Goal: Task Accomplishment & Management: Complete application form

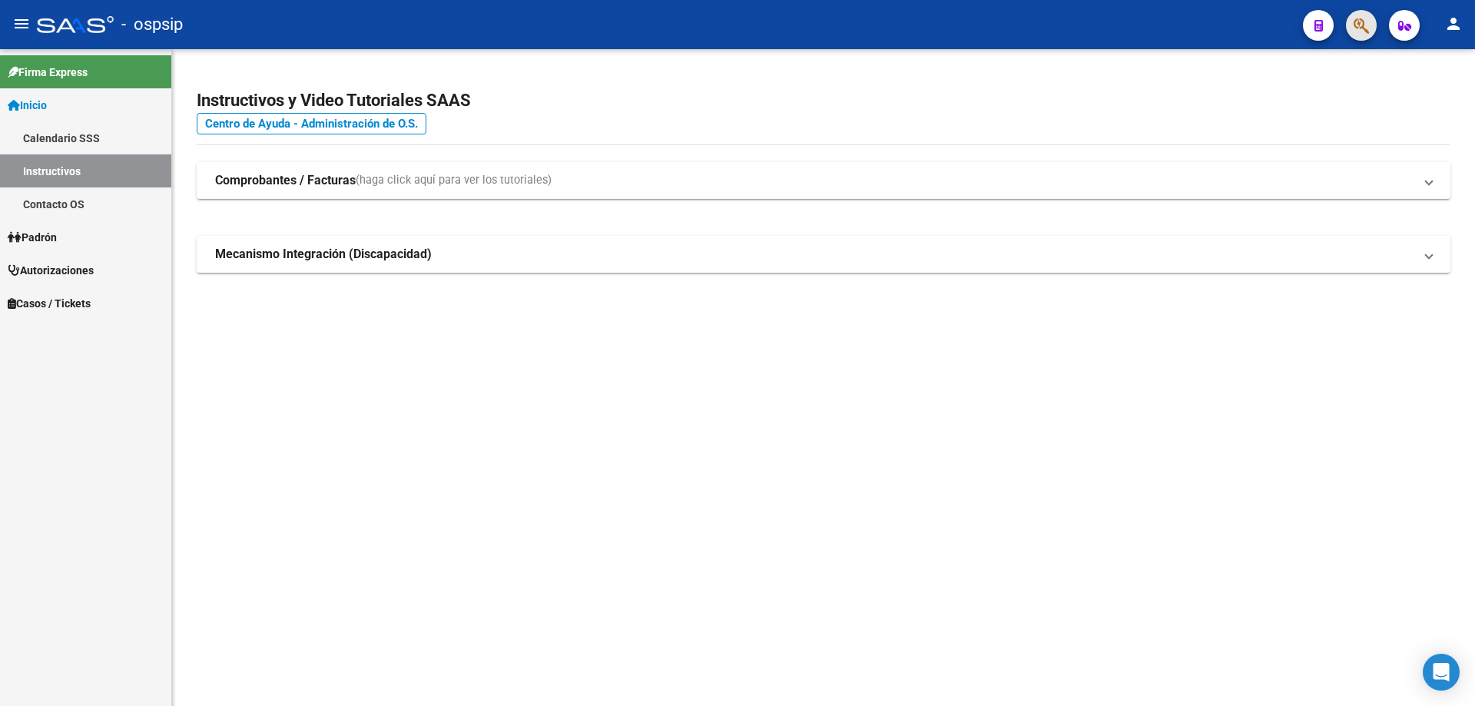
click at [1363, 28] on icon "button" at bounding box center [1360, 26] width 15 height 18
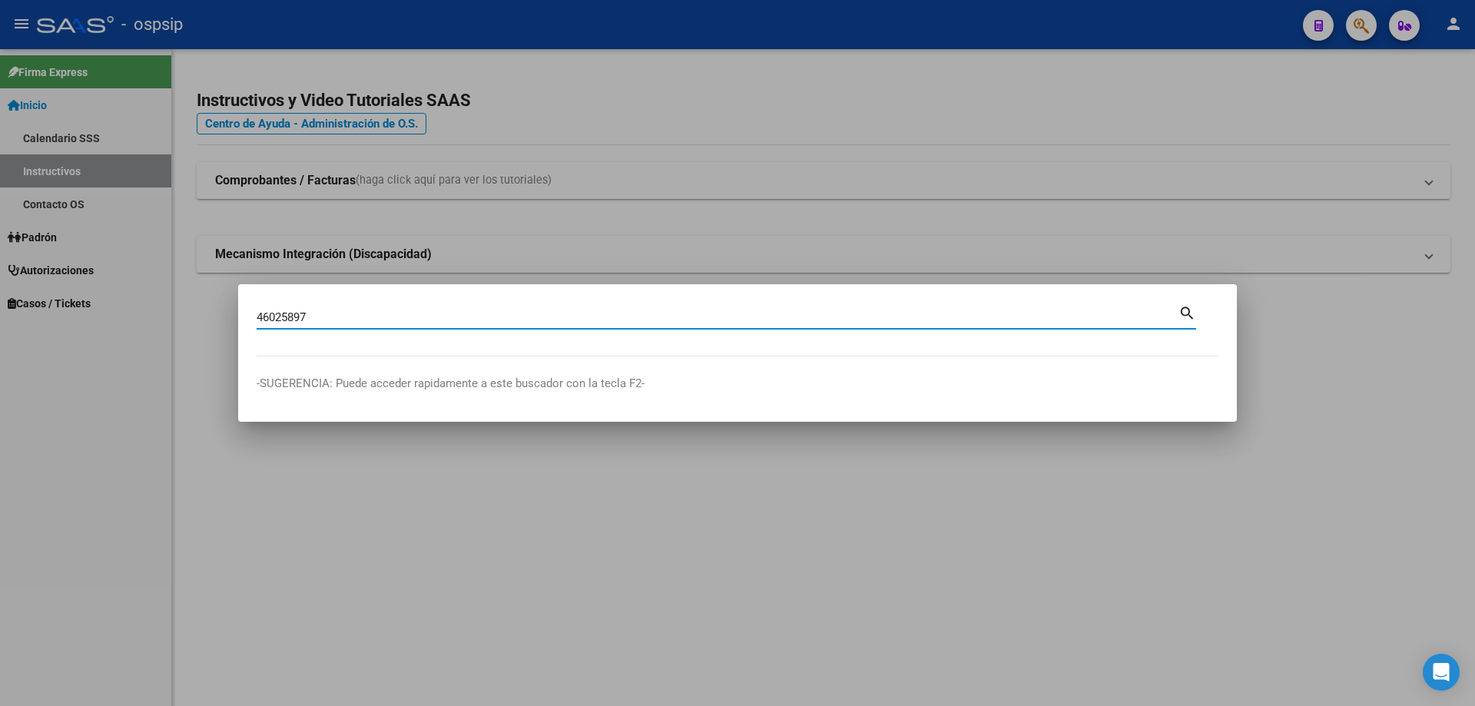
type input "46025897"
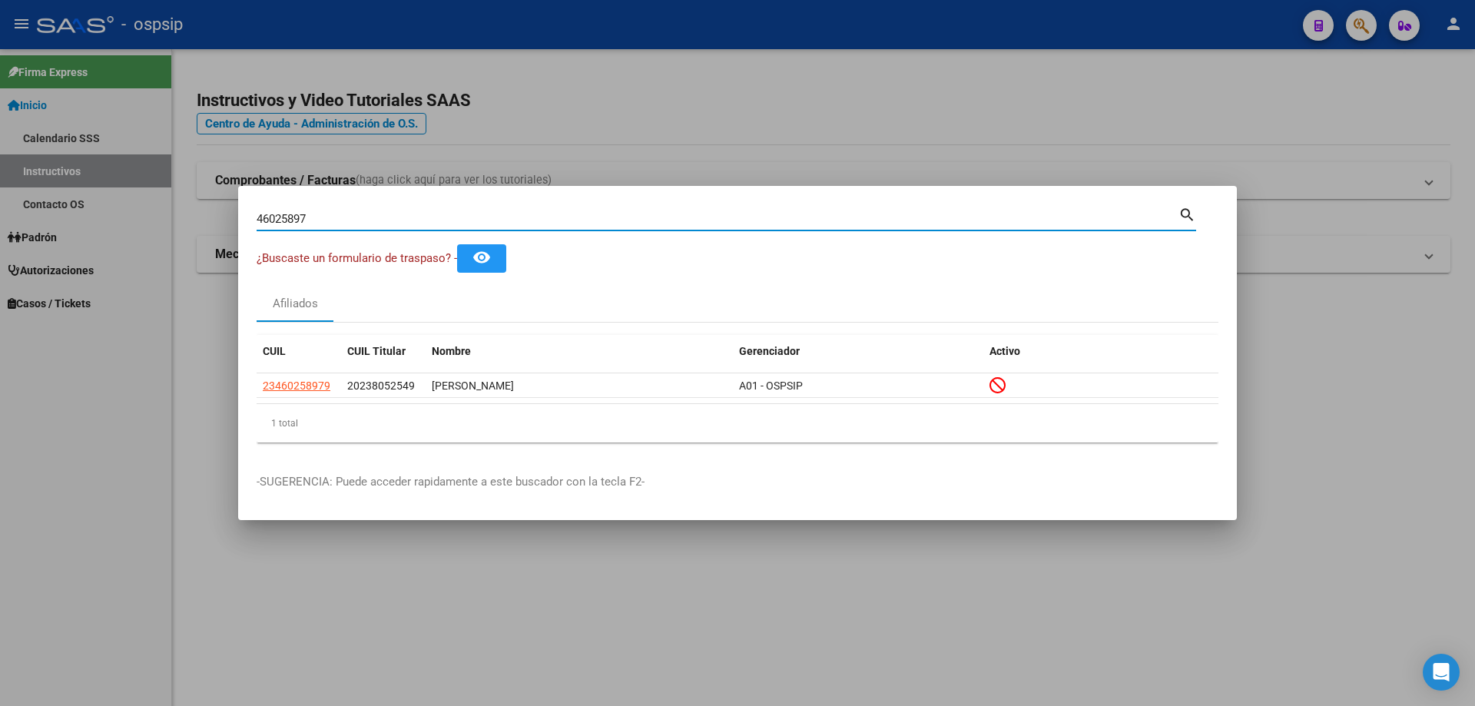
click at [301, 369] on datatable-header "CUIL CUIL Titular Nombre Gerenciador Activo" at bounding box center [738, 354] width 962 height 38
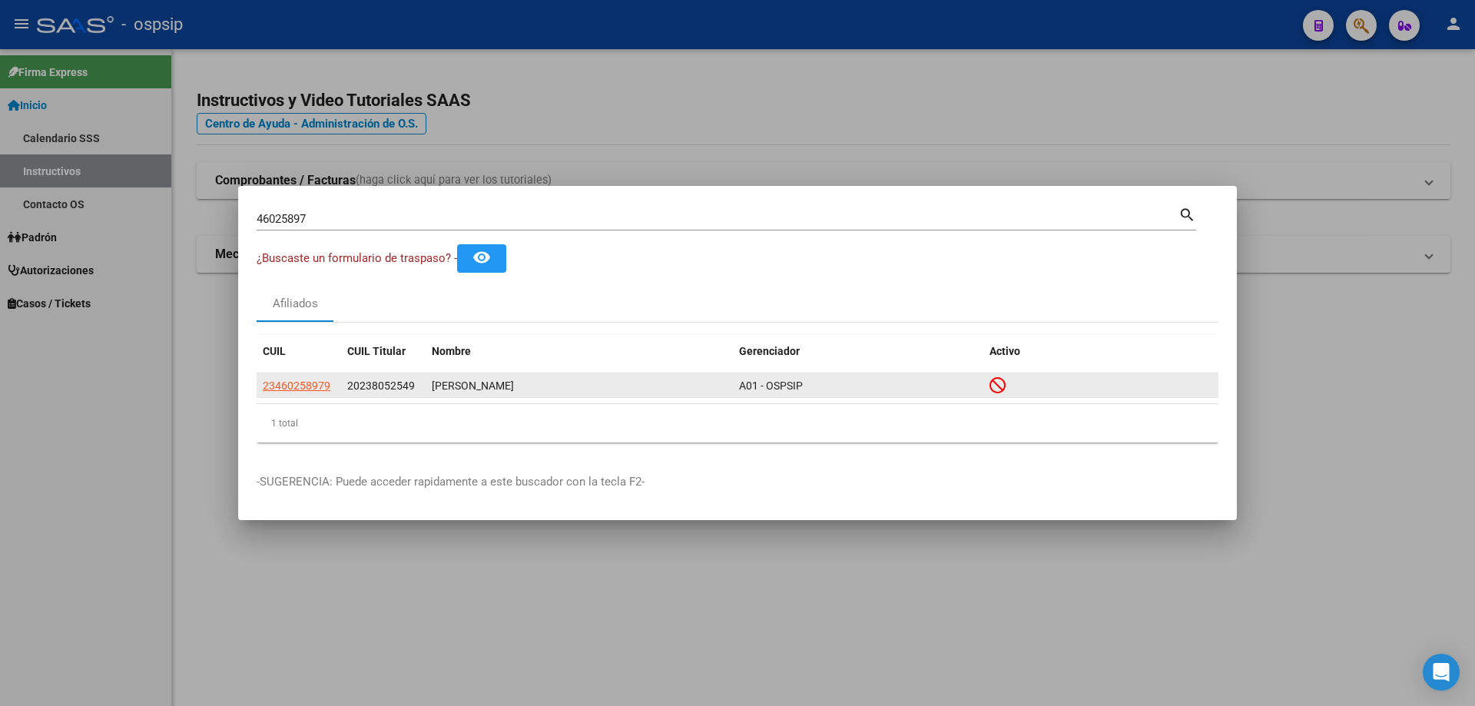
click at [304, 379] on span "23460258979" at bounding box center [297, 385] width 68 height 12
type textarea "23460258979"
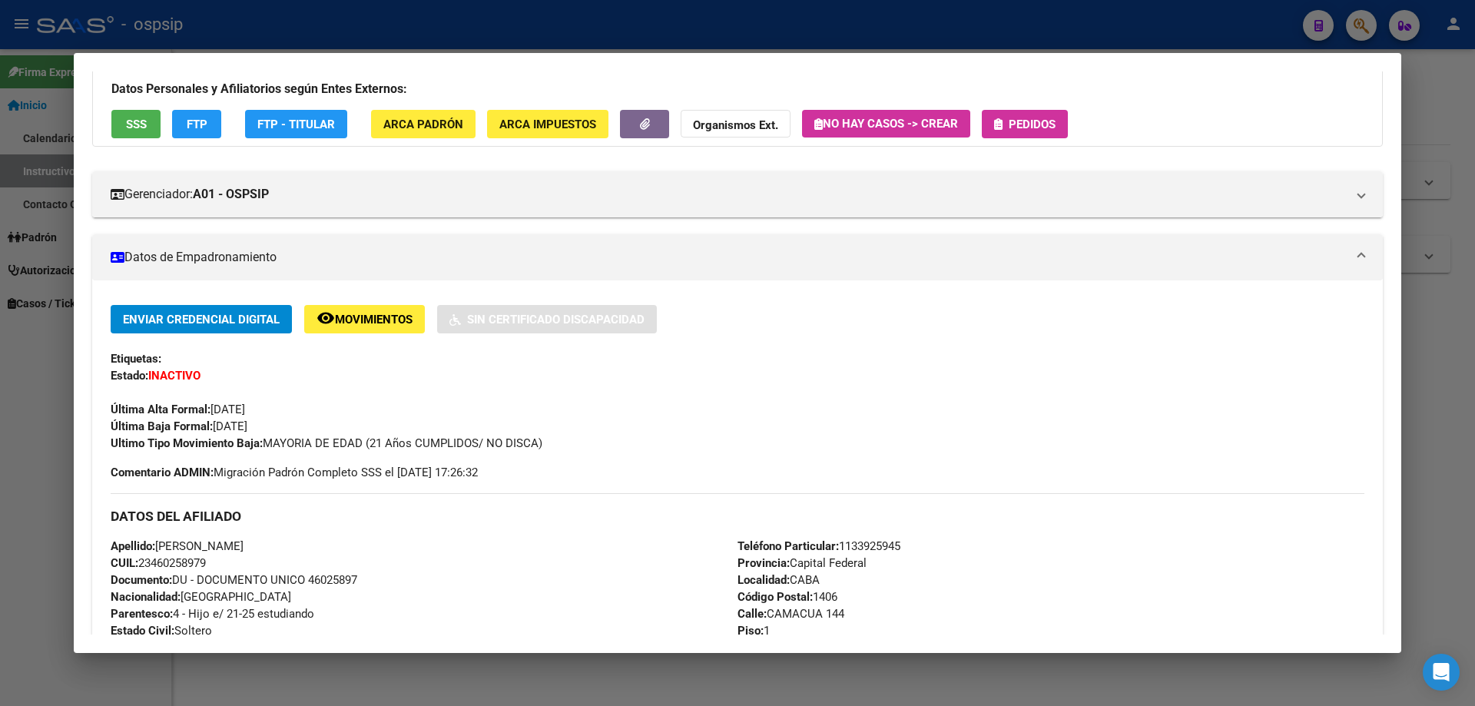
scroll to position [230, 0]
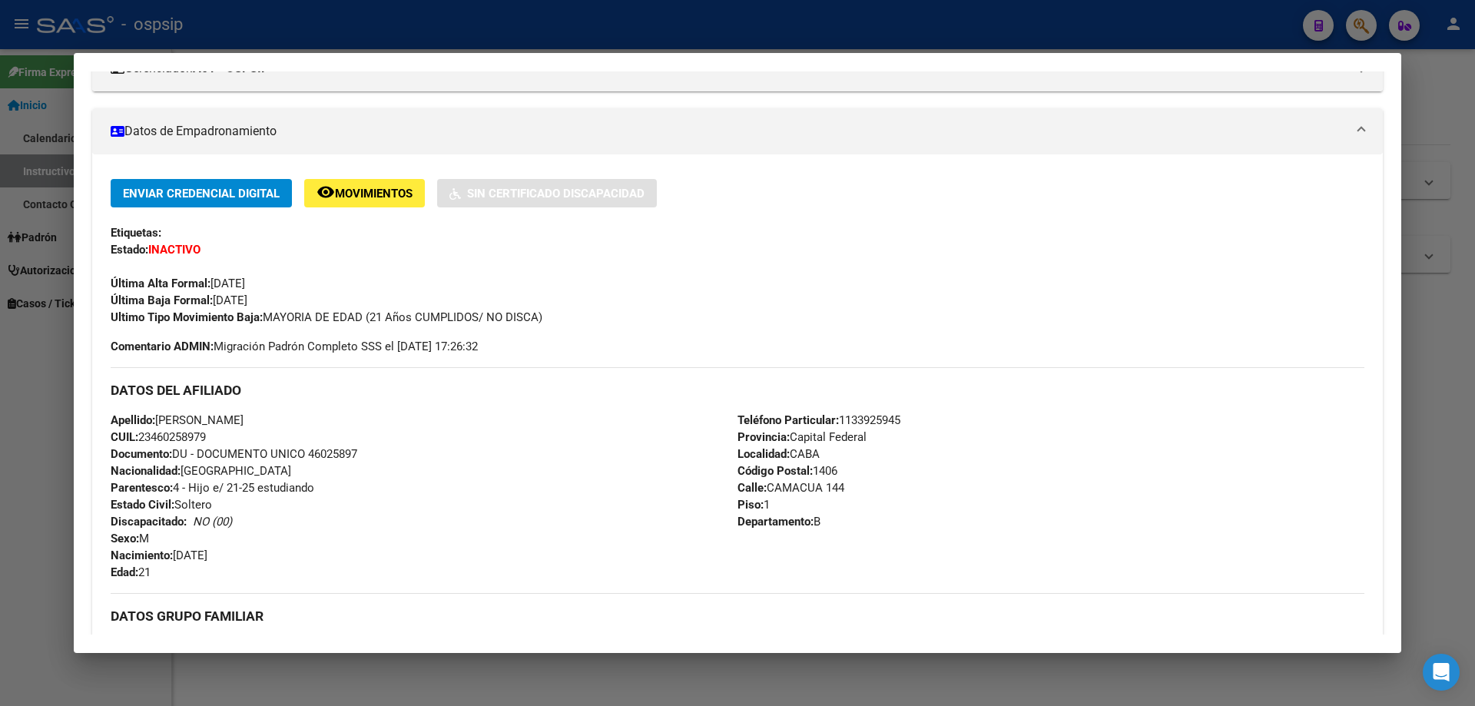
drag, startPoint x: 309, startPoint y: 458, endPoint x: 376, endPoint y: 461, distance: 66.9
click at [376, 461] on div "Apellido: EZEQUIEL ALEJANDRO FANEGO CUIL: 23460258979 Documento: DU - DOCUMENTO…" at bounding box center [424, 496] width 627 height 169
copy span "46025897"
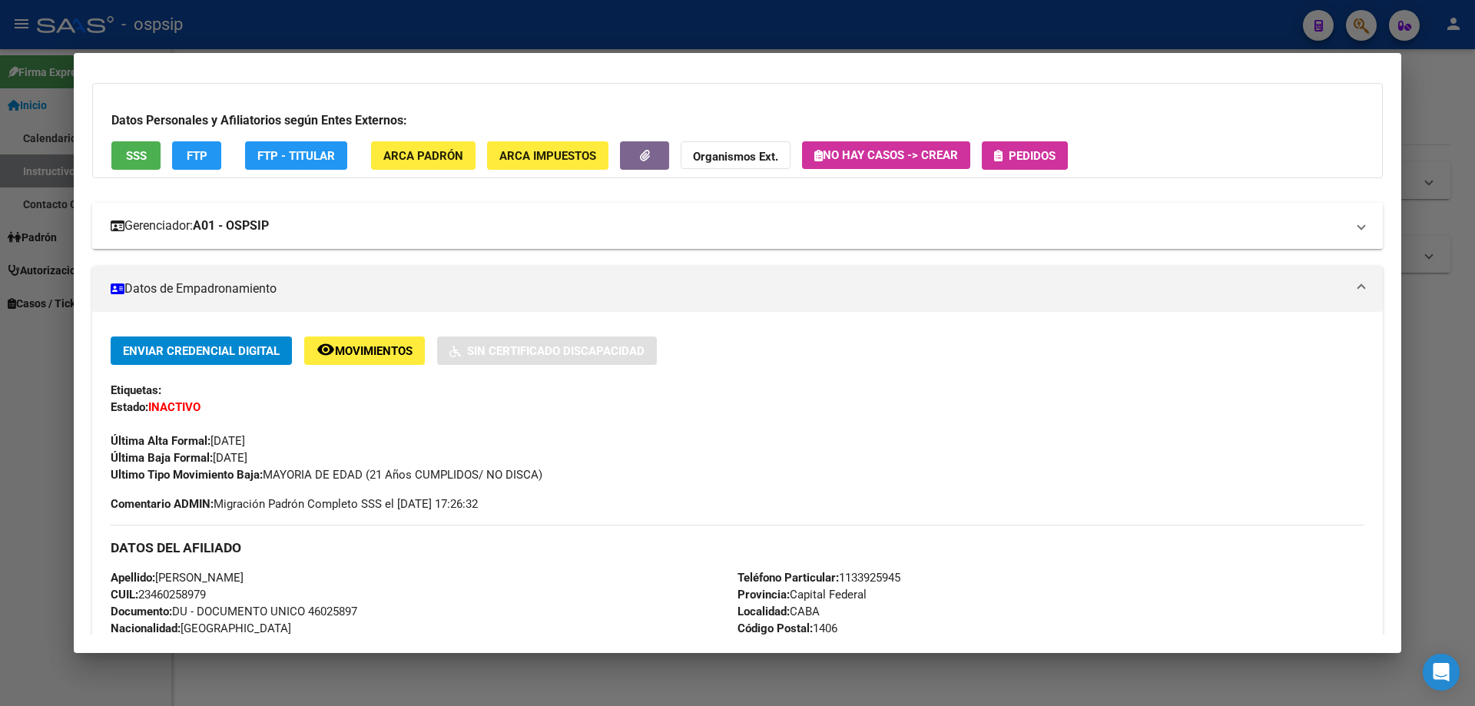
scroll to position [0, 0]
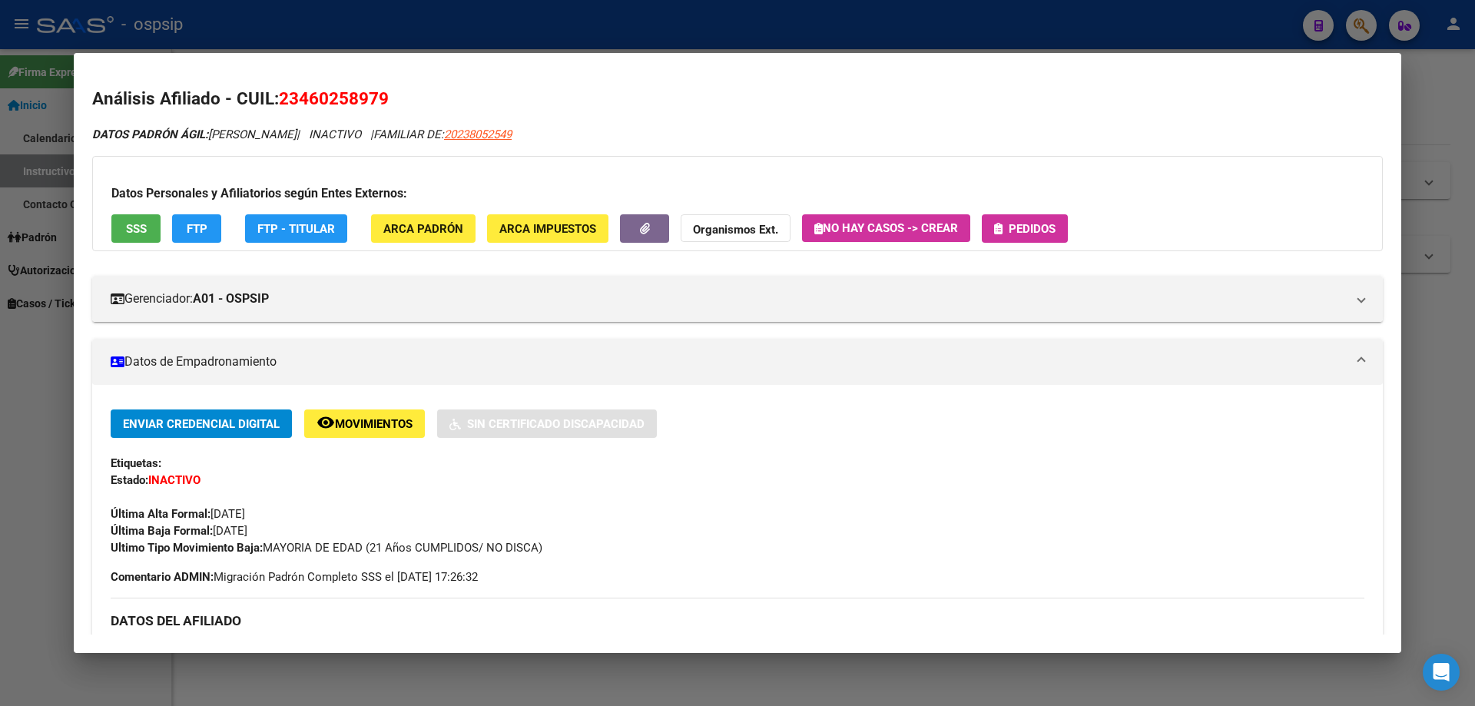
click at [1023, 232] on span "Pedidos" at bounding box center [1031, 229] width 47 height 14
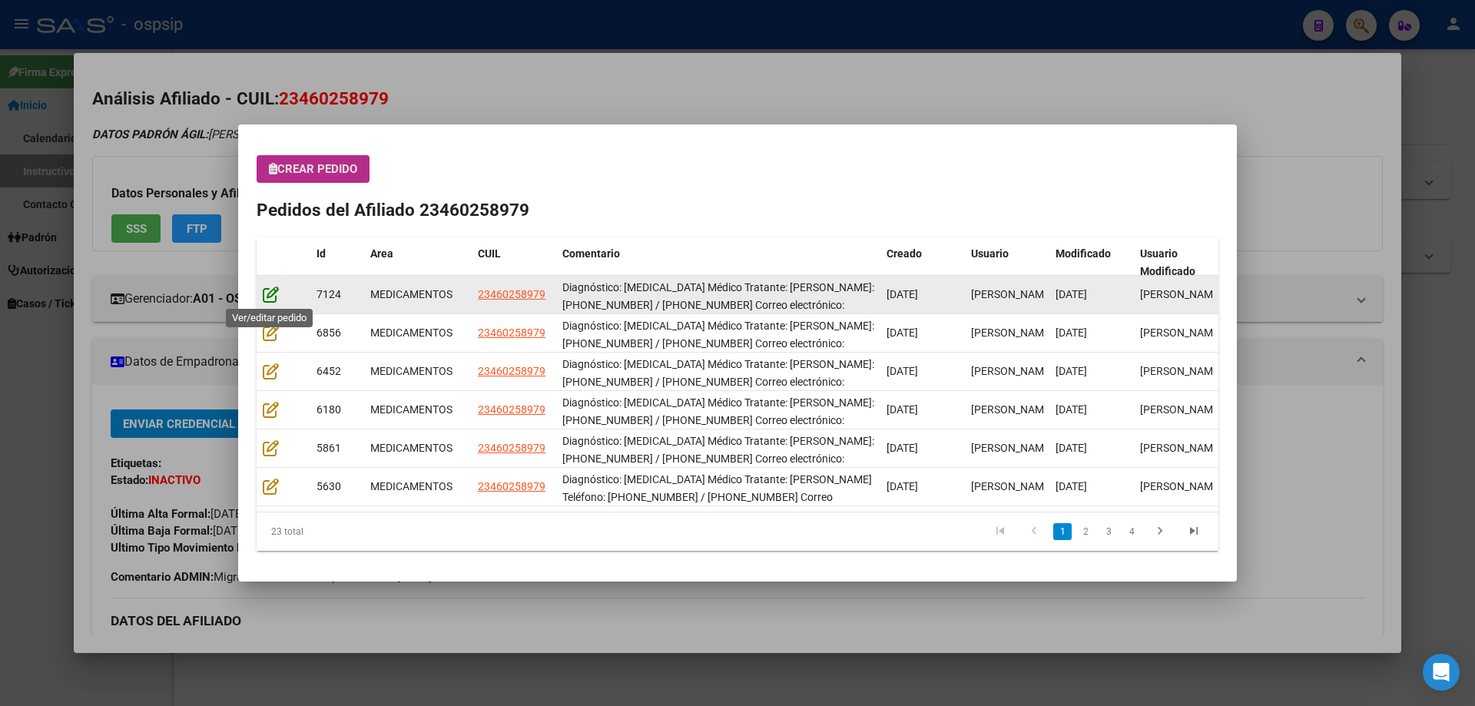
click at [268, 294] on icon at bounding box center [271, 294] width 16 height 17
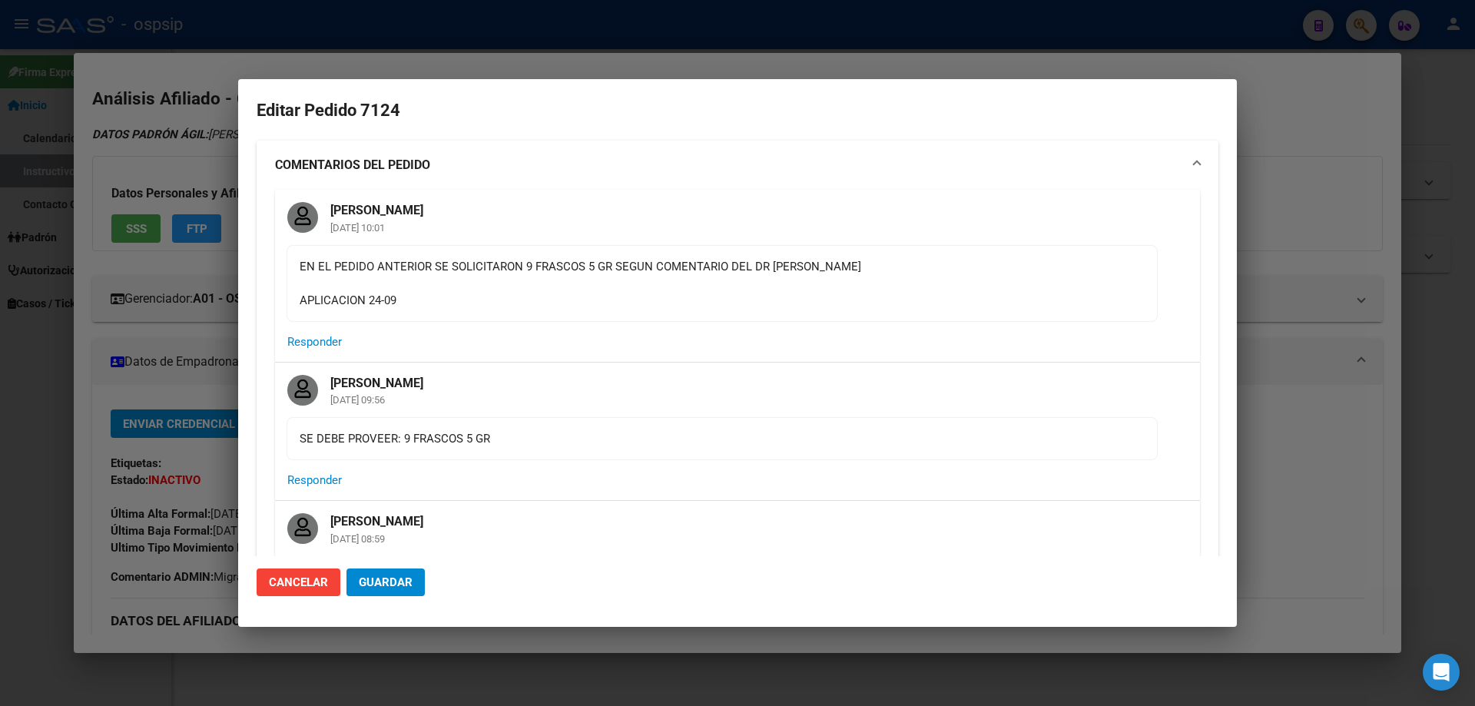
type input "Capital Federal, CABA, CAMACUA 144, Piso: 1, Departamento: B"
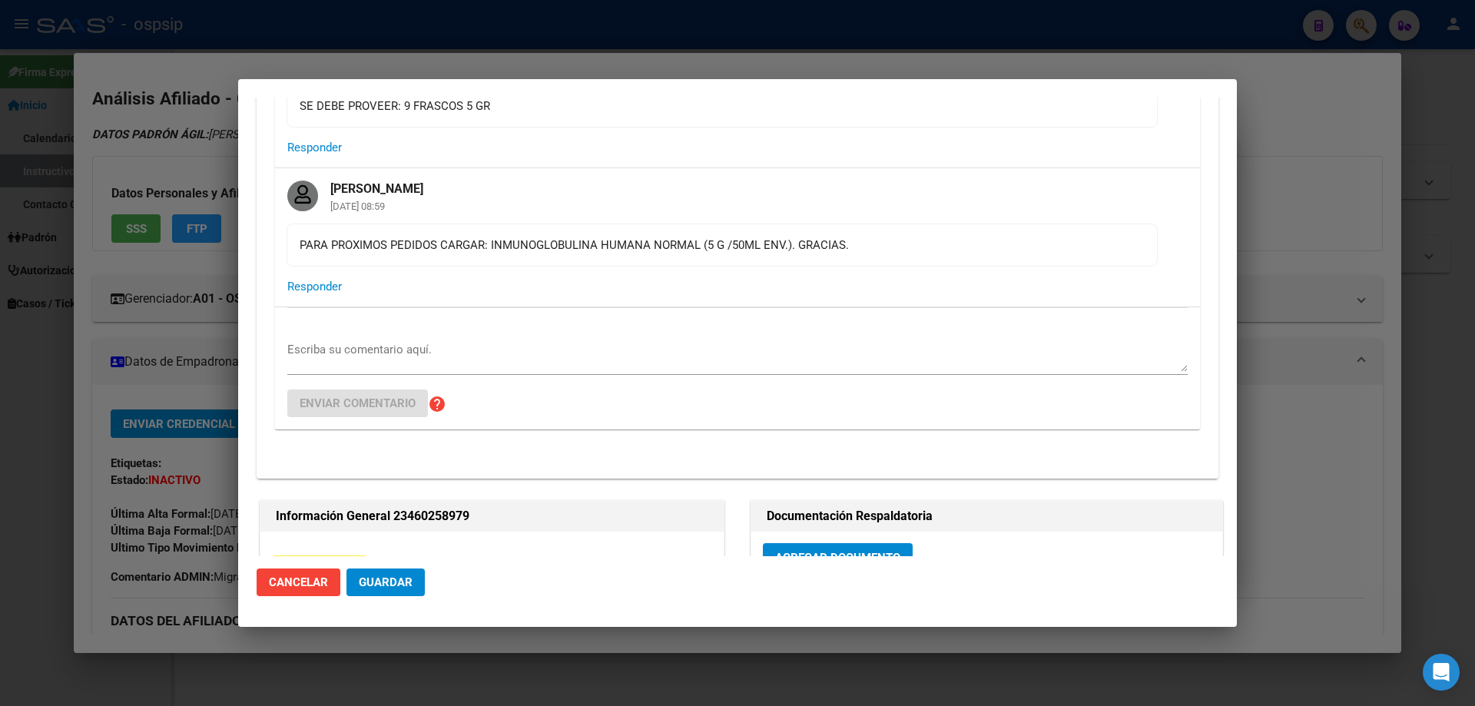
scroll to position [538, 0]
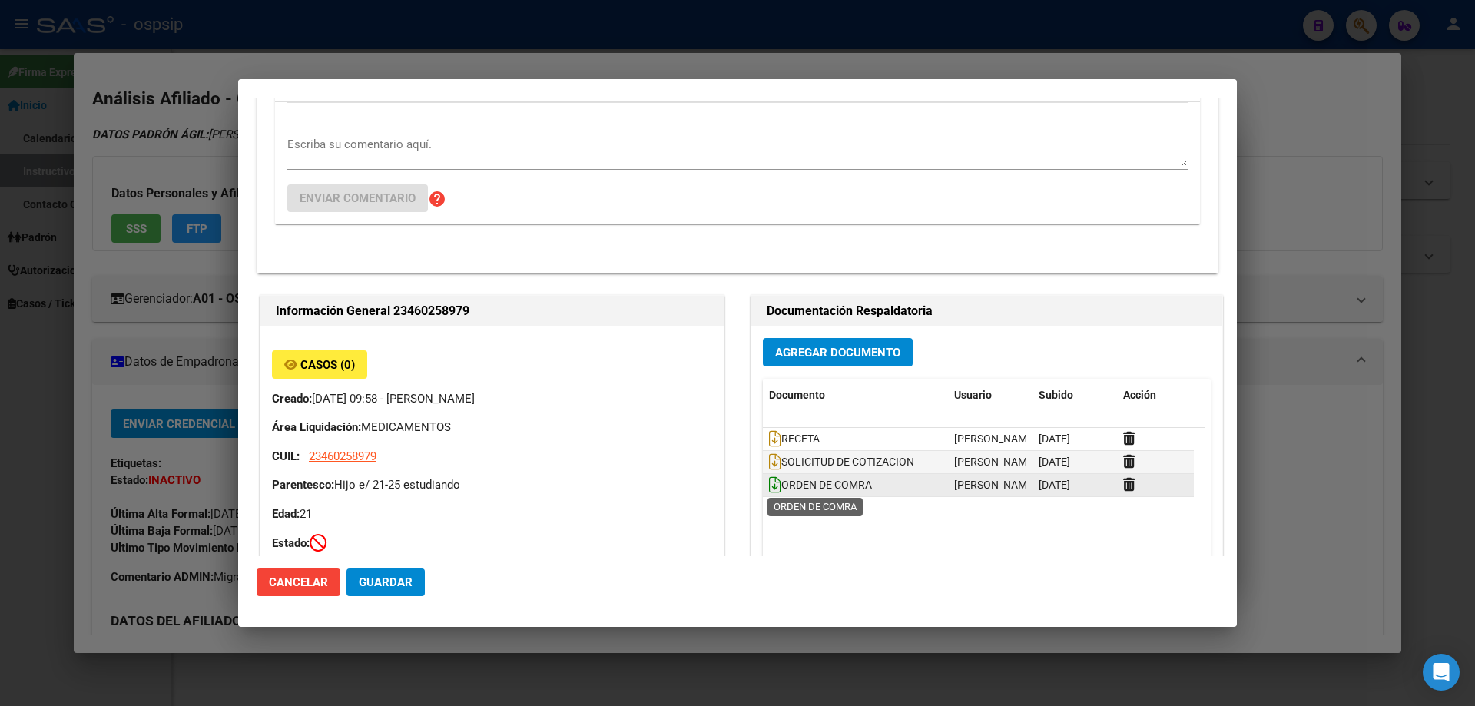
click at [769, 482] on icon at bounding box center [775, 484] width 12 height 17
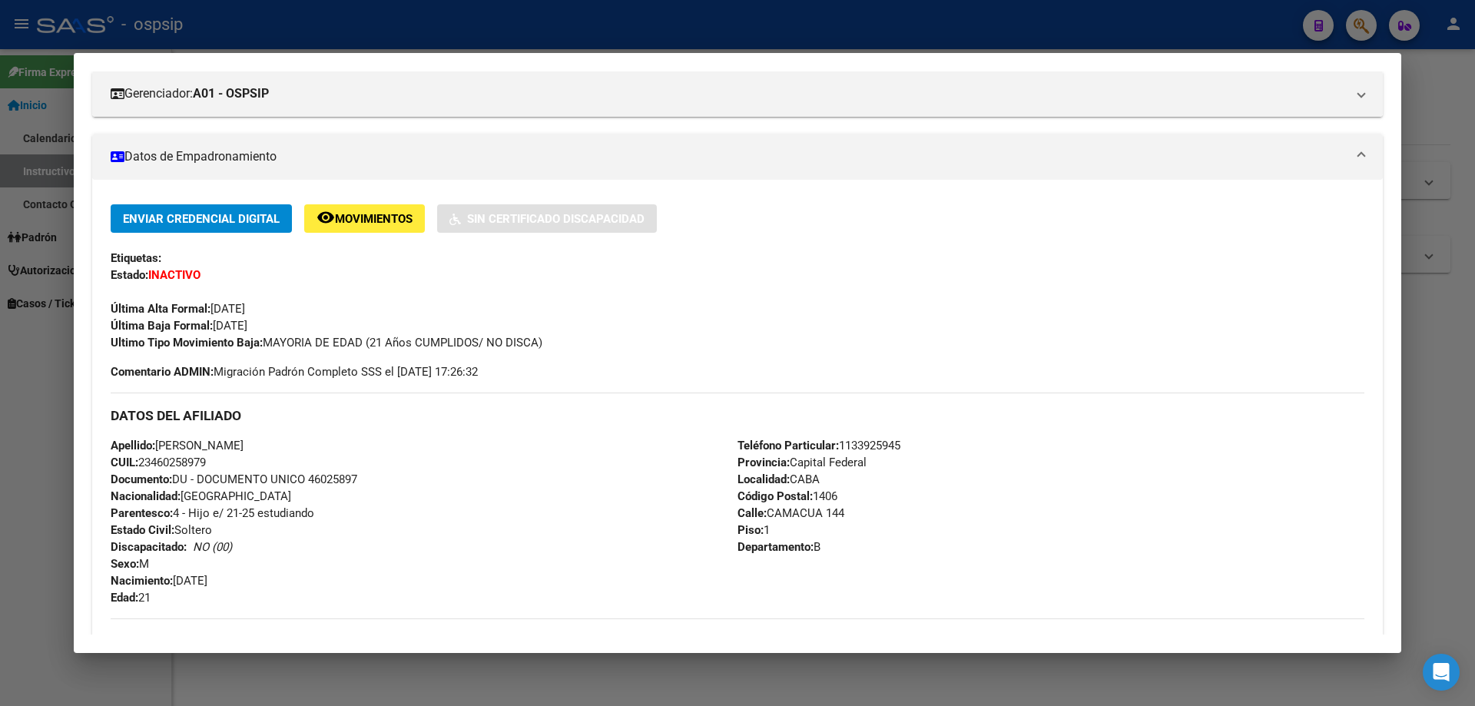
scroll to position [230, 0]
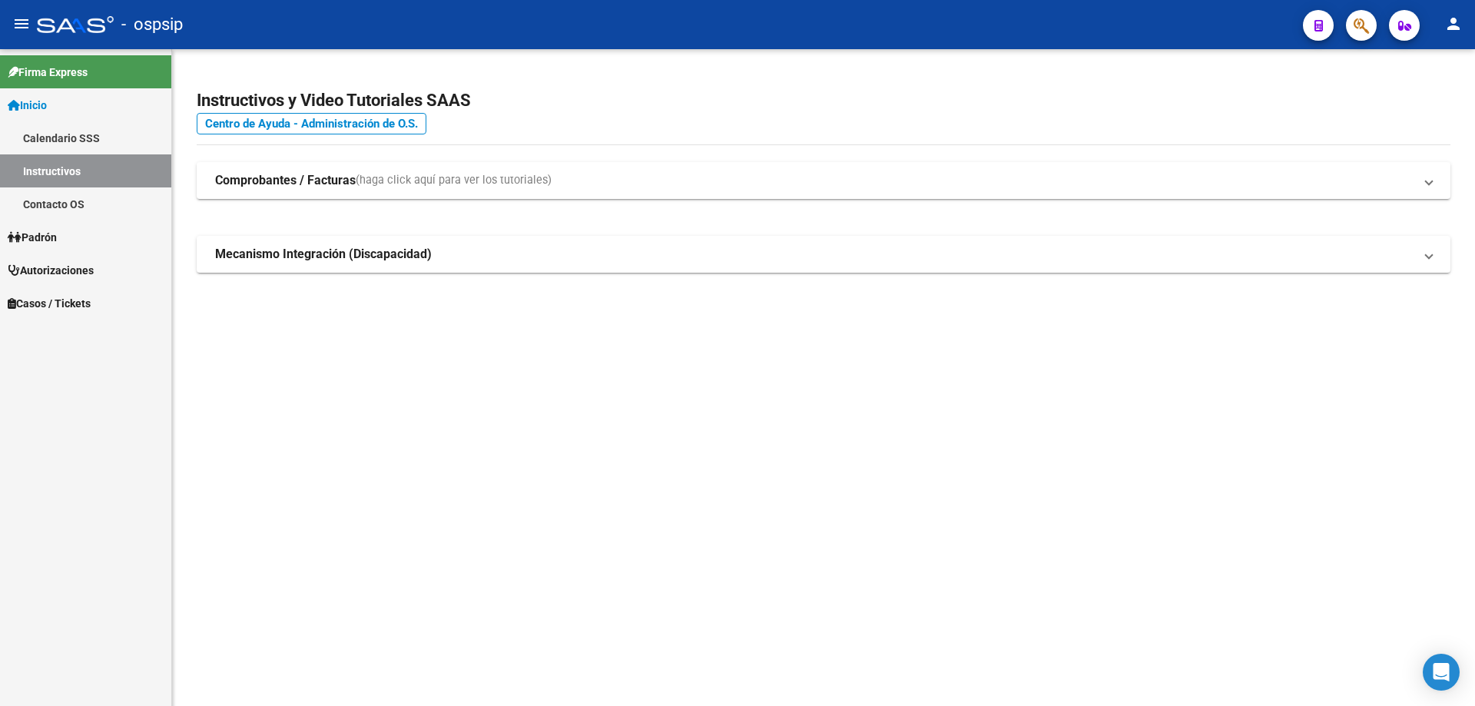
click at [1355, 23] on icon "button" at bounding box center [1360, 26] width 15 height 18
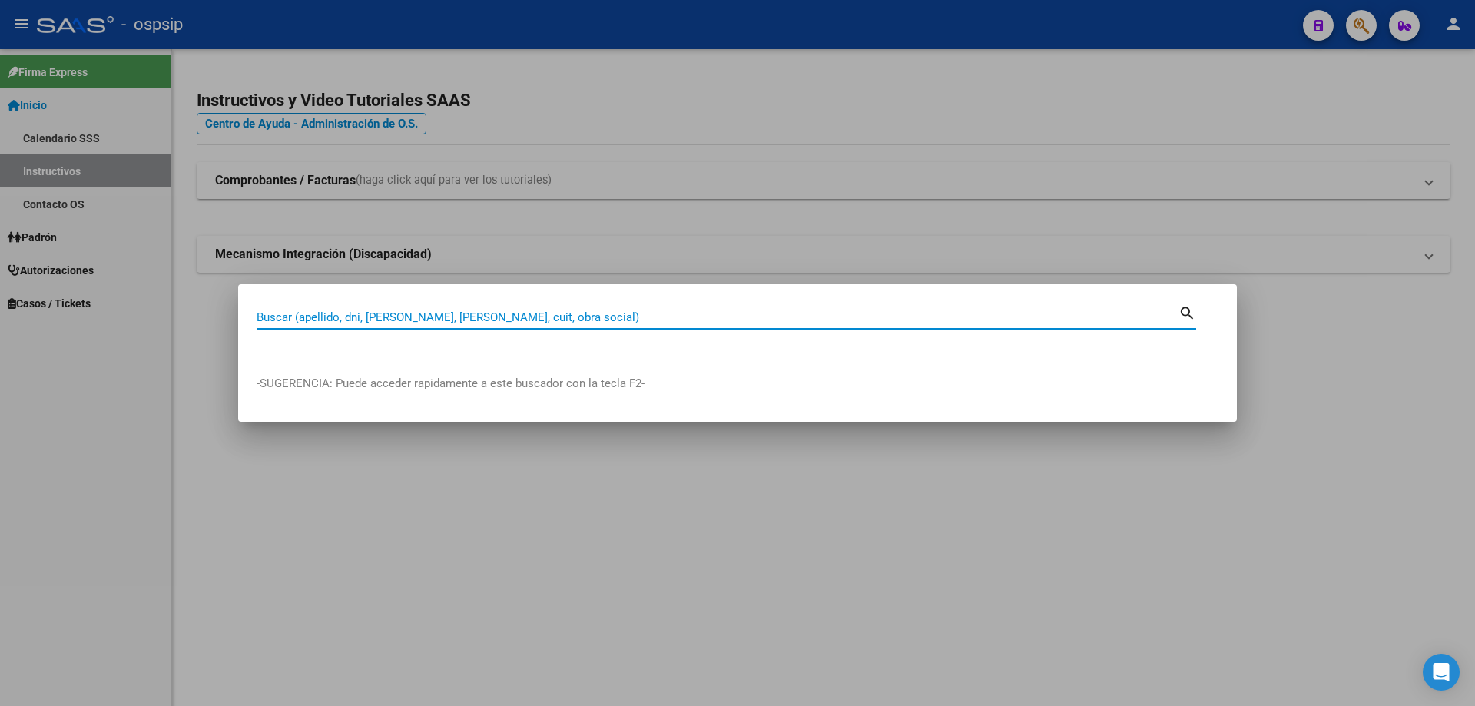
paste input "27.517.350"
type input "27517350"
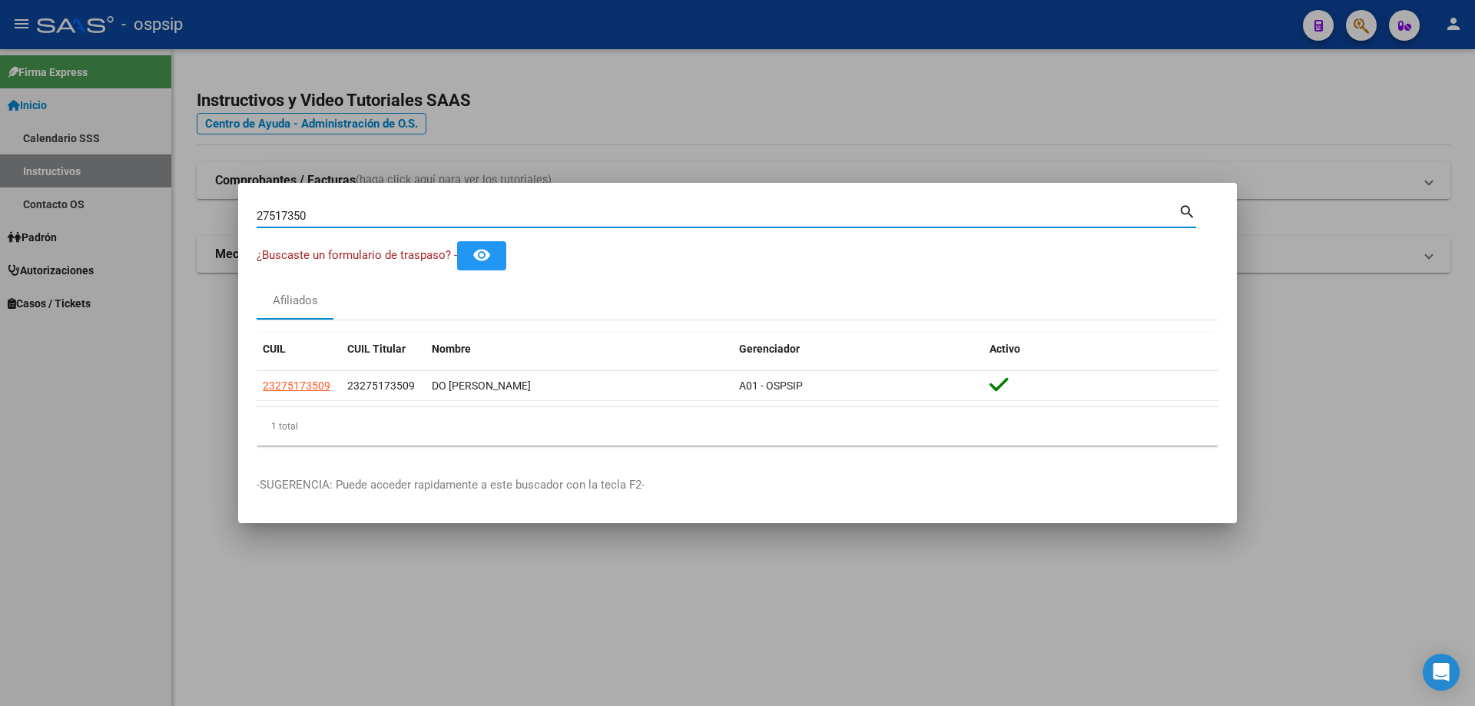
click at [298, 366] on datatable-header "CUIL CUIL Titular Nombre Gerenciador Activo" at bounding box center [738, 352] width 962 height 38
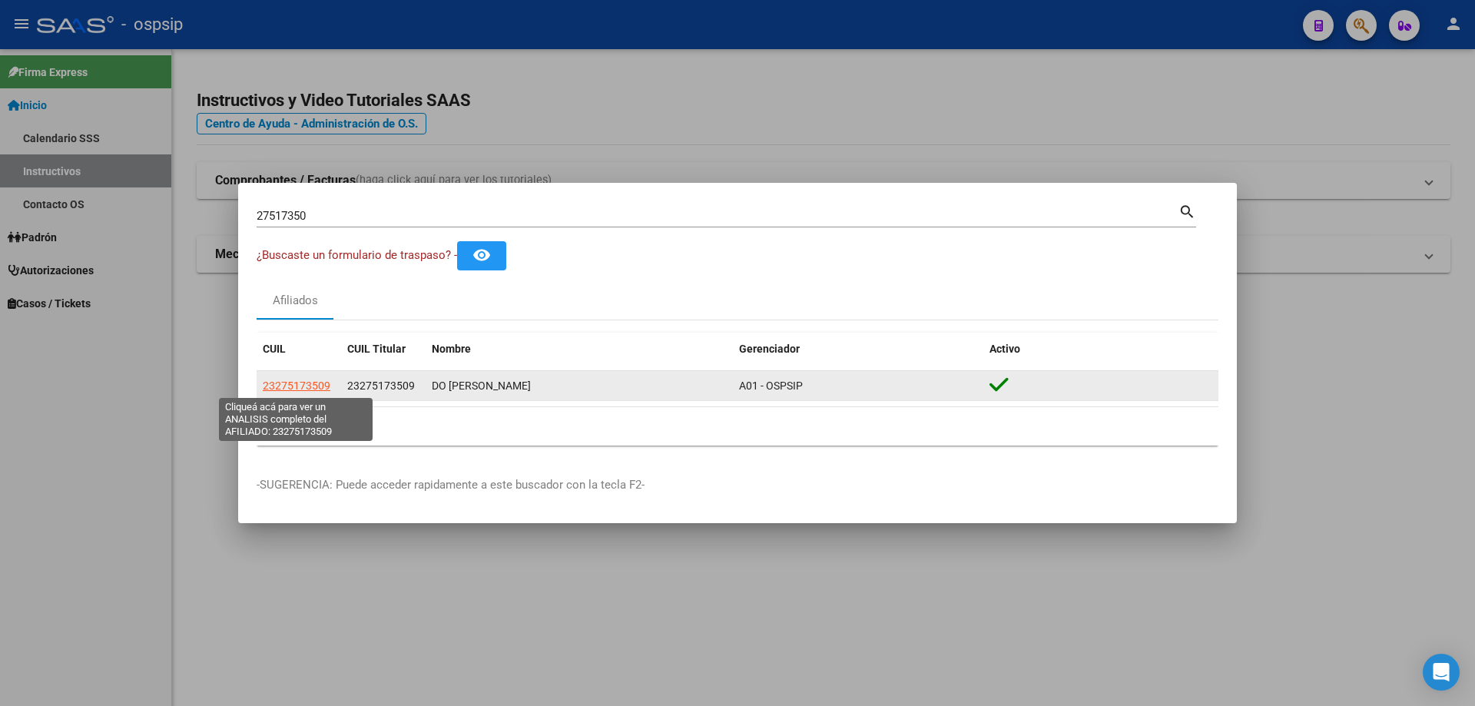
click at [297, 391] on span "23275173509" at bounding box center [297, 385] width 68 height 12
type textarea "23275173509"
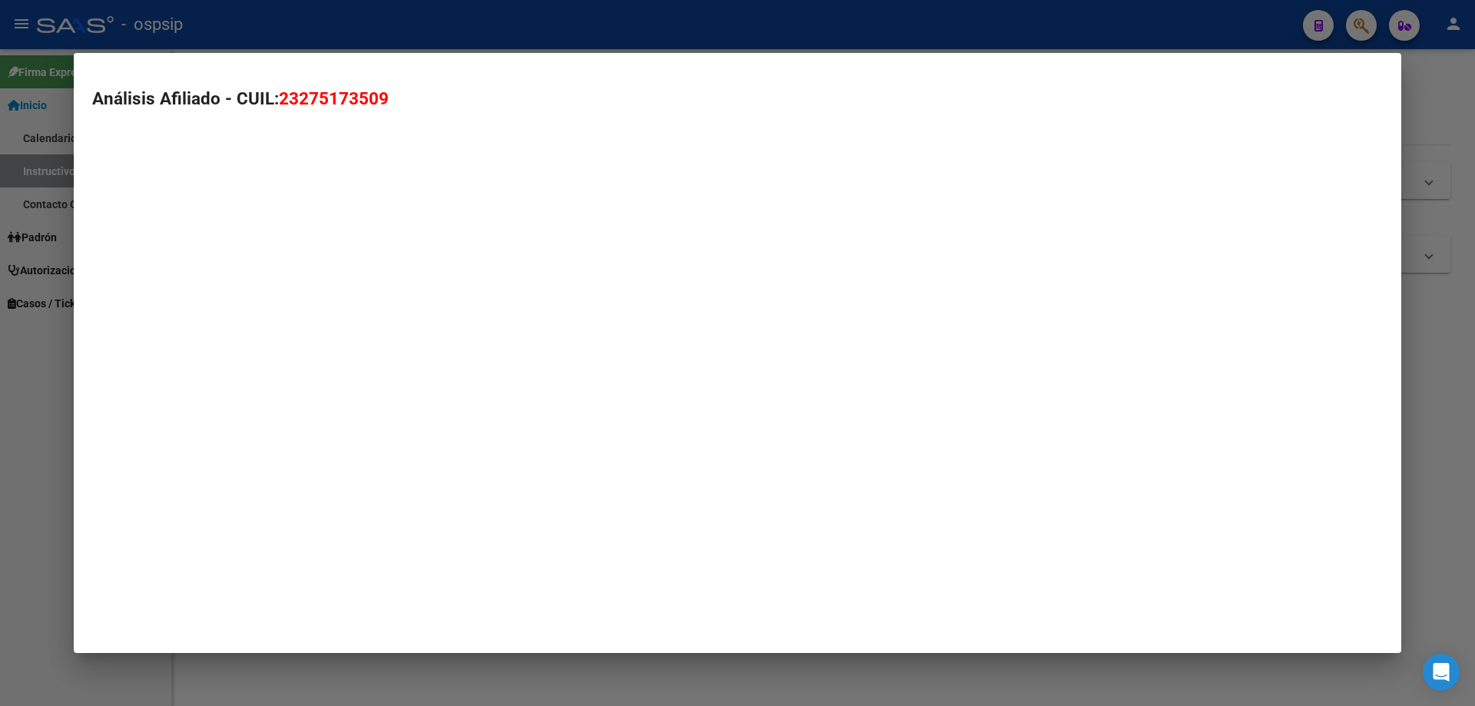
click at [302, 386] on mat-dialog-container "Análisis Afiliado - CUIL: 23275173509" at bounding box center [737, 353] width 1327 height 600
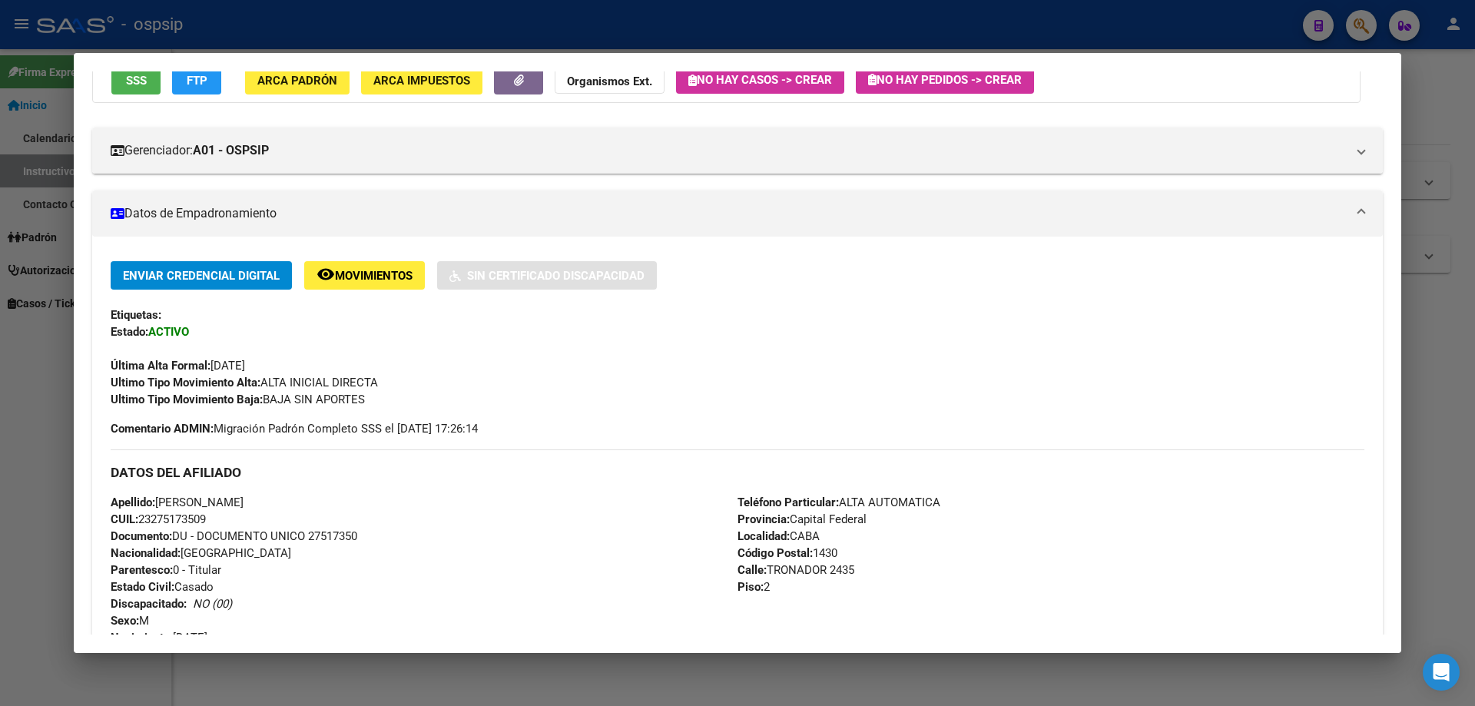
scroll to position [59, 0]
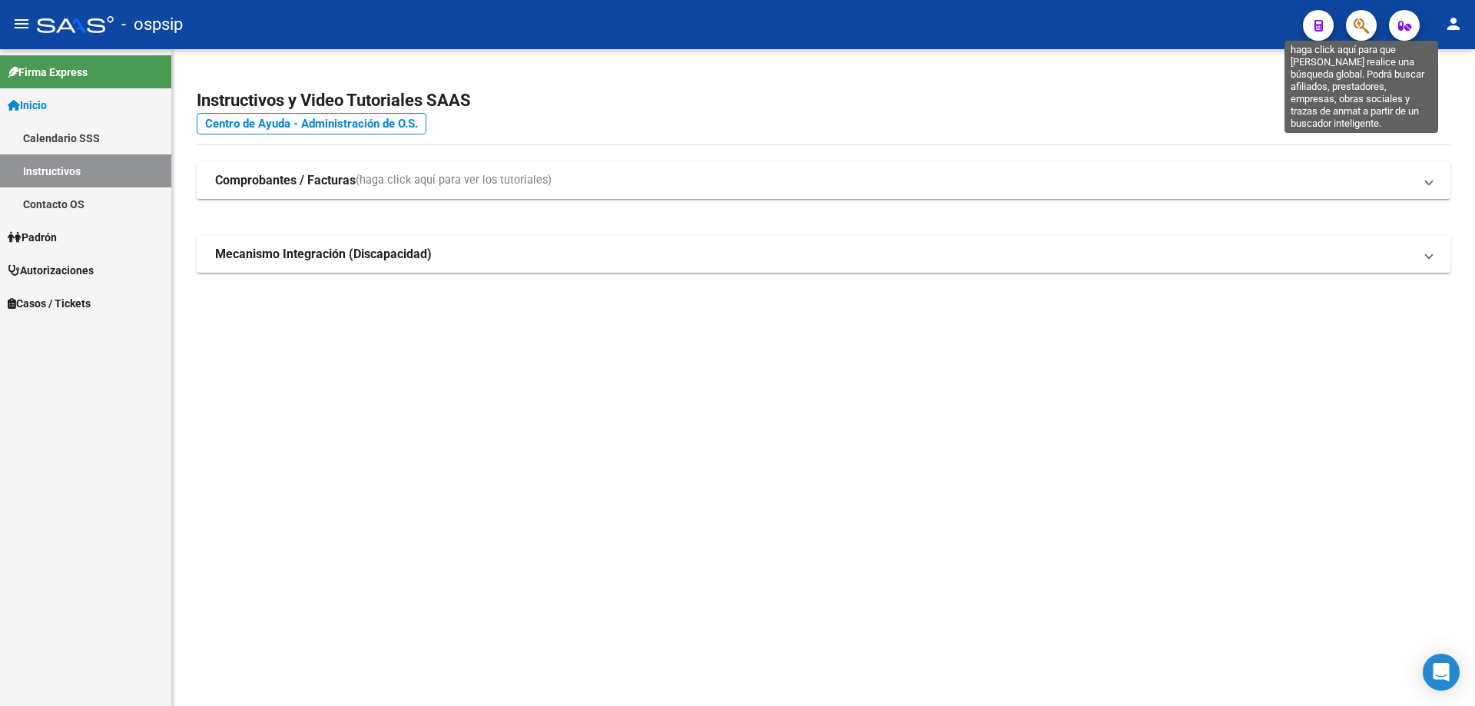
click at [1363, 25] on icon "button" at bounding box center [1360, 26] width 15 height 18
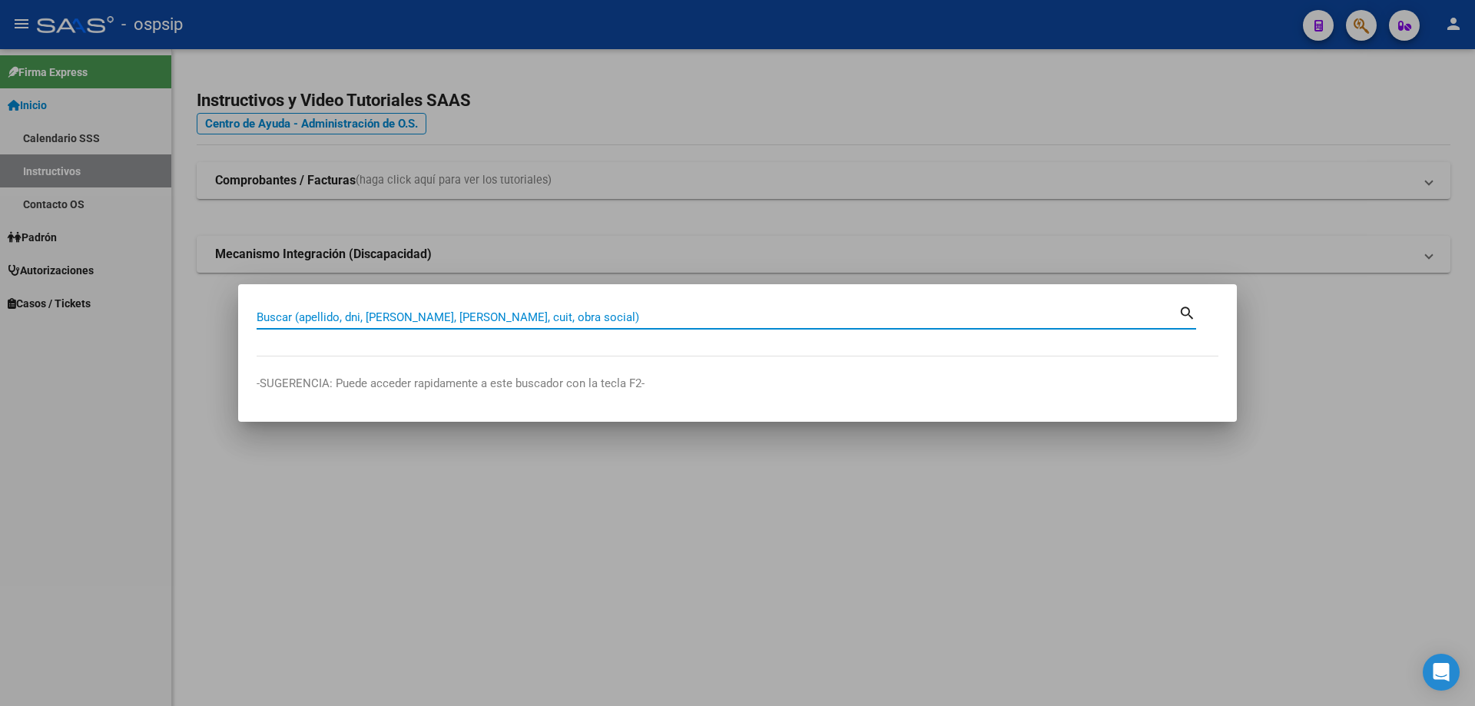
paste input "26687025"
type input "26687025"
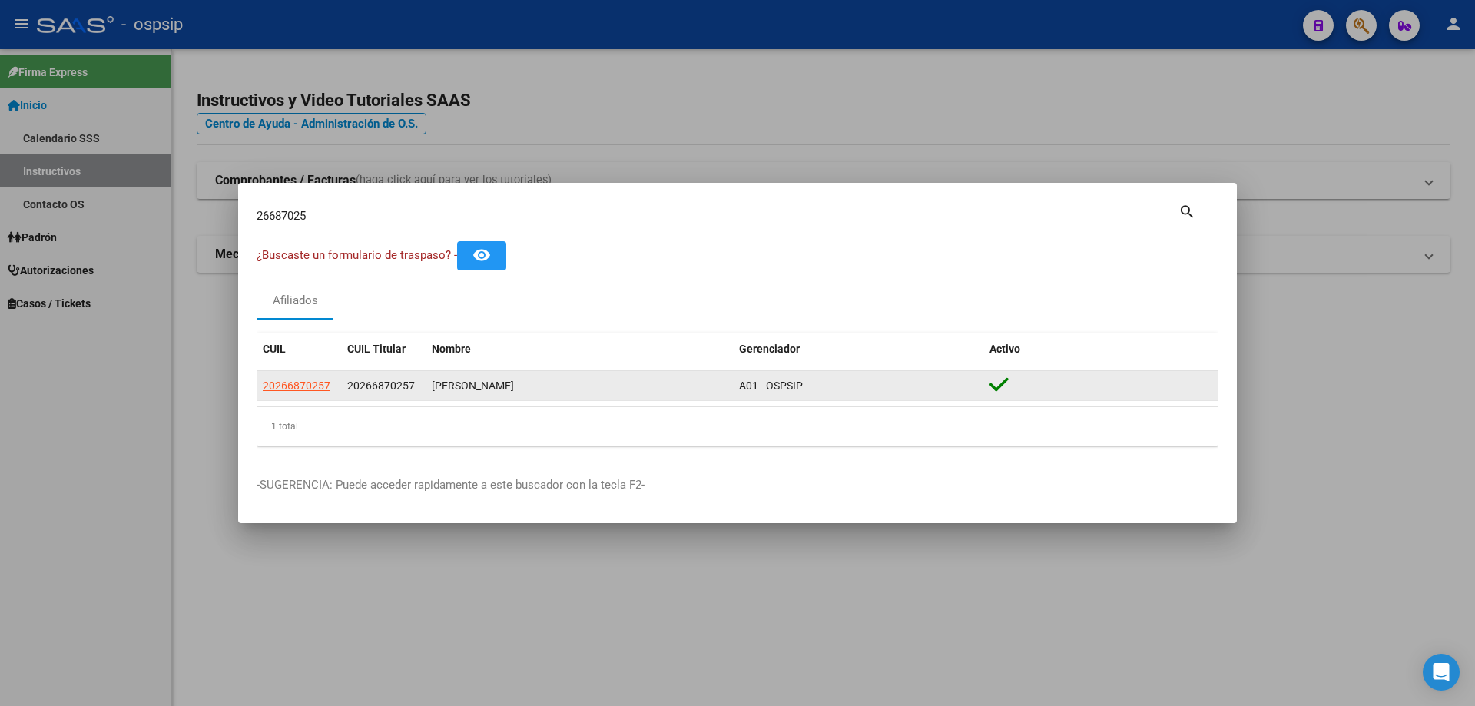
click at [290, 396] on datatable-body-cell "20266870257" at bounding box center [299, 386] width 84 height 30
click at [293, 393] on app-link-go-to "20266870257" at bounding box center [297, 386] width 68 height 18
click at [293, 392] on span "20266870257" at bounding box center [297, 385] width 68 height 12
copy span "20266870257"
type textarea "20266870257"
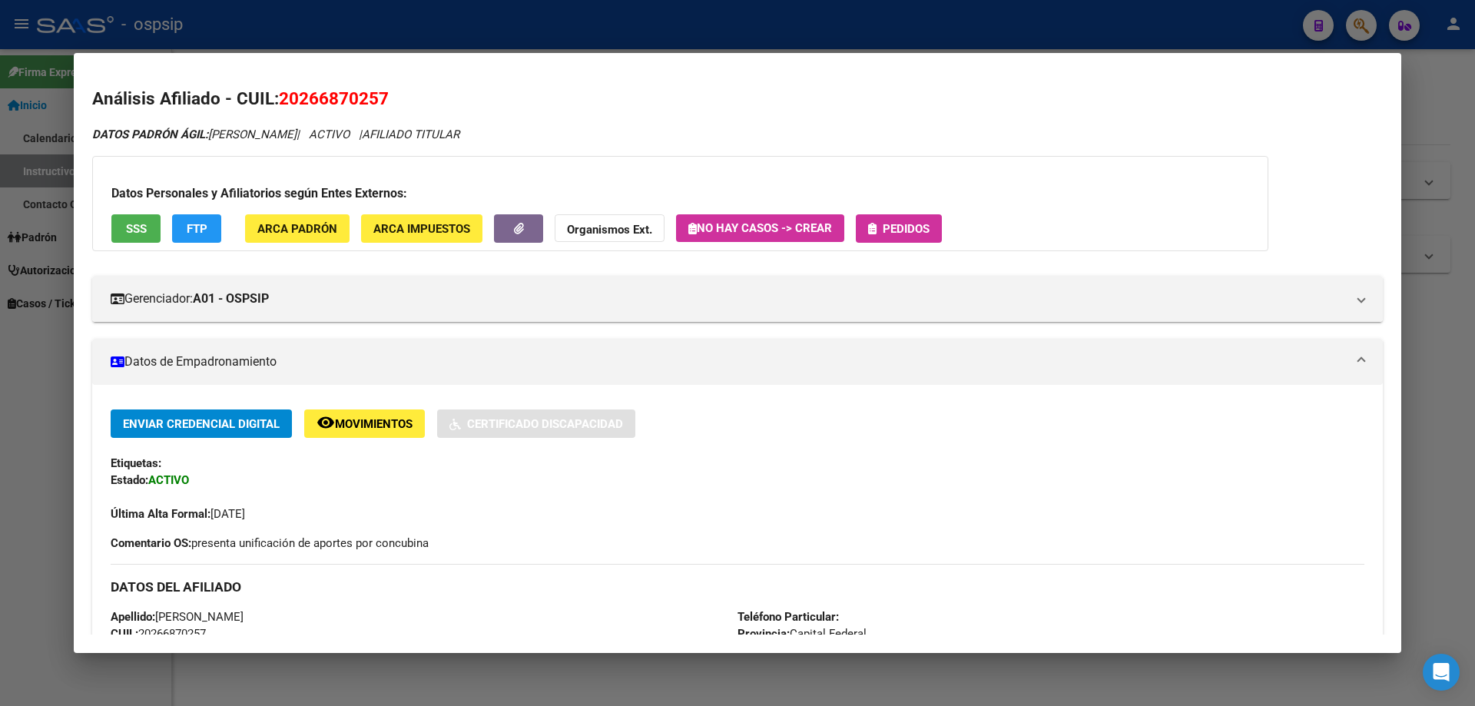
click at [149, 213] on div "Datos Personales y Afiliatorios según Entes Externos: SSS FTP ARCA Padrón ARCA …" at bounding box center [680, 203] width 1176 height 95
click at [142, 221] on span "SSS" at bounding box center [136, 228] width 21 height 14
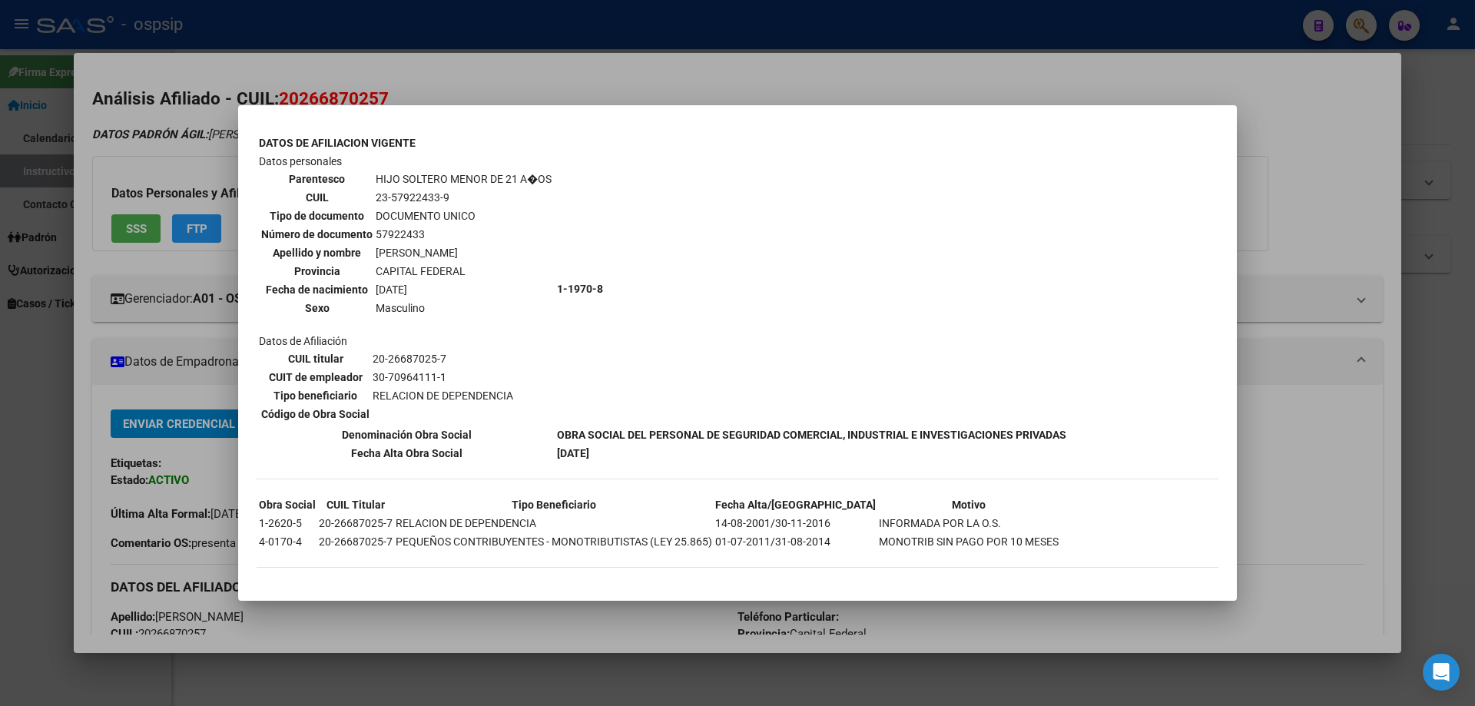
scroll to position [880, 0]
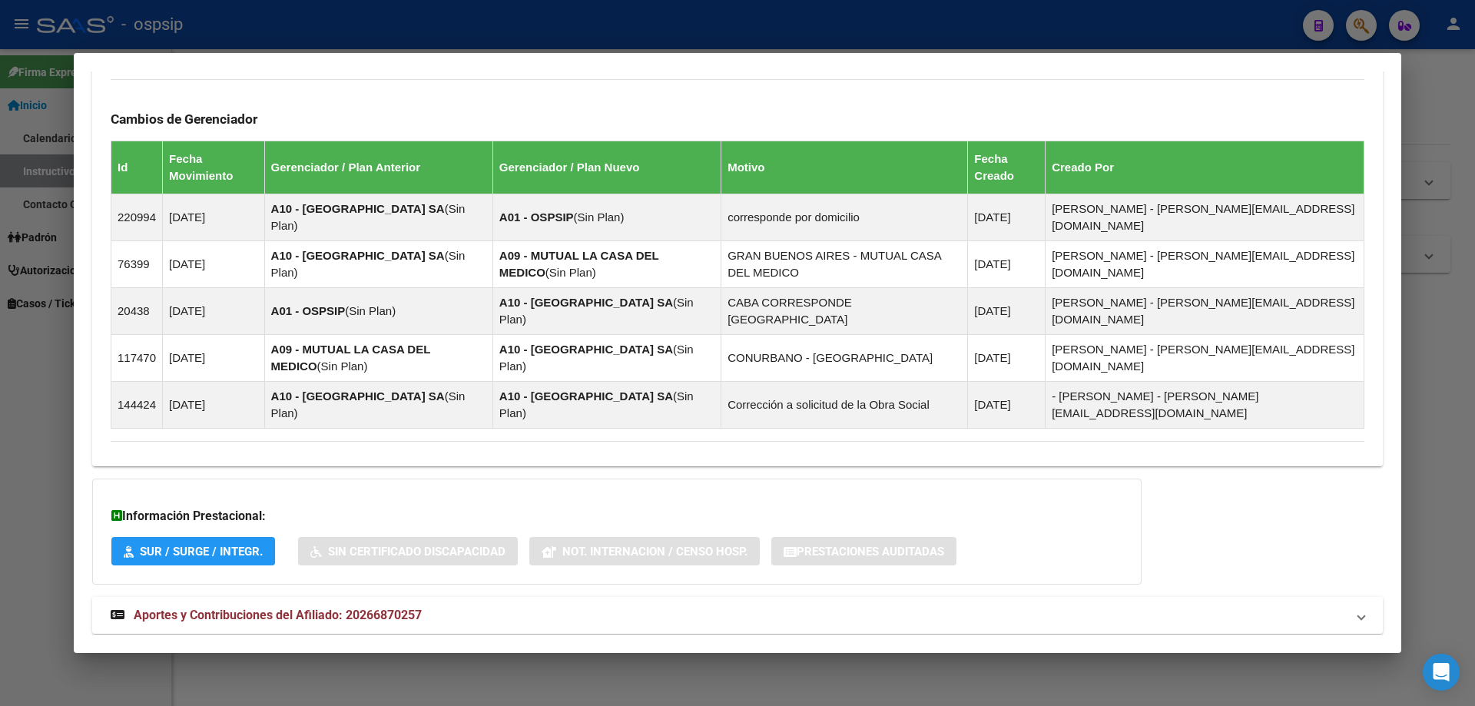
click at [331, 607] on span "Aportes y Contribuciones del Afiliado: 20266870257" at bounding box center [278, 614] width 288 height 15
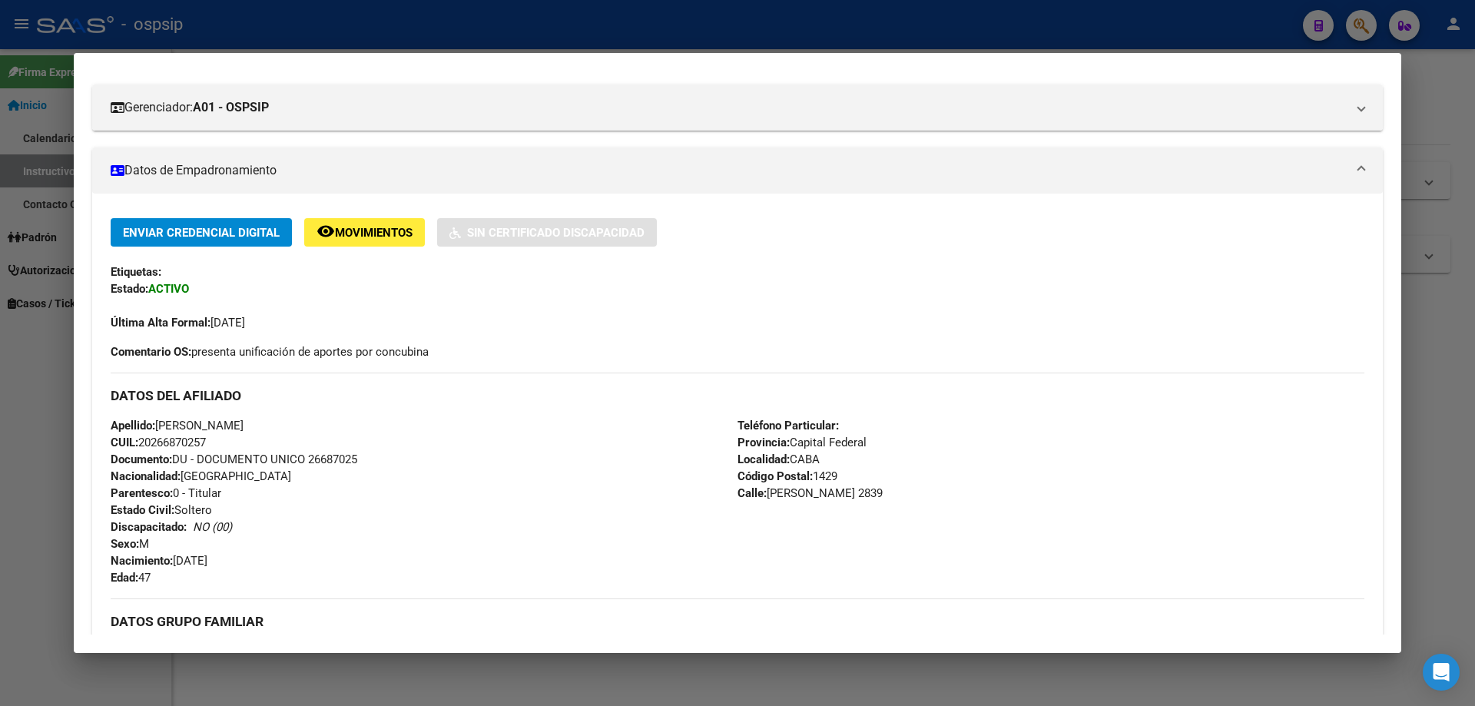
scroll to position [0, 0]
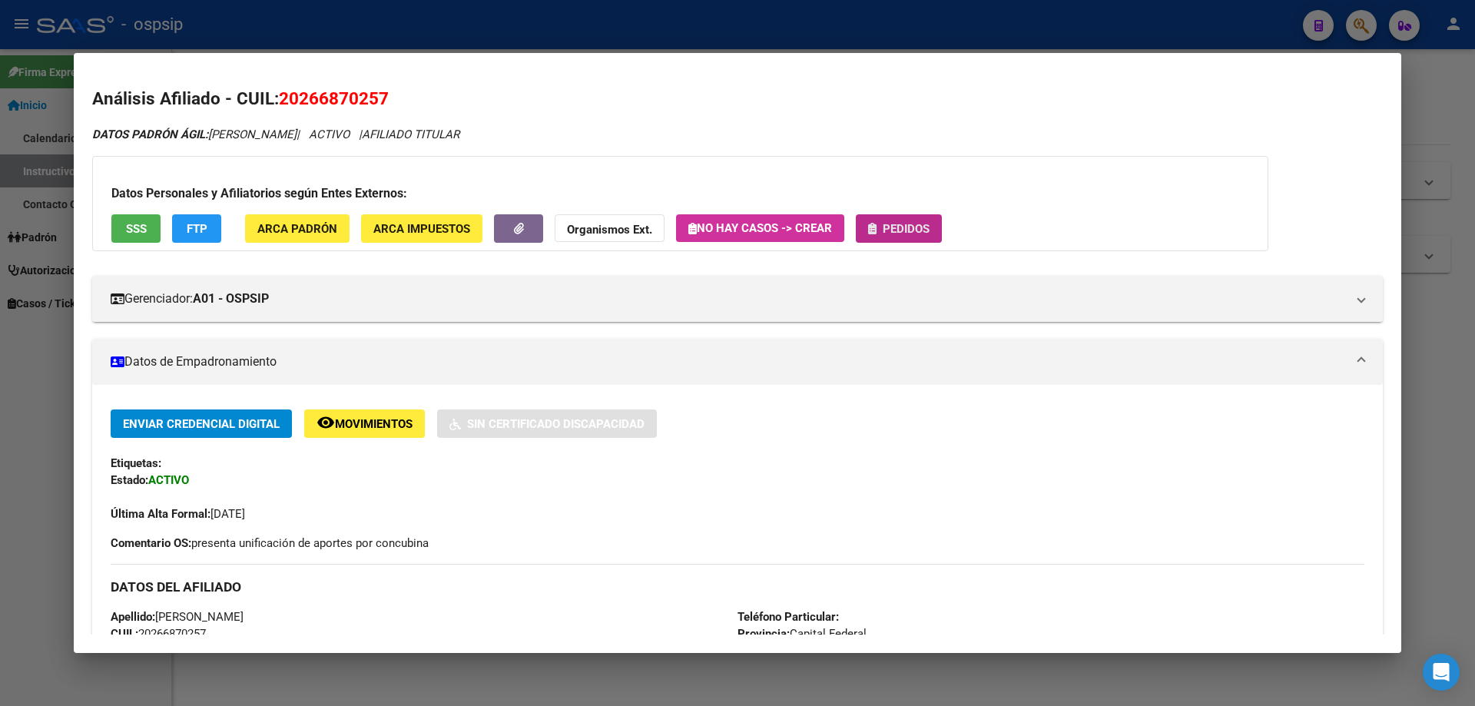
drag, startPoint x: 919, startPoint y: 227, endPoint x: 922, endPoint y: 218, distance: 9.7
click at [922, 218] on button "Pedidos" at bounding box center [899, 228] width 86 height 28
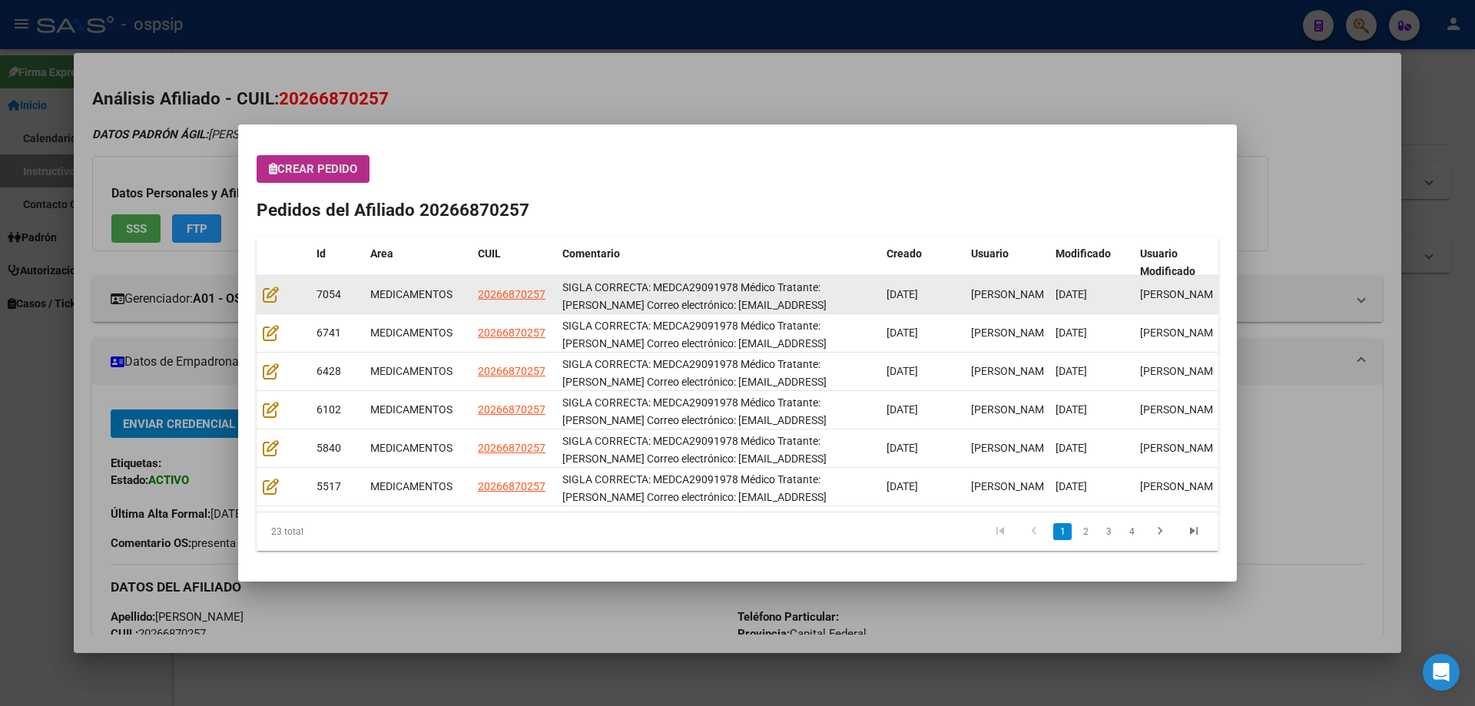
click at [266, 281] on datatable-body-cell at bounding box center [284, 295] width 54 height 38
click at [267, 286] on icon at bounding box center [271, 294] width 16 height 17
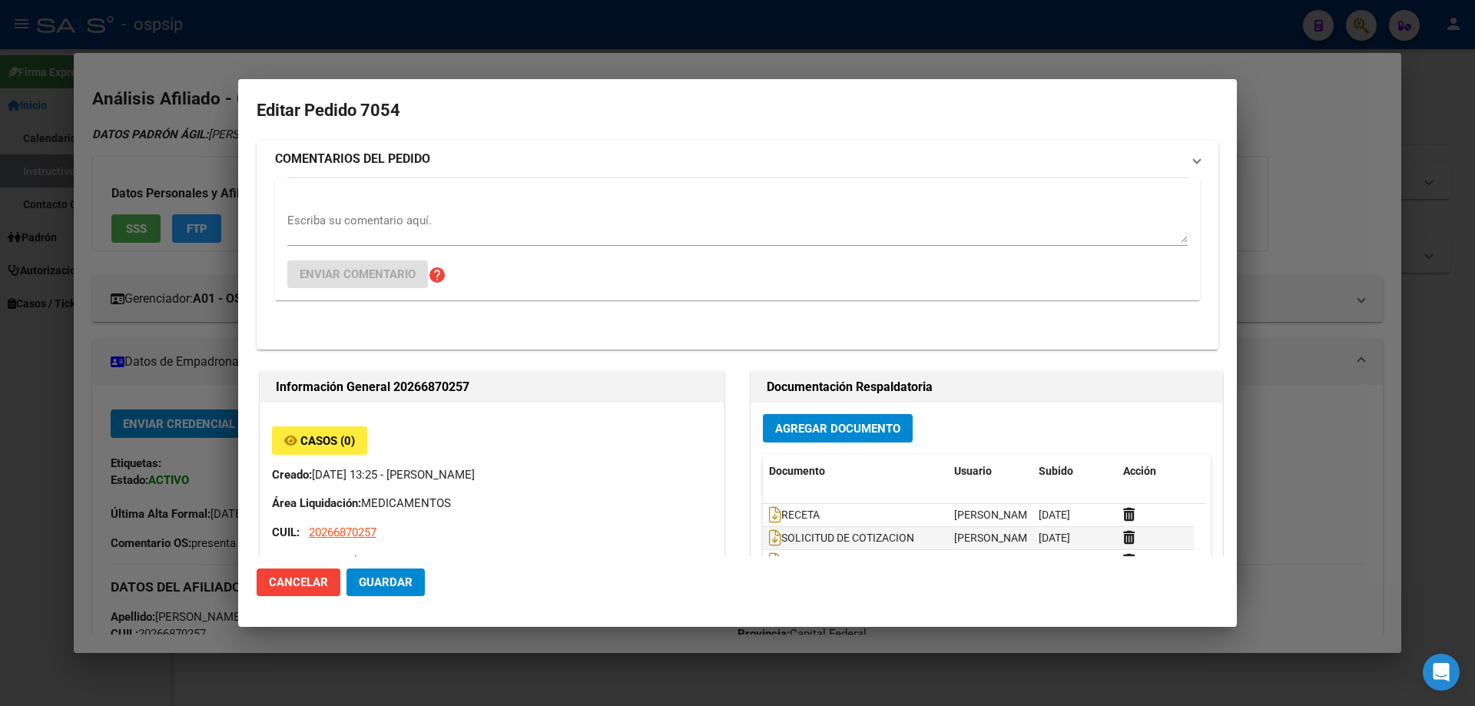
type input "Capital Federal, [PERSON_NAME][STREET_ADDRESS]"
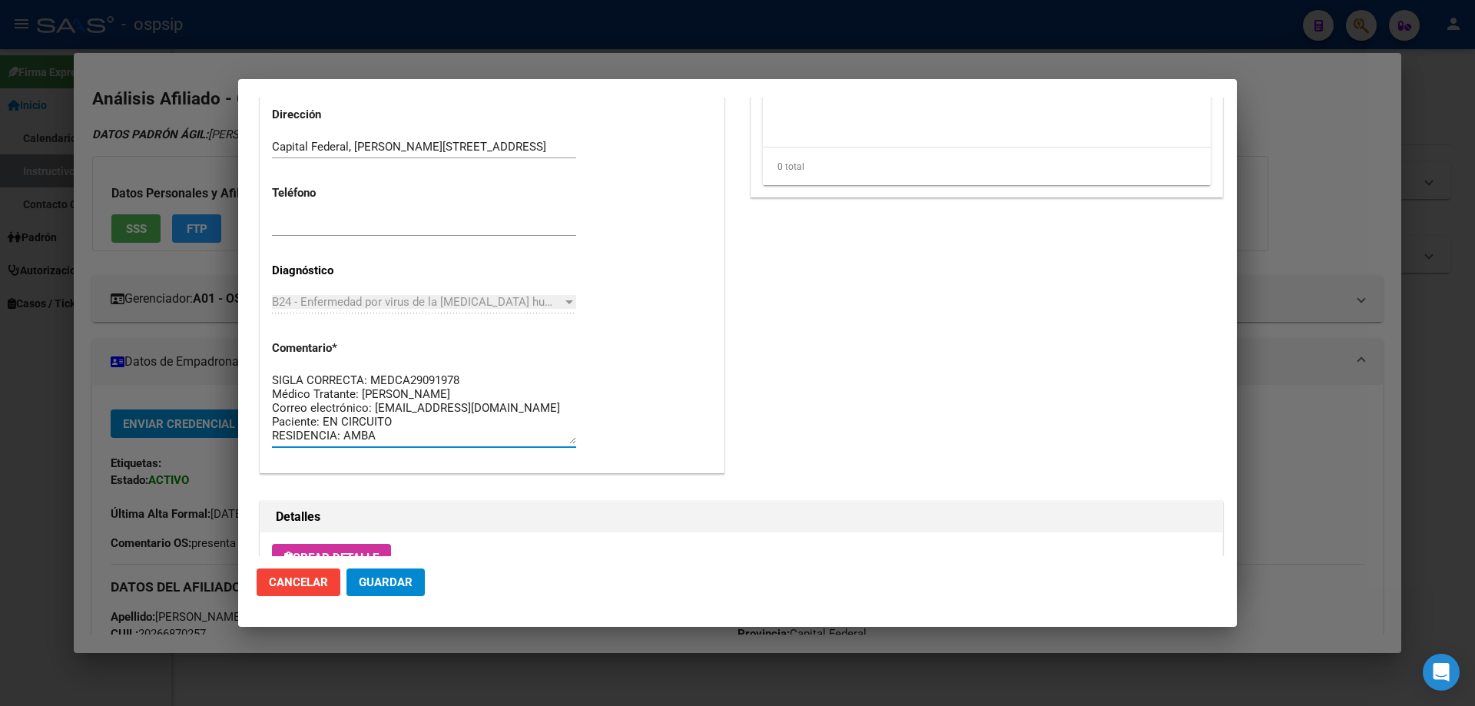
drag, startPoint x: 403, startPoint y: 435, endPoint x: 246, endPoint y: 326, distance: 192.0
click at [246, 326] on mat-dialog-content "Editar Pedido 7054 COMENTARIOS DEL PEDIDO Escriba su comentario aquí. Enviar co…" at bounding box center [737, 327] width 998 height 458
drag, startPoint x: 317, startPoint y: 445, endPoint x: 435, endPoint y: 455, distance: 118.7
click at [479, 510] on h2 "Detalles" at bounding box center [741, 517] width 931 height 18
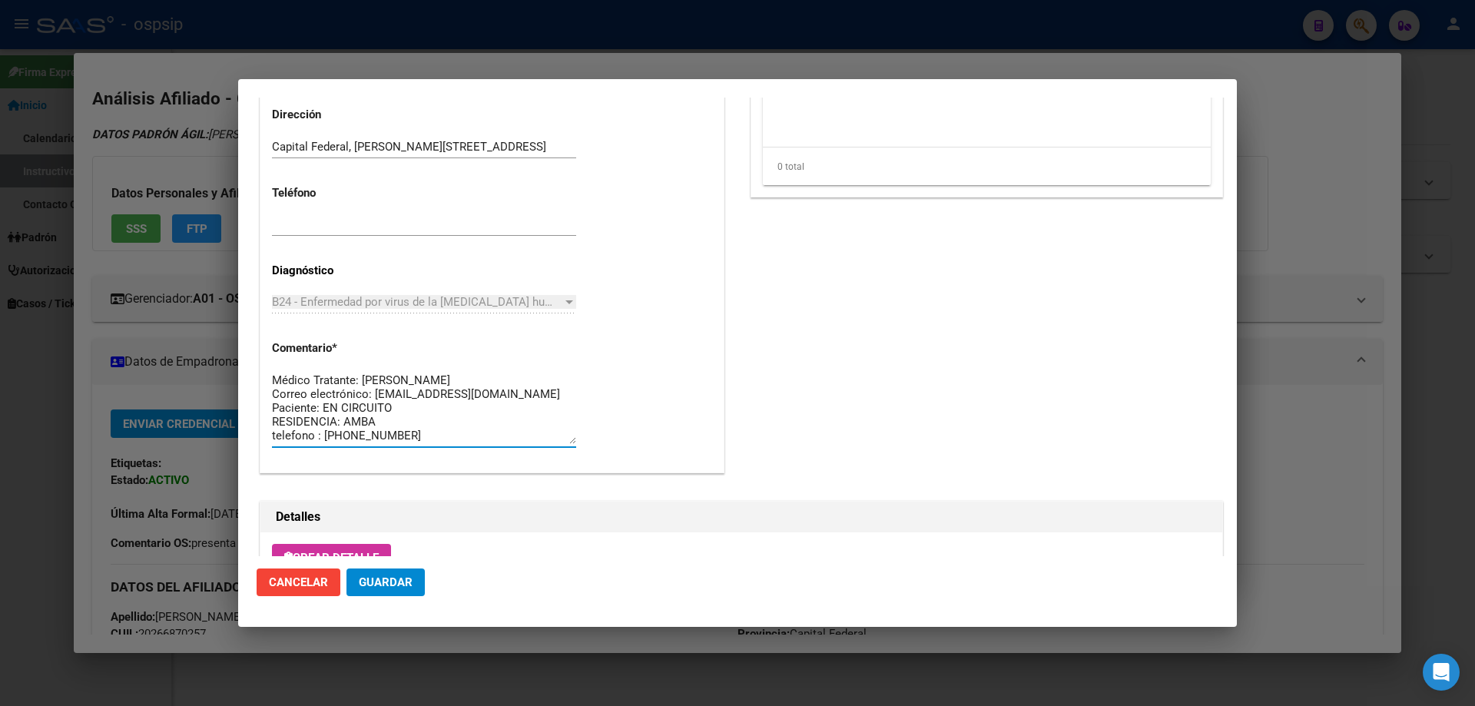
drag, startPoint x: 400, startPoint y: 439, endPoint x: 289, endPoint y: 435, distance: 111.4
click at [289, 435] on textarea "SIGLA CORRECTA: MEDCA29091978 Médico Tratante: [PERSON_NAME] Correo electrónico…" at bounding box center [424, 408] width 304 height 72
drag, startPoint x: 469, startPoint y: 432, endPoint x: 261, endPoint y: 339, distance: 227.9
click at [261, 339] on div "Casos (0) Creado: 02/09/2025 13:25 - Ortiz Jesica Área Liquidación: MEDICAMENTO…" at bounding box center [491, 5] width 463 height 933
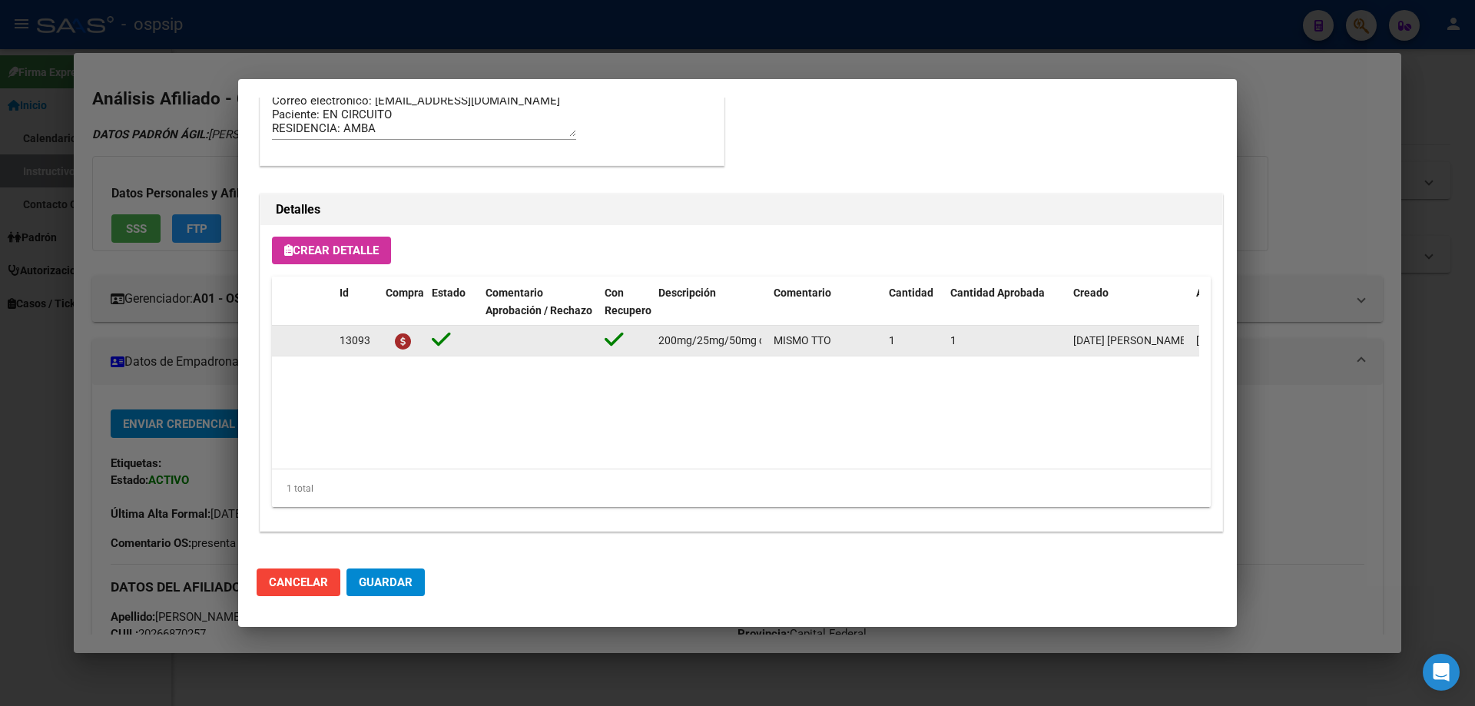
scroll to position [0, 345]
drag, startPoint x: 654, startPoint y: 339, endPoint x: 772, endPoint y: 340, distance: 118.3
click at [772, 340] on div "13093 emtricitabina+tenofovir alafen.+bictegravir 200mg/25mg/50mg comp.rec.x 30…" at bounding box center [846, 341] width 1148 height 31
copy span "[MEDICAL_DATA]+[MEDICAL_DATA] alafen.+bictegravir 200mg/25mg/50mg comp.rec.x 30…"
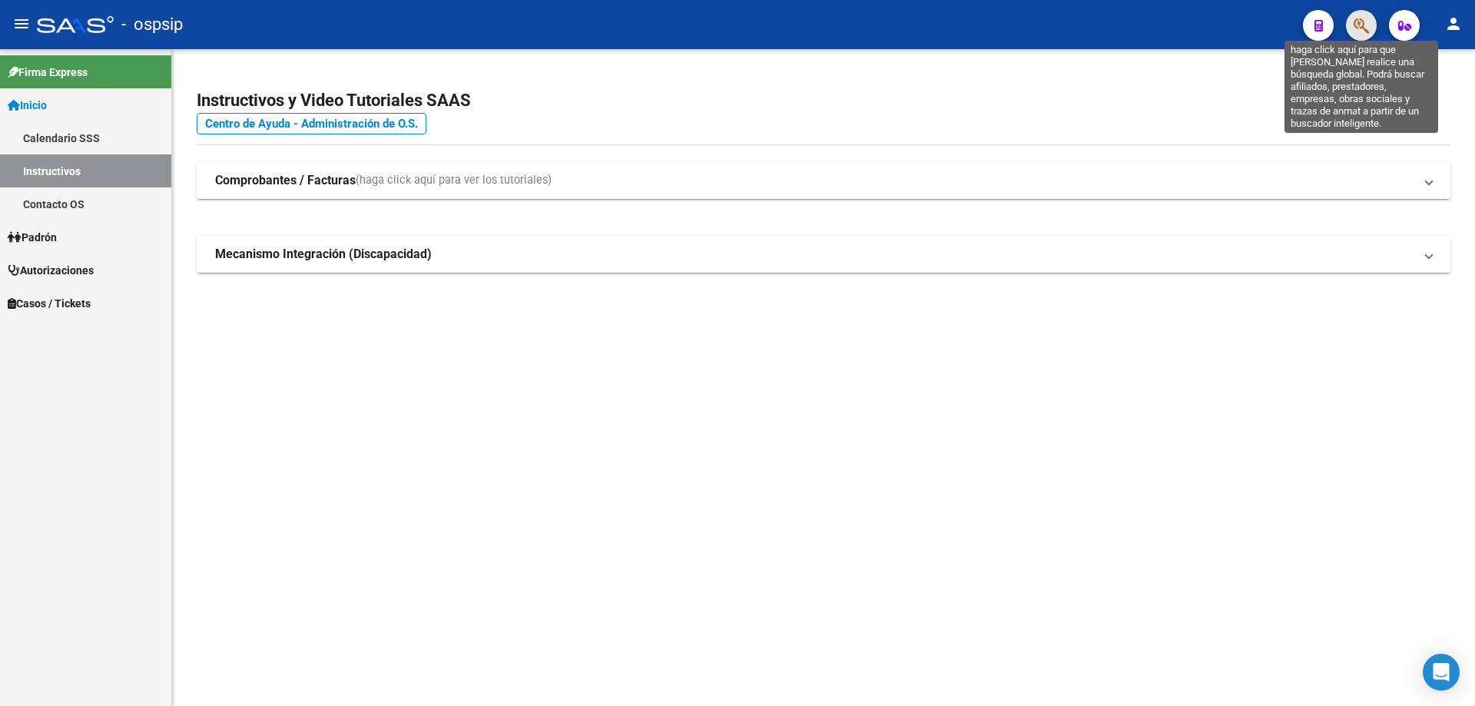
click at [1365, 33] on icon "button" at bounding box center [1360, 26] width 15 height 18
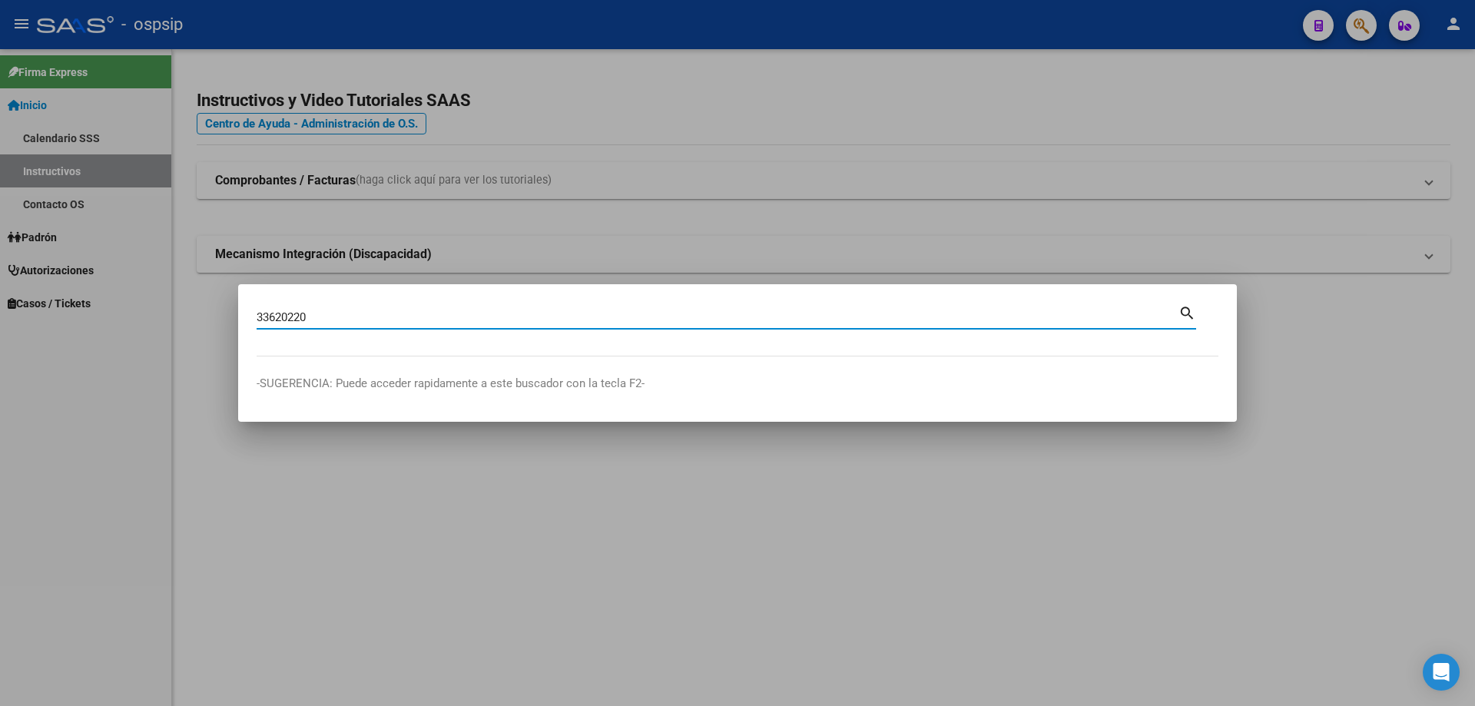
type input "33620220"
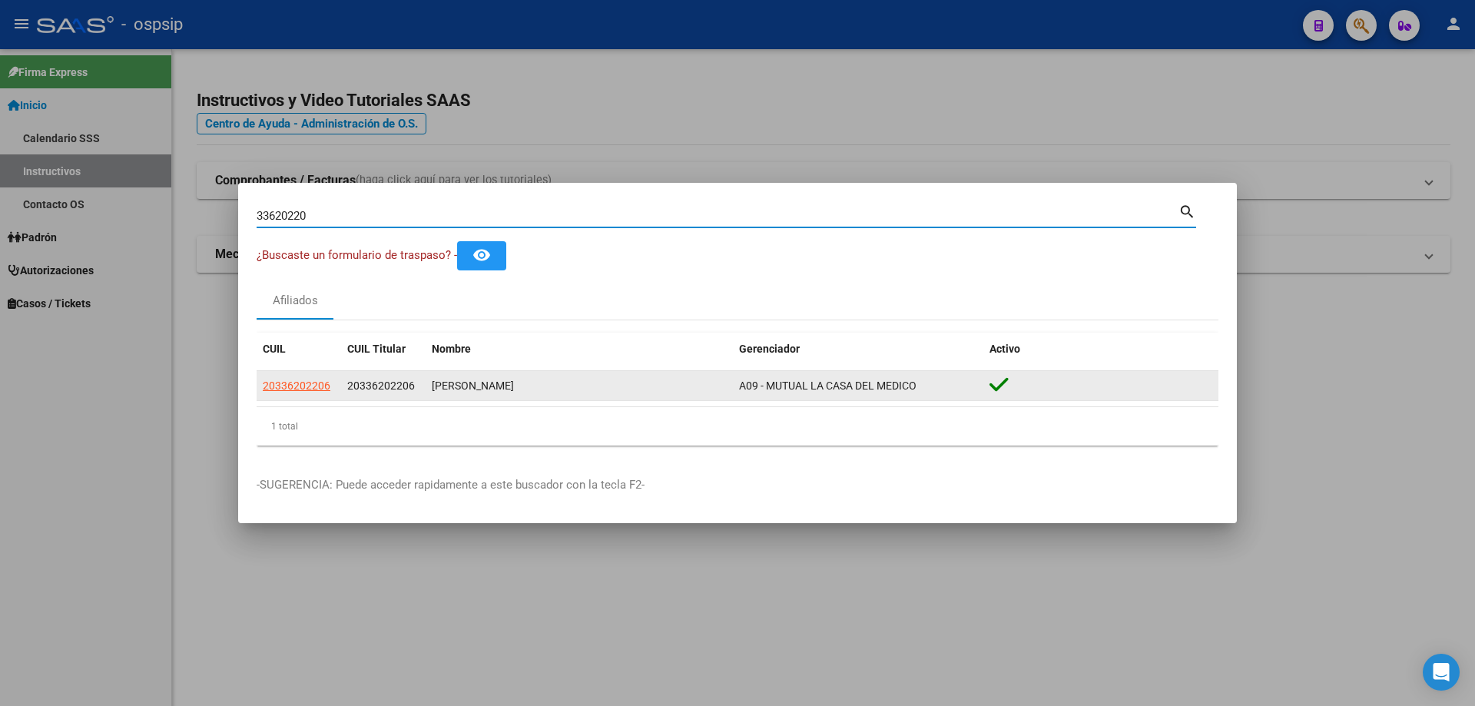
click at [282, 394] on app-link-go-to "20336202206" at bounding box center [297, 386] width 68 height 18
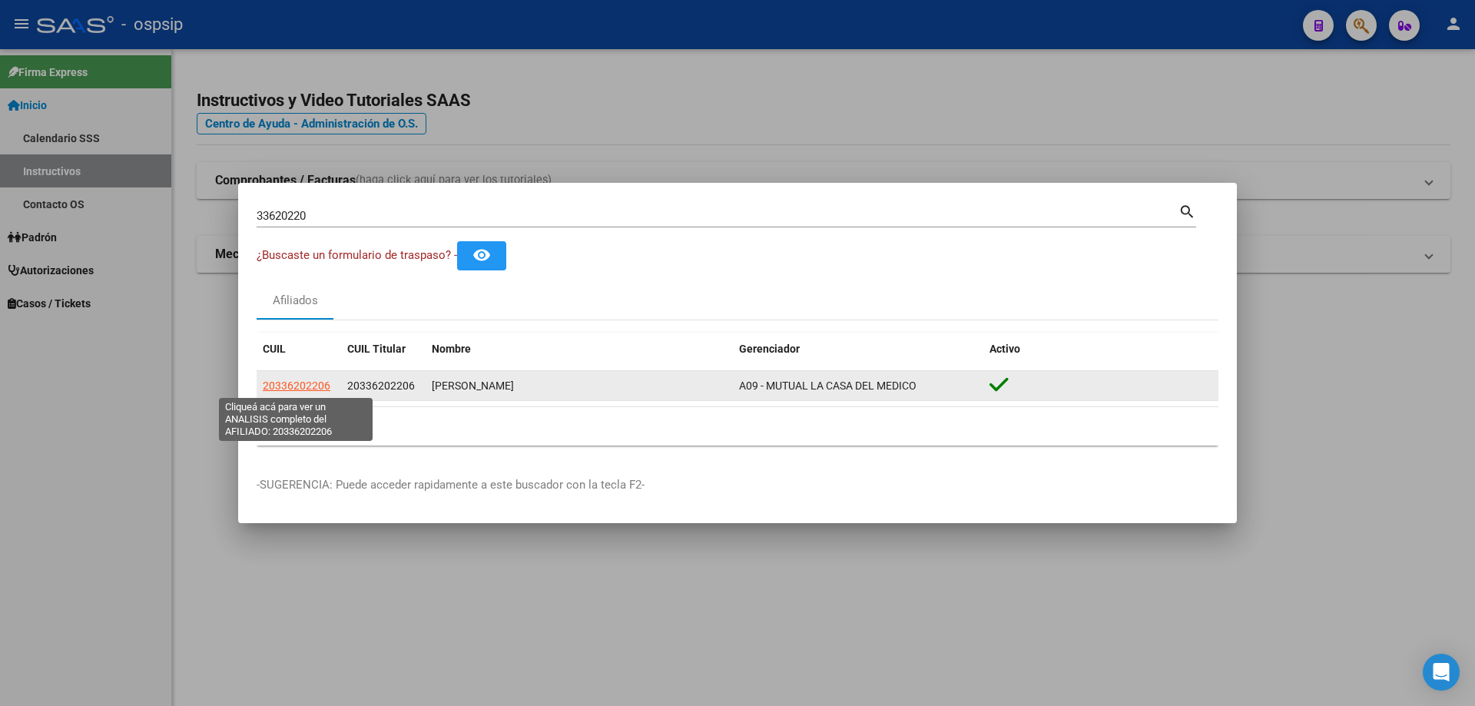
click at [302, 385] on span "20336202206" at bounding box center [297, 385] width 68 height 12
type textarea "20336202206"
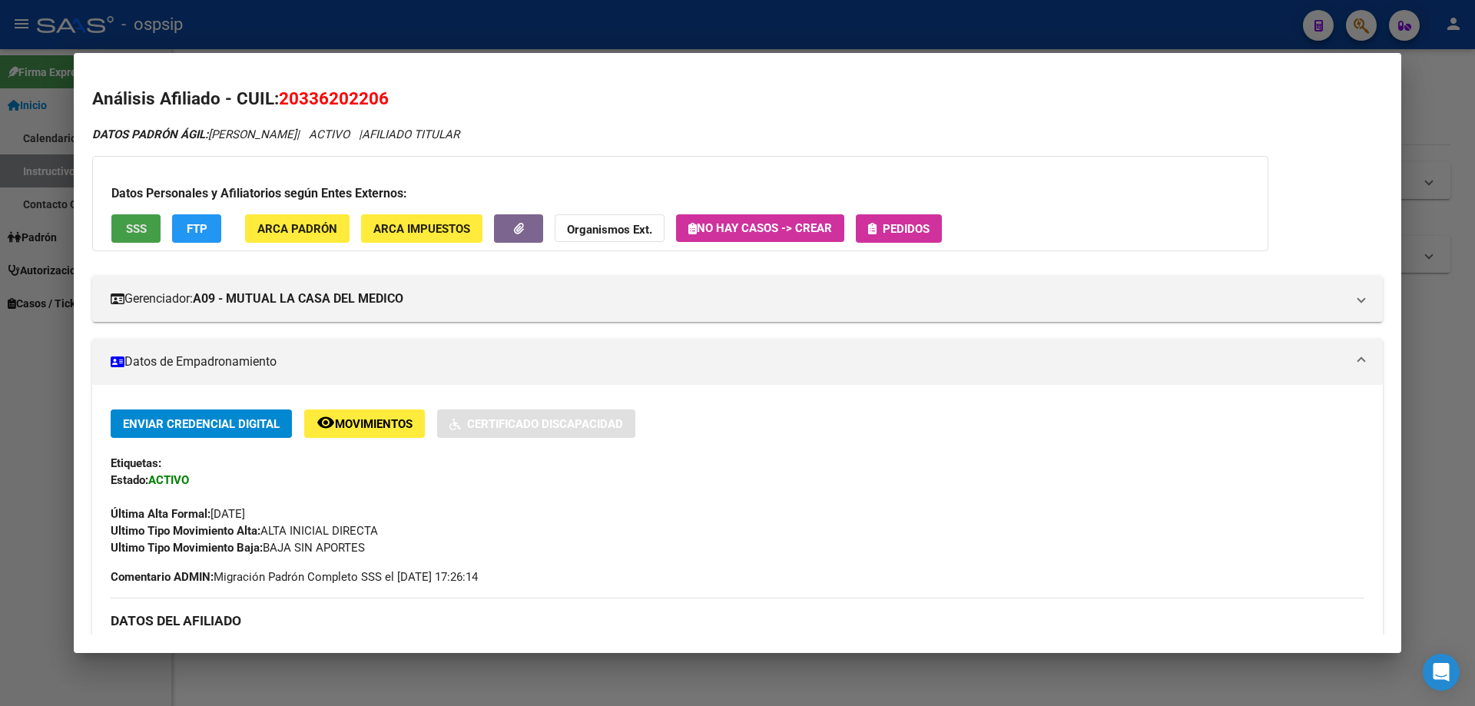
click at [124, 230] on button "SSS" at bounding box center [135, 228] width 49 height 28
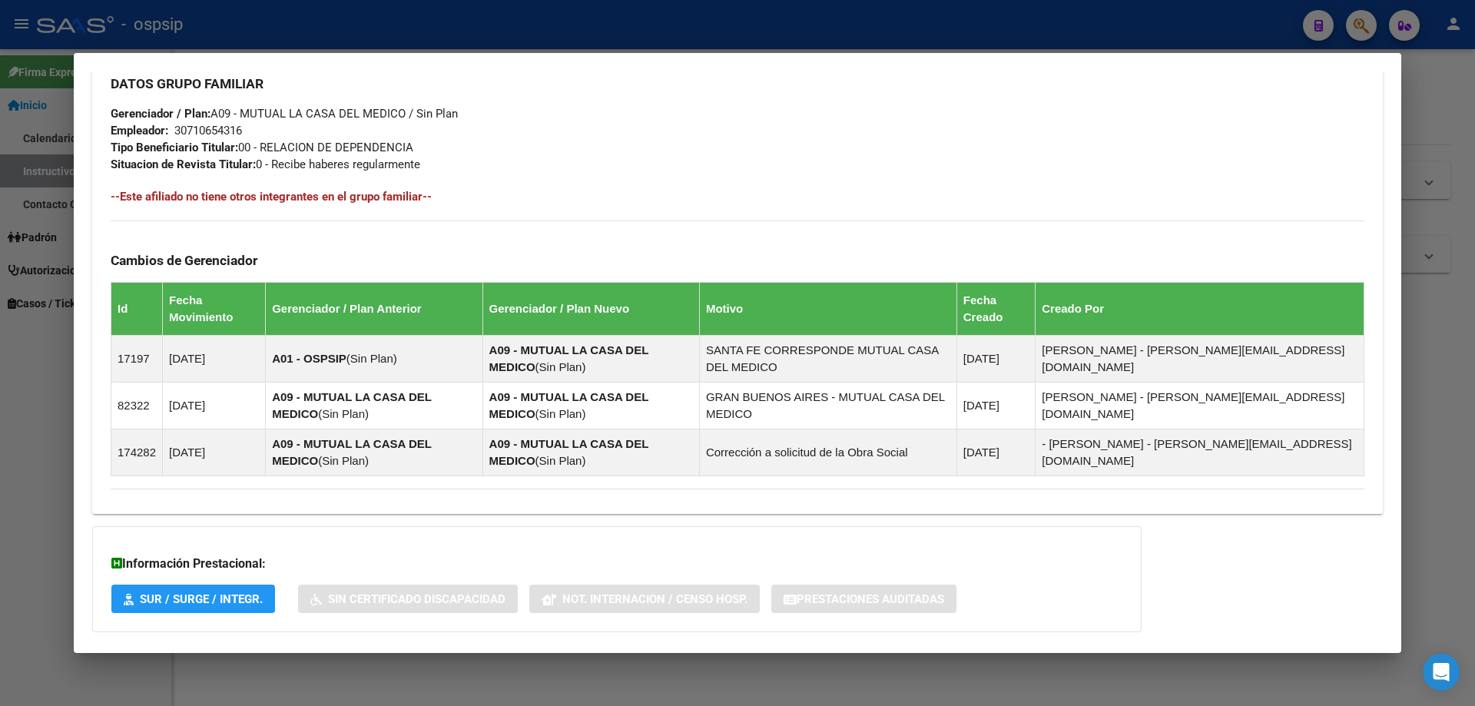
scroll to position [844, 0]
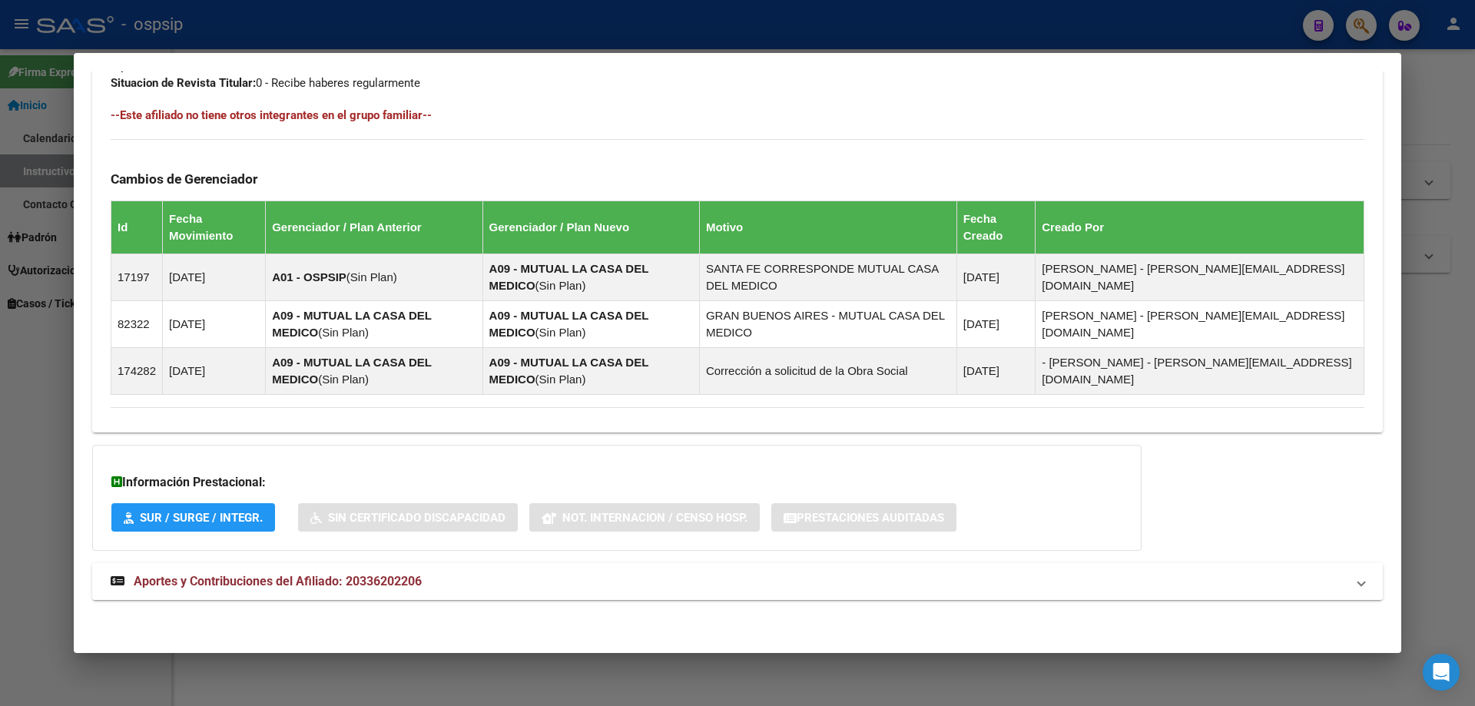
click at [279, 574] on span "Aportes y Contribuciones del Afiliado: 20336202206" at bounding box center [278, 581] width 288 height 15
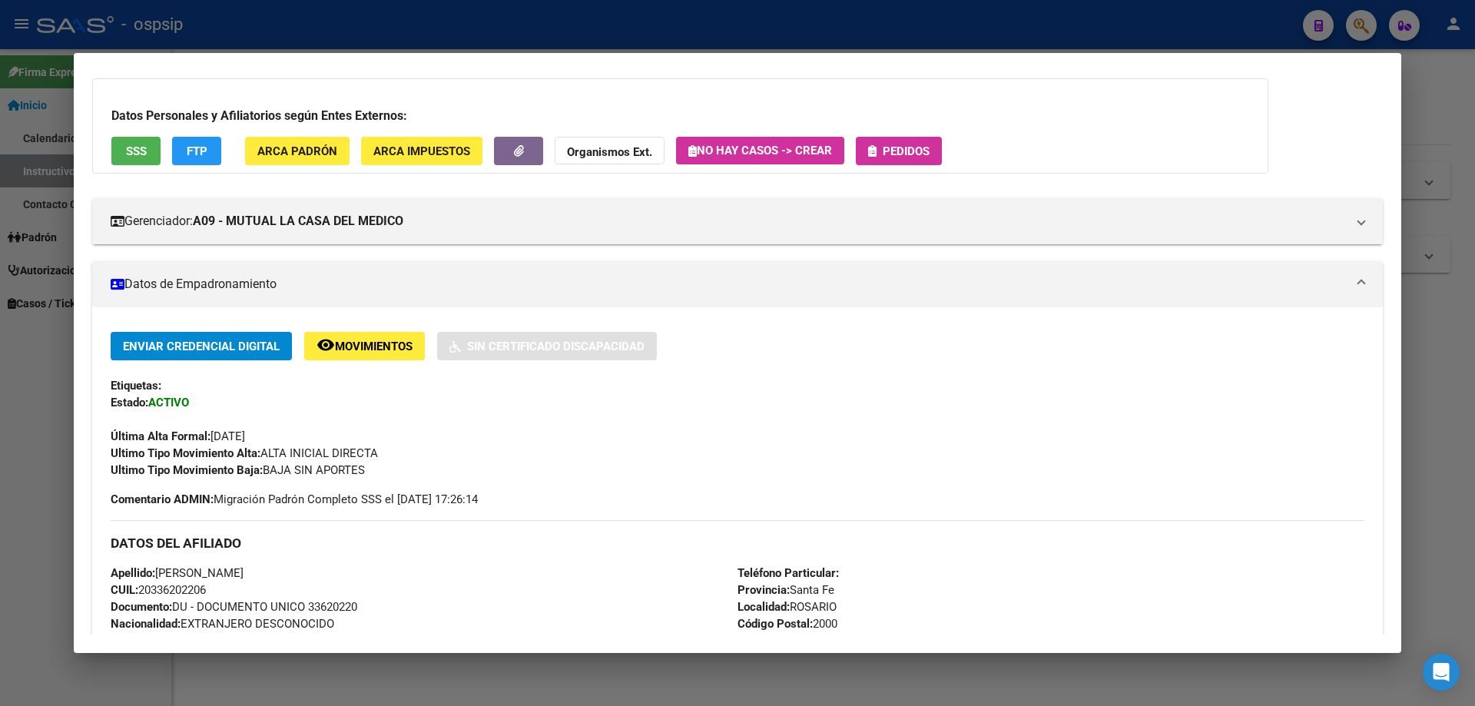
scroll to position [0, 0]
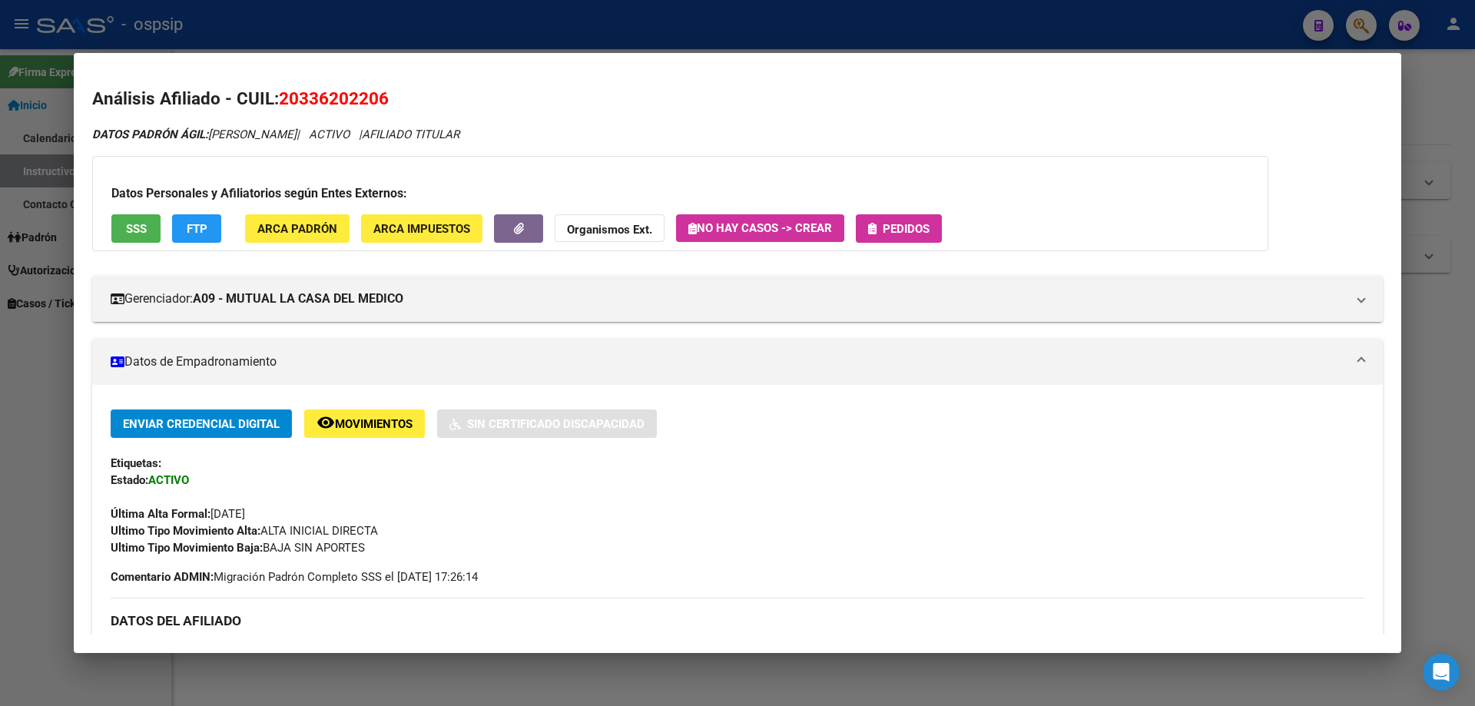
click at [891, 236] on button "Pedidos" at bounding box center [899, 228] width 86 height 28
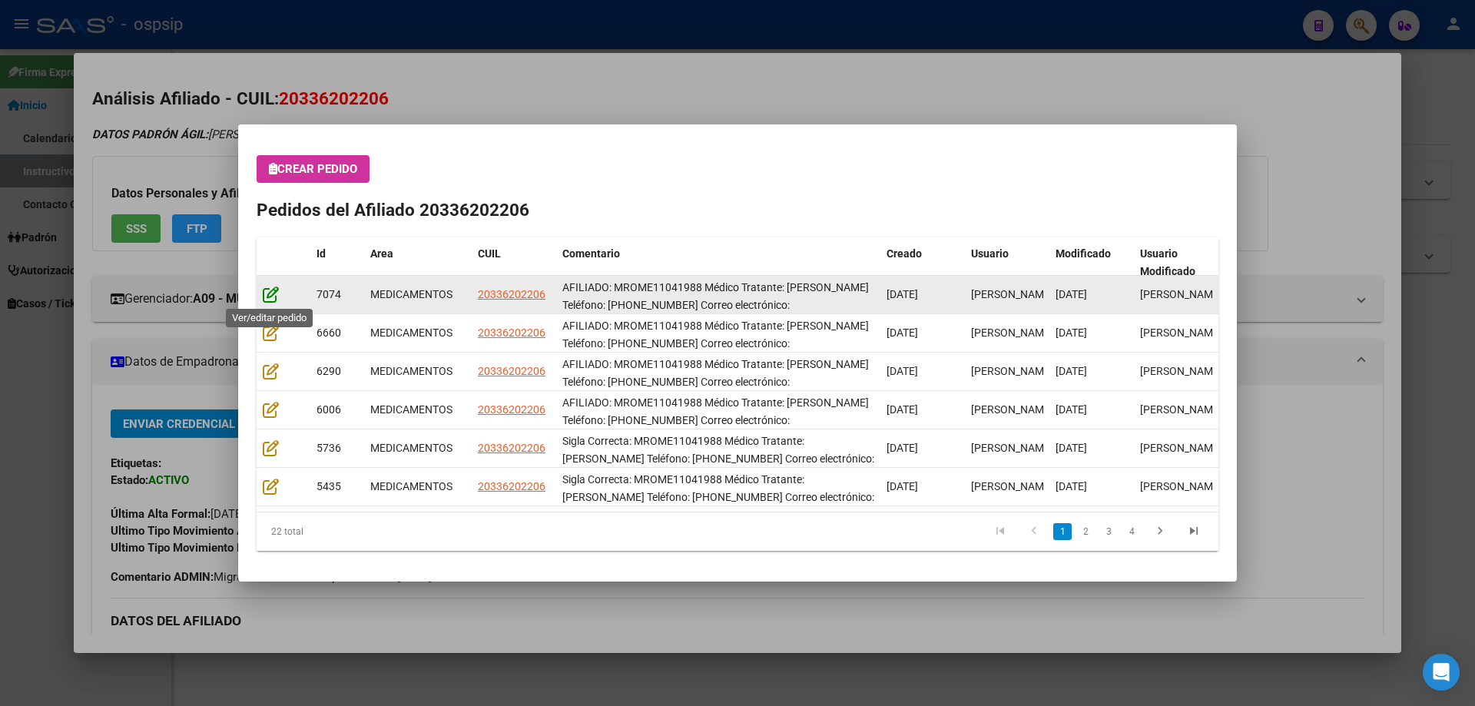
click at [266, 301] on icon at bounding box center [271, 294] width 16 height 17
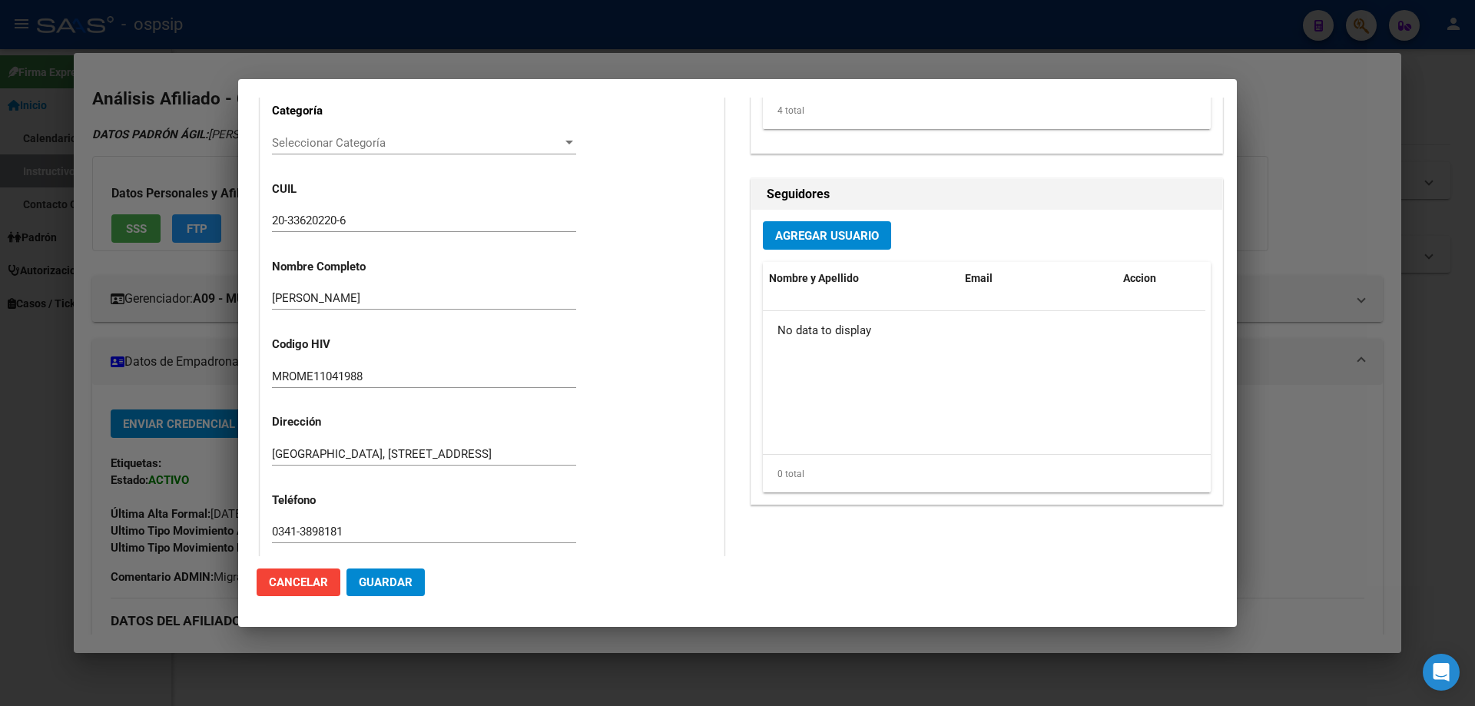
type input "Santa Fe, ROSARIO, AV GENOVA 7120"
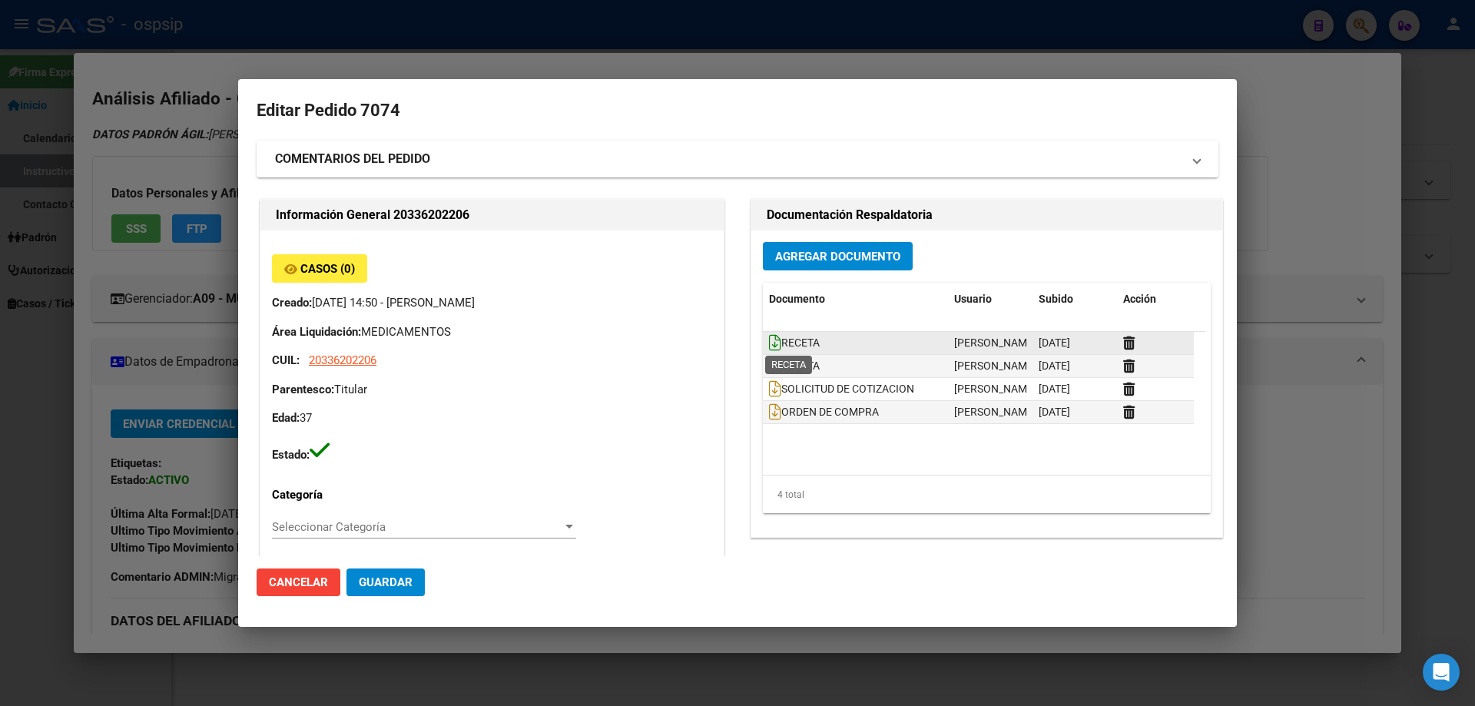
click at [769, 346] on icon at bounding box center [775, 342] width 12 height 17
click at [769, 338] on icon at bounding box center [775, 342] width 12 height 17
click at [770, 364] on icon at bounding box center [775, 365] width 12 height 17
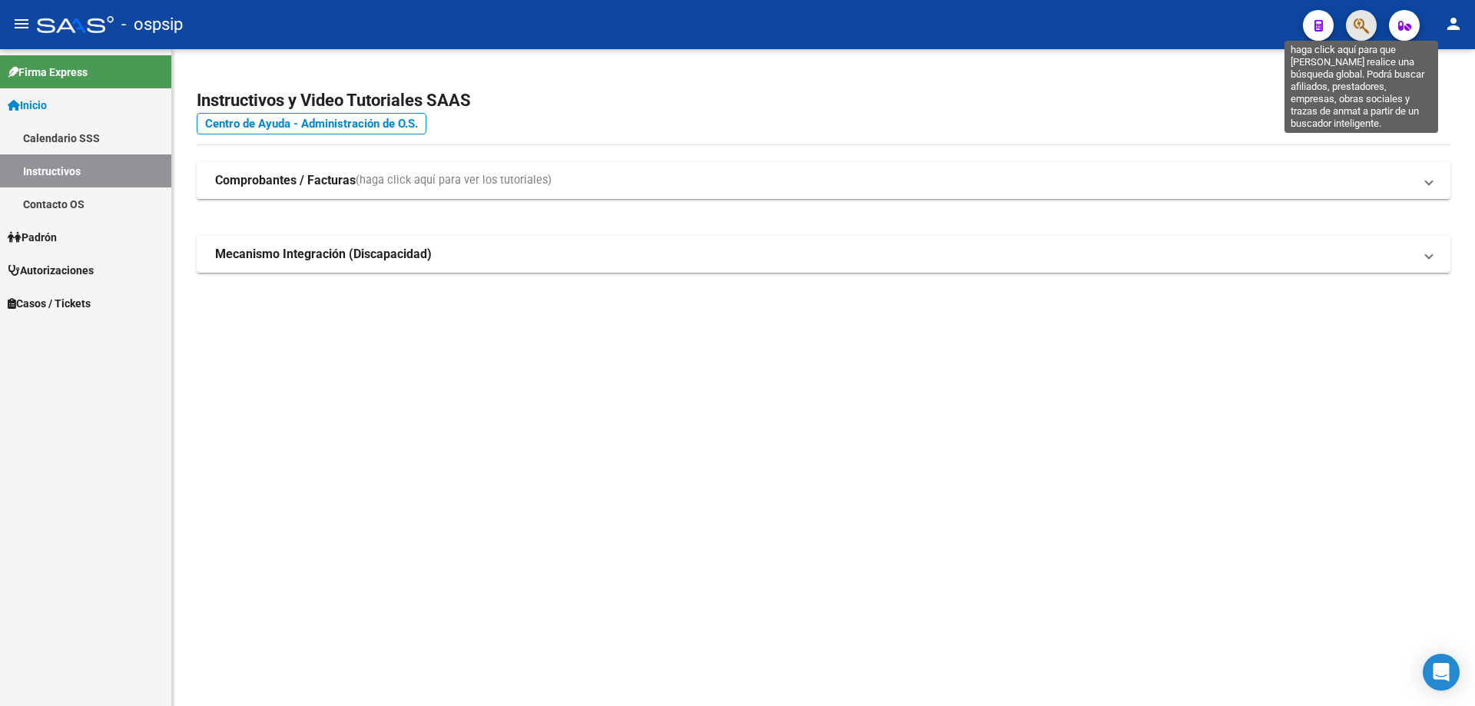
click at [1361, 25] on icon "button" at bounding box center [1360, 26] width 15 height 18
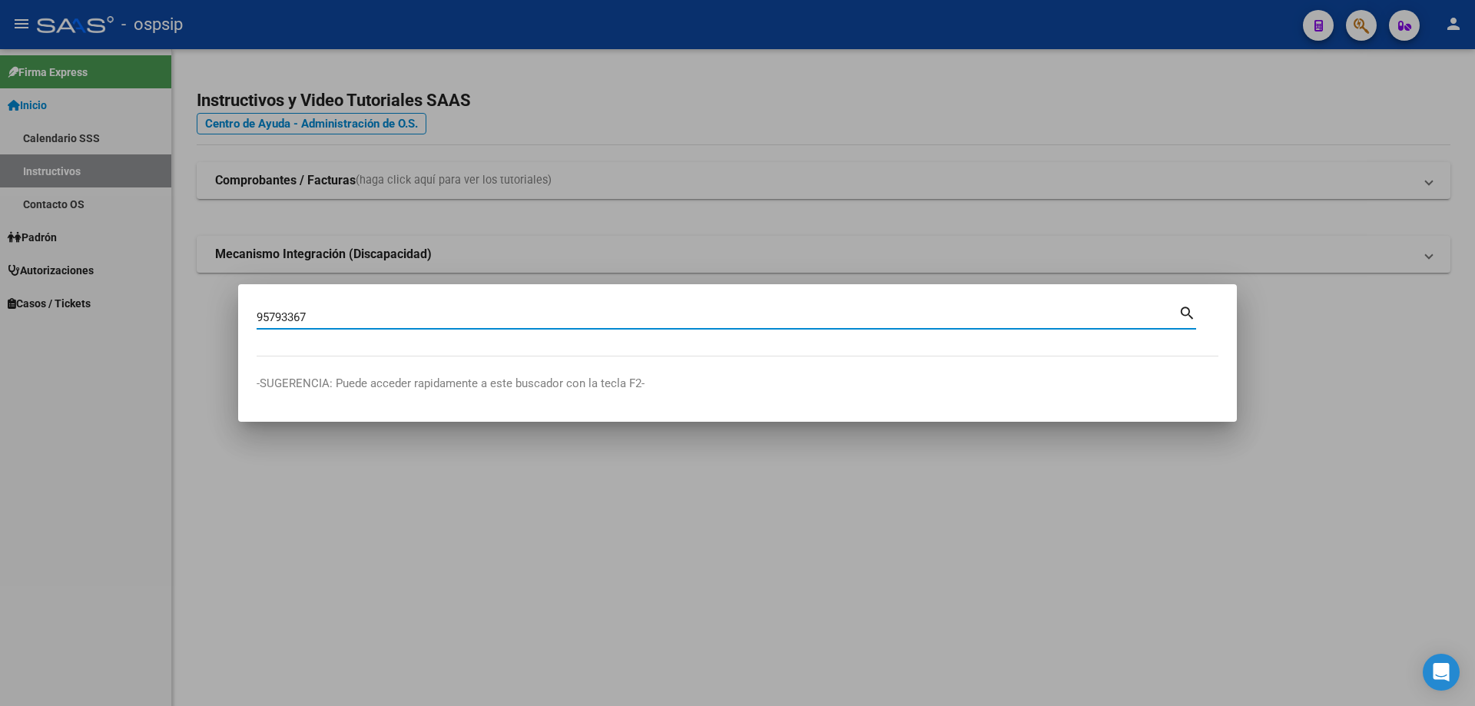
type input "95793367"
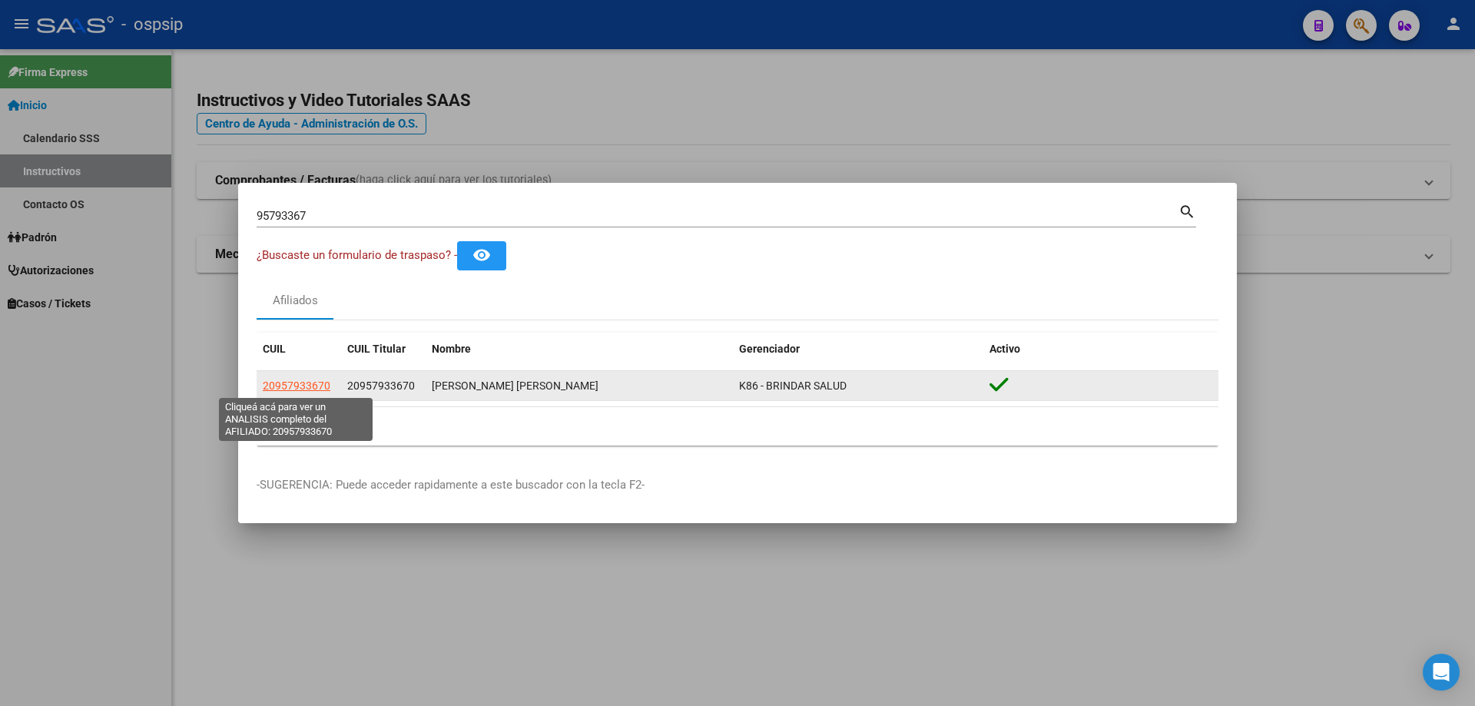
click at [298, 386] on span "20957933670" at bounding box center [297, 385] width 68 height 12
type textarea "20957933670"
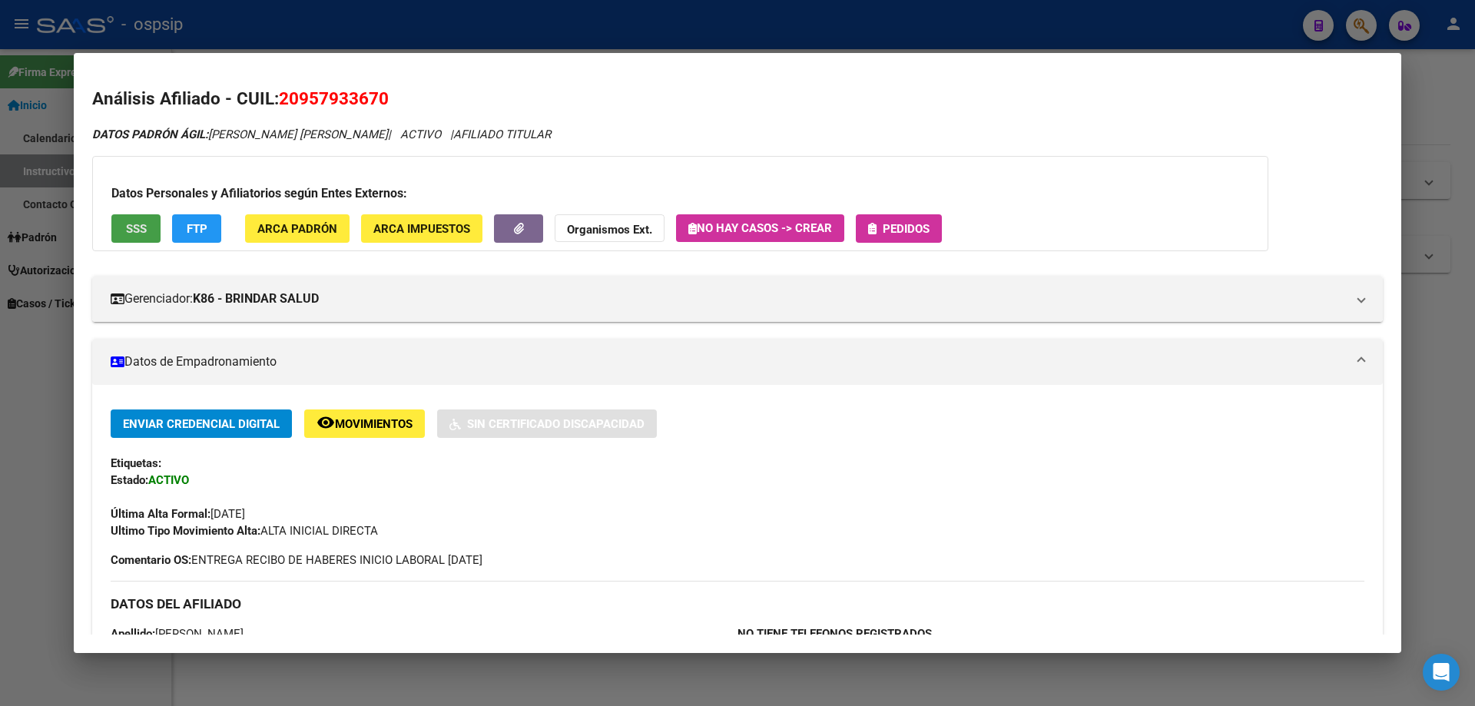
click at [119, 232] on button "SSS" at bounding box center [135, 228] width 49 height 28
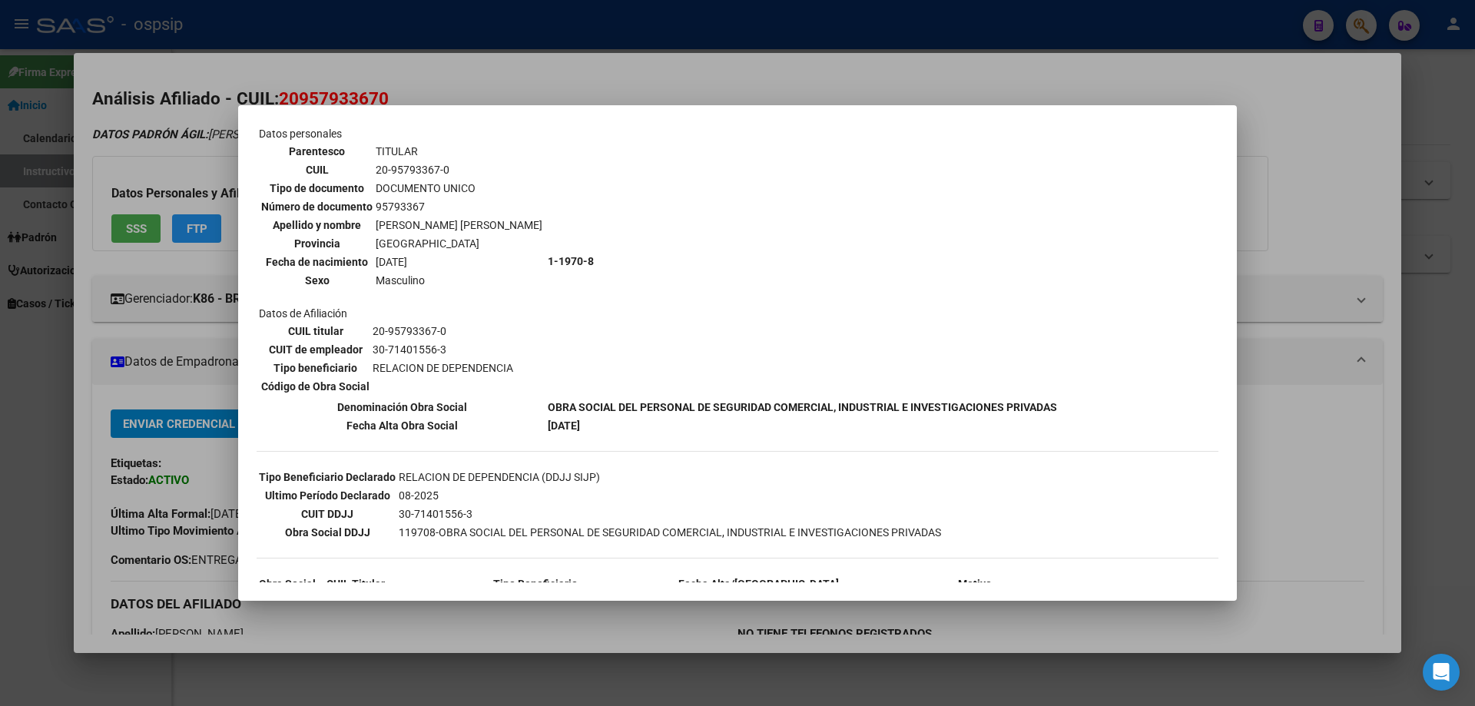
scroll to position [249, 0]
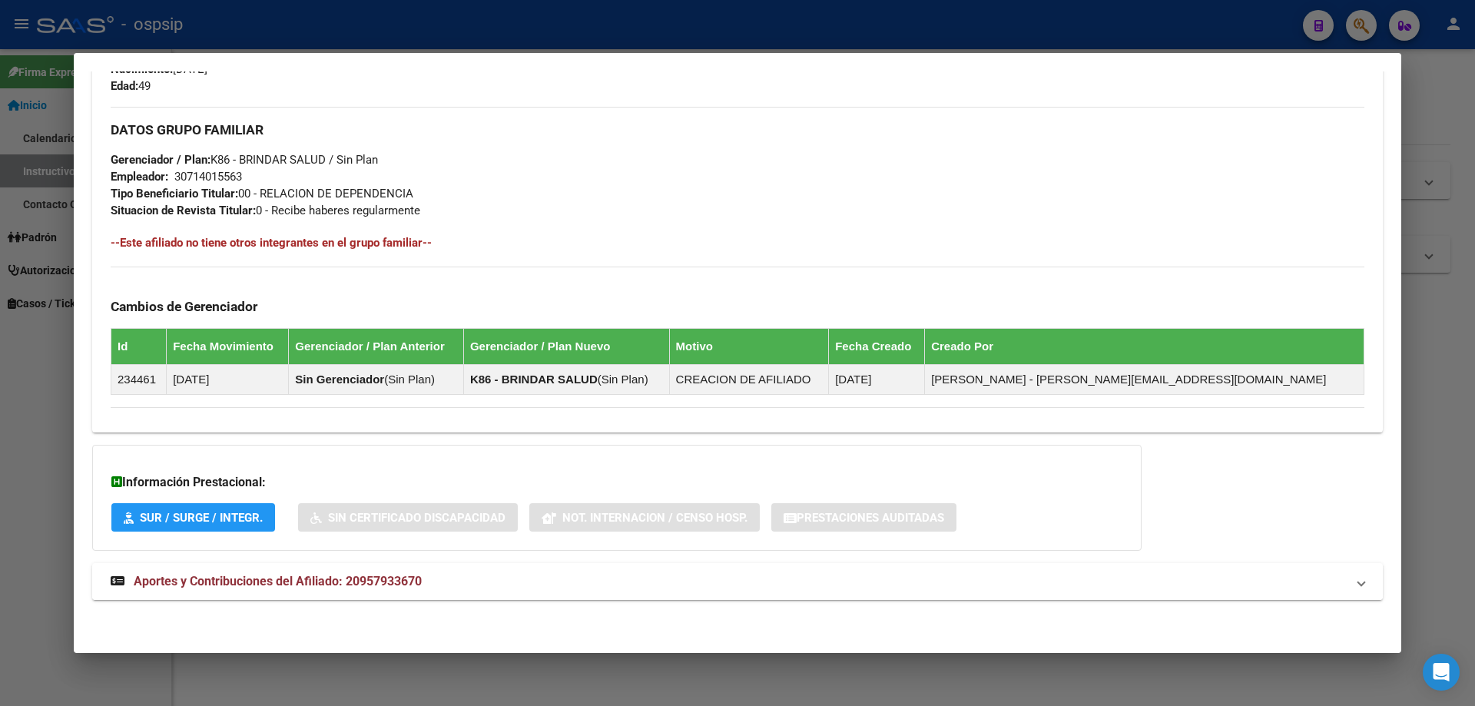
click at [257, 589] on strong "Aportes y Contribuciones del Afiliado: 20957933670" at bounding box center [266, 581] width 311 height 18
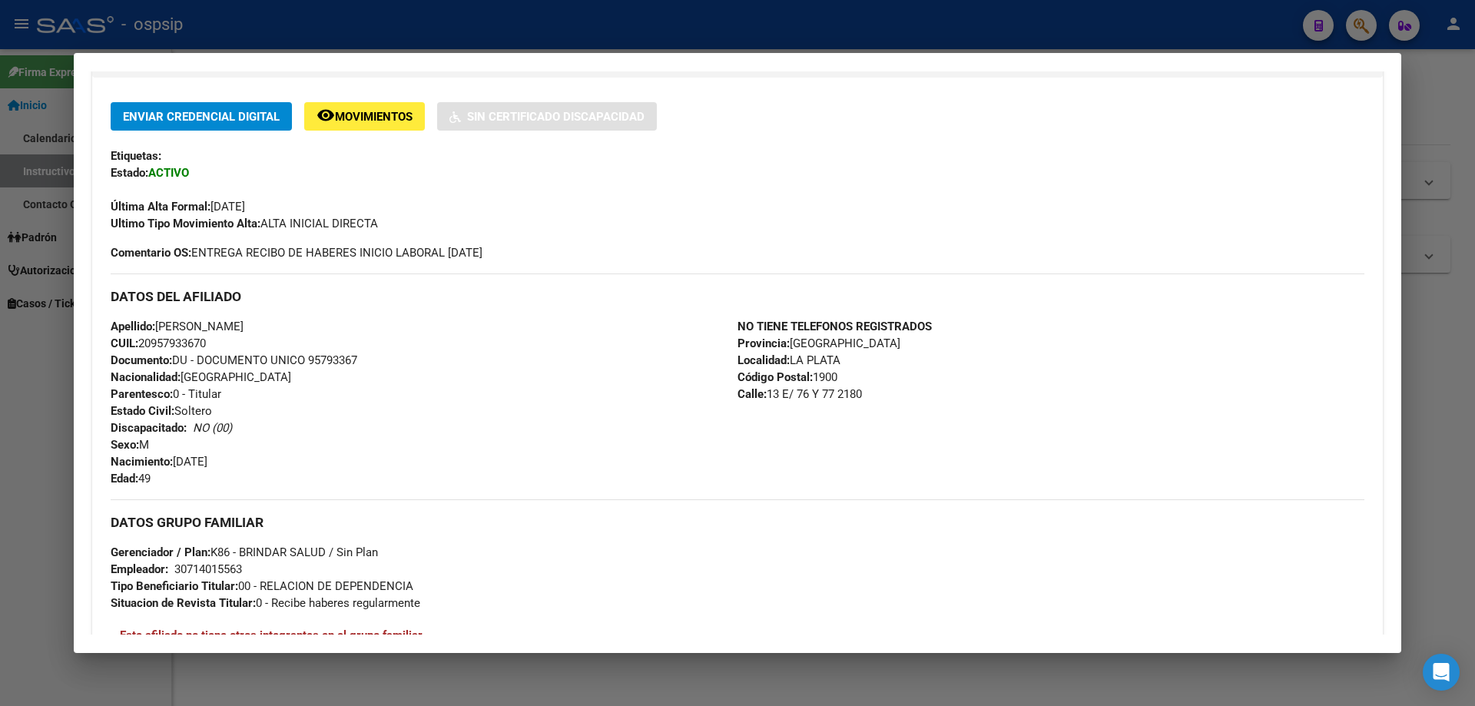
scroll to position [0, 0]
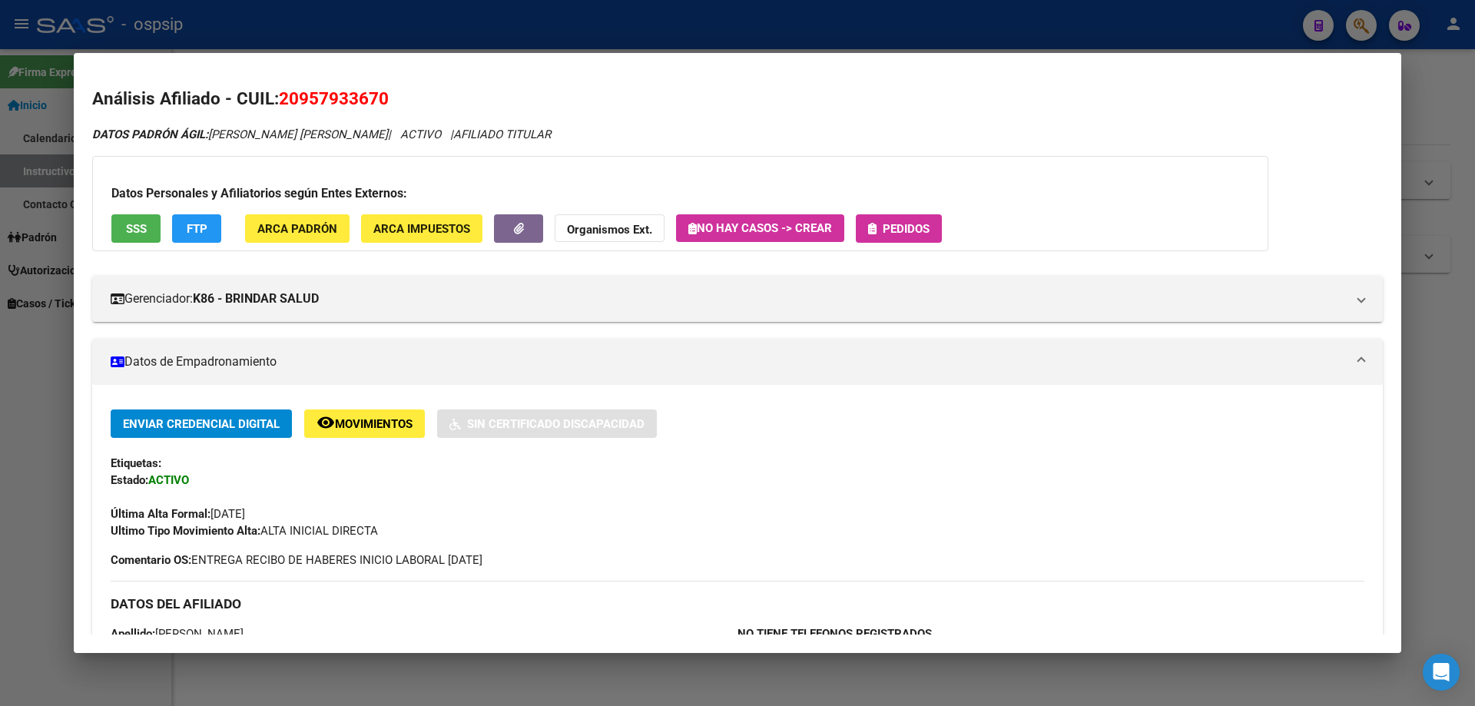
drag, startPoint x: 910, startPoint y: 239, endPoint x: 902, endPoint y: 240, distance: 8.6
click at [902, 240] on button "Pedidos" at bounding box center [899, 228] width 86 height 28
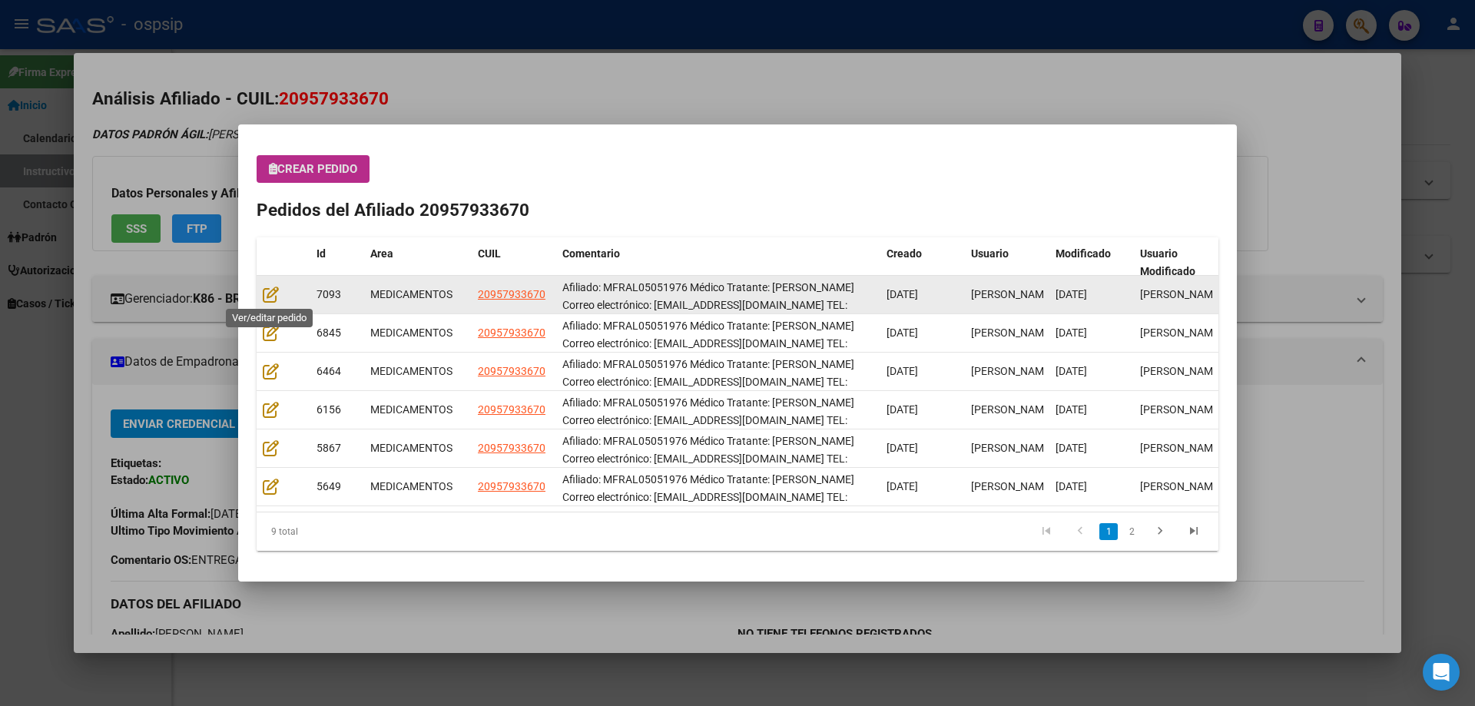
click at [262, 292] on datatable-body-cell at bounding box center [284, 295] width 54 height 38
click at [263, 293] on icon at bounding box center [271, 294] width 16 height 17
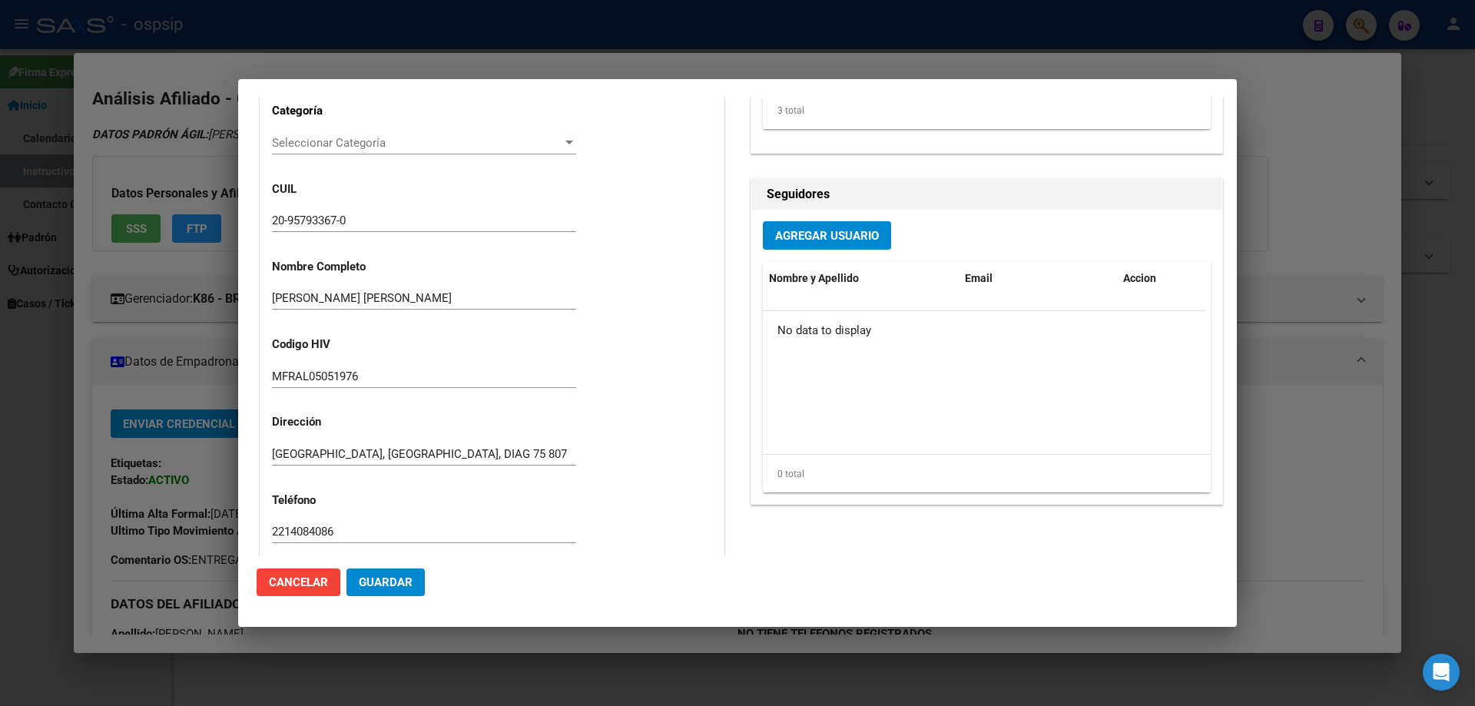
type input "[PERSON_NAME]"
type input "[GEOGRAPHIC_DATA], [GEOGRAPHIC_DATA], 13 E/ 76 Y 77 2180"
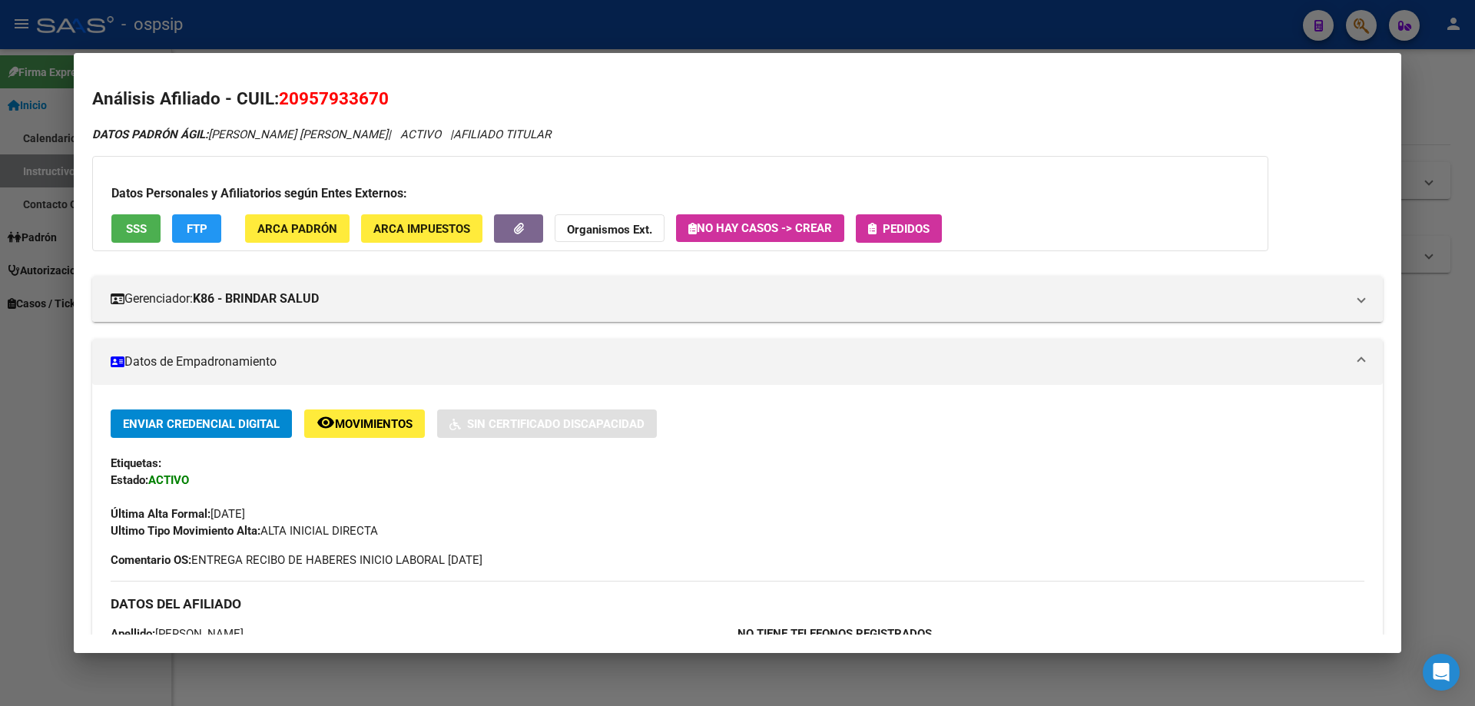
click at [897, 221] on span "Pedidos" at bounding box center [898, 228] width 61 height 14
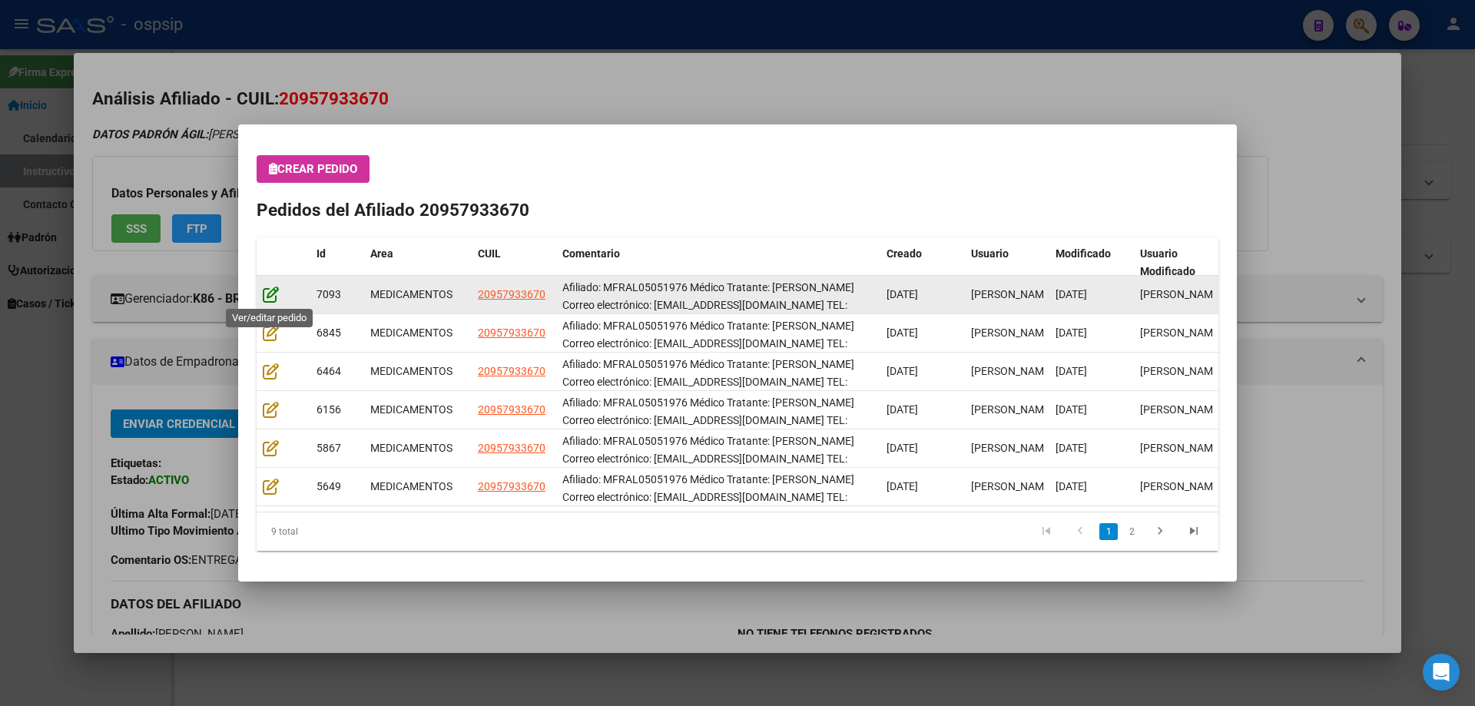
click at [268, 293] on icon at bounding box center [271, 294] width 16 height 17
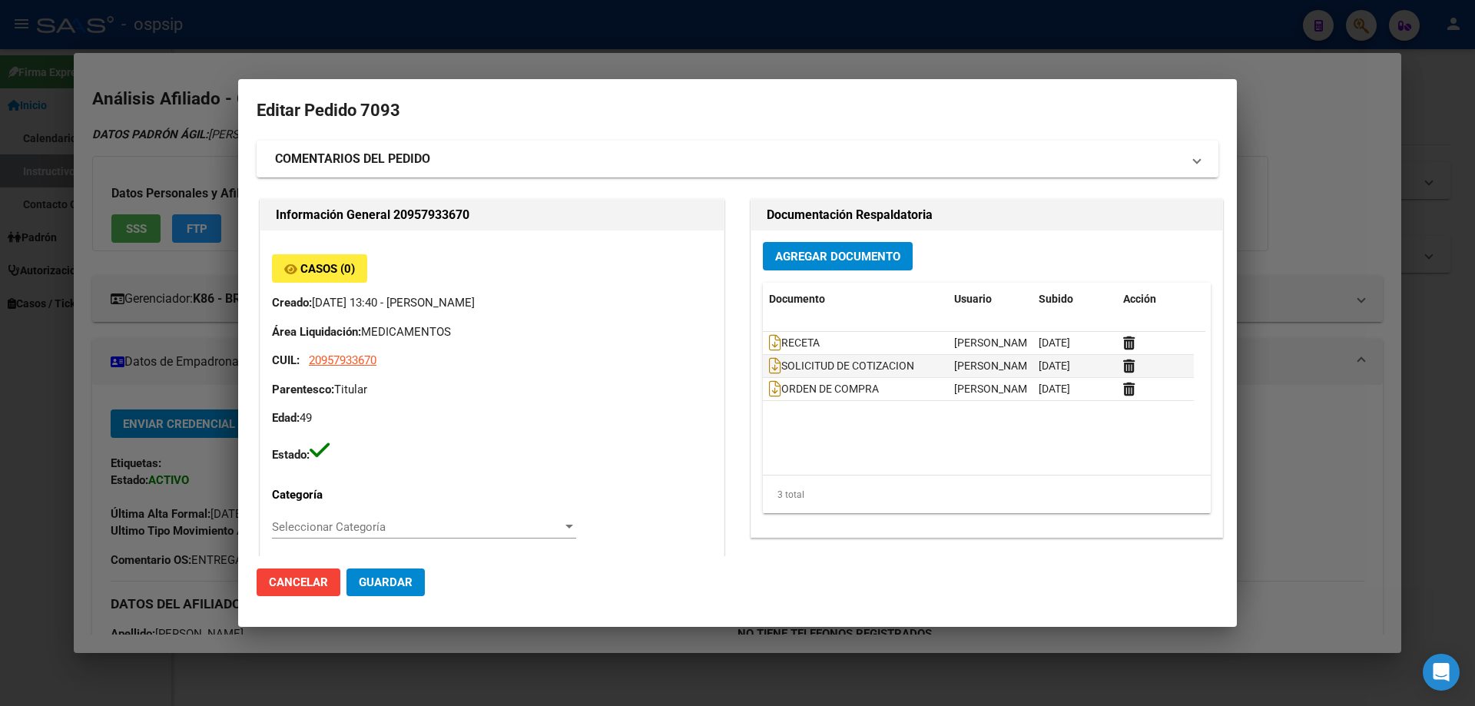
type input "[PERSON_NAME]"
type input "[GEOGRAPHIC_DATA], [GEOGRAPHIC_DATA], 13 E/ 76 Y 77 2180"
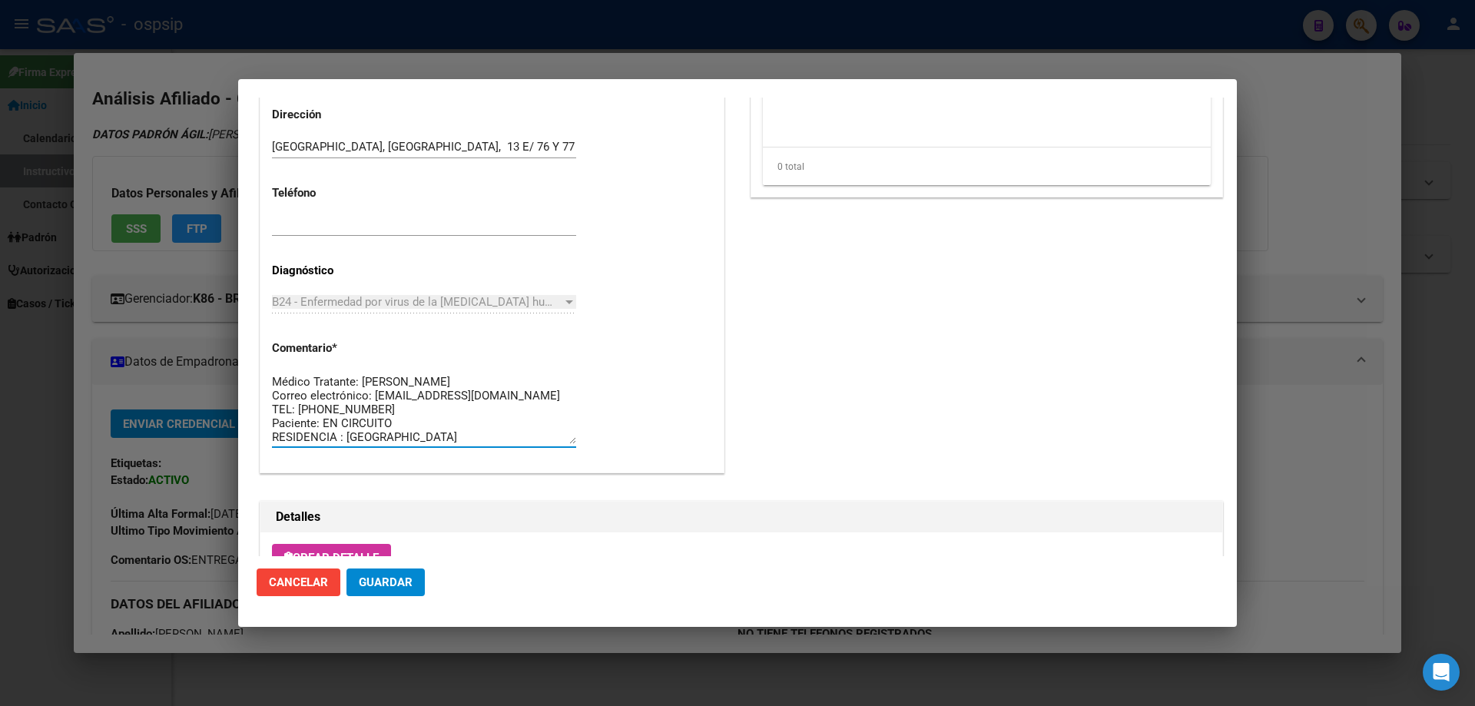
scroll to position [14, 0]
click at [410, 422] on textarea "Afiliado: MFRAL05051976 Médico Tratante: [PERSON_NAME] Correo electrónico: [EMA…" at bounding box center [424, 408] width 304 height 72
drag, startPoint x: 421, startPoint y: 431, endPoint x: 267, endPoint y: 352, distance: 172.8
click at [267, 352] on div "Casos (0) Creado: 04/09/2025 13:40 - Ortiz Jesica Área Liquidación: MEDICAMENTO…" at bounding box center [491, 5] width 463 height 933
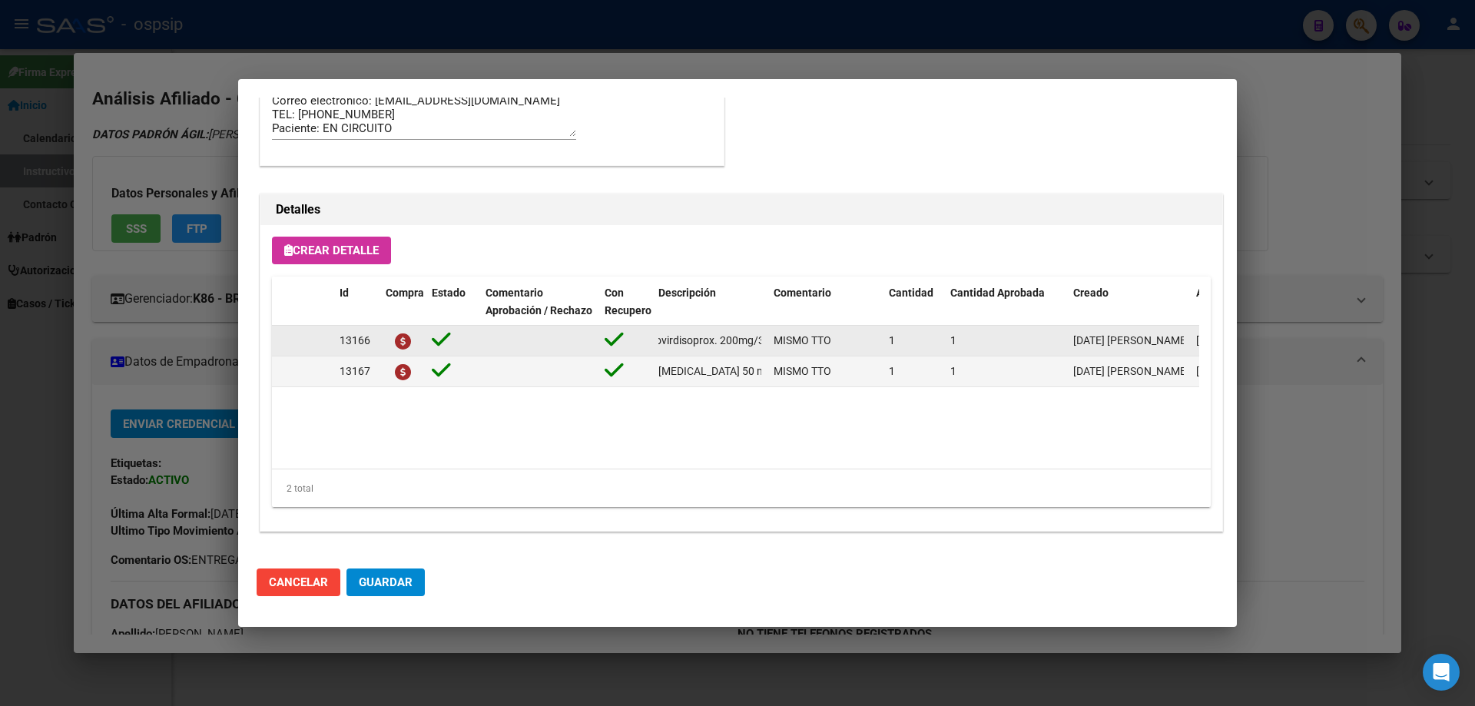
scroll to position [0, 257]
drag, startPoint x: 653, startPoint y: 344, endPoint x: 772, endPoint y: 341, distance: 119.1
click at [772, 341] on div "13166 emtricitabina+ tenofovirdisoprox. 200mg/300 mg comp.rec.x 30 (FTC/TDF) MI…" at bounding box center [846, 341] width 1148 height 31
copy span "[MEDICAL_DATA]+ tenofovirdisoprox. 200mg/300 mg comp.rec.x 30 (FTC/TDF)"
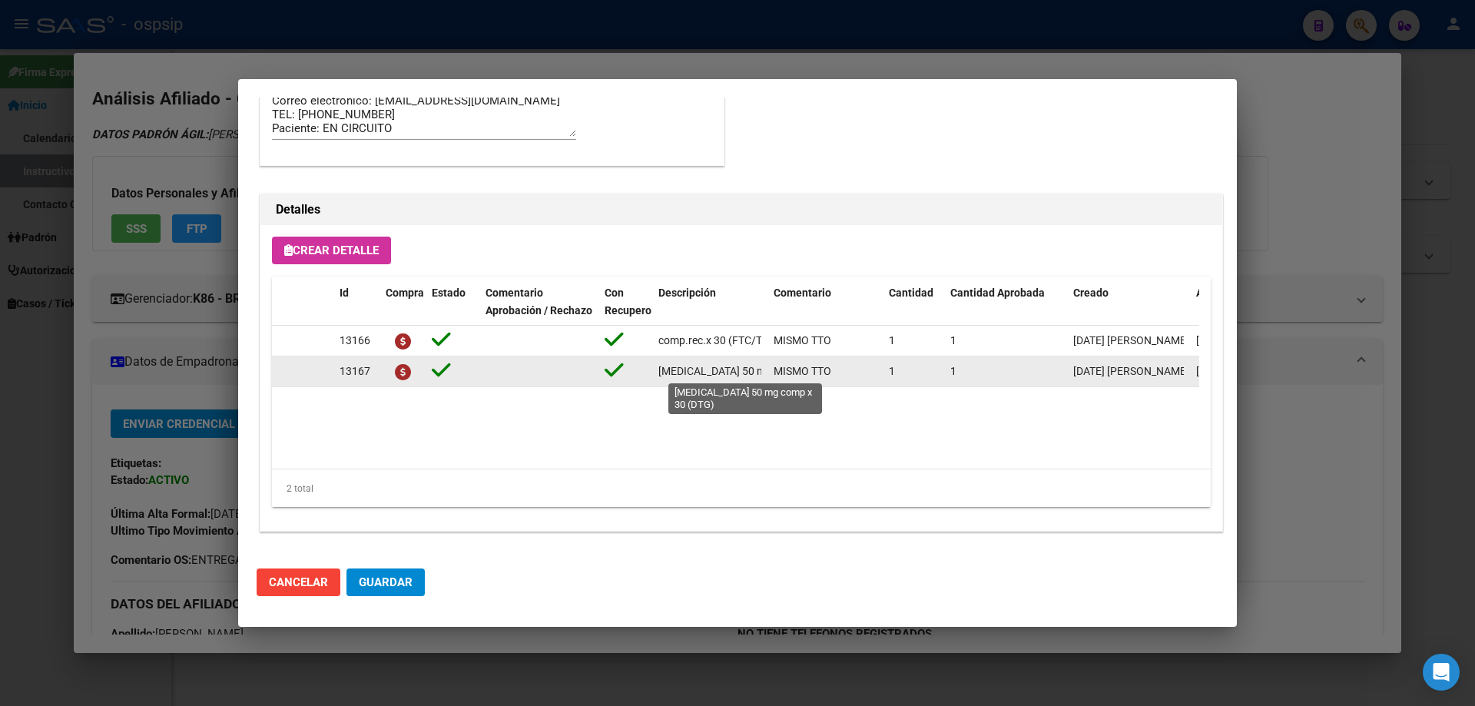
drag, startPoint x: 659, startPoint y: 372, endPoint x: 727, endPoint y: 365, distance: 68.7
click at [727, 365] on span "[MEDICAL_DATA] 50 mg comp x 30 (DTG)" at bounding box center [756, 371] width 196 height 12
click at [658, 376] on span "[MEDICAL_DATA] 50 mg comp x 30 (DTG)" at bounding box center [756, 371] width 196 height 12
drag, startPoint x: 657, startPoint y: 376, endPoint x: 769, endPoint y: 375, distance: 111.4
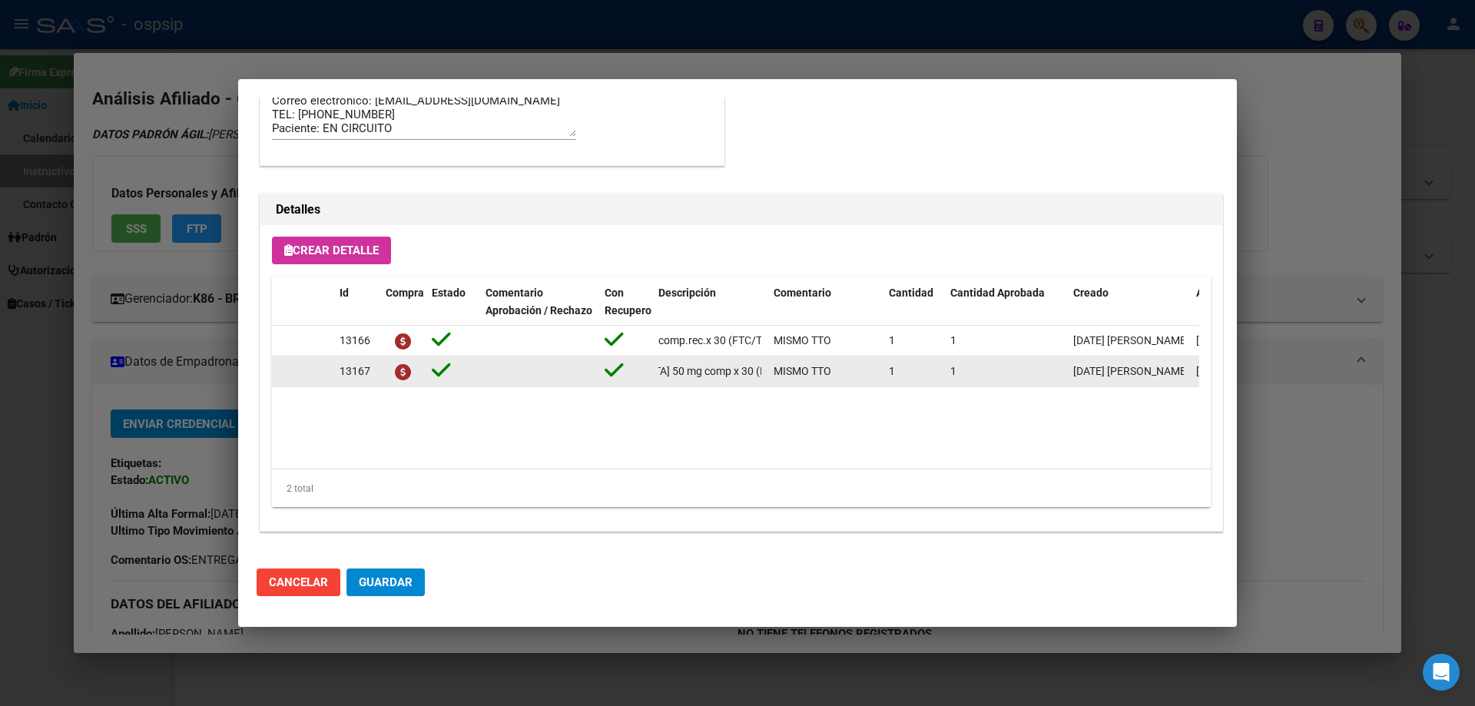
click at [769, 375] on div "13167 dolutegravir 50 mg comp x 30 (DTG) MISMO TTO 1 1 04/09/2025 Jesica 04/09/…" at bounding box center [846, 371] width 1148 height 31
click at [717, 401] on datatable-body "13166 emtricitabina+ tenofovirdisoprox. 200mg/300 mg comp.rec.x 30 (FTC/TDF) MI…" at bounding box center [735, 397] width 927 height 143
drag, startPoint x: 760, startPoint y: 368, endPoint x: 639, endPoint y: 374, distance: 120.7
click at [639, 374] on div "13167 dolutegravir 50 mg comp x 30 (DTG) MISMO TTO 1 1 04/09/2025 Jesica 04/09/…" at bounding box center [846, 371] width 1148 height 31
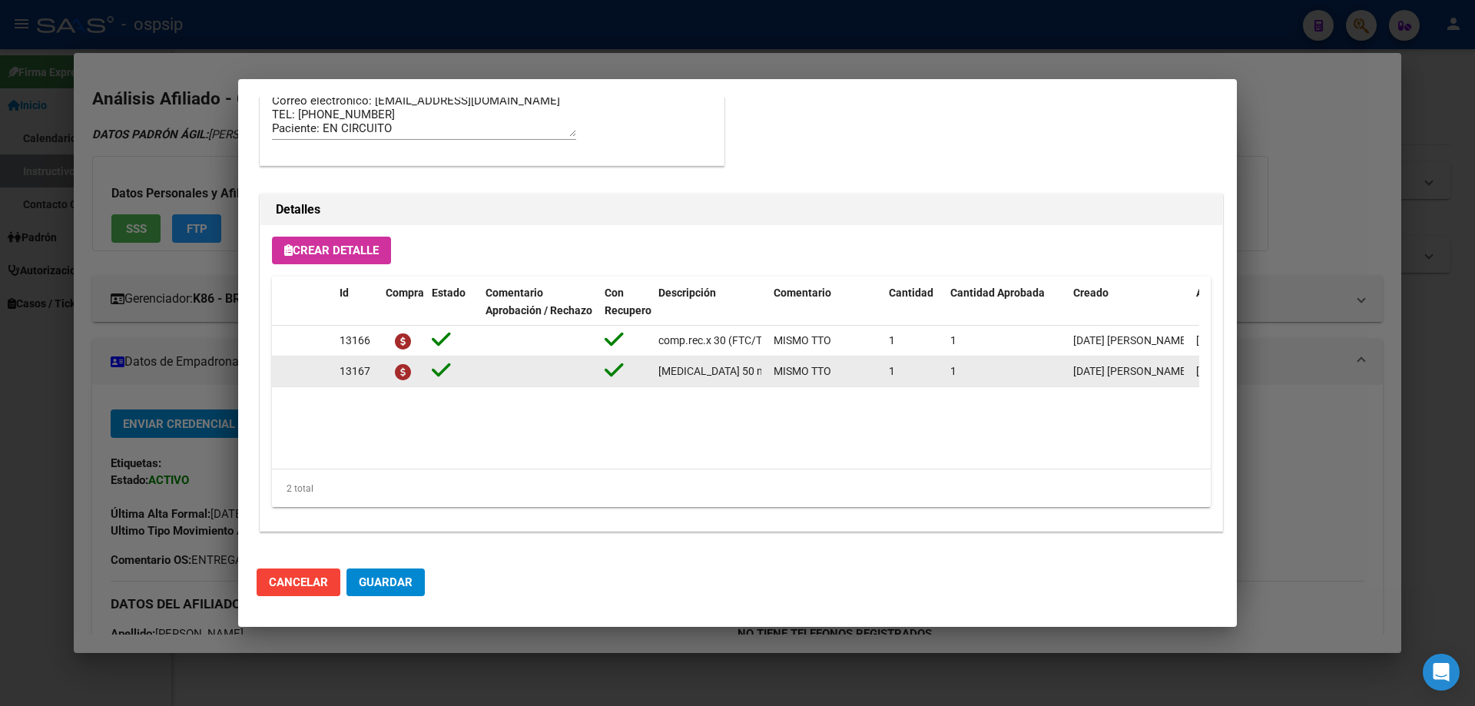
copy div "[MEDICAL_DATA] 50 mg comp x 30 (DTG)"
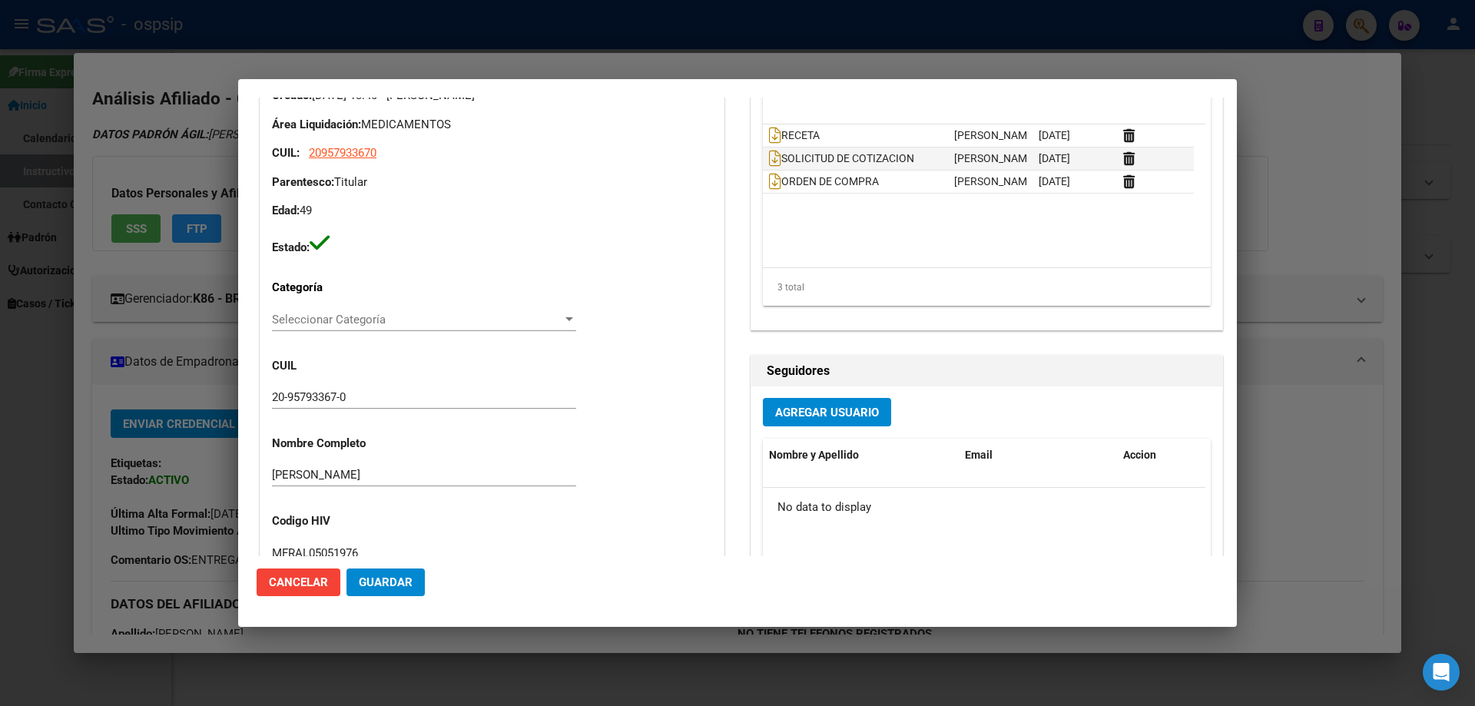
scroll to position [307, 0]
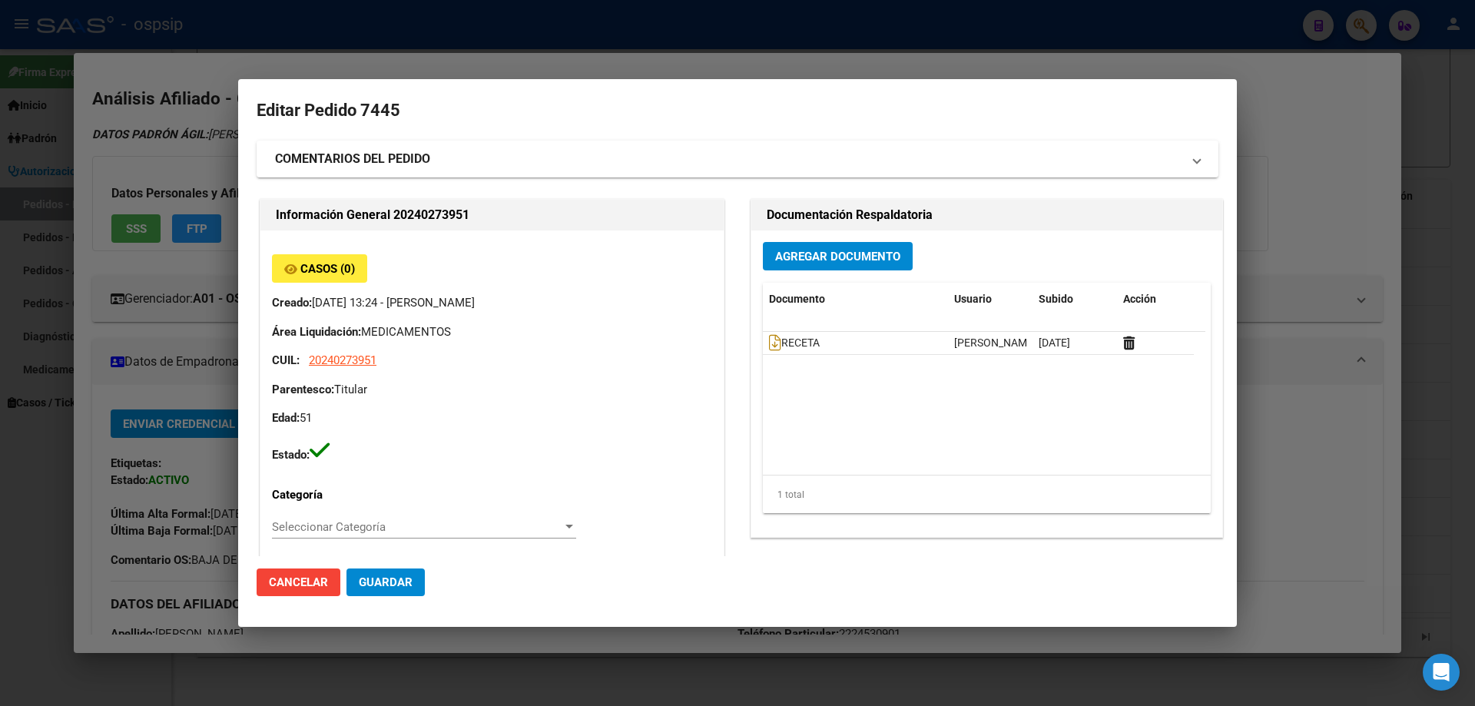
scroll to position [14, 0]
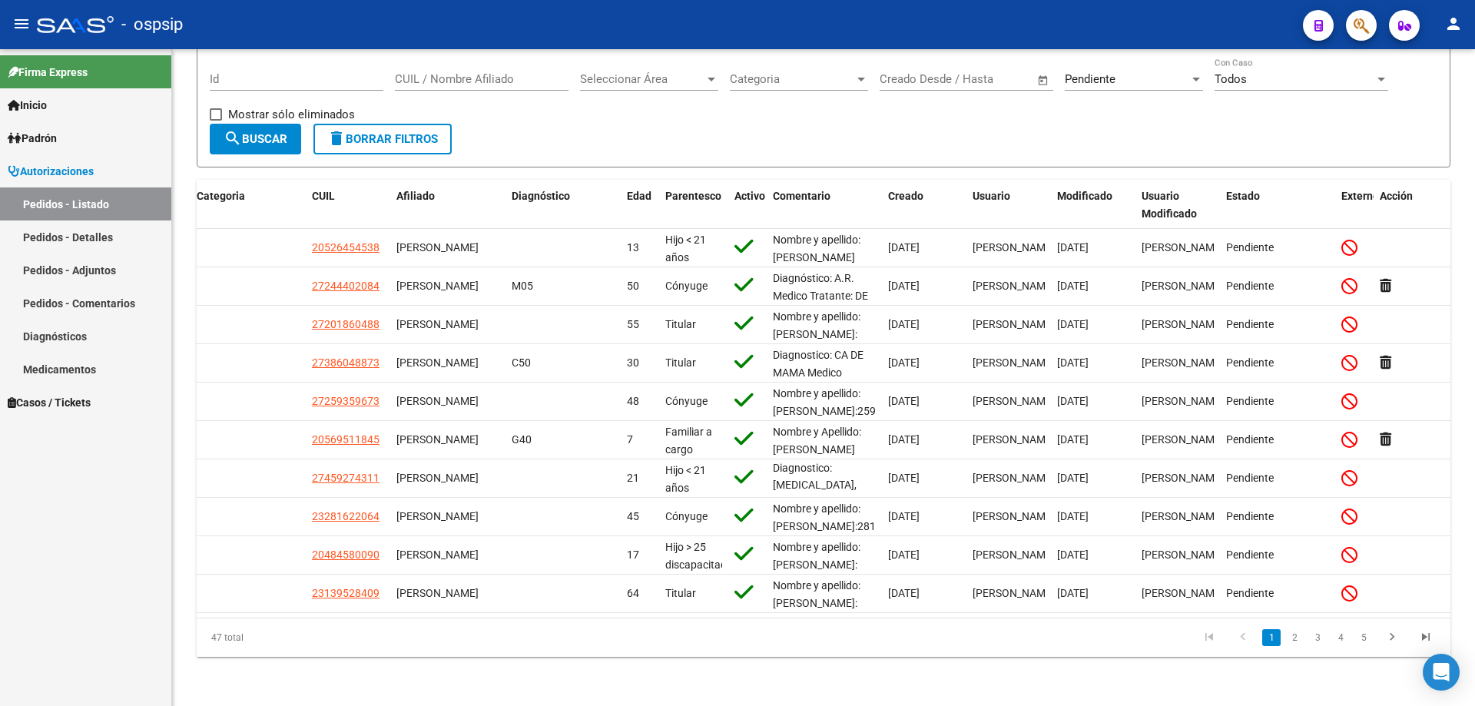
click at [1361, 25] on icon "button" at bounding box center [1360, 26] width 15 height 18
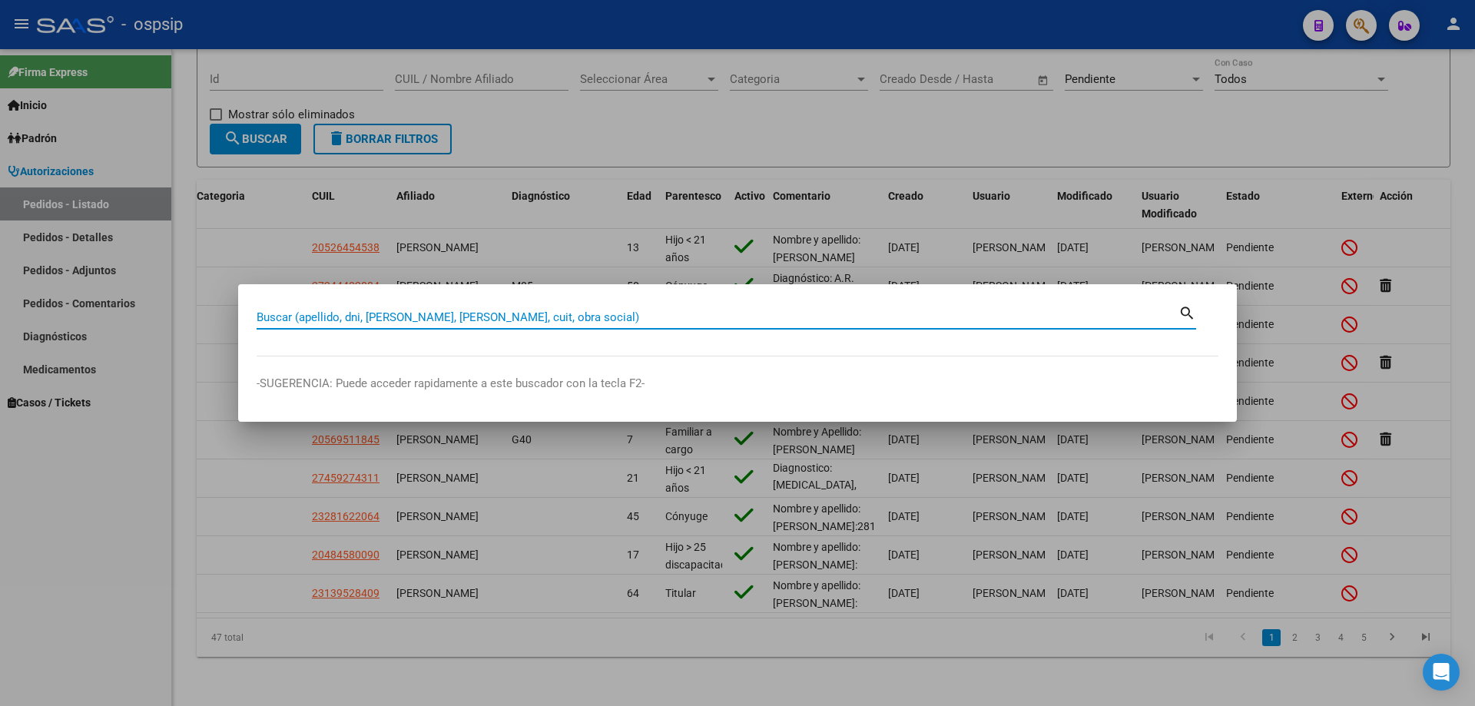
paste input "20266870257"
type input "20266870257"
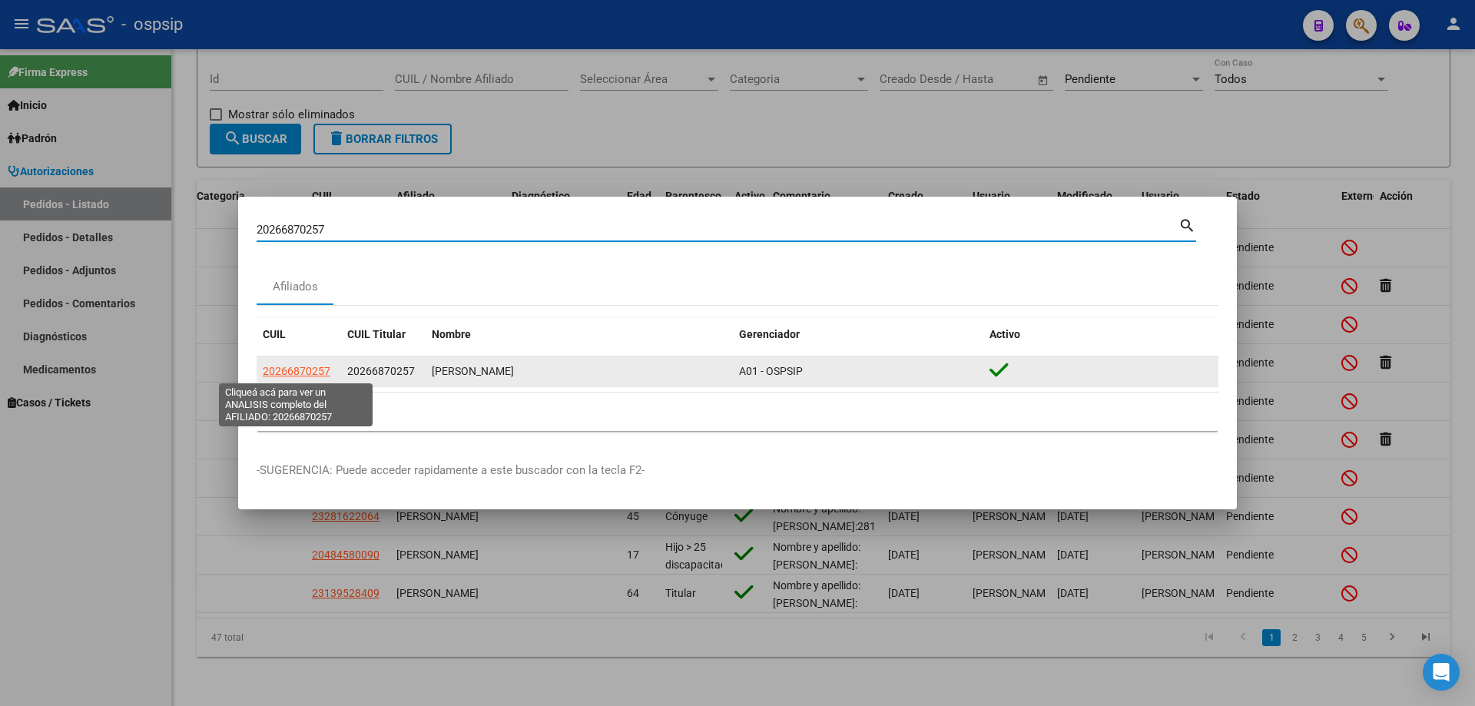
click at [293, 367] on span "20266870257" at bounding box center [297, 371] width 68 height 12
type textarea "20266870257"
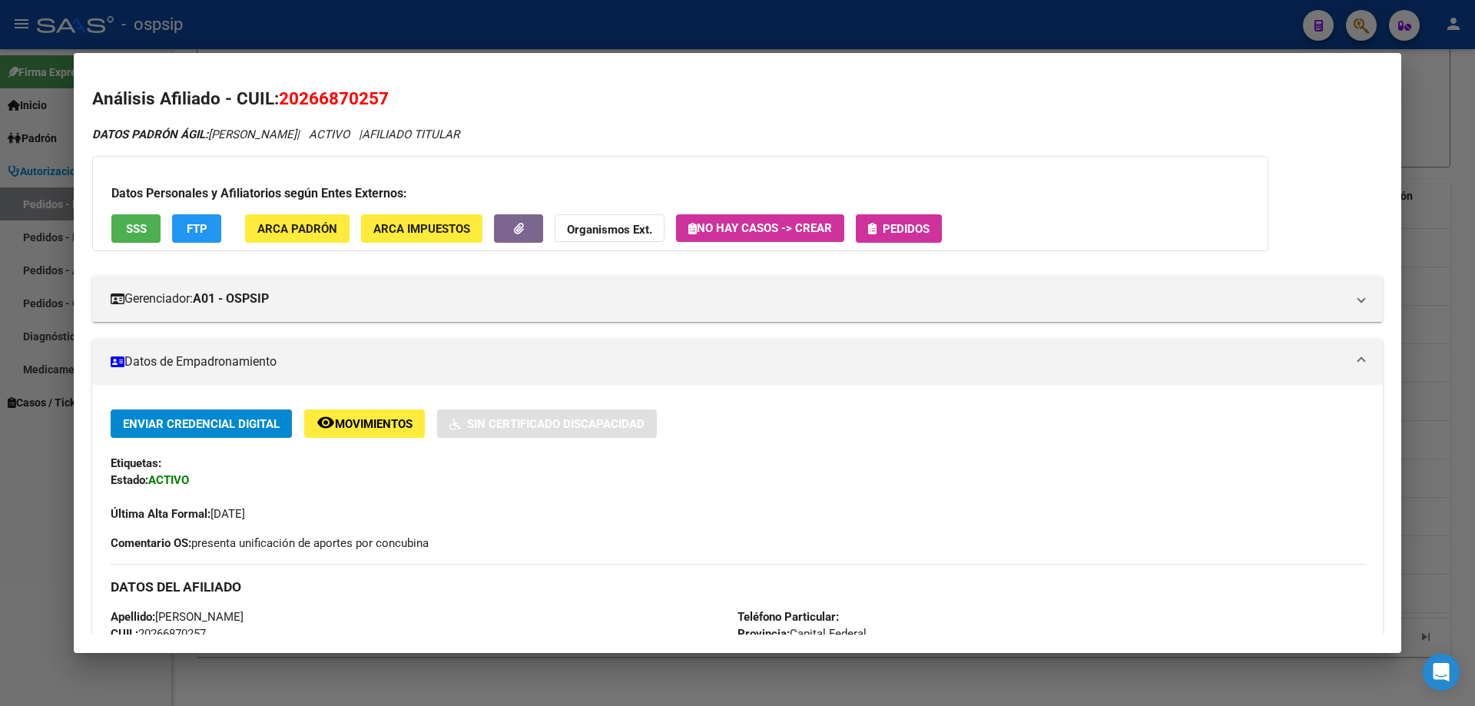
click at [939, 230] on button "Pedidos" at bounding box center [899, 228] width 86 height 28
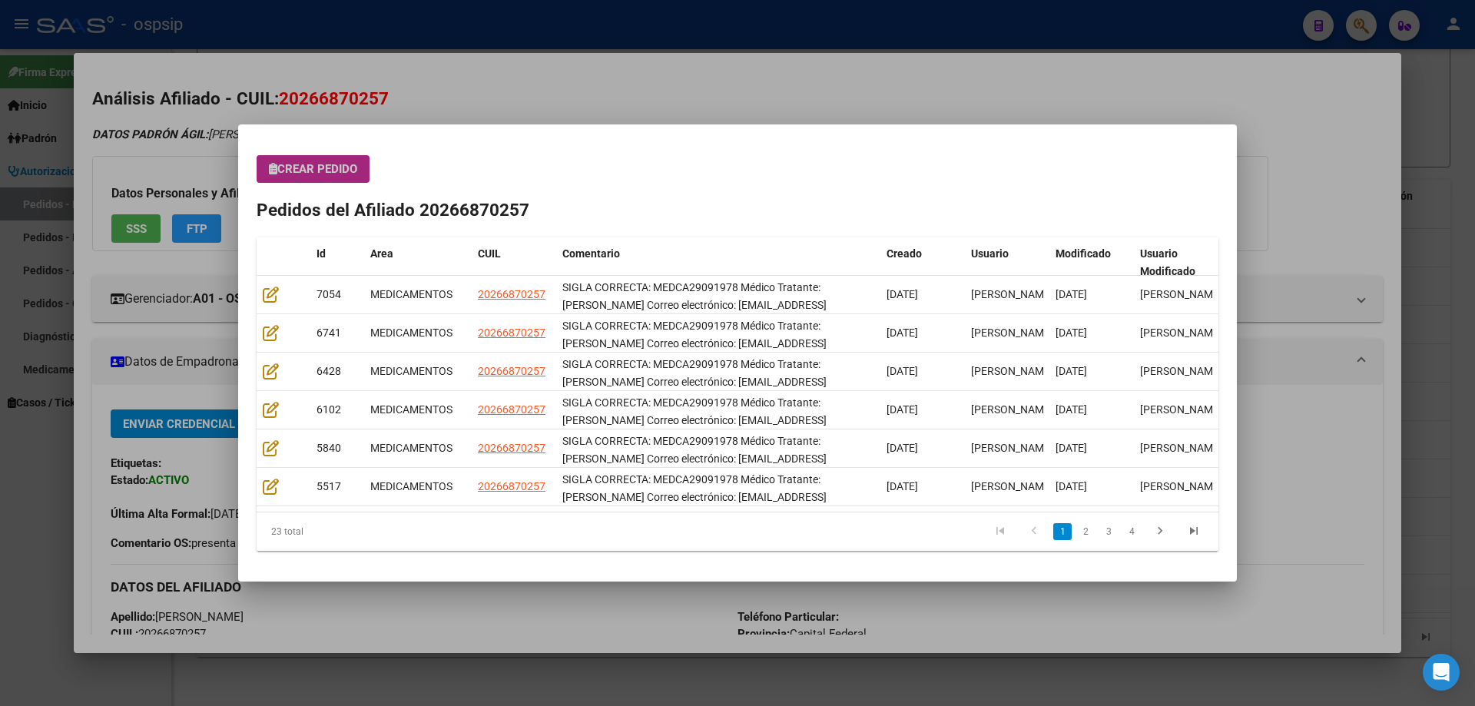
click at [316, 182] on button "Crear Pedido" at bounding box center [313, 169] width 113 height 28
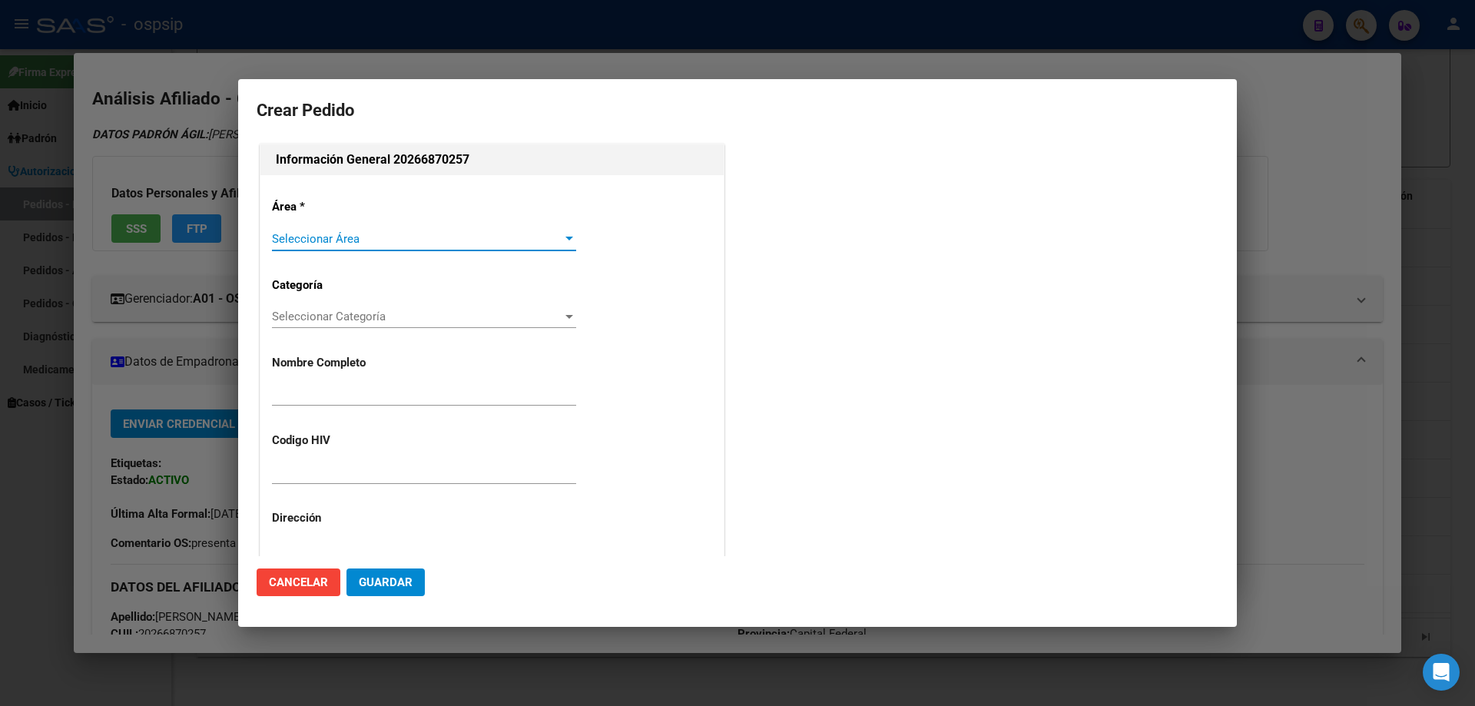
type input "[PERSON_NAME]"
type input "MEDCA29091978"
type input "[GEOGRAPHIC_DATA], [PERSON_NAME][STREET_ADDRESS]"
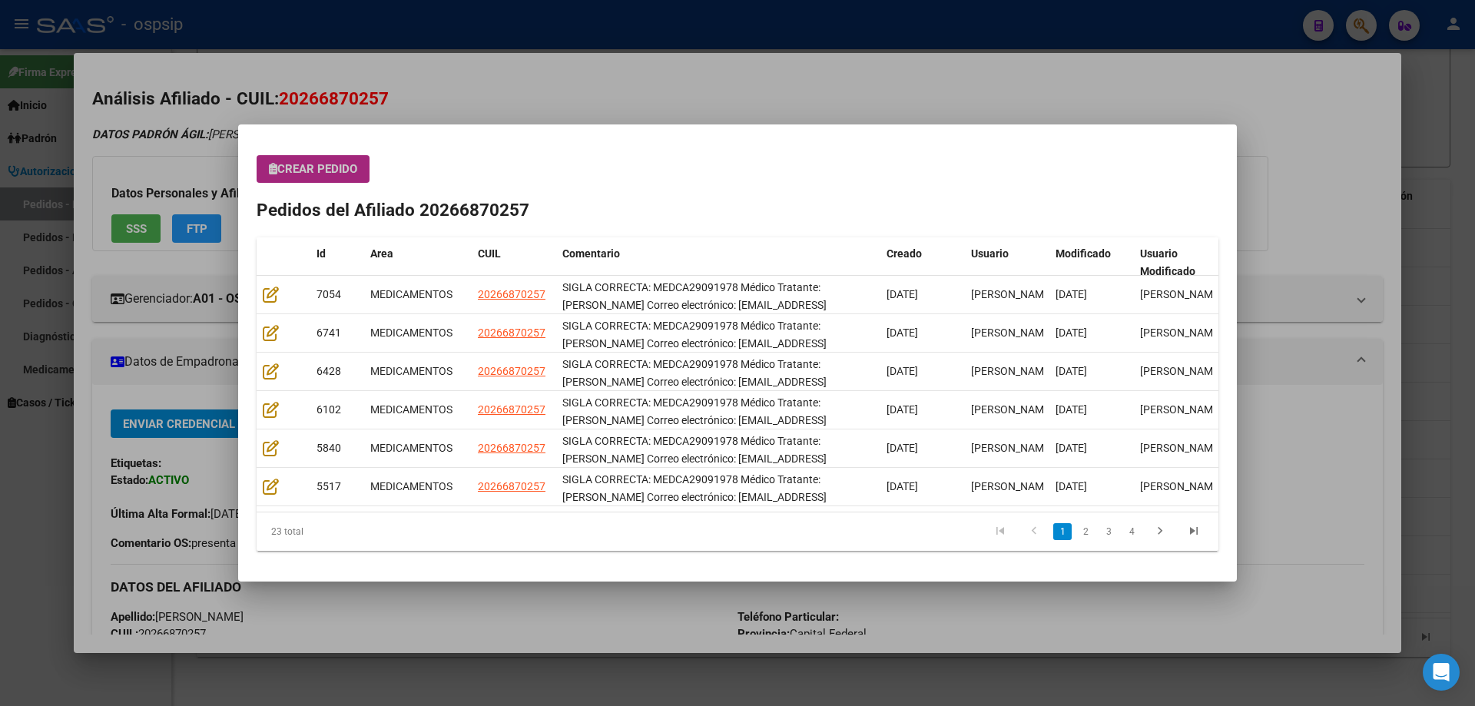
click at [335, 176] on span "Crear Pedido" at bounding box center [313, 169] width 88 height 14
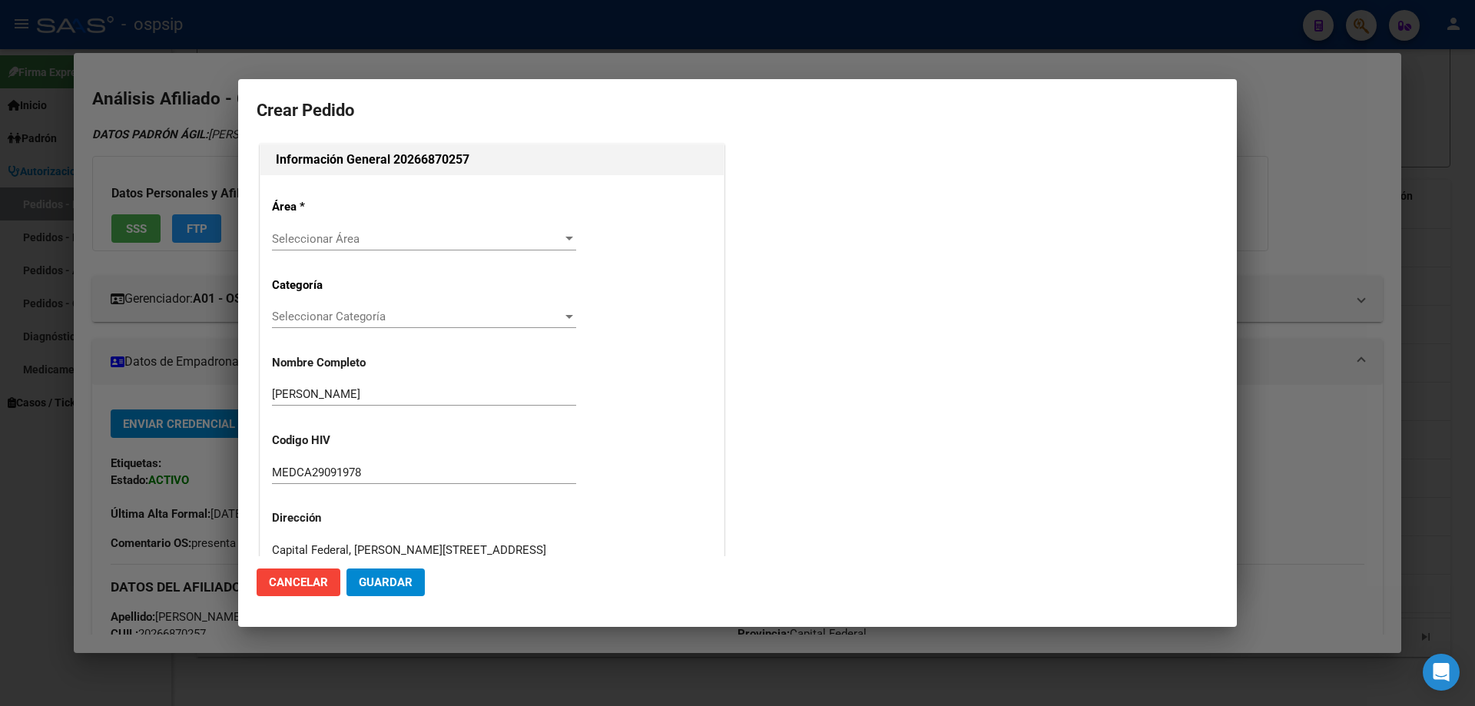
type input "[GEOGRAPHIC_DATA], [PERSON_NAME][STREET_ADDRESS]"
click at [343, 237] on span "Seleccionar Área" at bounding box center [417, 239] width 290 height 14
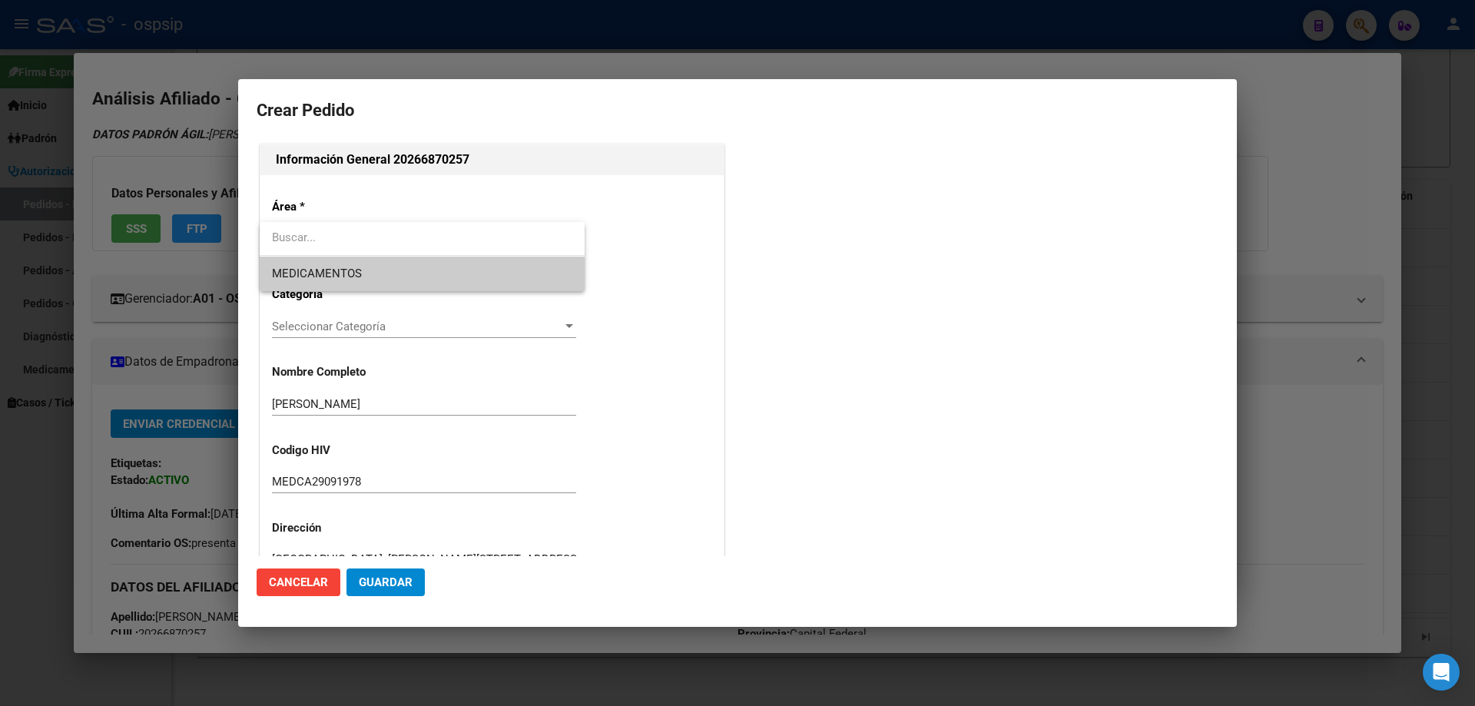
click at [315, 283] on span "MEDICAMENTOS" at bounding box center [422, 274] width 300 height 35
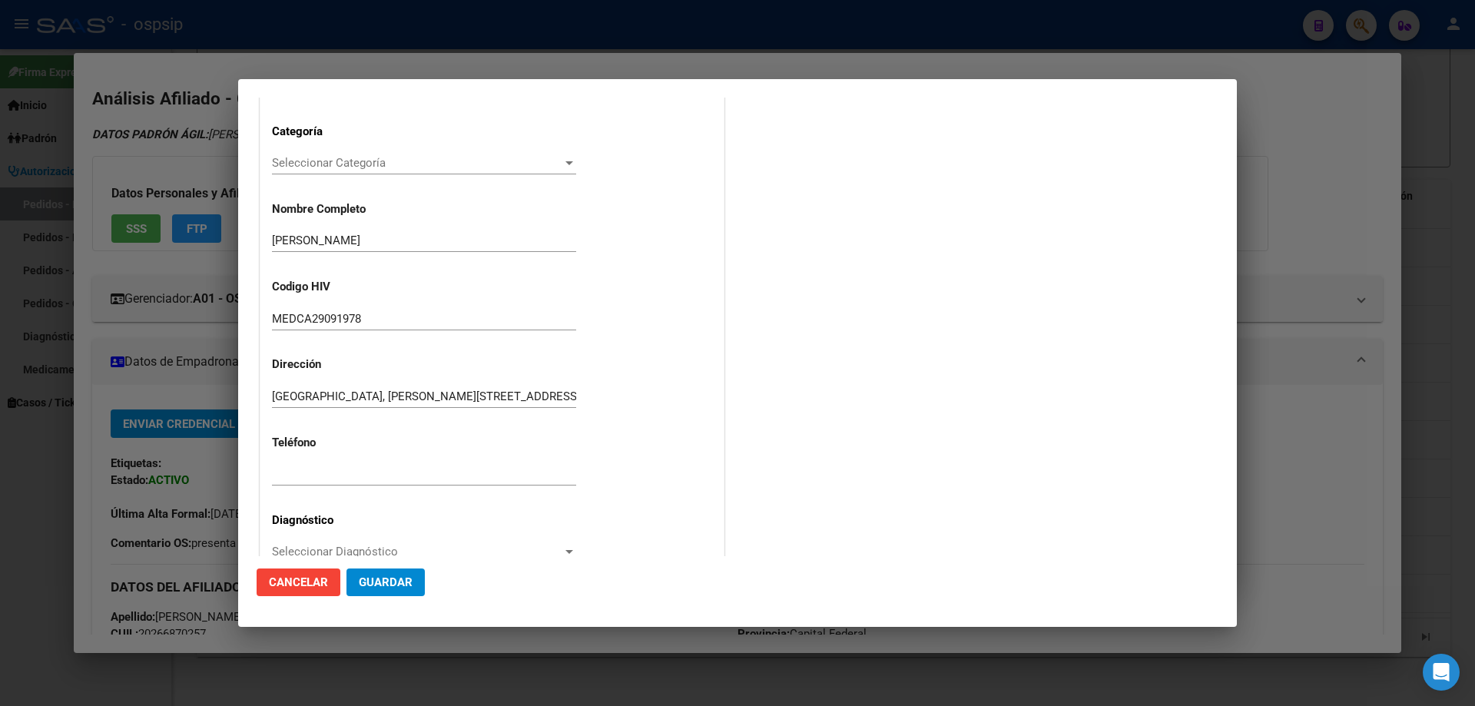
scroll to position [307, 0]
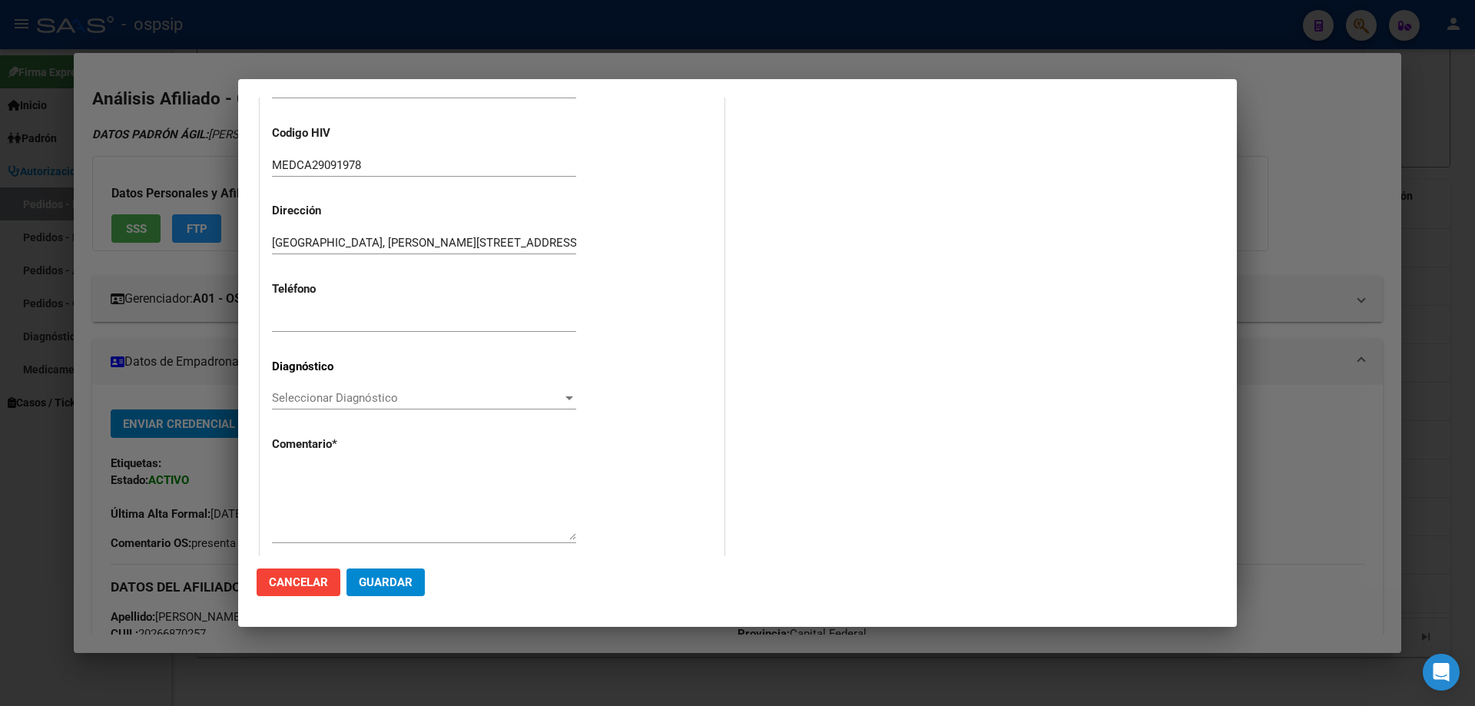
click at [305, 386] on div "Seleccionar Diagnóstico Seleccionar Diagnóstico" at bounding box center [424, 397] width 304 height 23
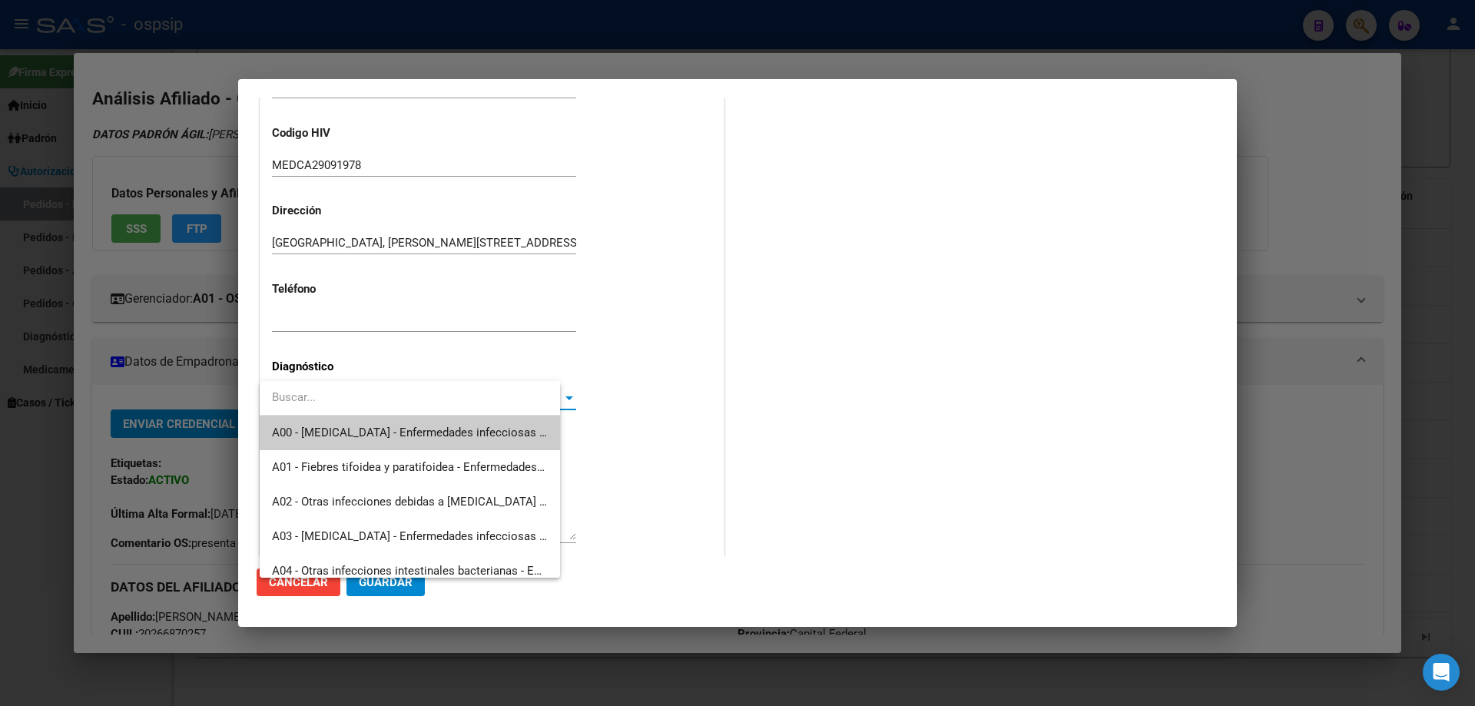
click at [306, 389] on input "dropdown search" at bounding box center [410, 397] width 300 height 35
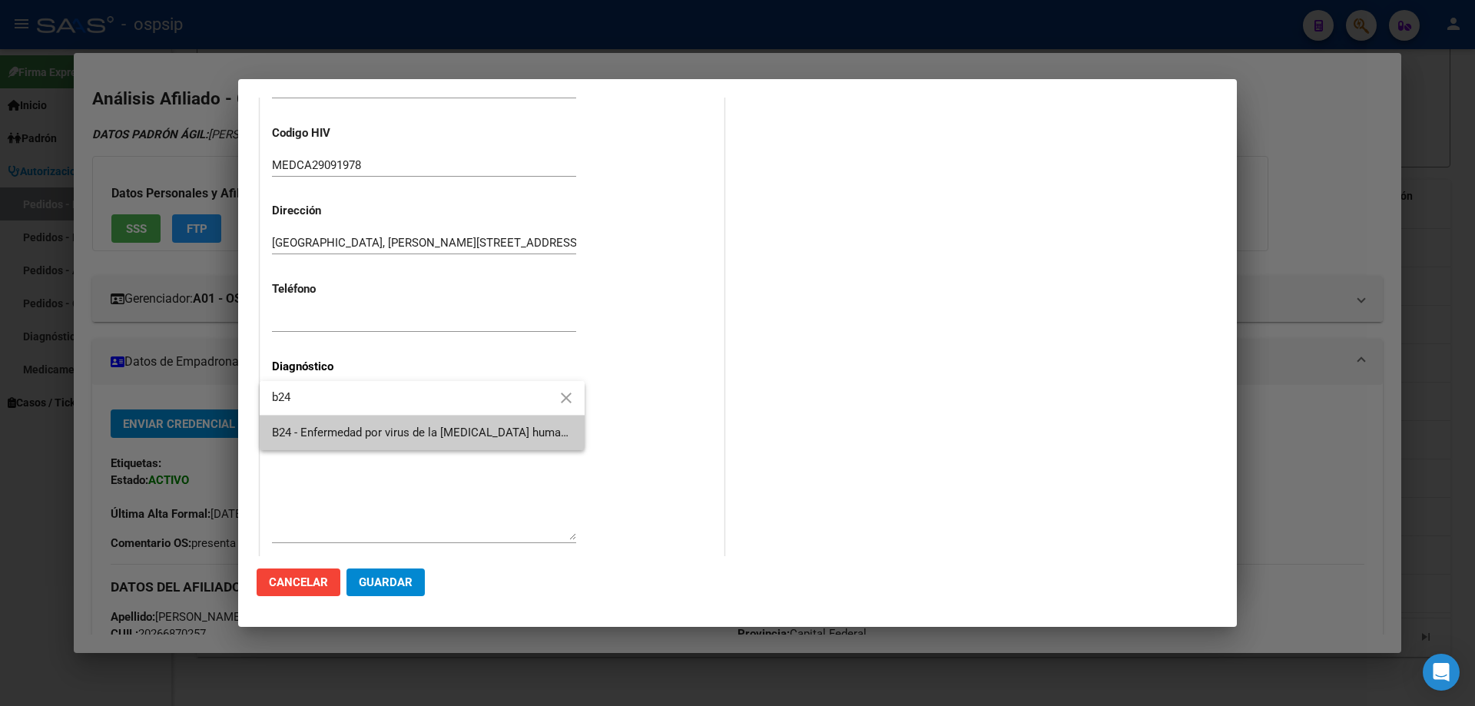
type input "b24"
click at [329, 429] on span "B24 - Enfermedad por virus de la [MEDICAL_DATA] humana [VIH], sin otra especifi…" at bounding box center [809, 432] width 1074 height 14
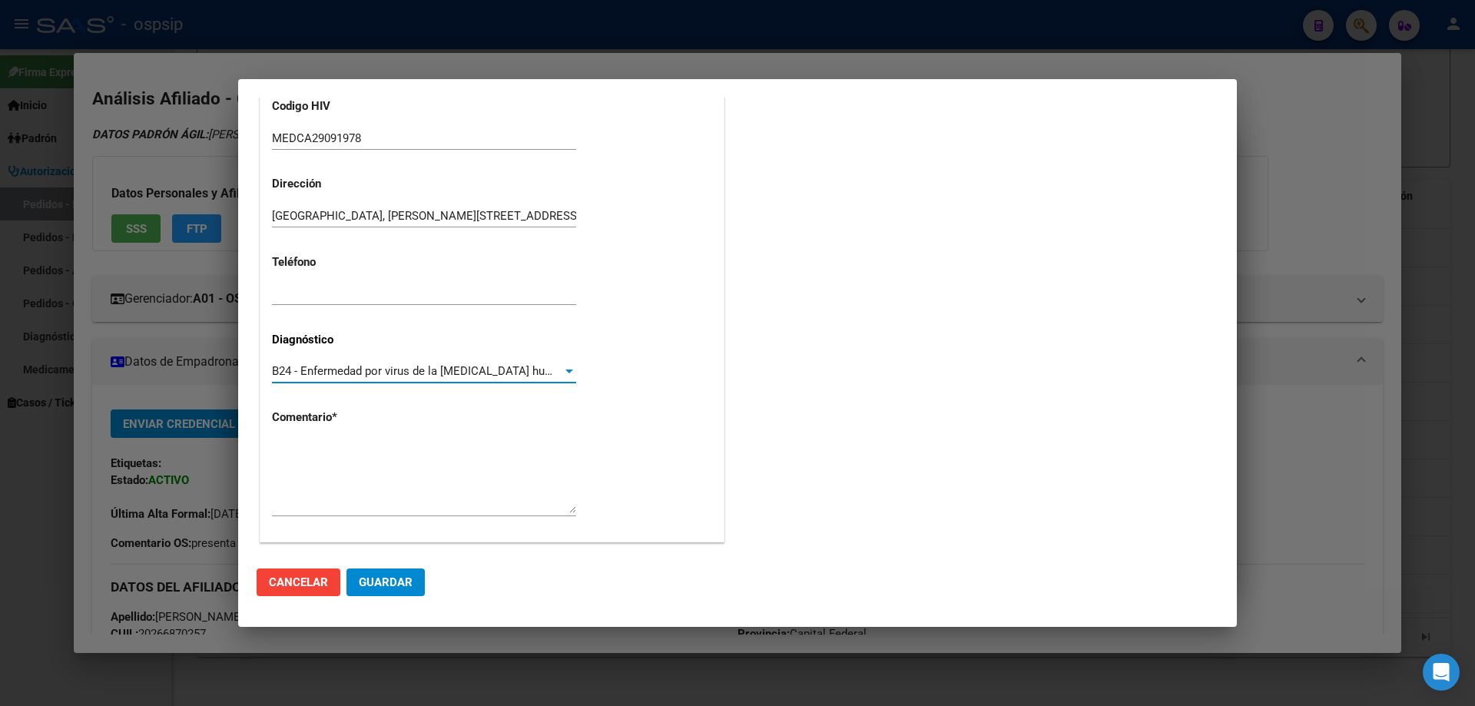
scroll to position [345, 0]
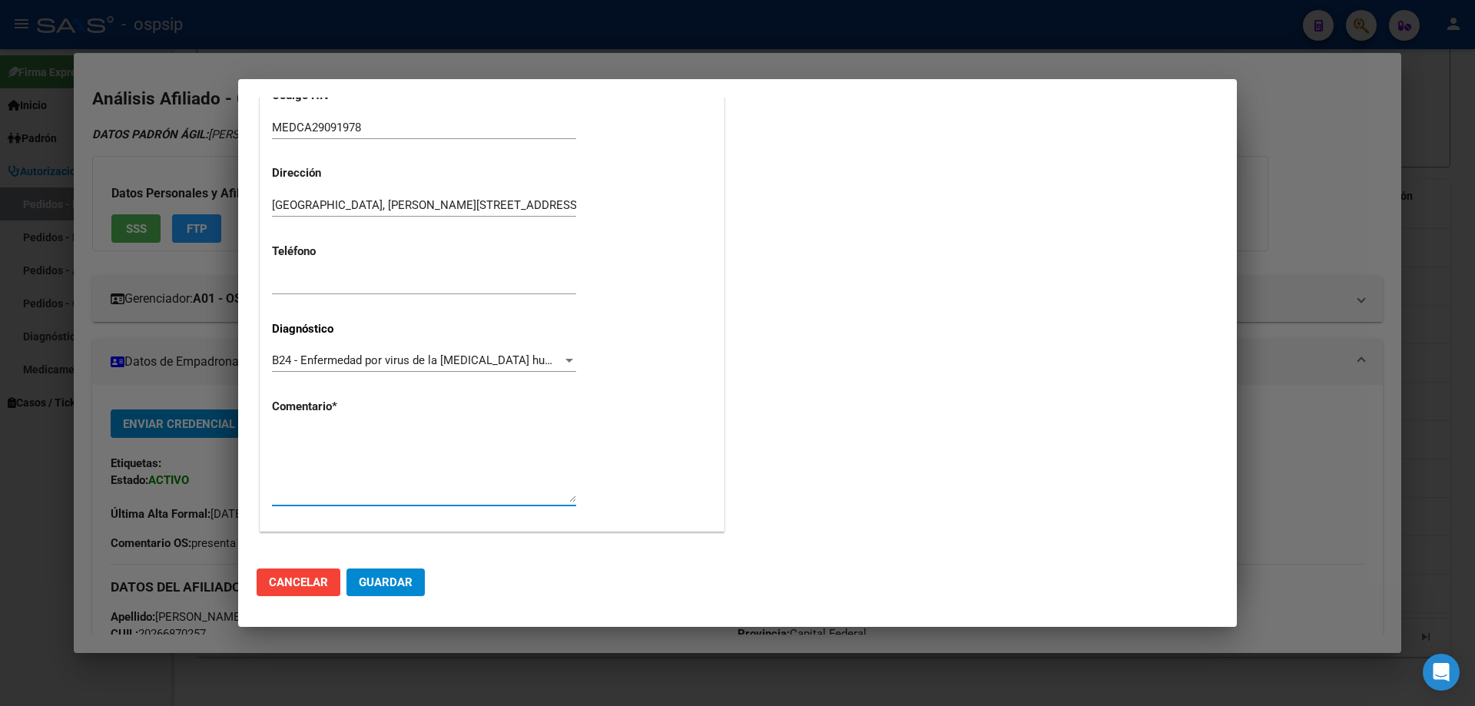
paste textarea "SIGLA CORRECTA: MEDCA29091978 Médico Tratante: [PERSON_NAME] Correo electrónico…"
type textarea "SIGLA CORRECTA: MEDCA29091978 Médico Tratante: [PERSON_NAME] Correo electrónico…"
click at [399, 581] on span "Guardar" at bounding box center [386, 582] width 54 height 14
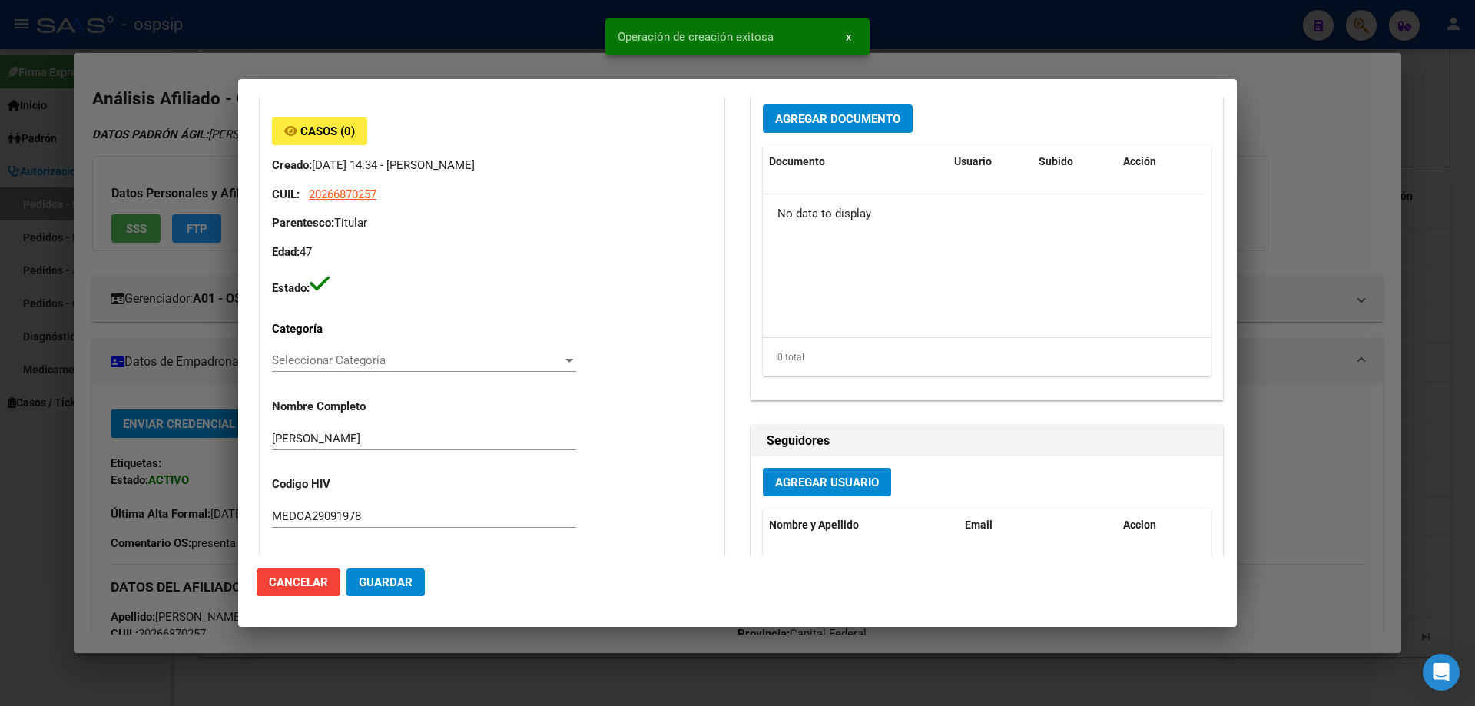
scroll to position [0, 0]
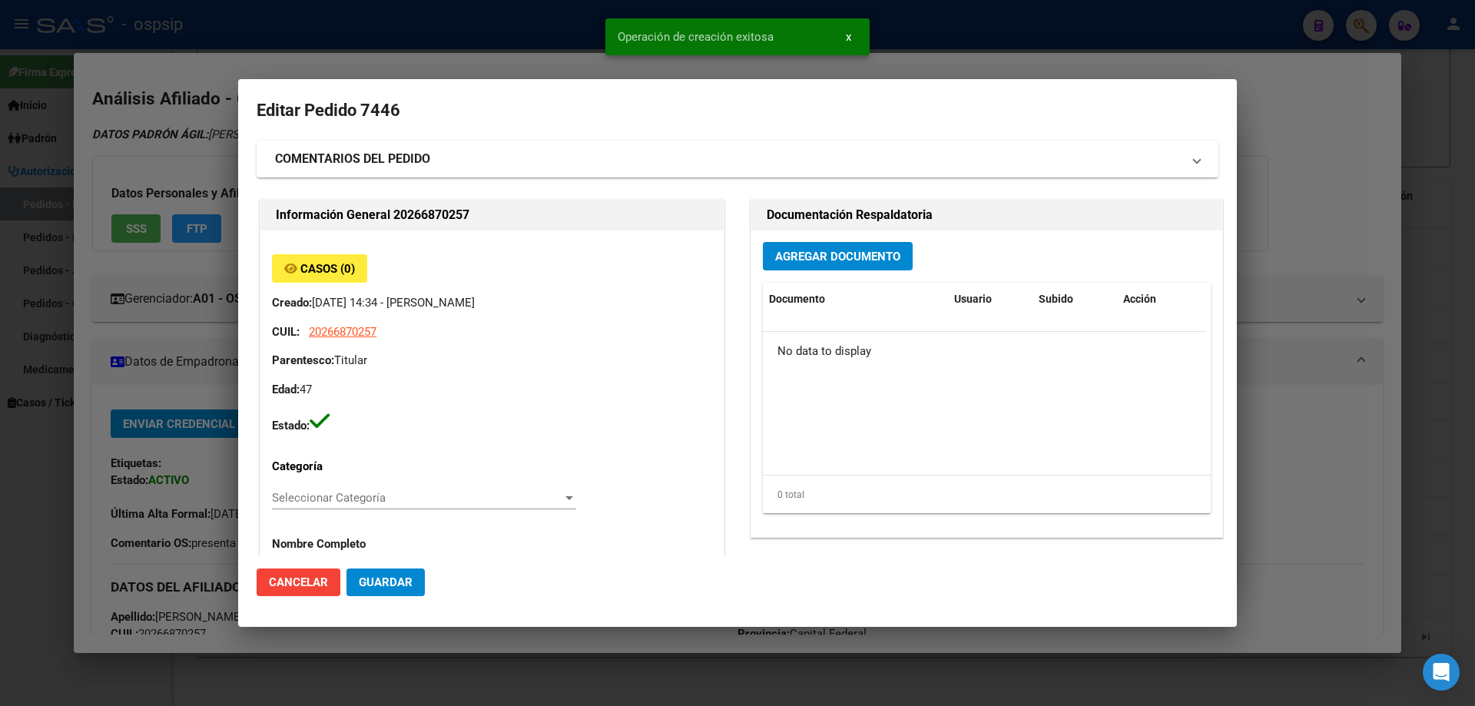
click at [805, 252] on span "Agregar Documento" at bounding box center [837, 257] width 125 height 14
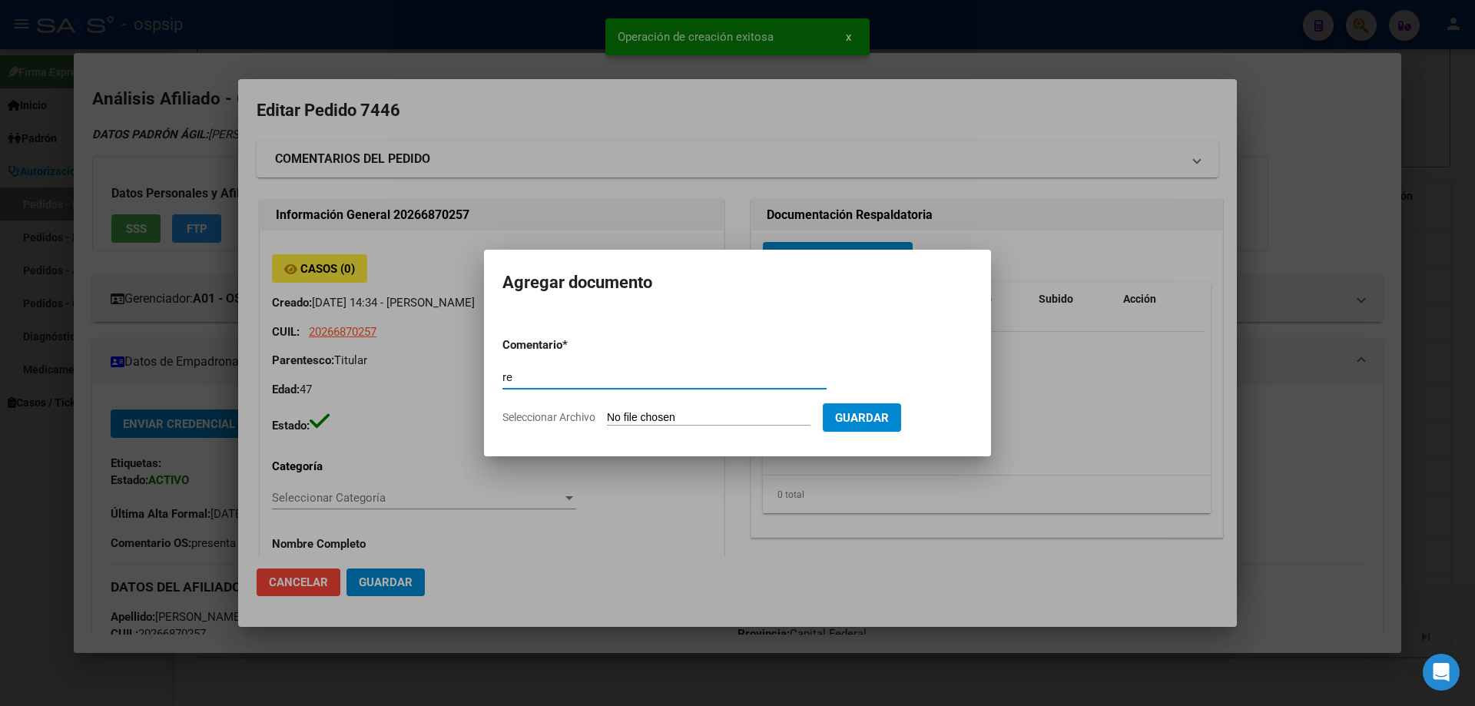
type input "r"
type input "RECETA"
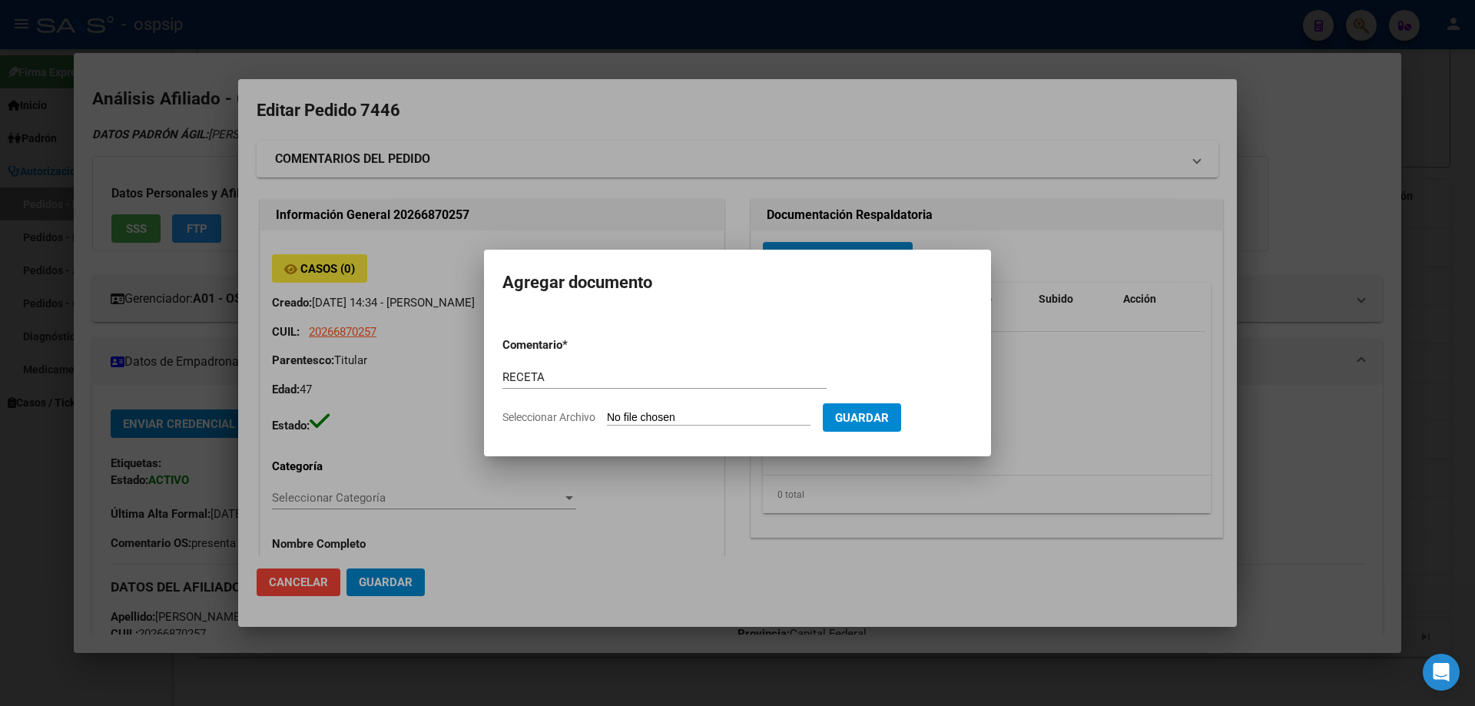
click at [641, 422] on input "Seleccionar Archivo" at bounding box center [709, 418] width 204 height 15
type input "C:\fakepath\receta_1 (1) (3).pdf"
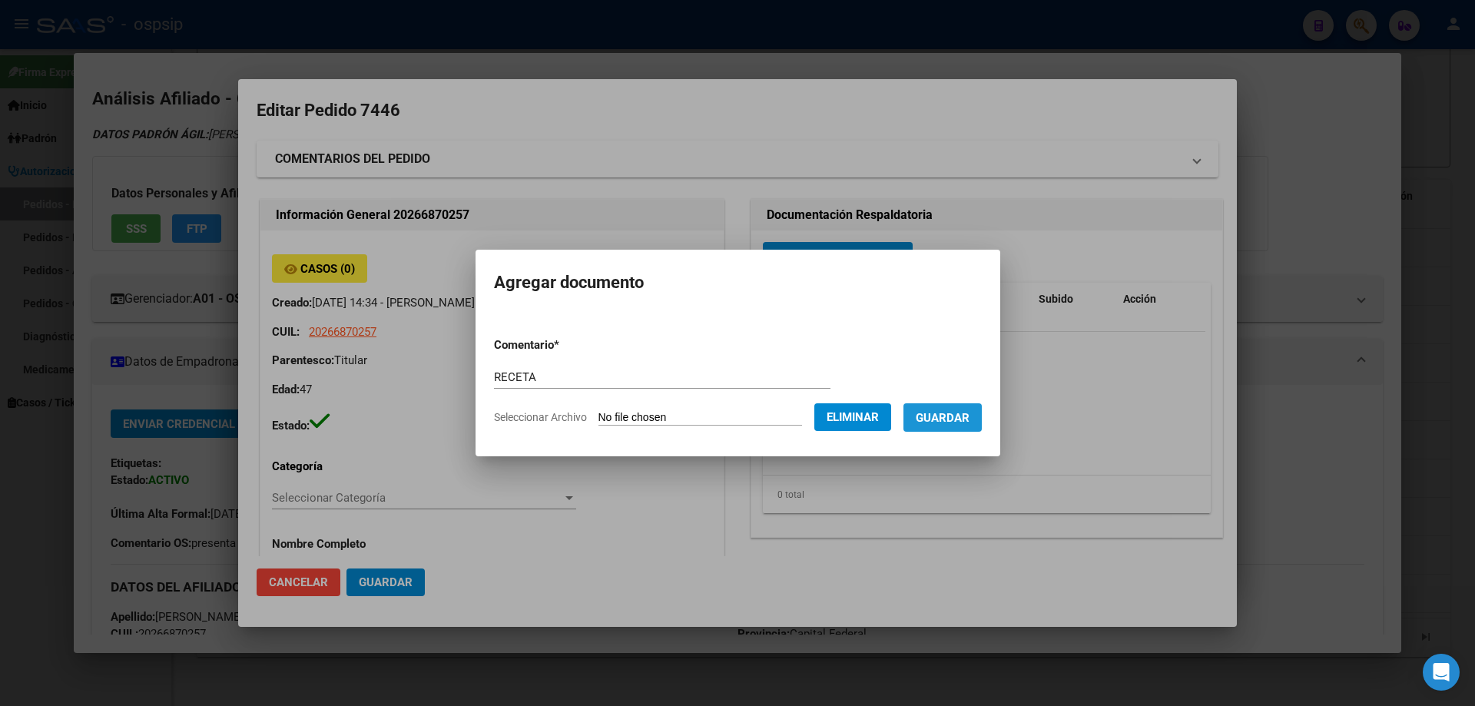
drag, startPoint x: 973, startPoint y: 415, endPoint x: 743, endPoint y: 384, distance: 232.5
click at [969, 415] on span "Guardar" at bounding box center [942, 418] width 54 height 14
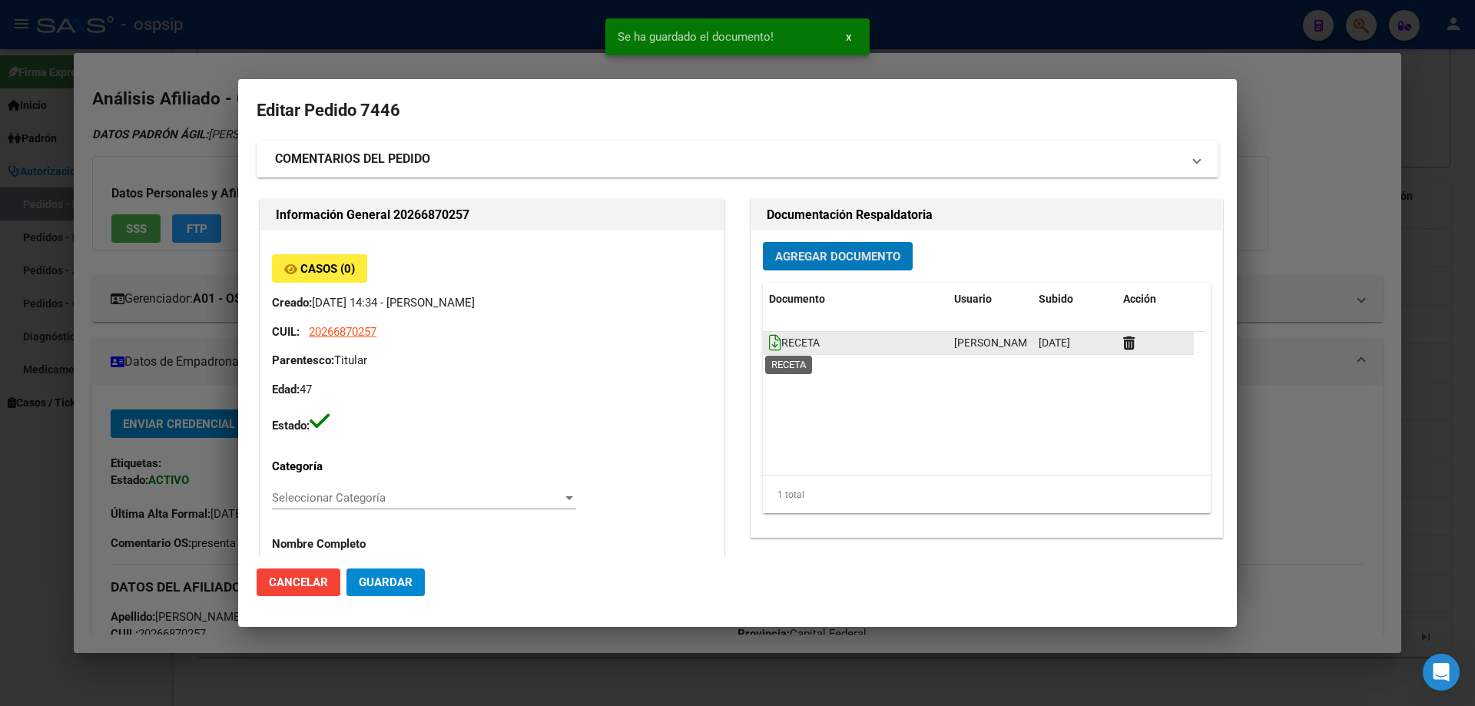
click at [769, 343] on icon at bounding box center [775, 342] width 12 height 17
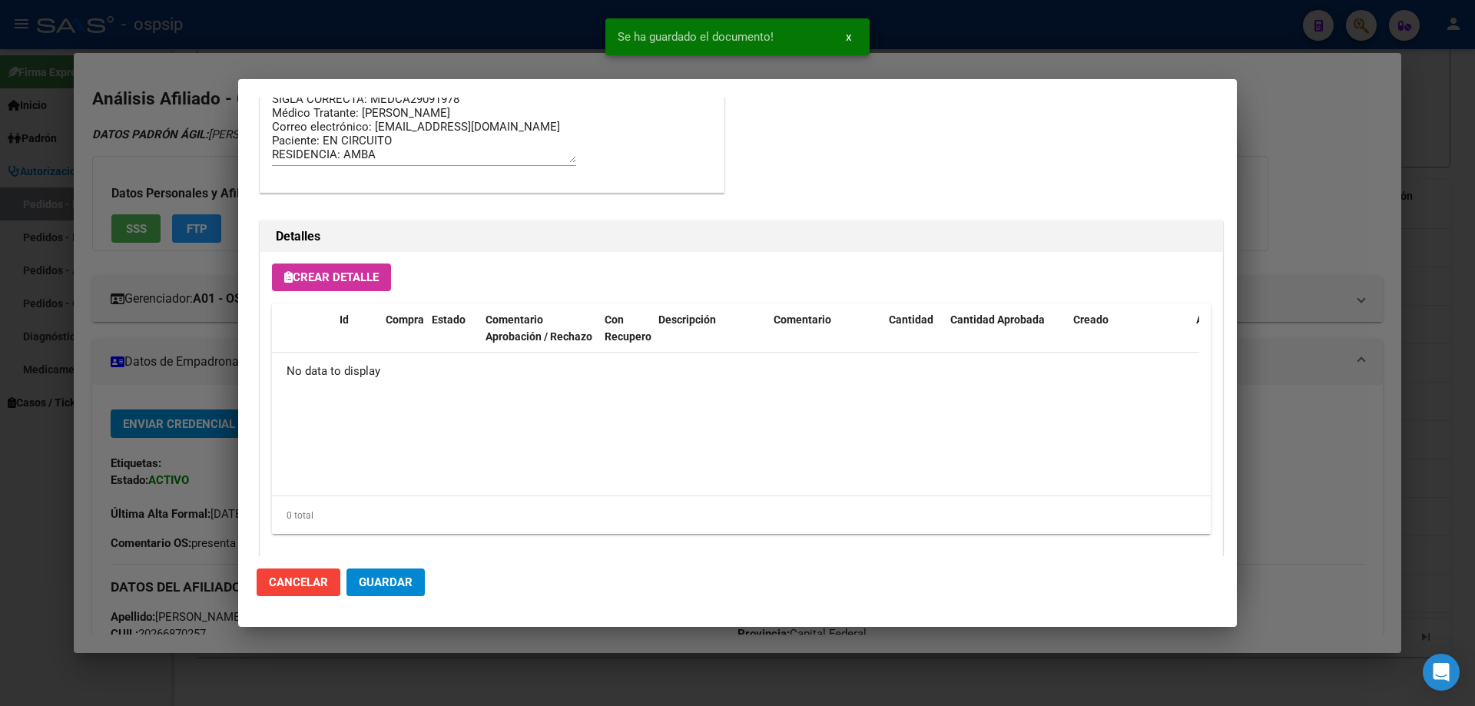
scroll to position [892, 0]
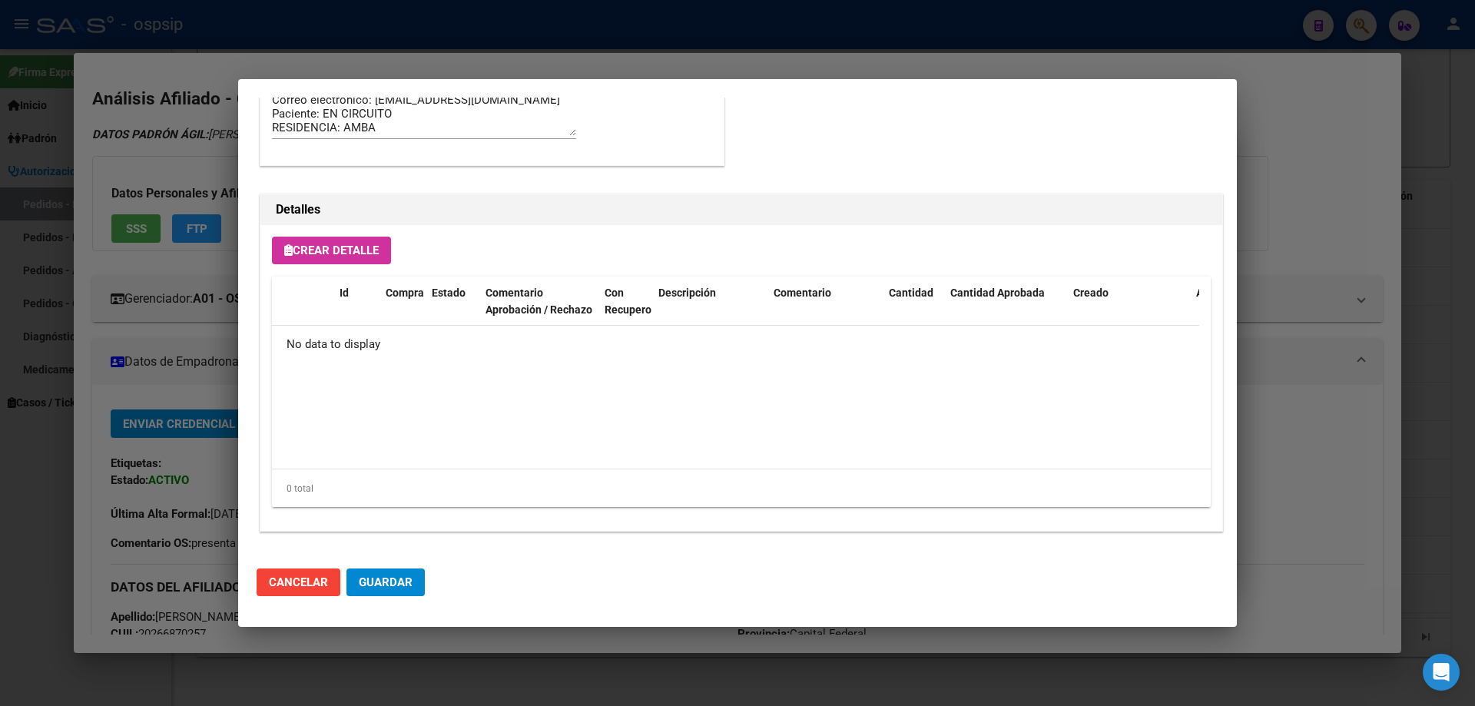
click at [346, 245] on span "Crear Detalle" at bounding box center [331, 250] width 94 height 14
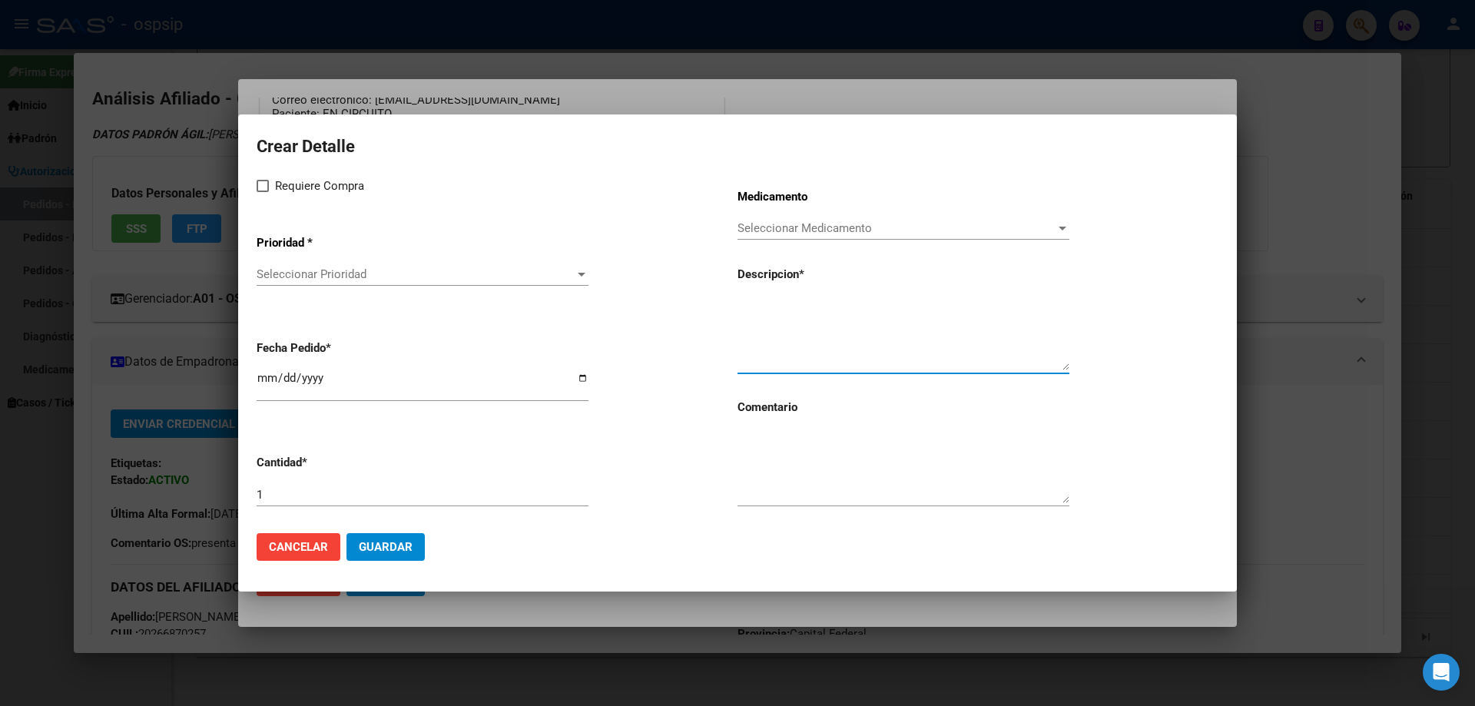
paste textarea "[MEDICAL_DATA]+[MEDICAL_DATA] alafen.+bictegravir 200mg/25mg/50mg comp.rec.x 30…"
type textarea "[MEDICAL_DATA]+[MEDICAL_DATA] alafen.+bictegravir 200mg/25mg/50mg comp.rec.x 30…"
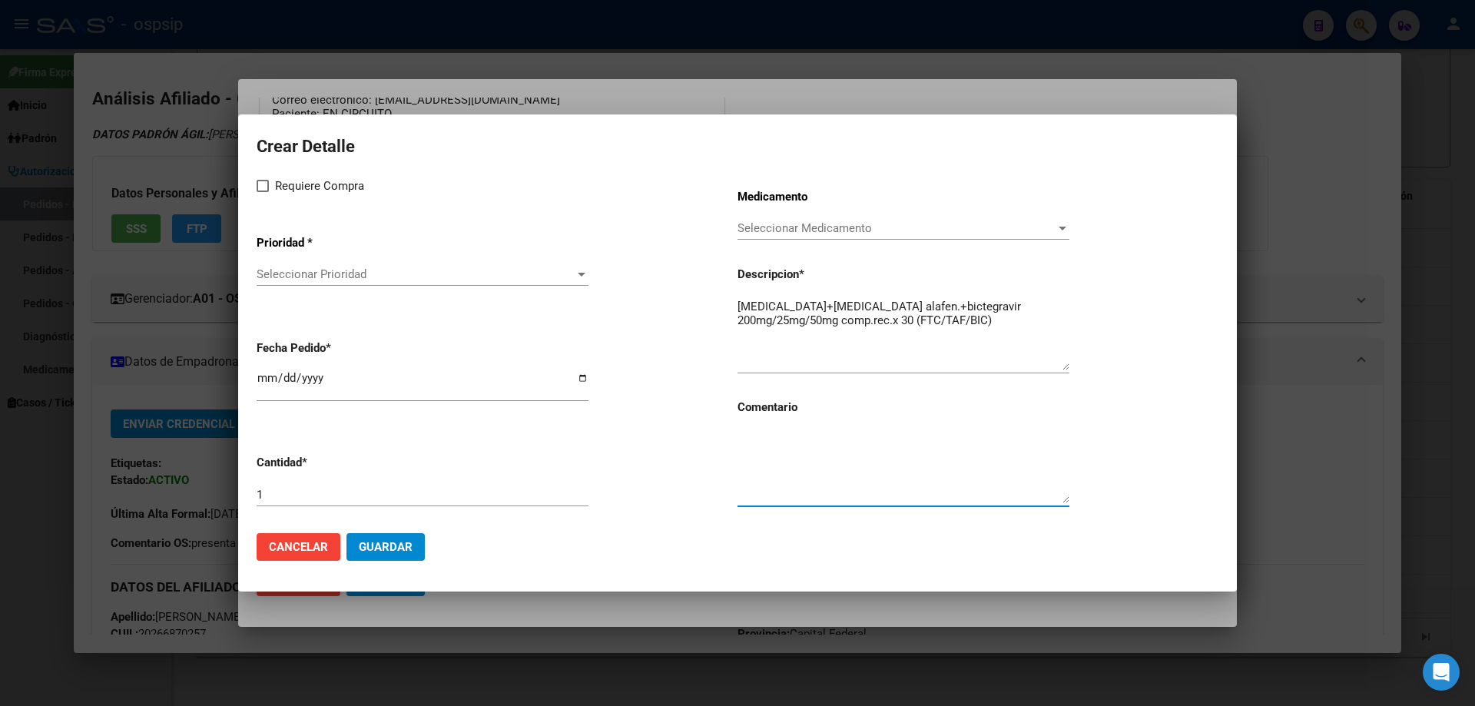
click at [823, 478] on textarea at bounding box center [903, 467] width 332 height 72
type textarea "MISMO TTO"
click at [266, 185] on span at bounding box center [263, 186] width 12 height 12
click at [263, 192] on input "Requiere Compra" at bounding box center [262, 192] width 1 height 1
checkbox input "true"
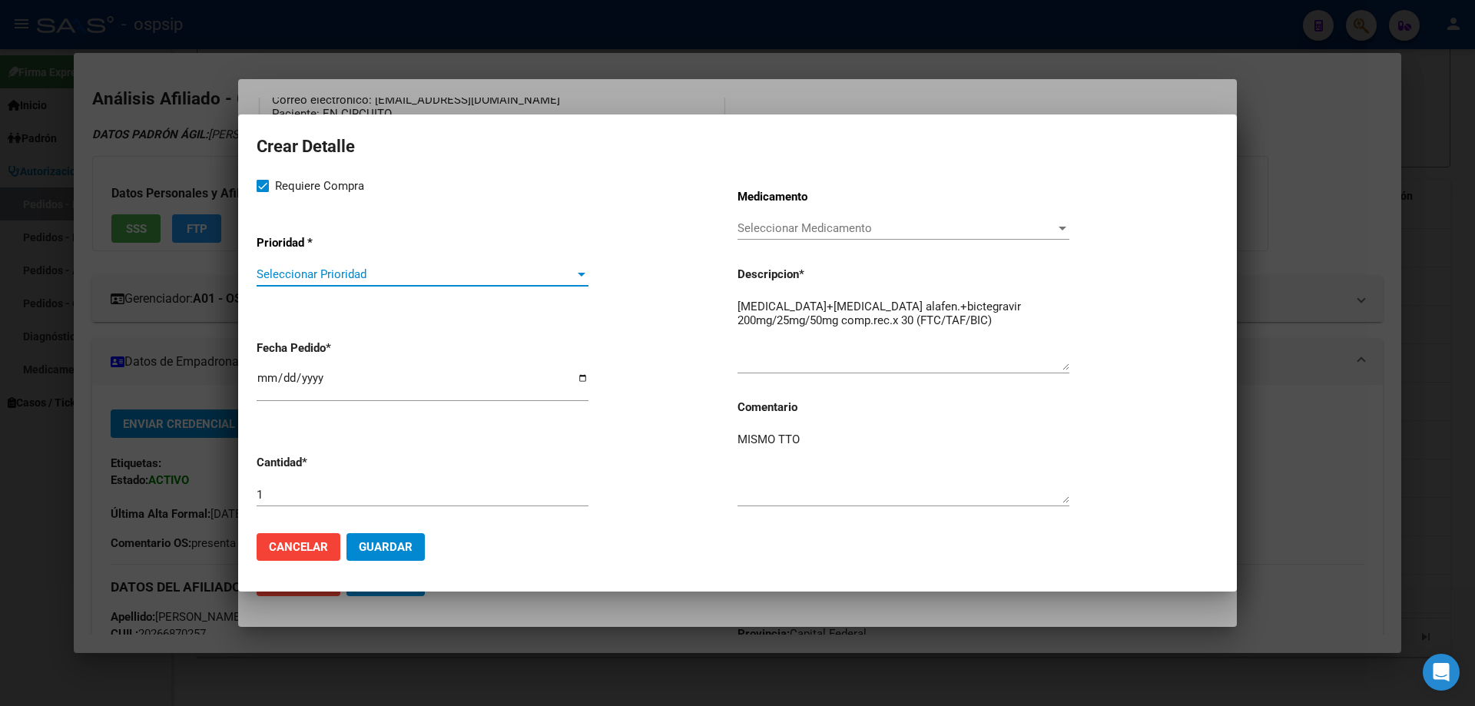
click at [300, 278] on span "Seleccionar Prioridad" at bounding box center [416, 274] width 318 height 14
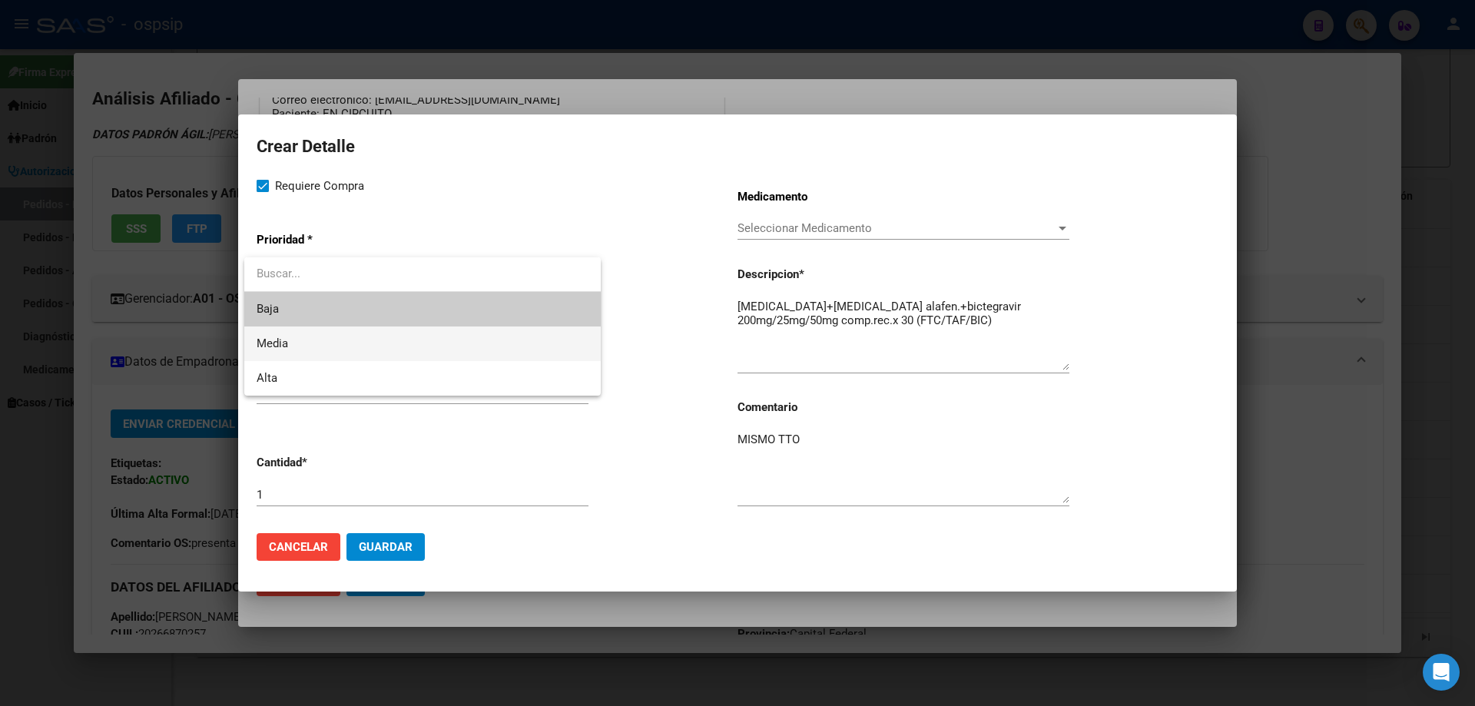
click at [293, 335] on span "Media" at bounding box center [423, 343] width 332 height 35
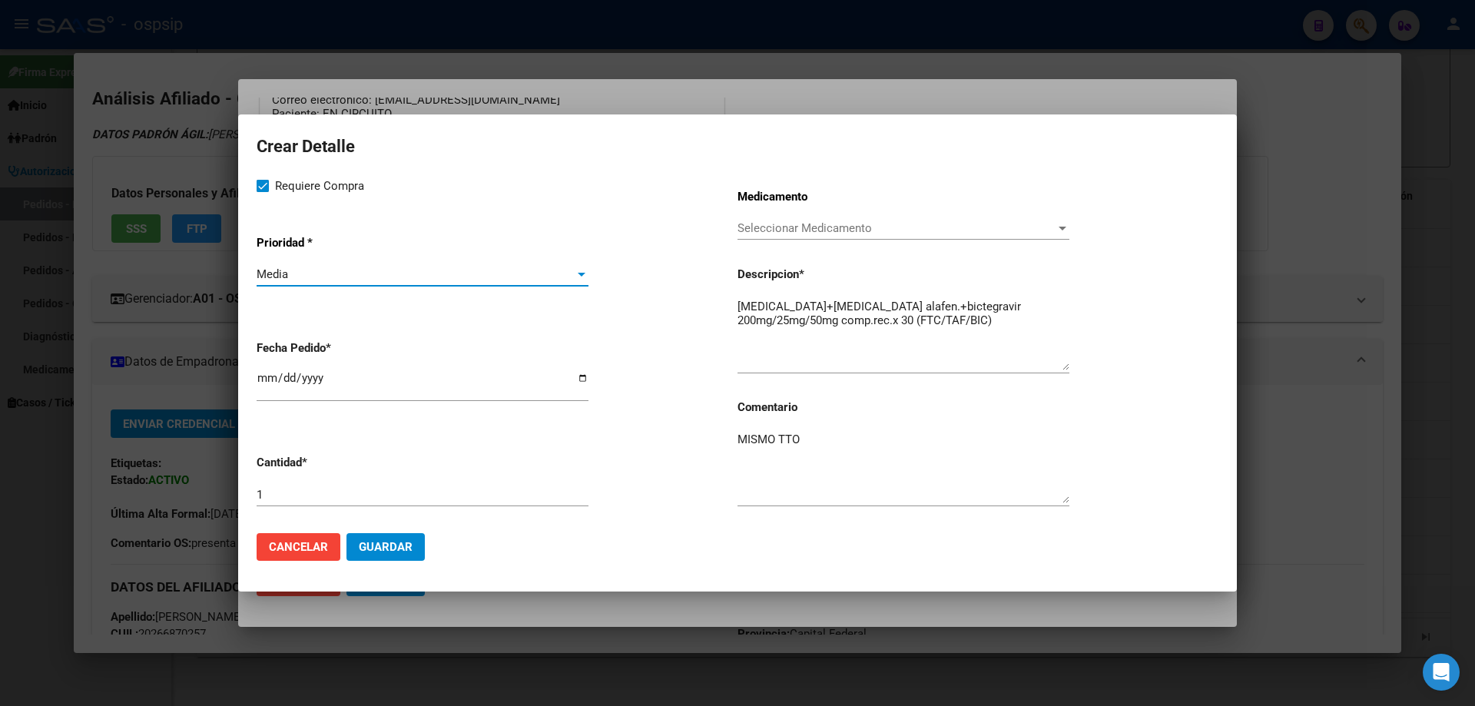
click at [266, 375] on input "[DATE]" at bounding box center [423, 384] width 332 height 25
type input "[DATE]"
click at [399, 555] on button "Guardar" at bounding box center [385, 547] width 78 height 28
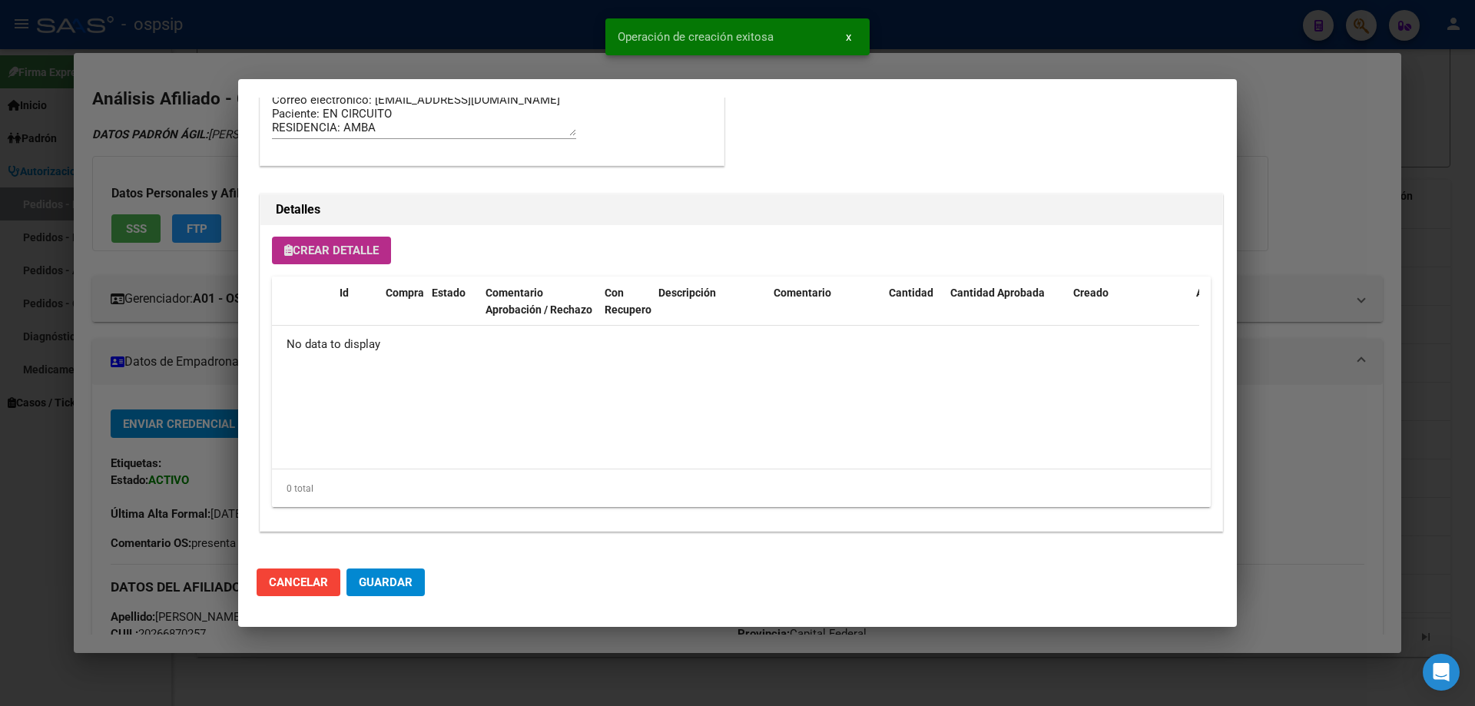
scroll to position [921, 0]
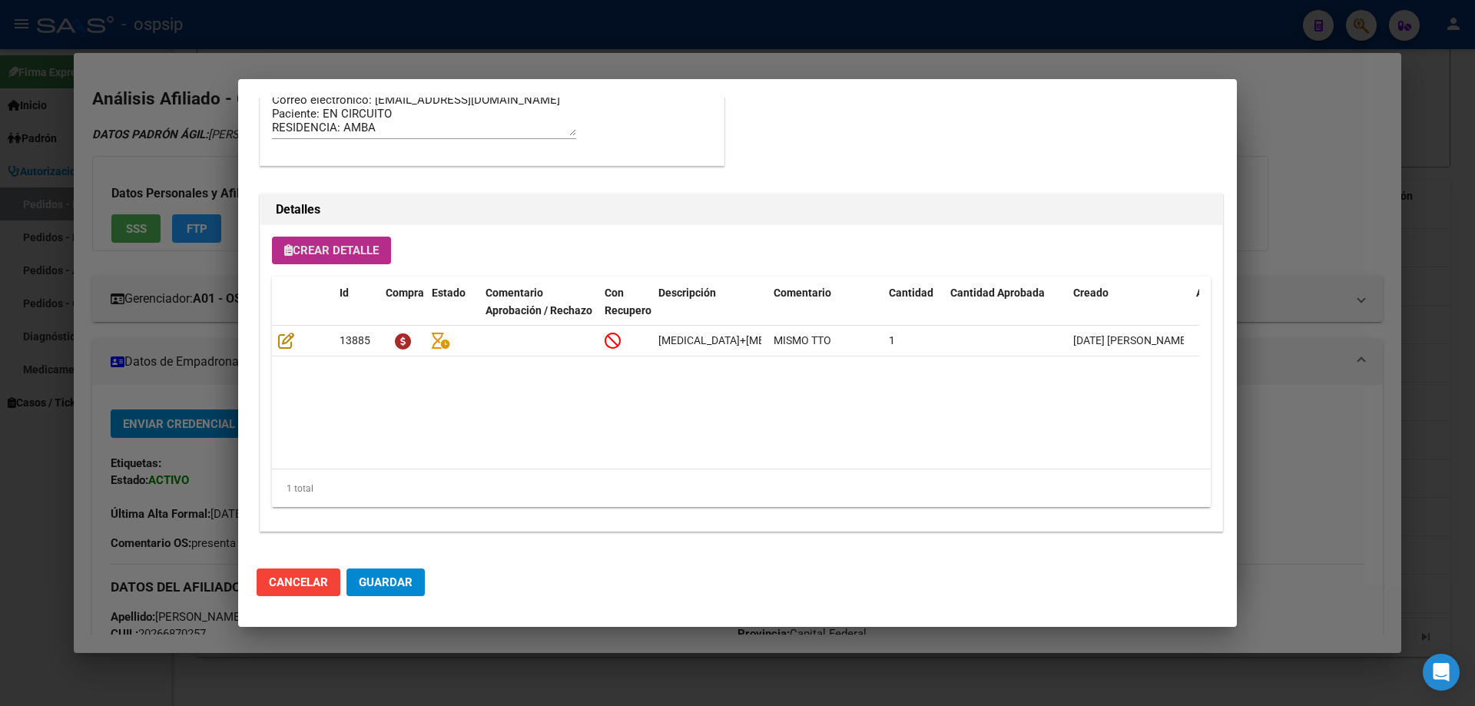
click at [365, 578] on span "Guardar" at bounding box center [386, 582] width 54 height 14
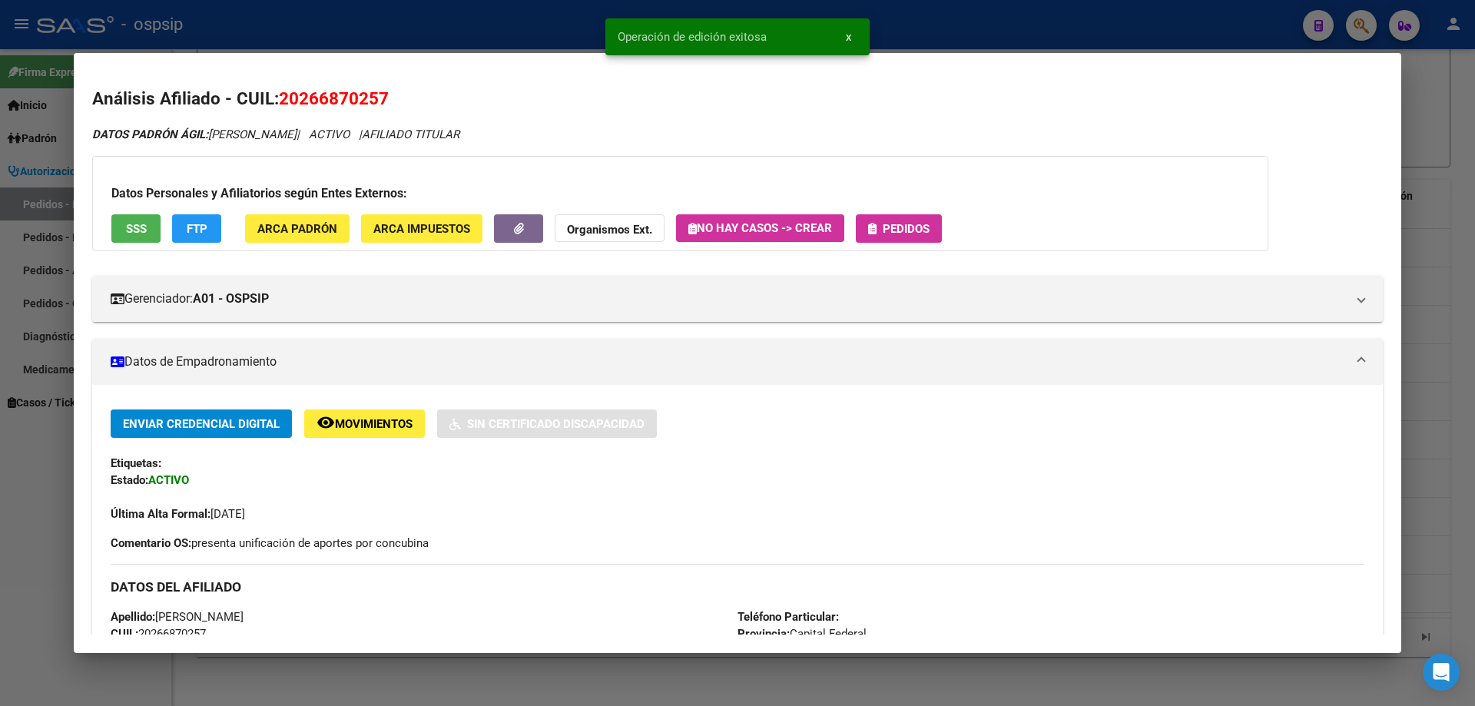
click at [913, 232] on span "Pedidos" at bounding box center [905, 229] width 47 height 14
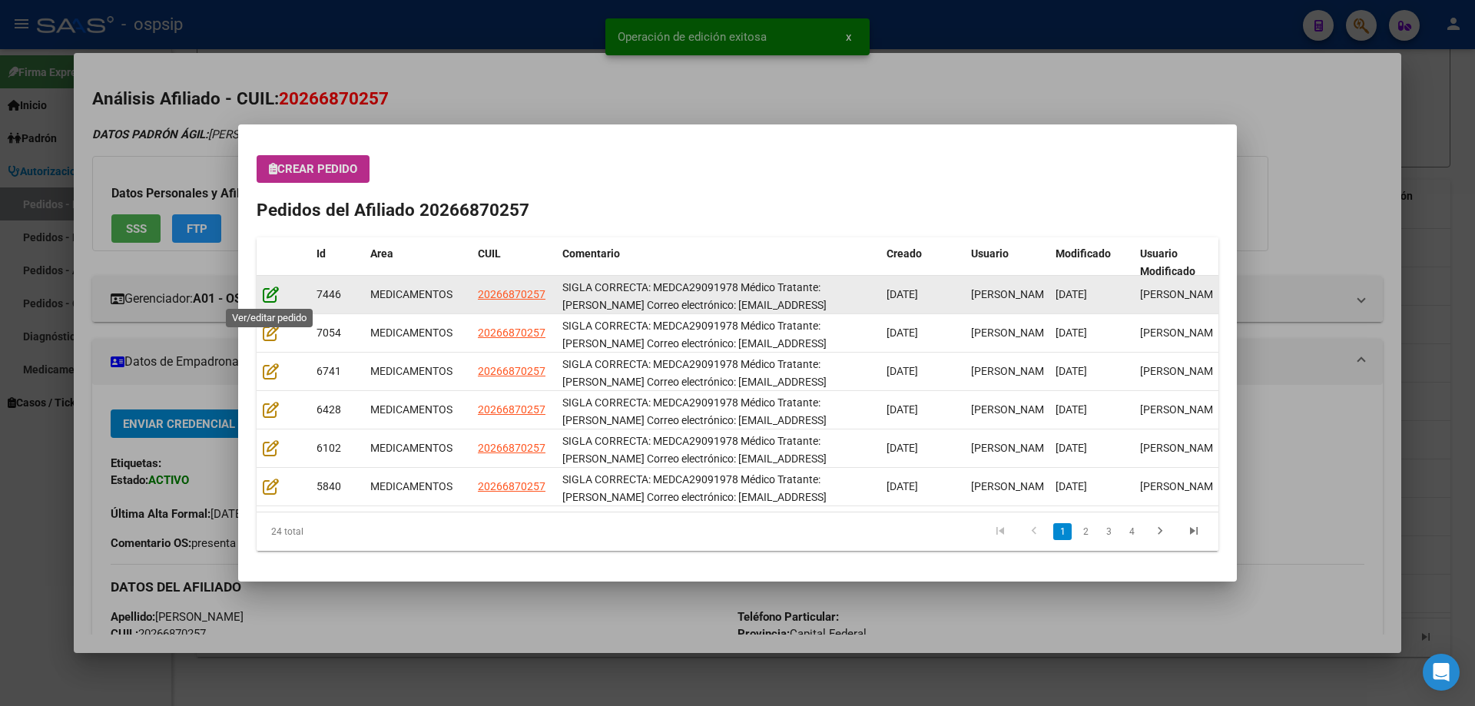
click at [263, 296] on icon at bounding box center [271, 294] width 16 height 17
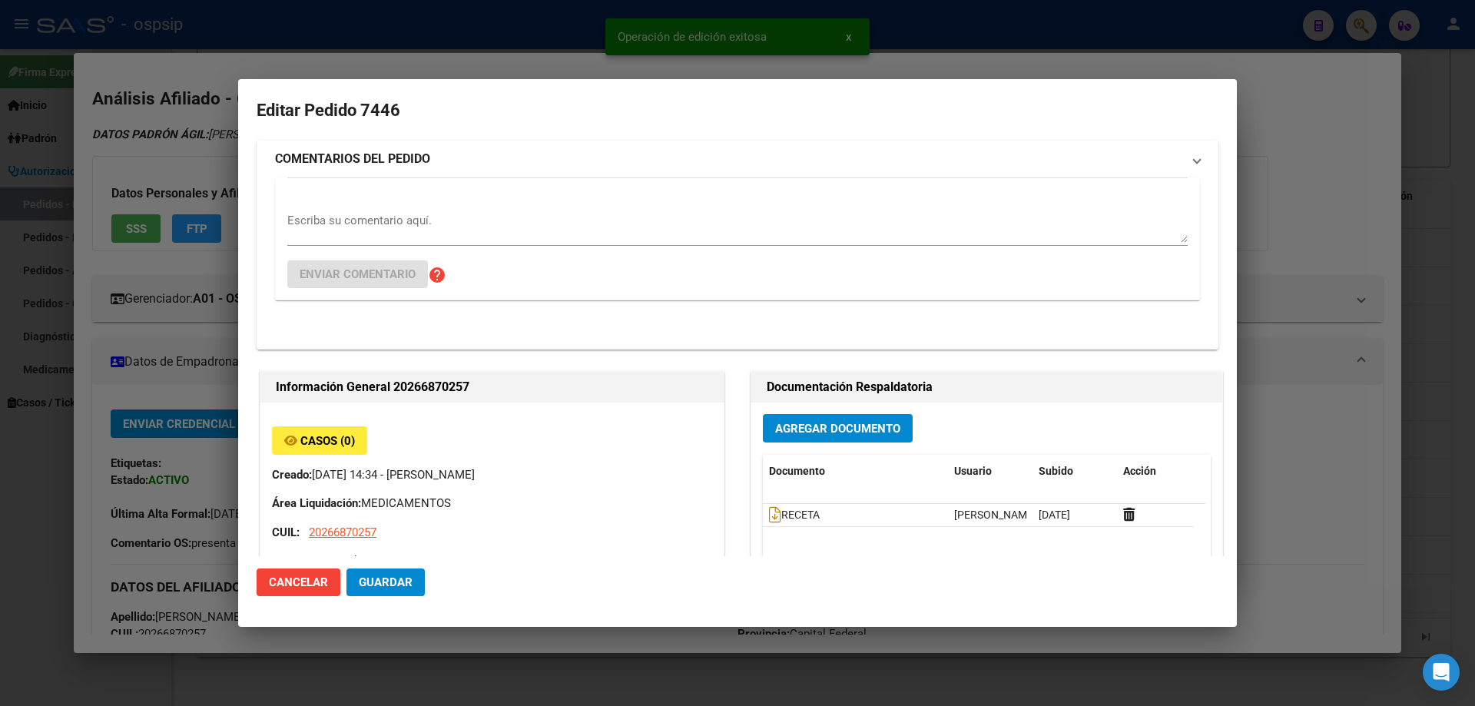
type input "Capital Federal, [PERSON_NAME][STREET_ADDRESS]"
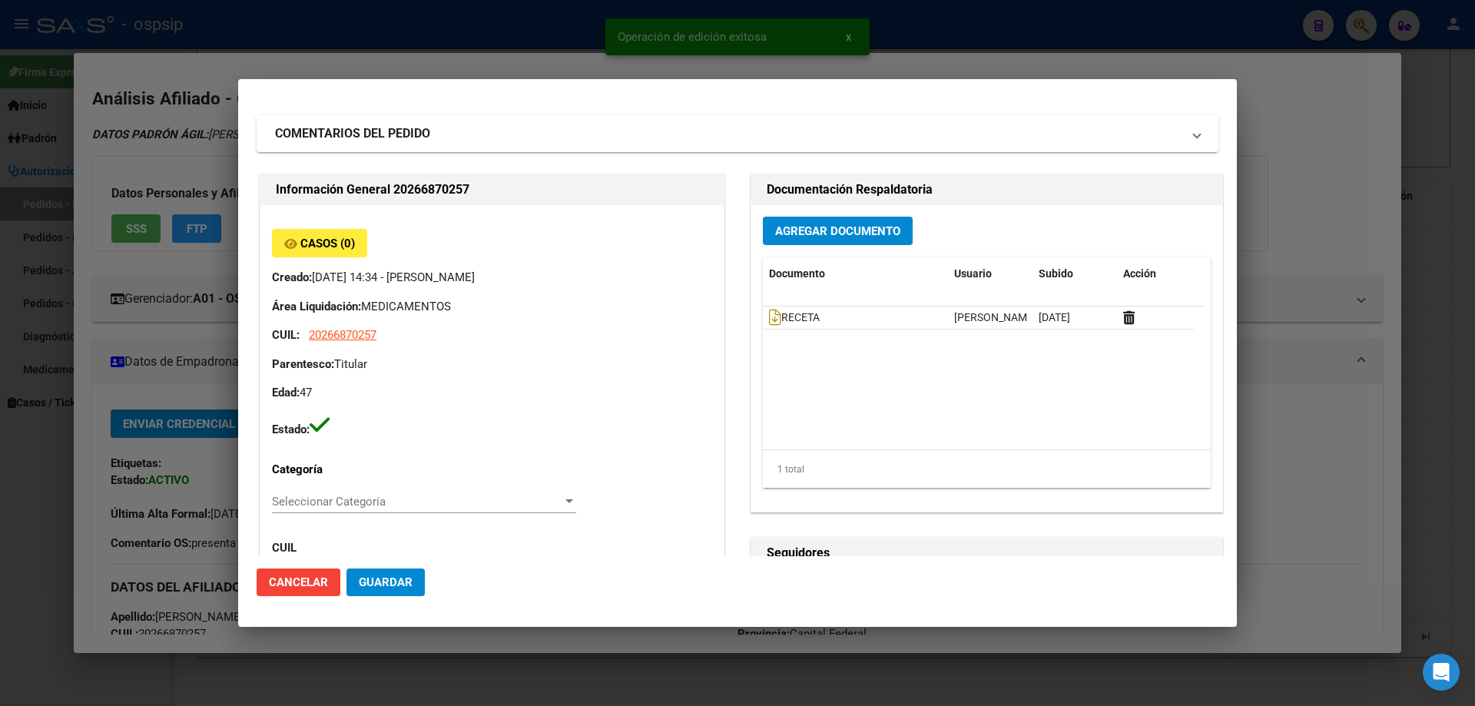
scroll to position [0, 0]
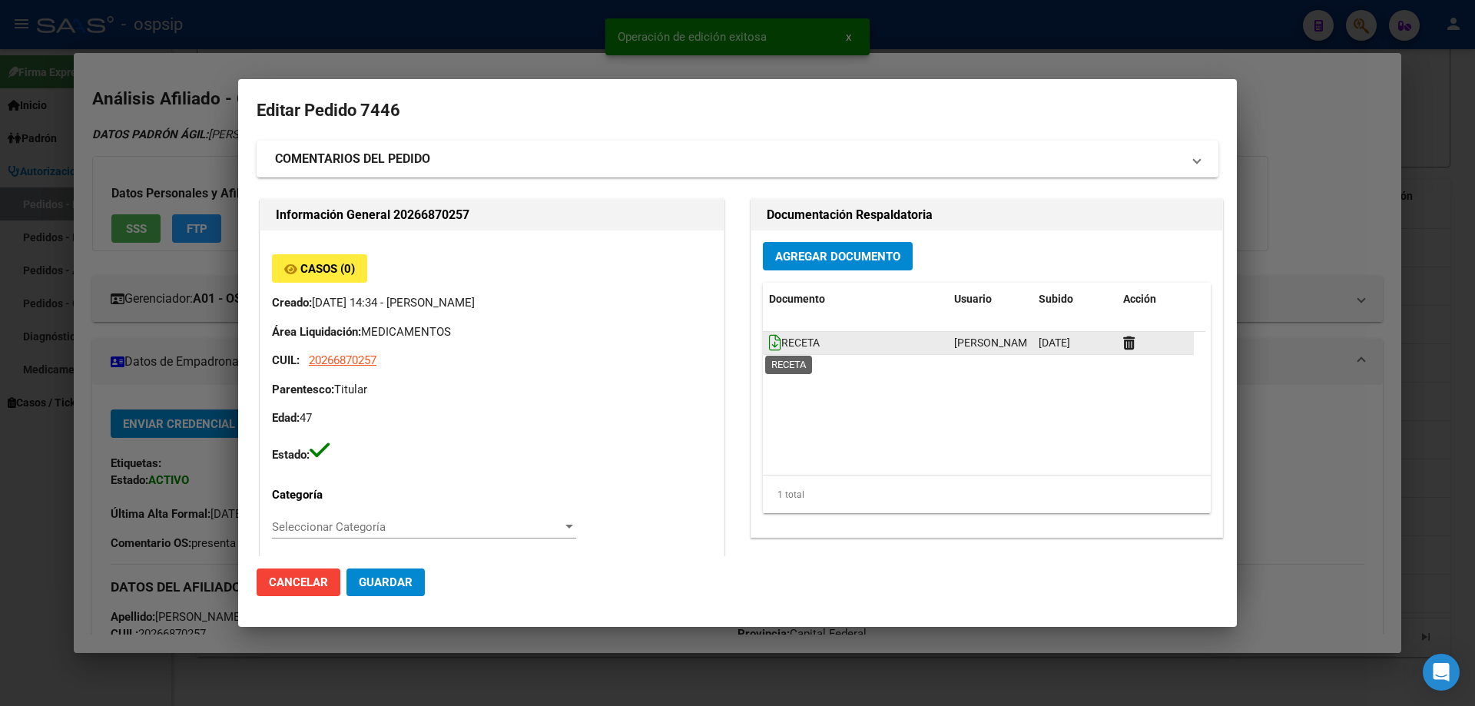
click at [769, 348] on icon at bounding box center [775, 342] width 12 height 17
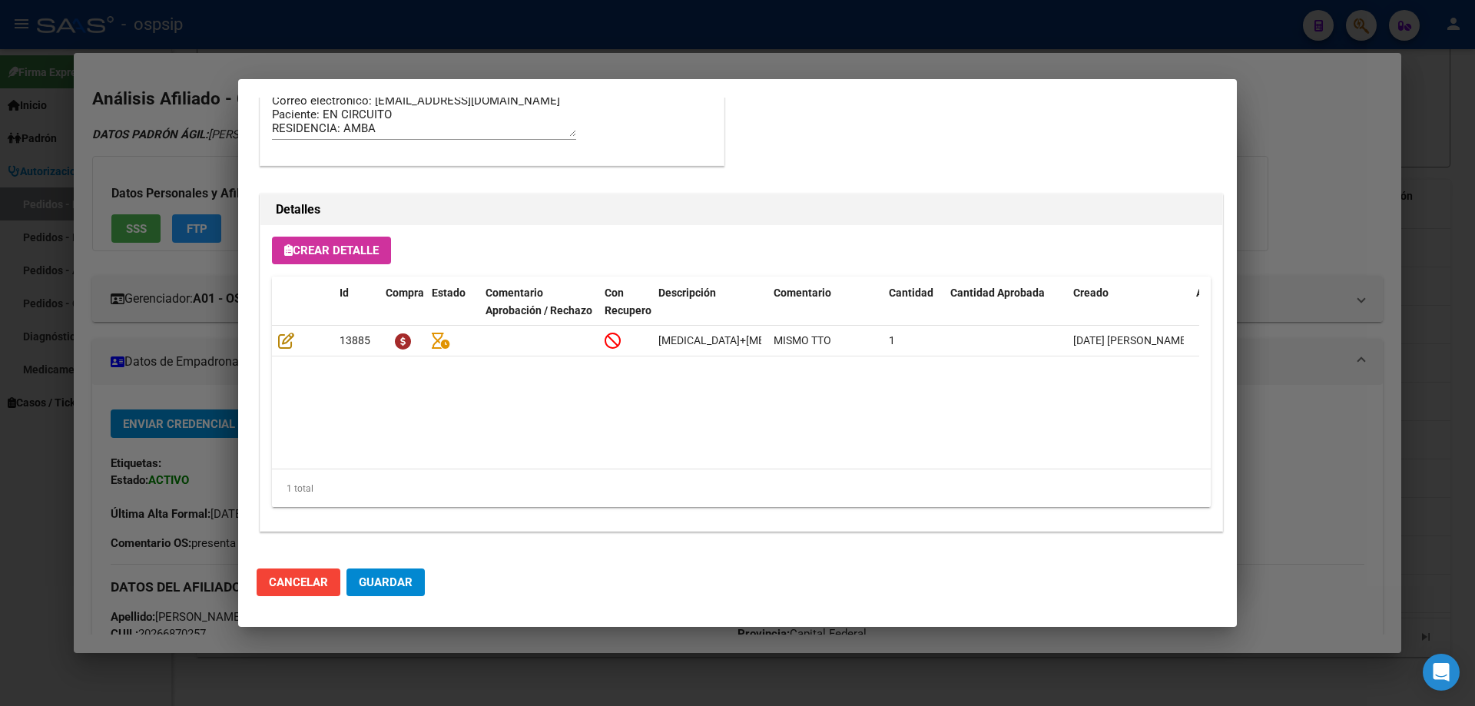
click at [397, 581] on span "Guardar" at bounding box center [386, 582] width 54 height 14
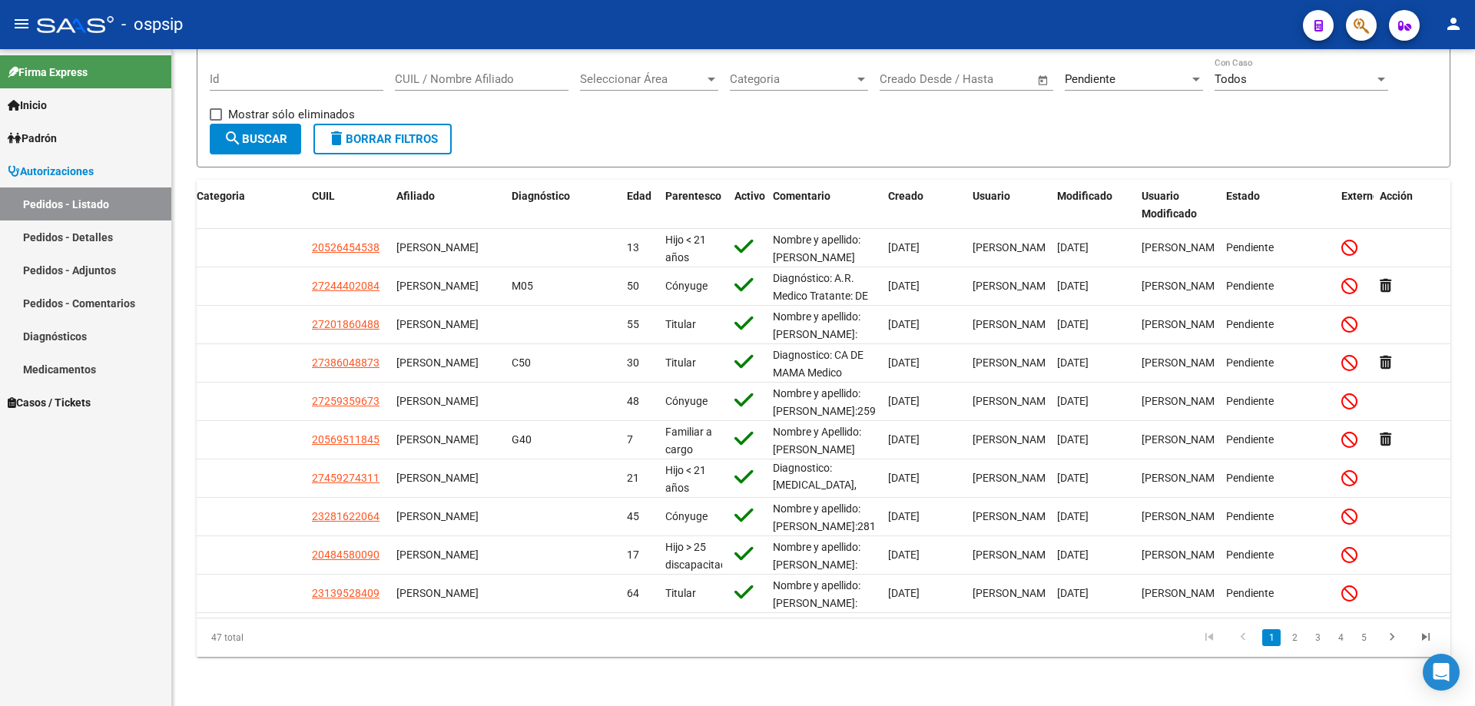
click at [1354, 23] on icon "button" at bounding box center [1360, 26] width 15 height 18
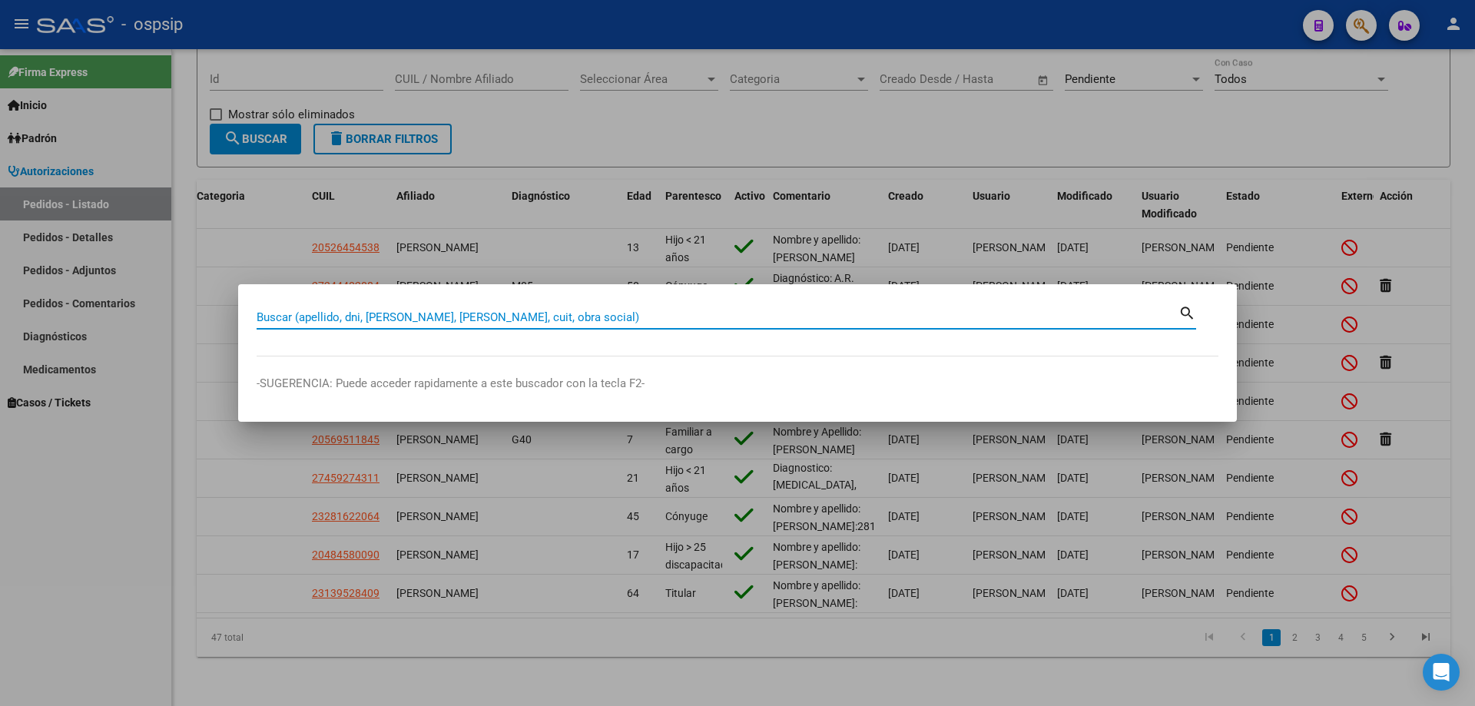
paste input "20336202206"
type input "20336202206"
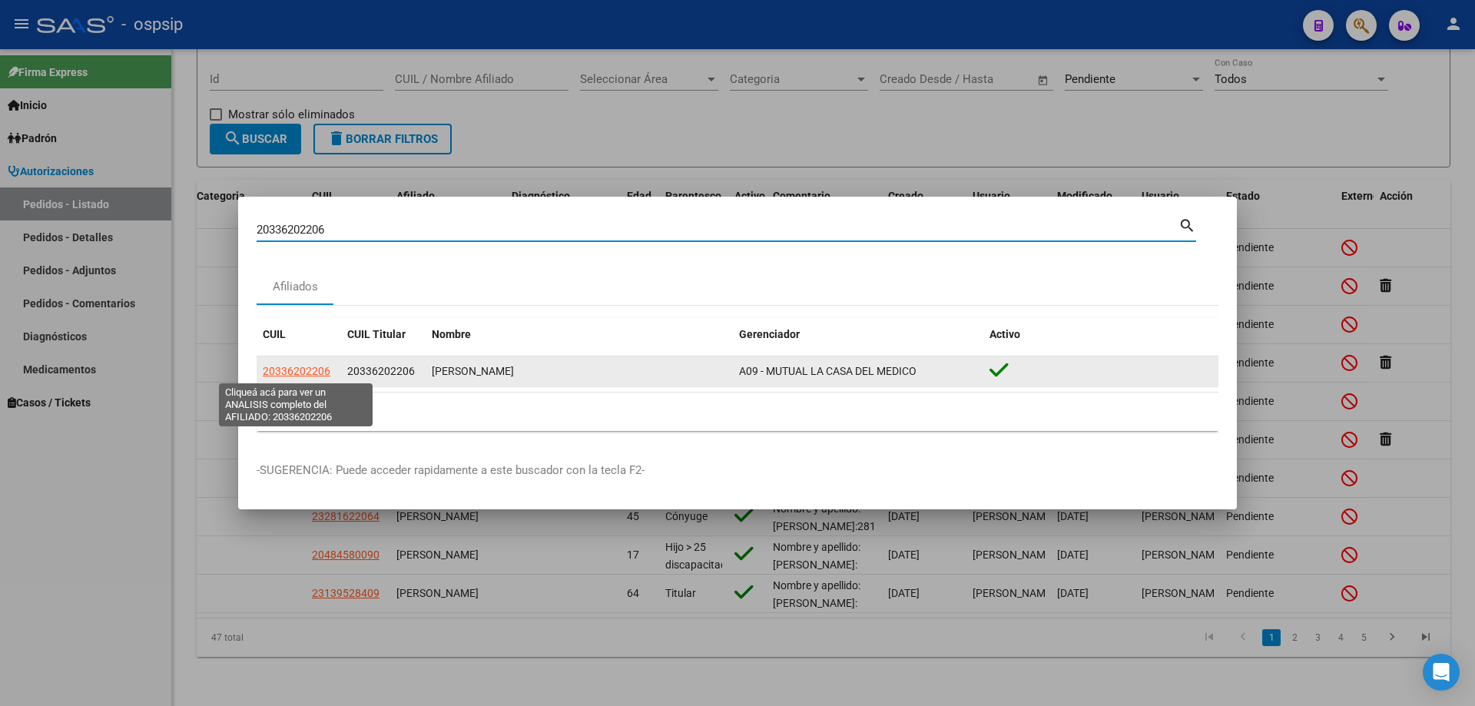
click at [287, 373] on span "20336202206" at bounding box center [297, 371] width 68 height 12
type textarea "20336202206"
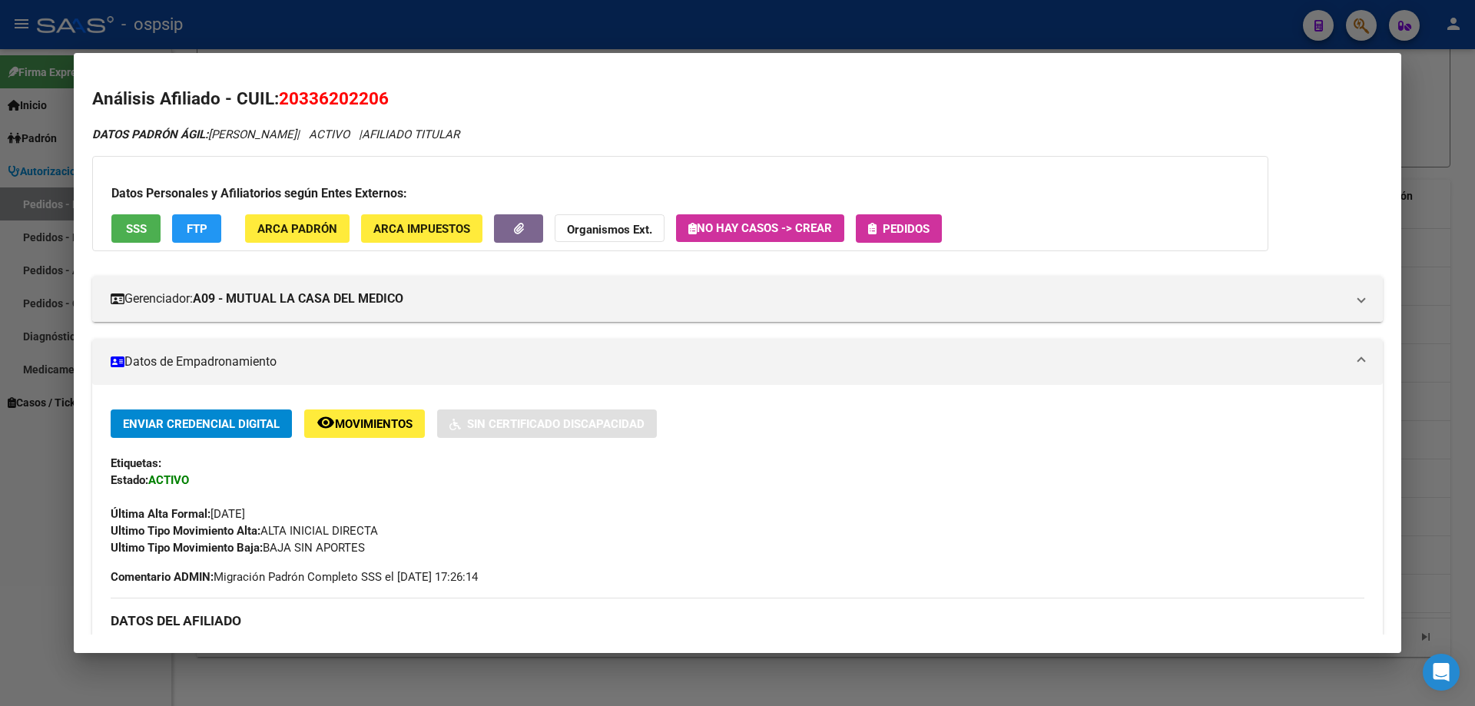
click at [901, 224] on span "Pedidos" at bounding box center [905, 229] width 47 height 14
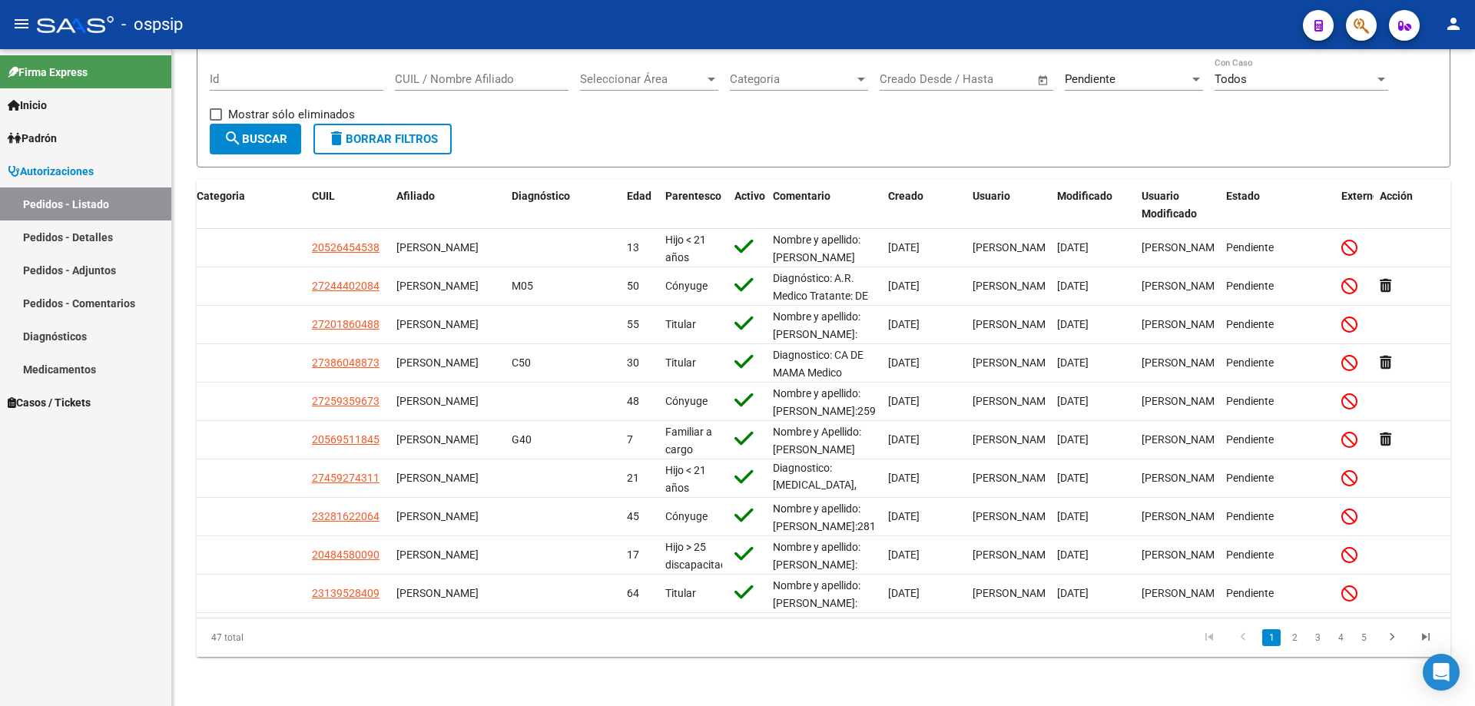
click at [1359, 32] on icon "button" at bounding box center [1360, 26] width 15 height 18
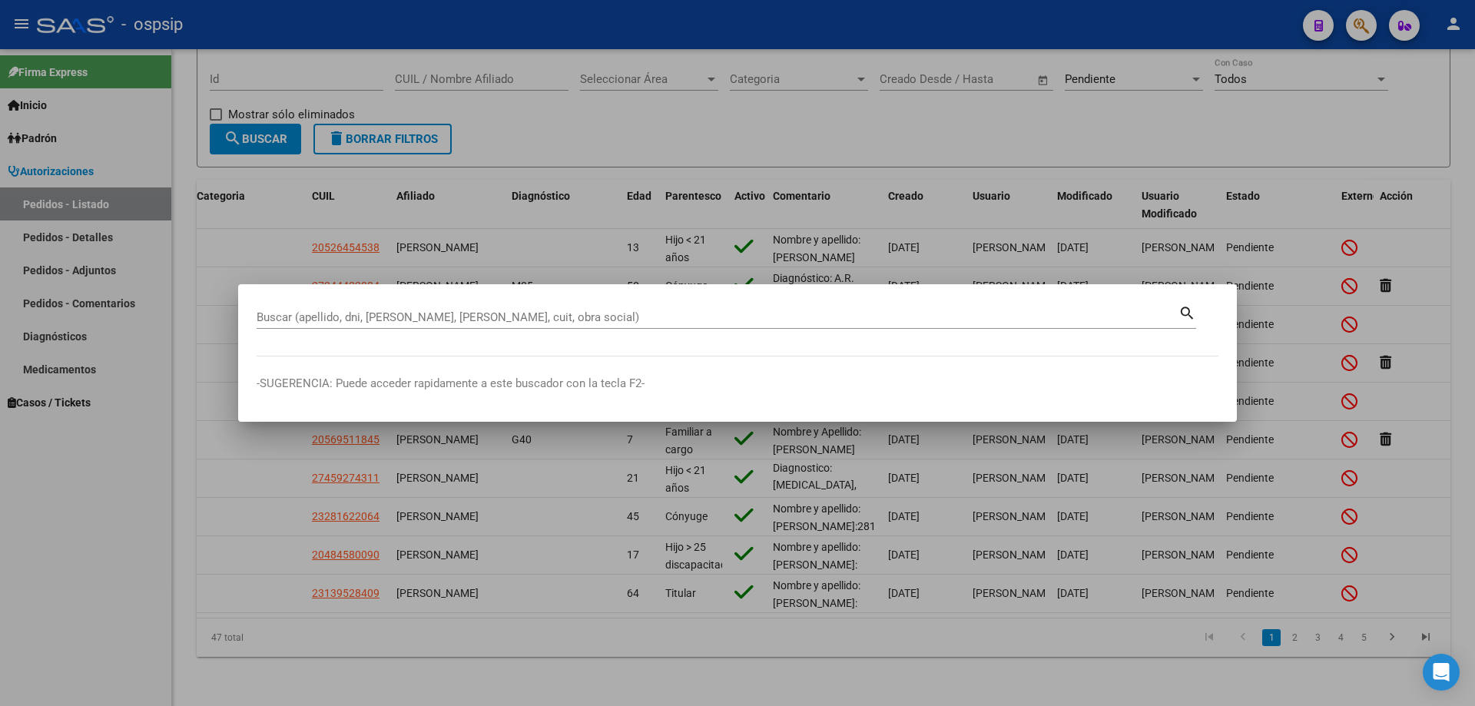
drag, startPoint x: 300, startPoint y: 307, endPoint x: 286, endPoint y: 320, distance: 19.0
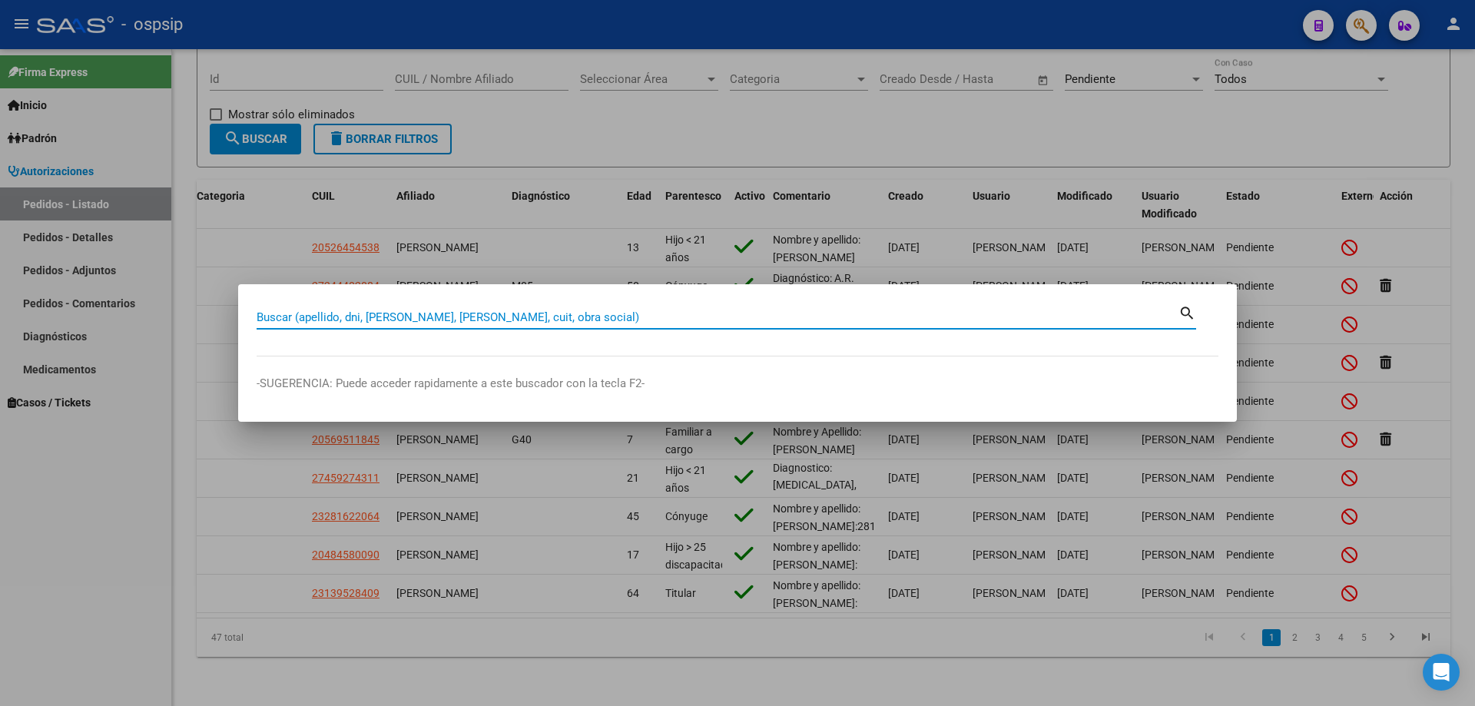
paste input "20957933670"
type input "20957933670"
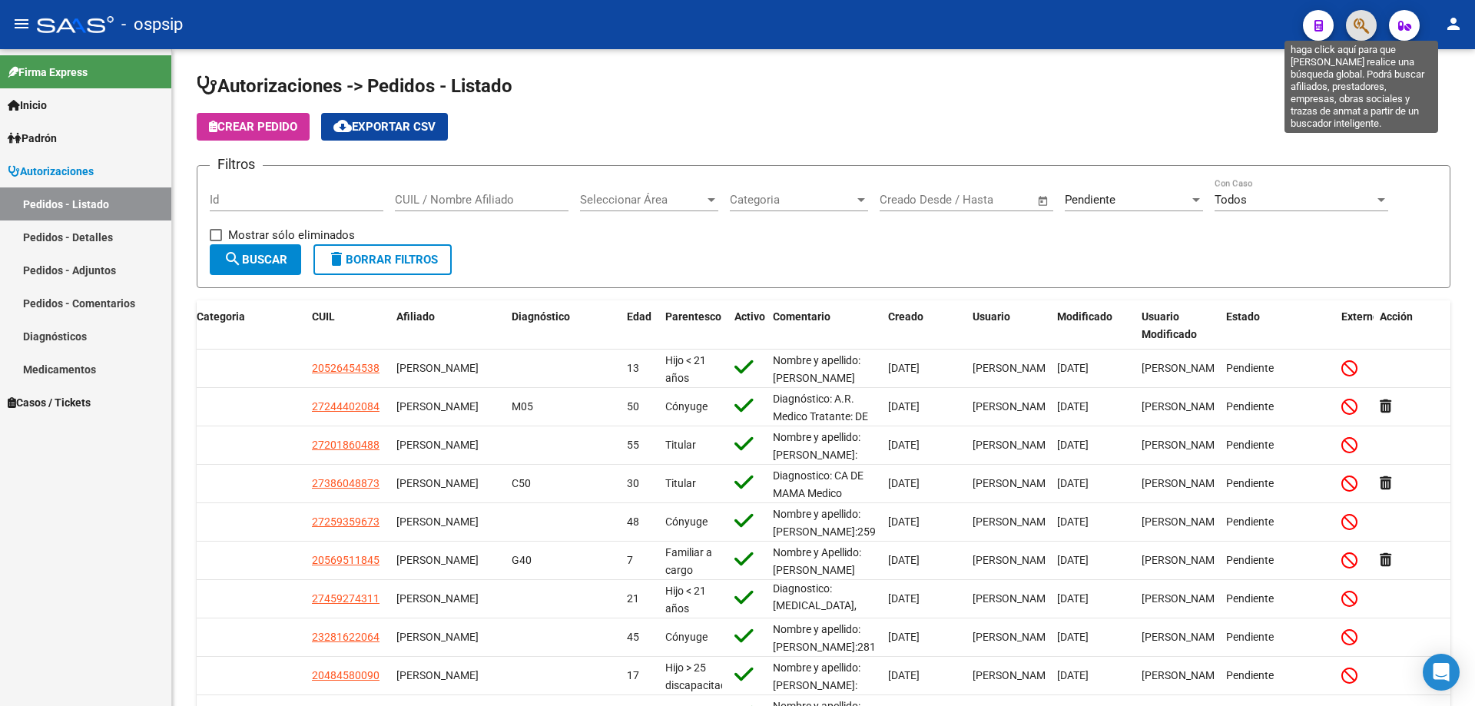
click at [1364, 20] on icon "button" at bounding box center [1360, 26] width 15 height 18
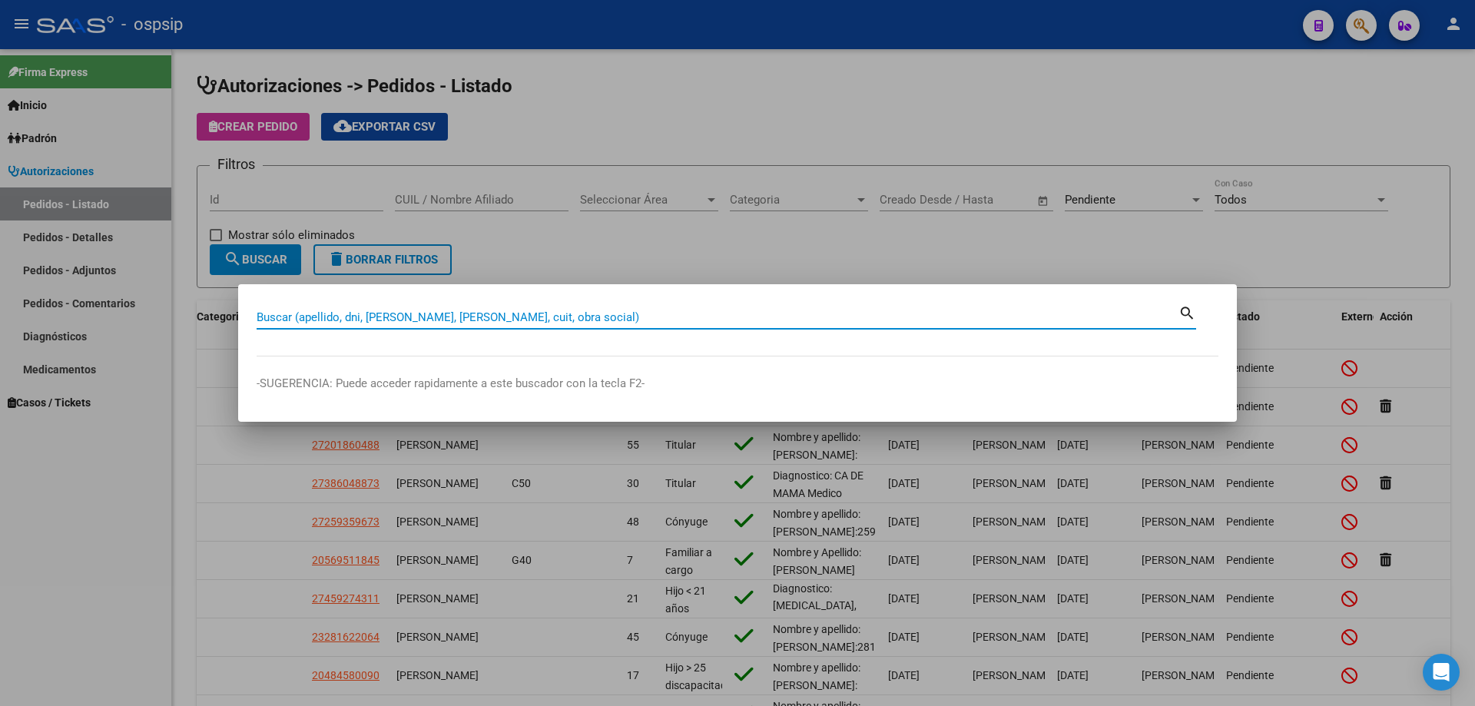
paste input "20957933670"
type input "20957933670"
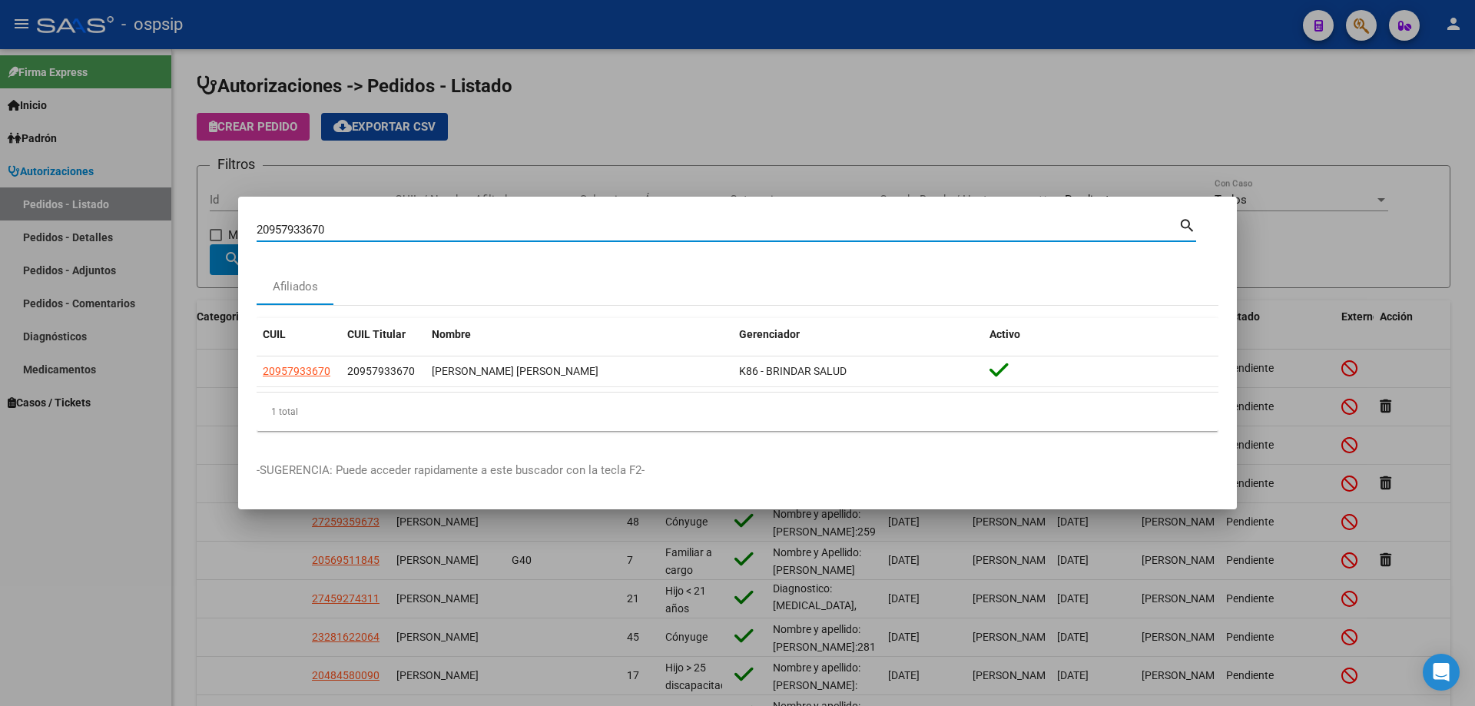
drag, startPoint x: 270, startPoint y: 230, endPoint x: 319, endPoint y: 226, distance: 49.4
click at [319, 226] on input "20957933670" at bounding box center [718, 230] width 922 height 14
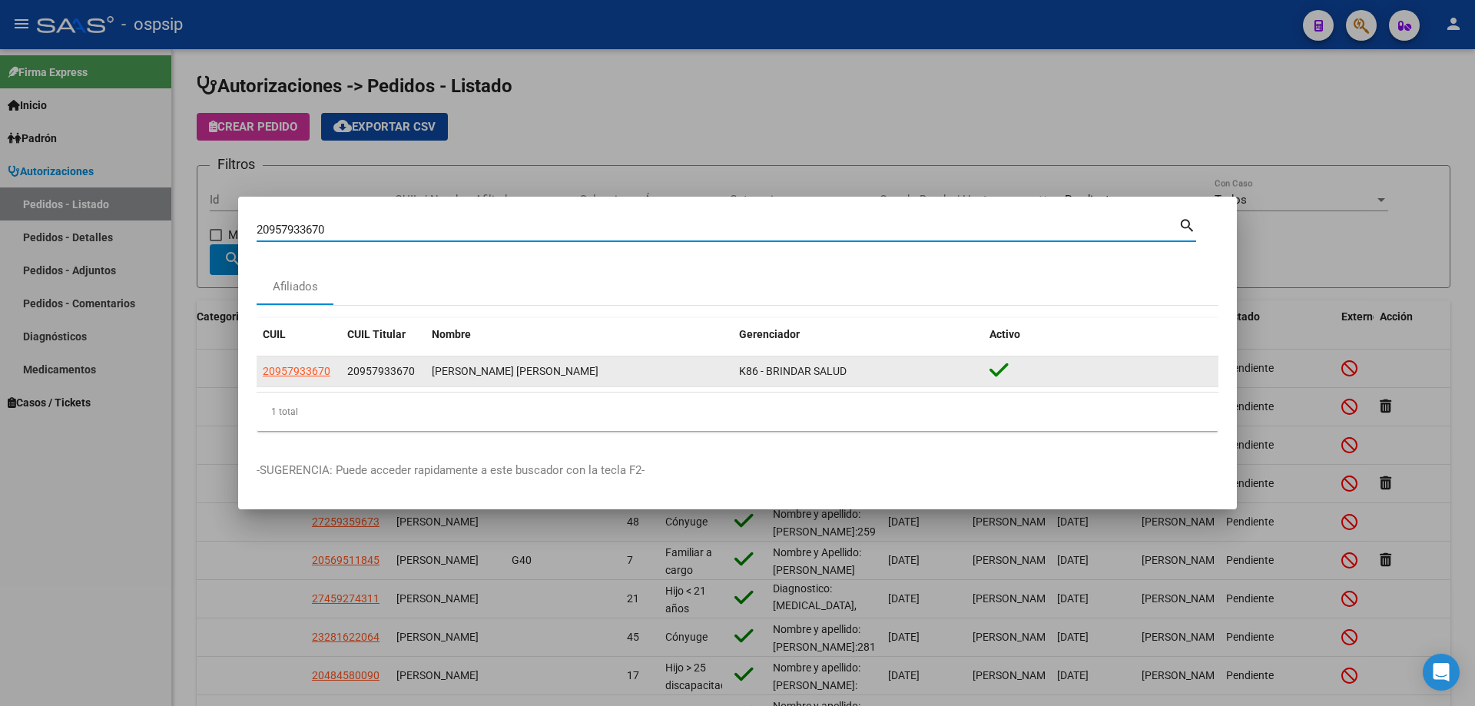
click at [260, 374] on datatable-body-cell "20957933670" at bounding box center [299, 371] width 84 height 30
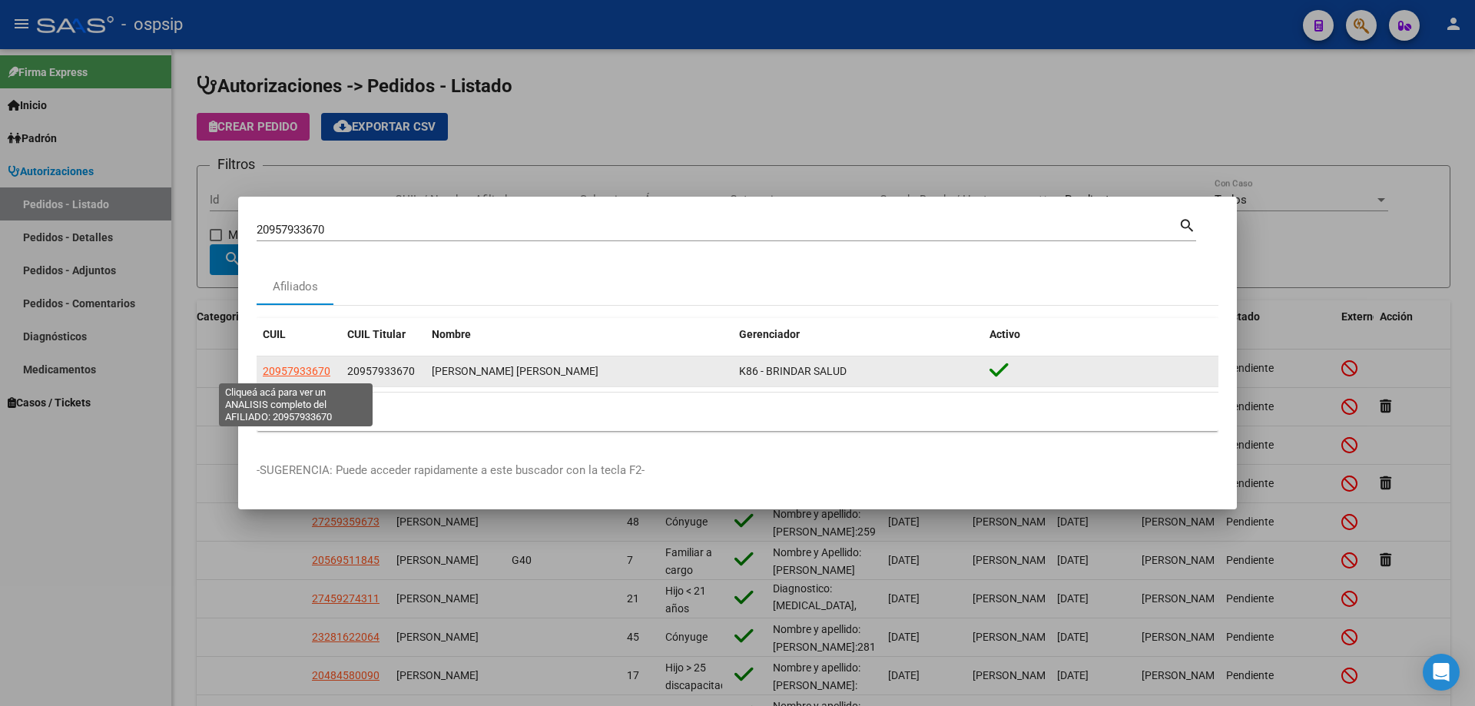
click at [284, 374] on span "20957933670" at bounding box center [297, 371] width 68 height 12
type textarea "20957933670"
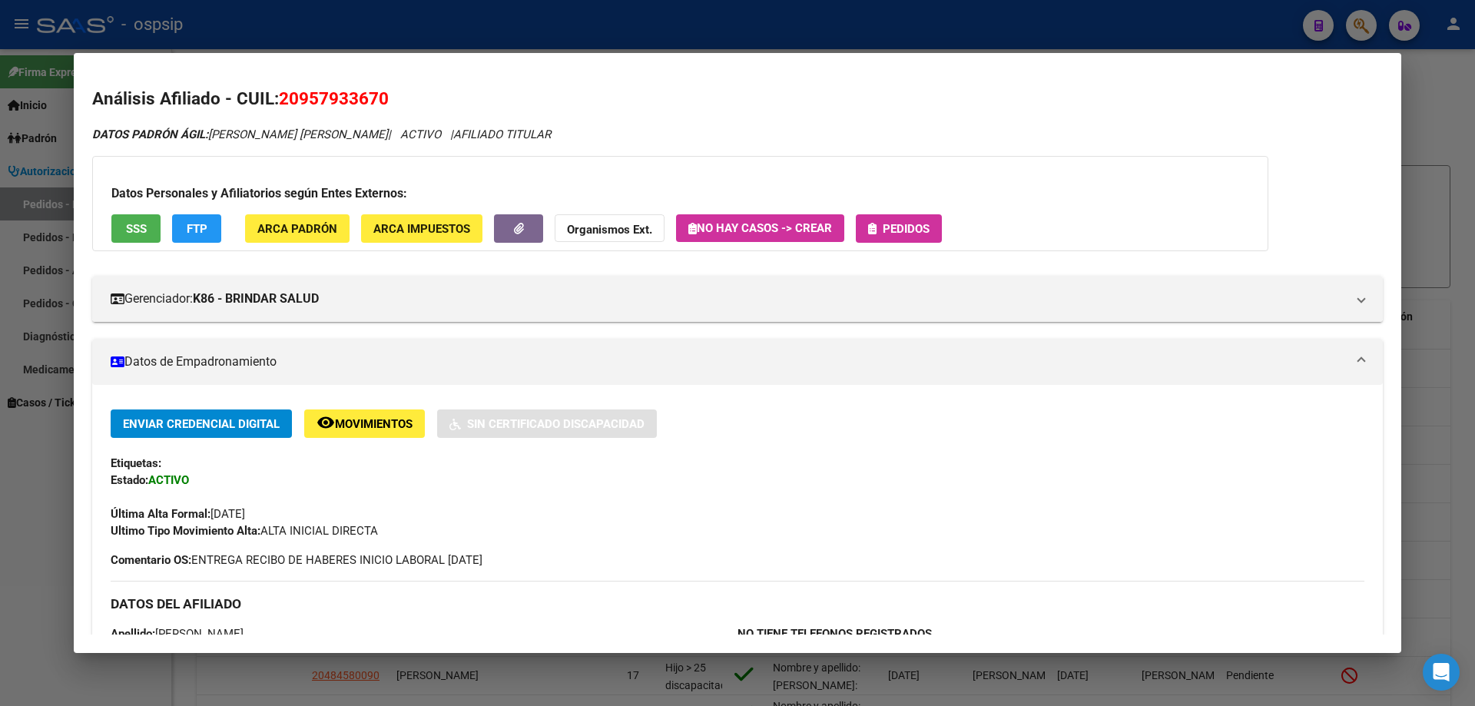
click at [907, 230] on span "Pedidos" at bounding box center [905, 229] width 47 height 14
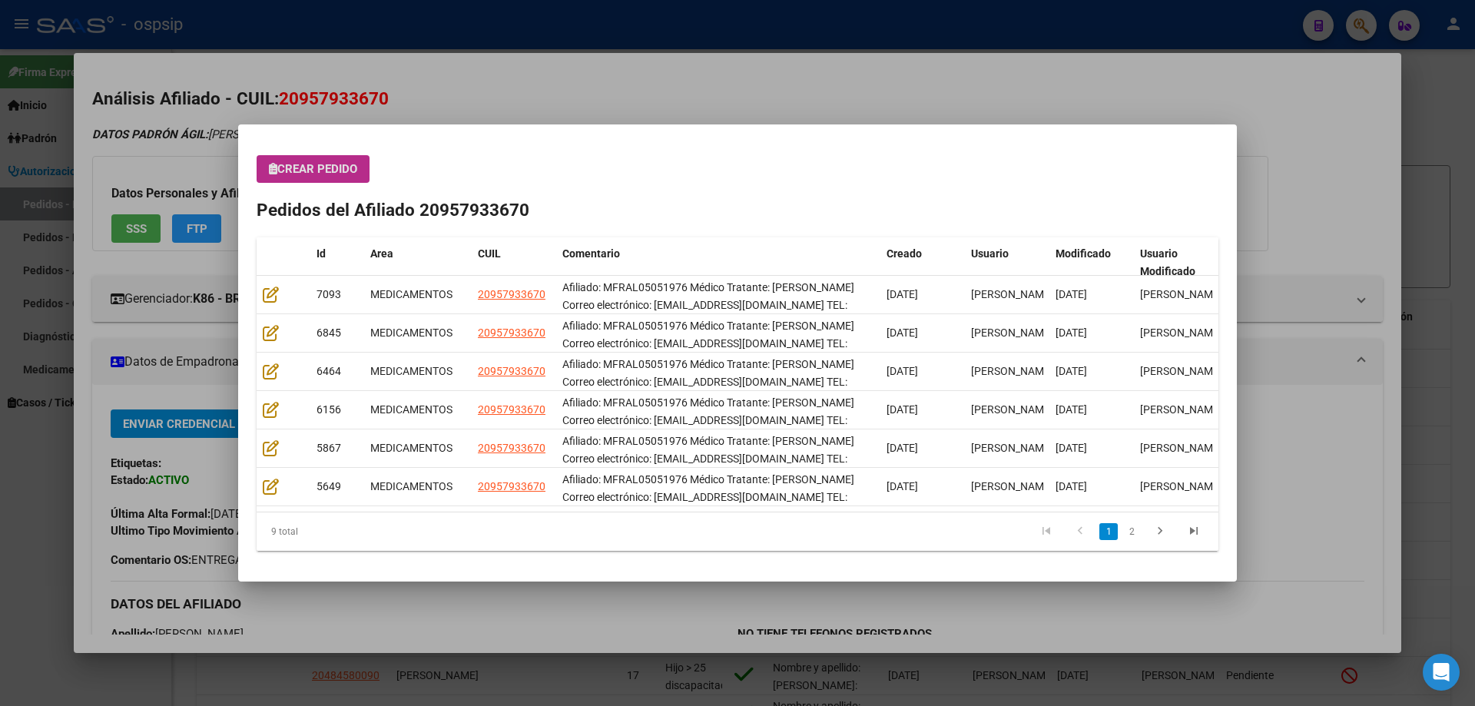
click at [340, 176] on span "Crear Pedido" at bounding box center [313, 169] width 88 height 14
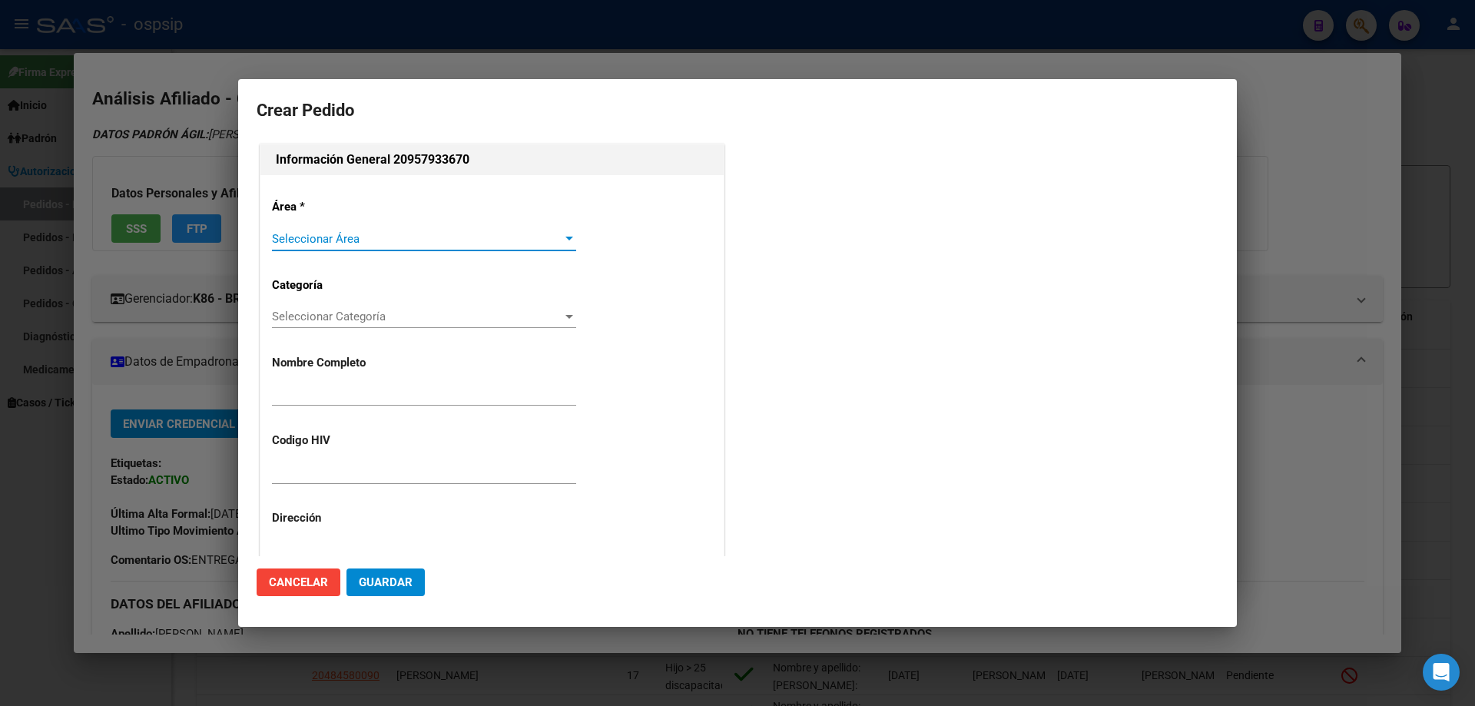
type input "[PERSON_NAME]"
type input "MFRAL05051976"
type input "[GEOGRAPHIC_DATA], [GEOGRAPHIC_DATA], 13 E/ 76 Y 77 2180"
type input "[PERSON_NAME] [PERSON_NAME]"
type input "[GEOGRAPHIC_DATA], [GEOGRAPHIC_DATA], DIAG 75 807"
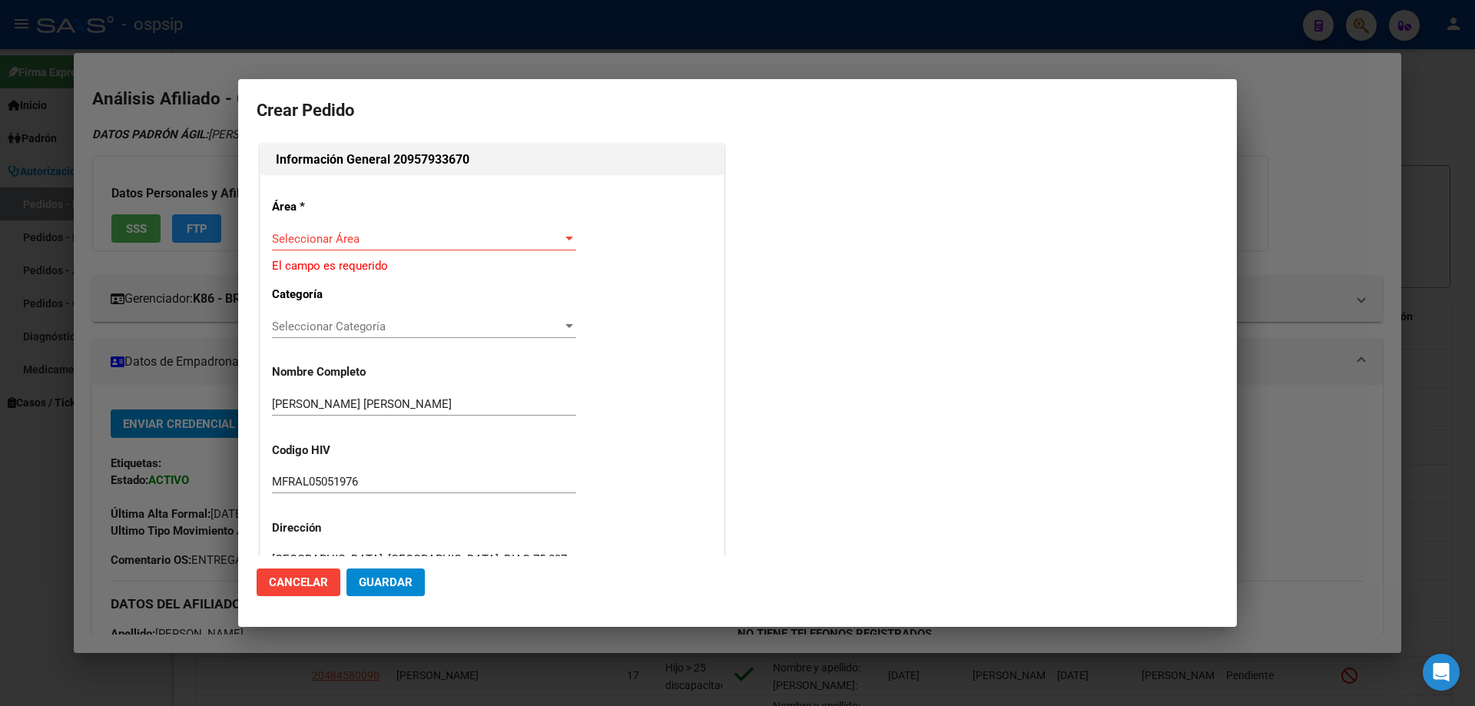
click at [346, 230] on div "Seleccionar Área Seleccionar Área" at bounding box center [424, 238] width 304 height 23
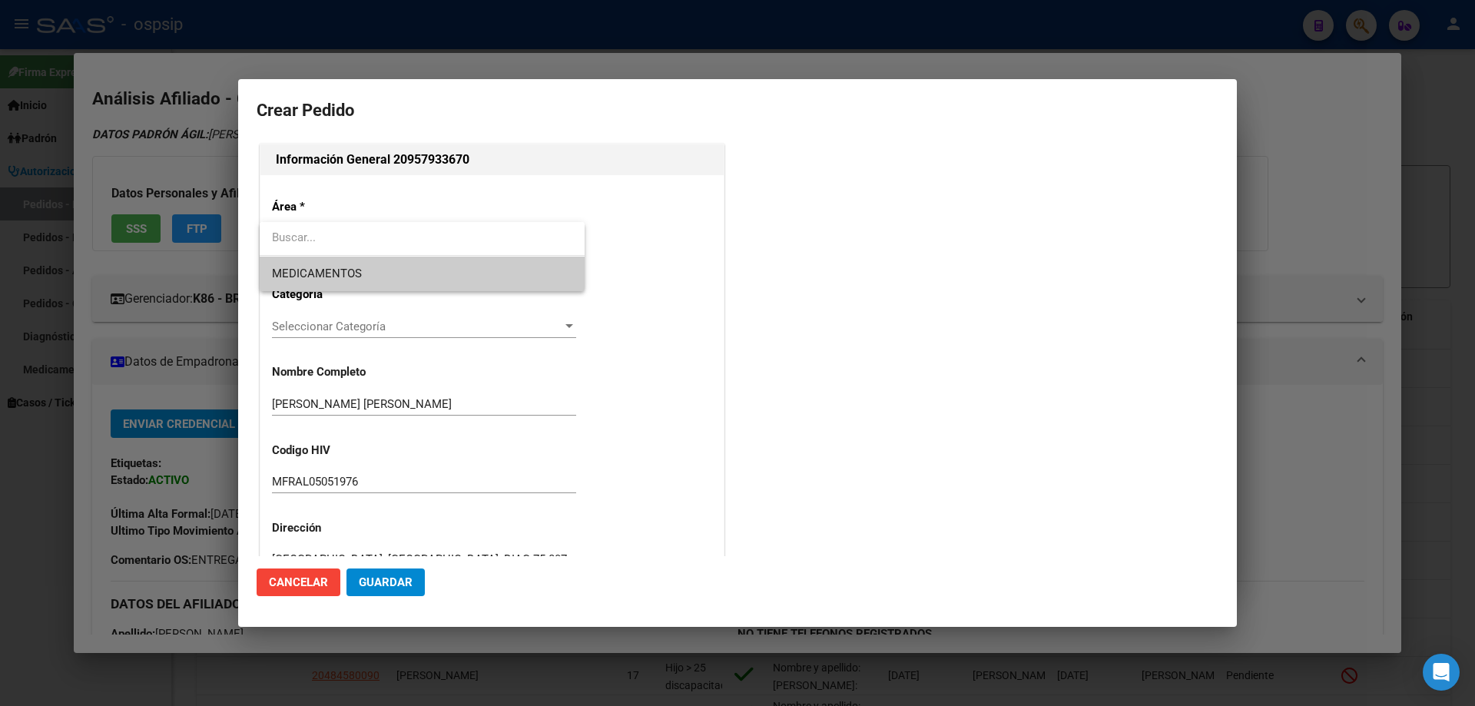
click at [349, 260] on span "MEDICAMENTOS" at bounding box center [422, 274] width 300 height 35
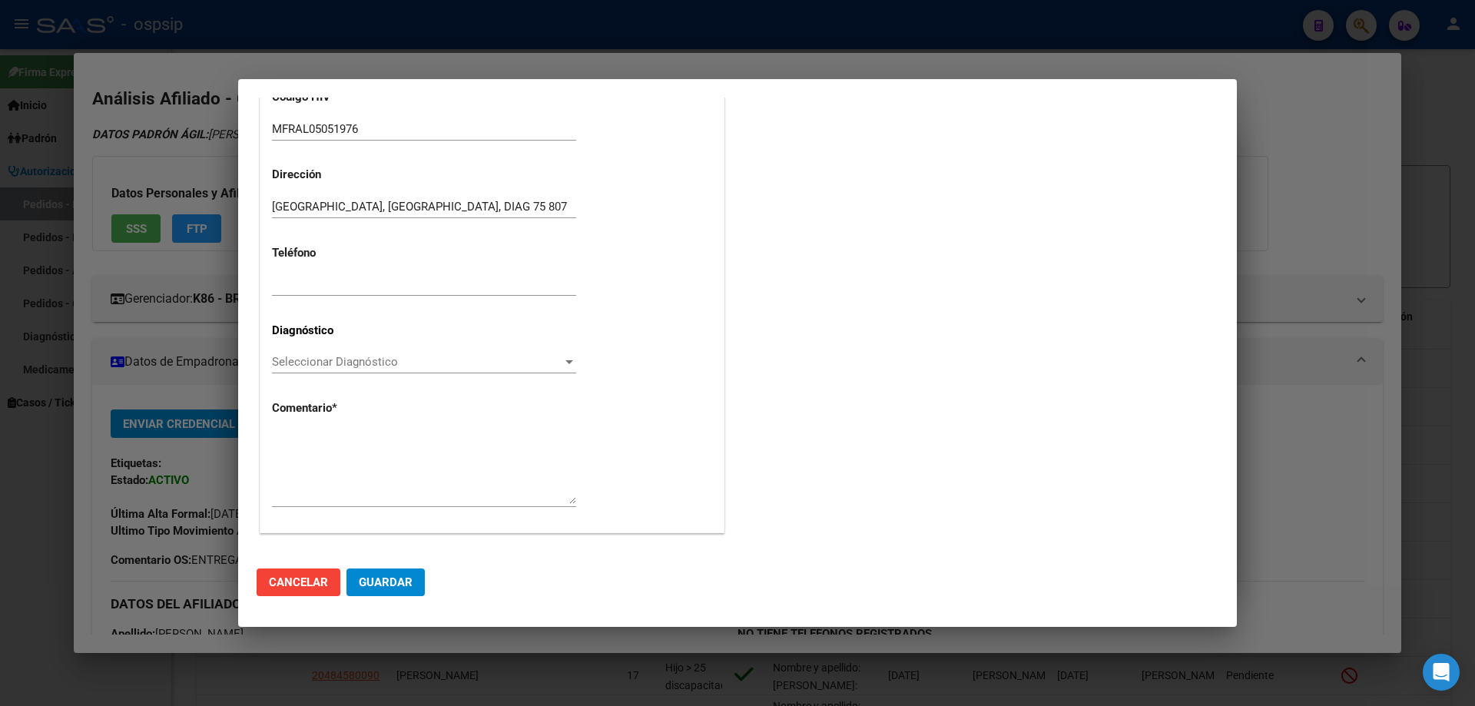
scroll to position [345, 0]
click at [293, 359] on span "Seleccionar Diagnóstico" at bounding box center [417, 360] width 290 height 14
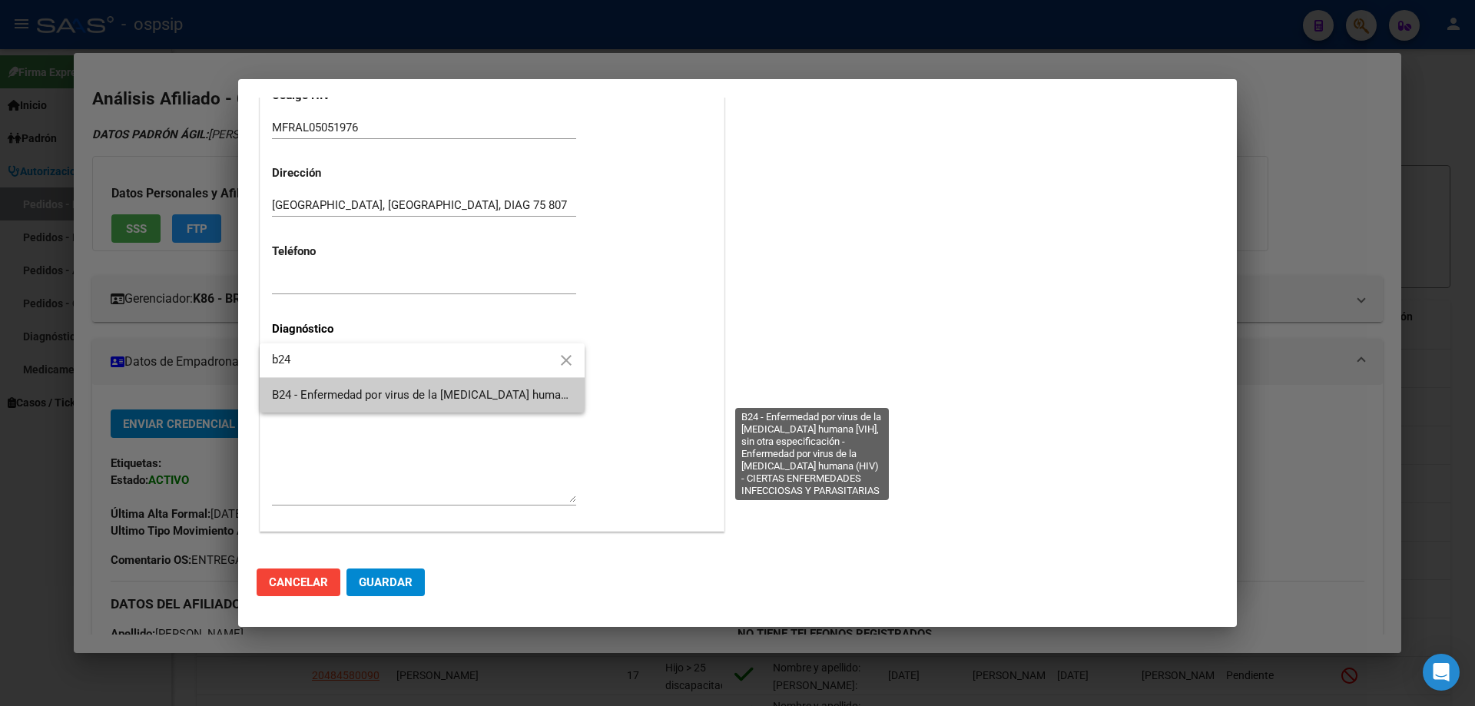
type input "b24"
click at [313, 391] on span "B24 - Enfermedad por virus de la [MEDICAL_DATA] humana [VIH], sin otra especifi…" at bounding box center [809, 395] width 1074 height 14
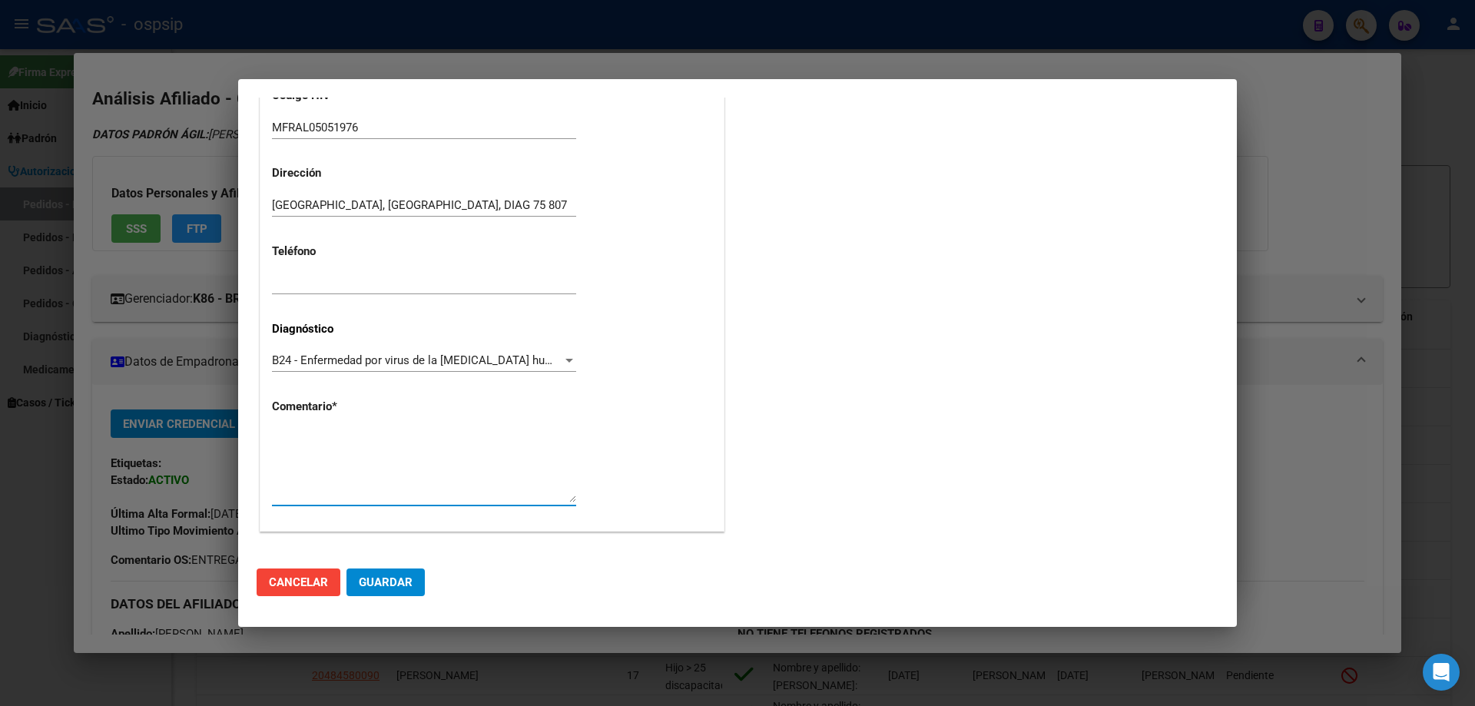
paste textarea "Afiliado: MFRAL05051976 Médico Tratante: [PERSON_NAME] Correo electrónico: [EMA…"
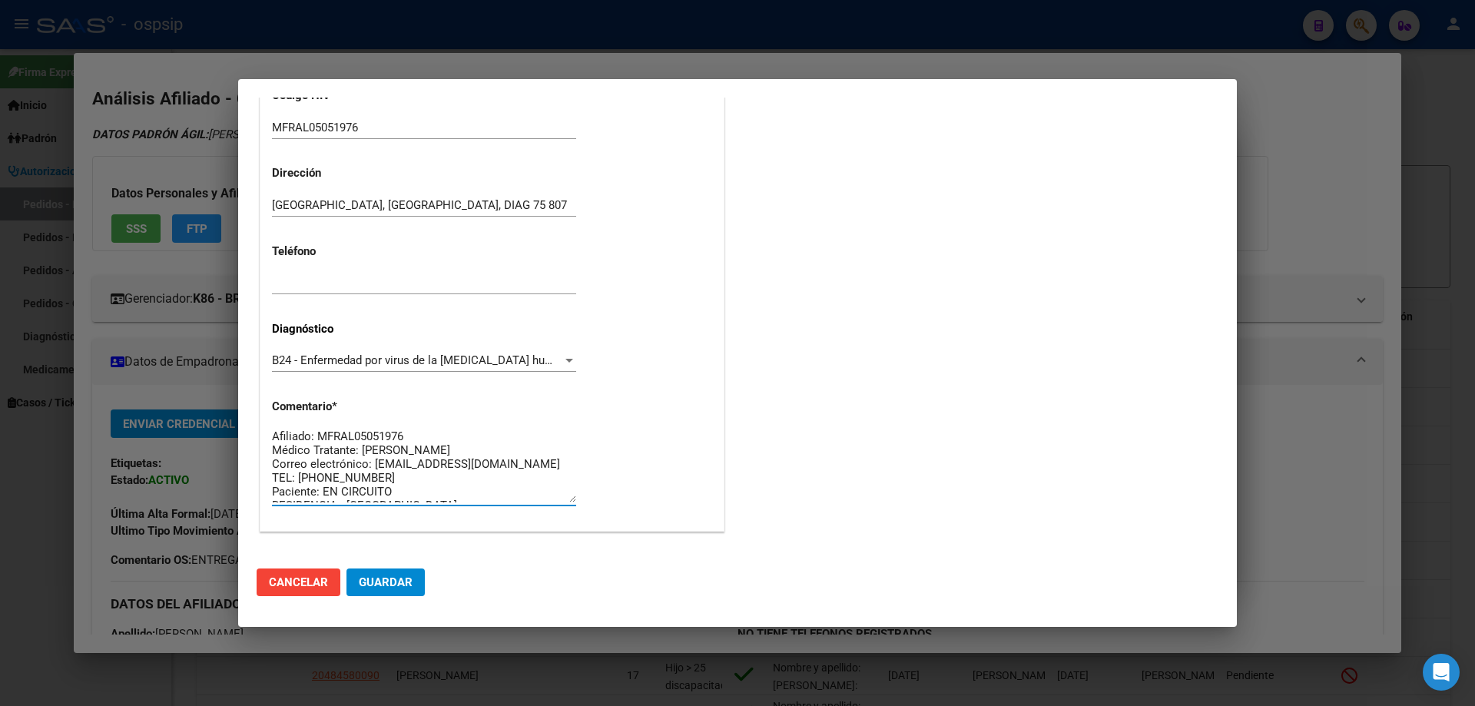
scroll to position [0, 0]
type textarea "Afiliado: MFRAL05051976 Médico Tratante: [PERSON_NAME] Correo electrónico: [EMA…"
click at [402, 583] on span "Guardar" at bounding box center [386, 582] width 54 height 14
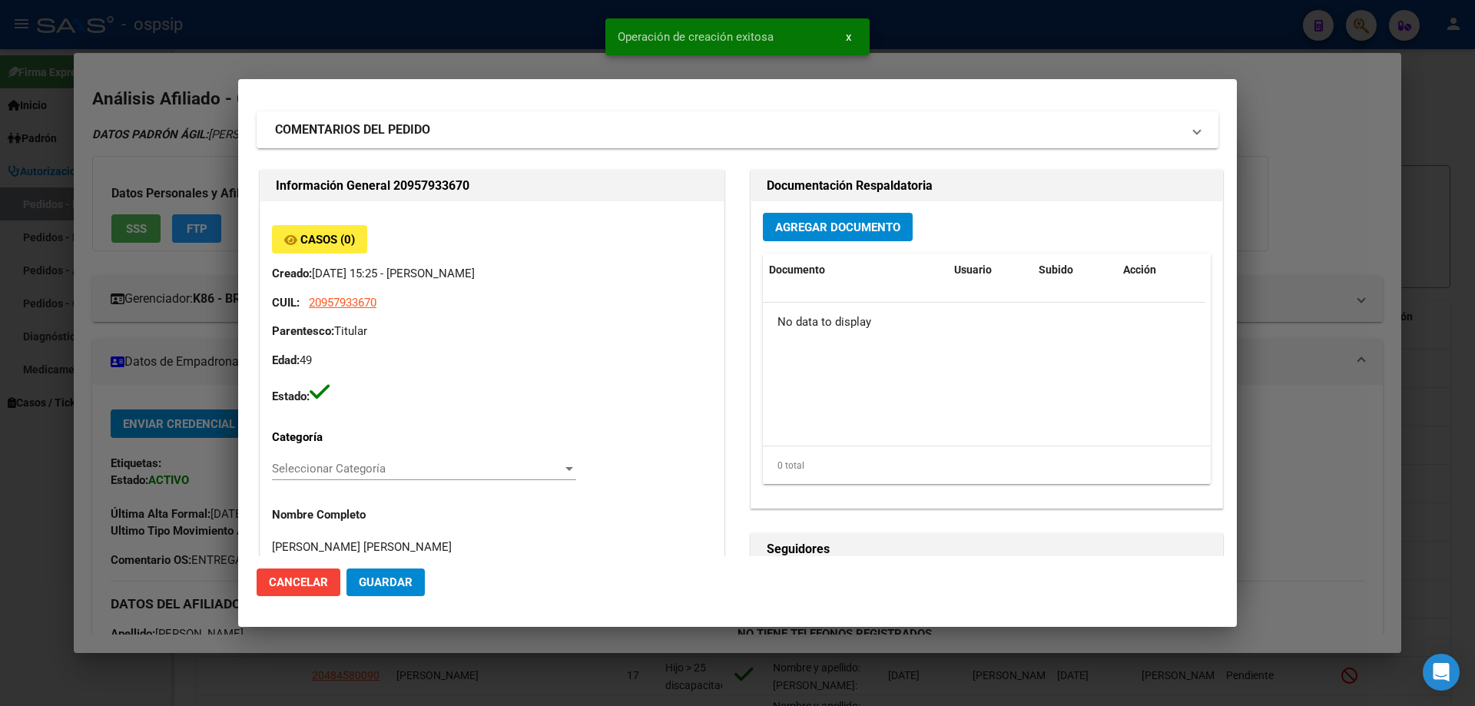
scroll to position [0, 0]
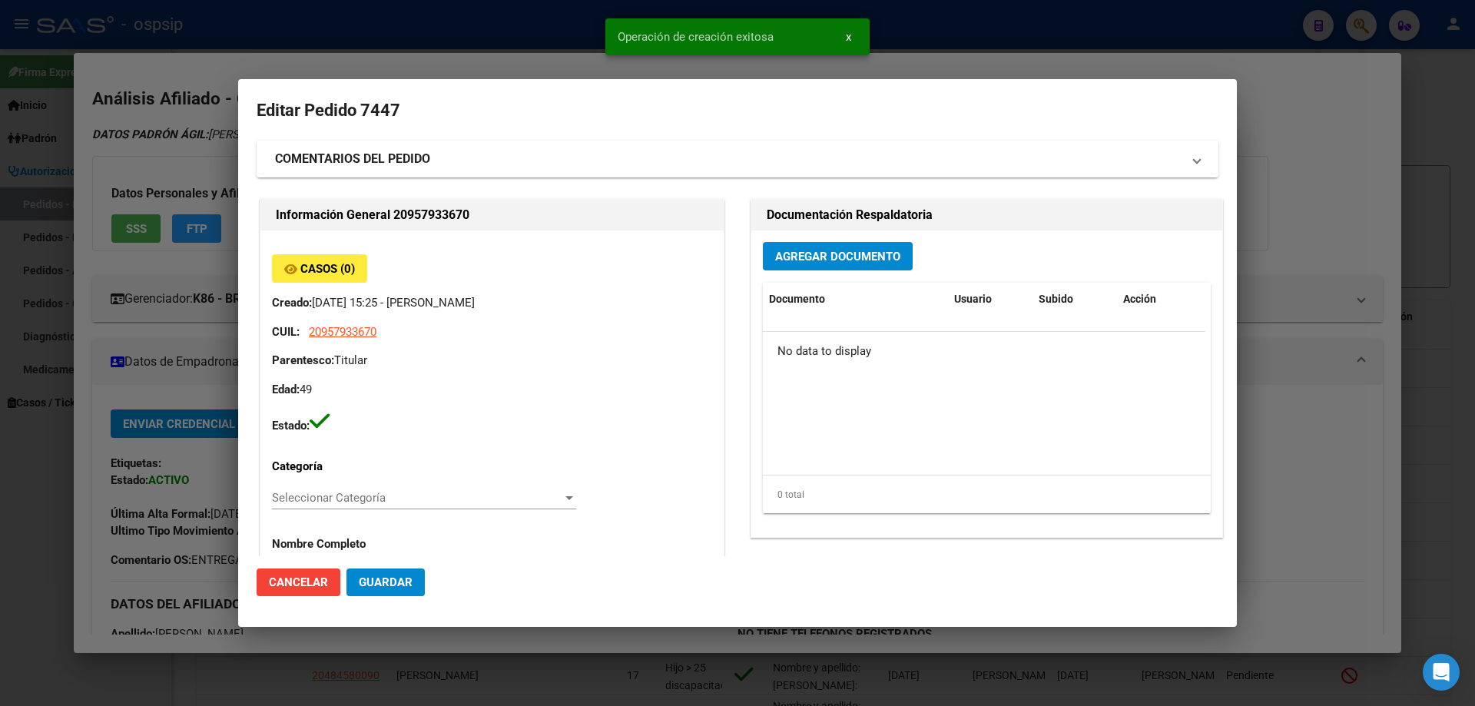
click at [816, 258] on span "Agregar Documento" at bounding box center [837, 257] width 125 height 14
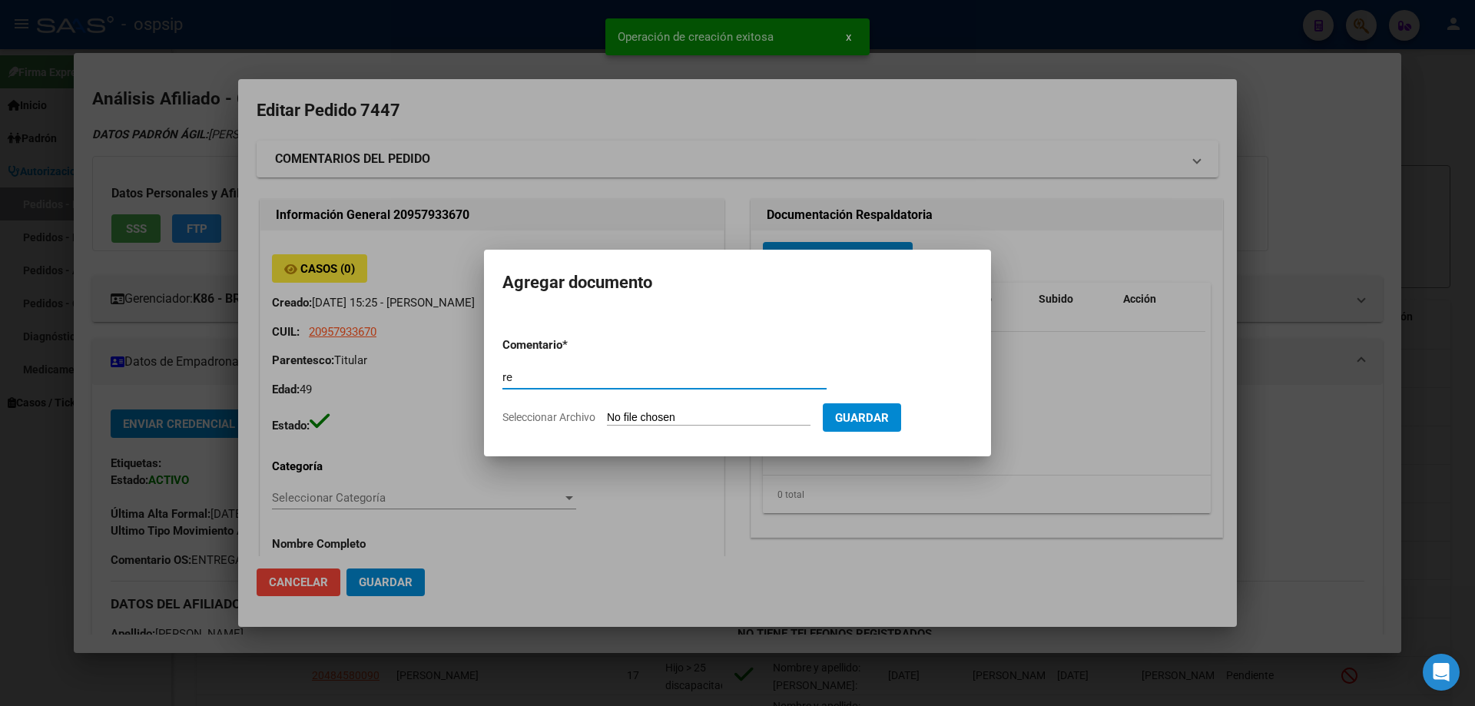
type input "r"
type input "RECETA"
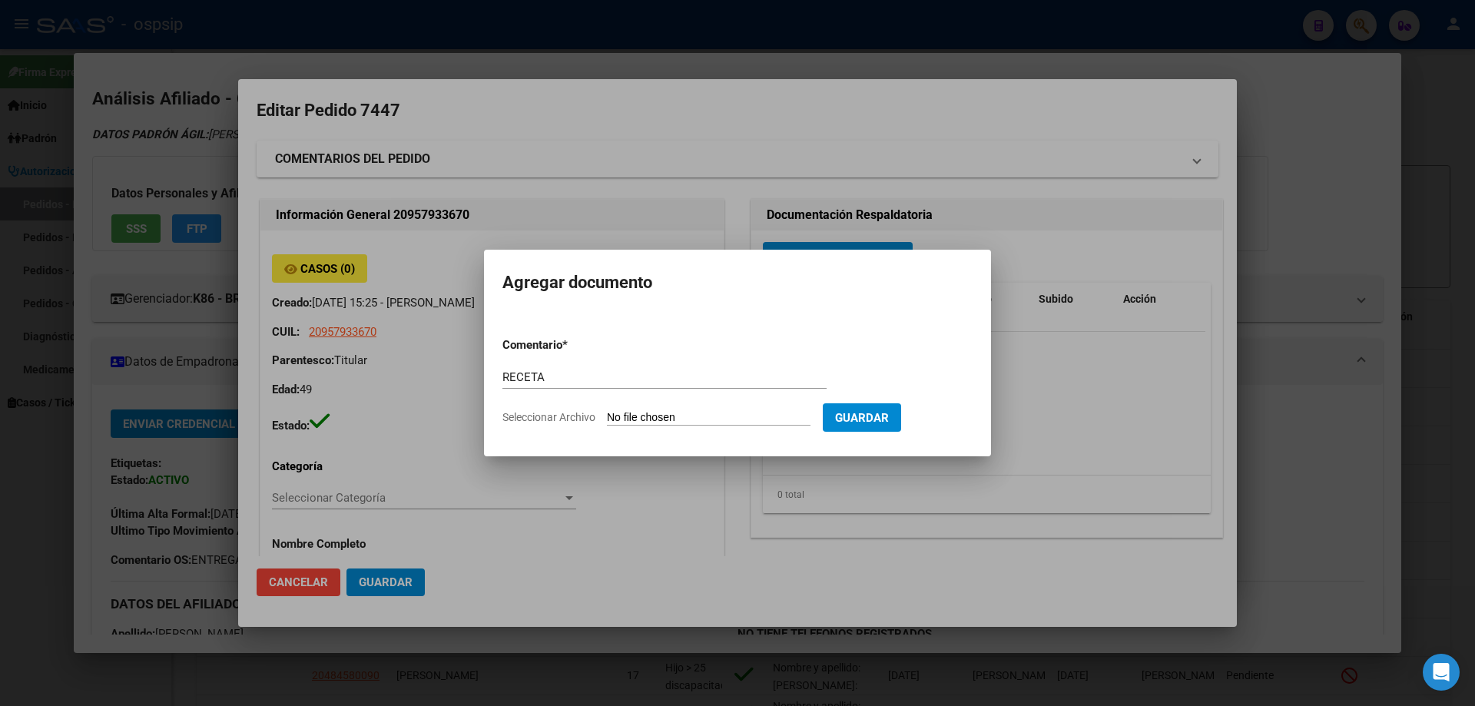
click at [641, 412] on input "Seleccionar Archivo" at bounding box center [709, 418] width 204 height 15
type input "C:\fakepath\Captura de pantalla [DATE] 145637.jpg"
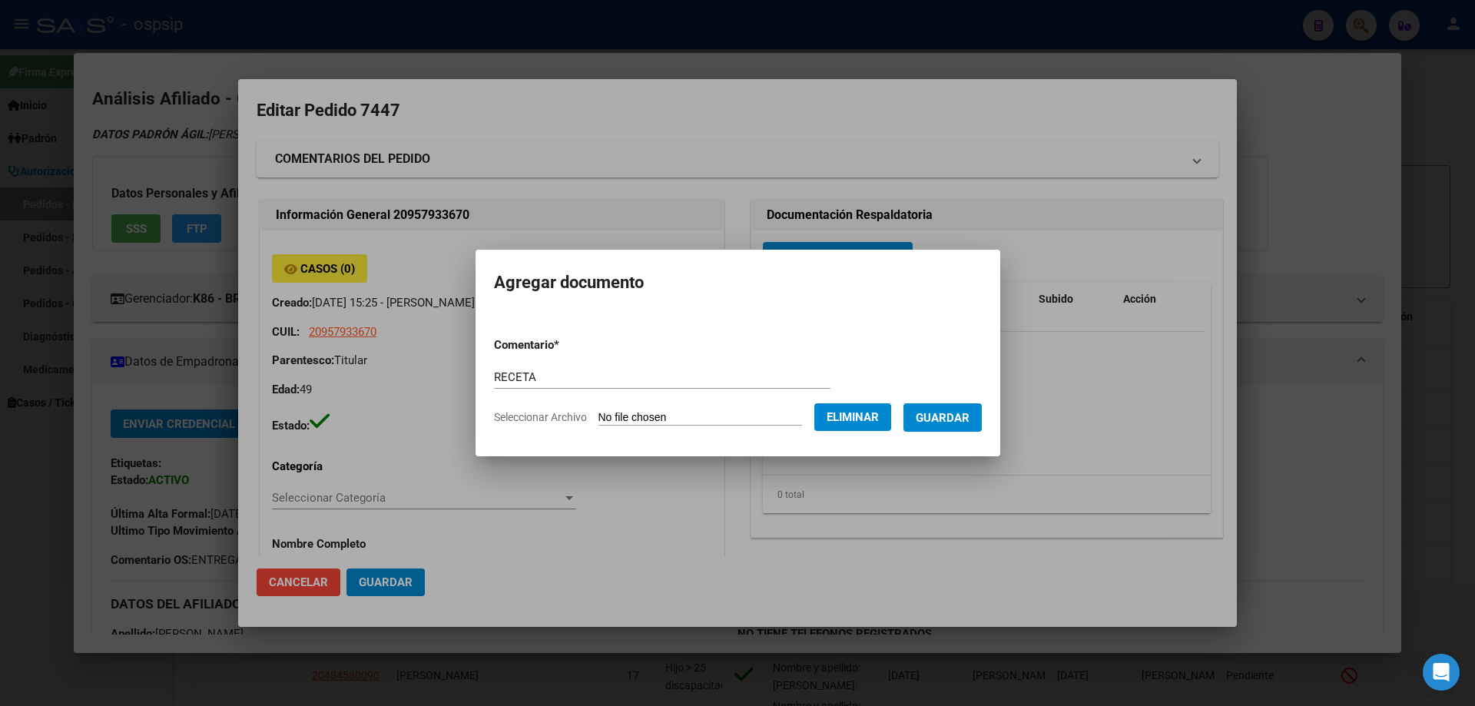
click at [970, 408] on button "Guardar" at bounding box center [942, 417] width 78 height 28
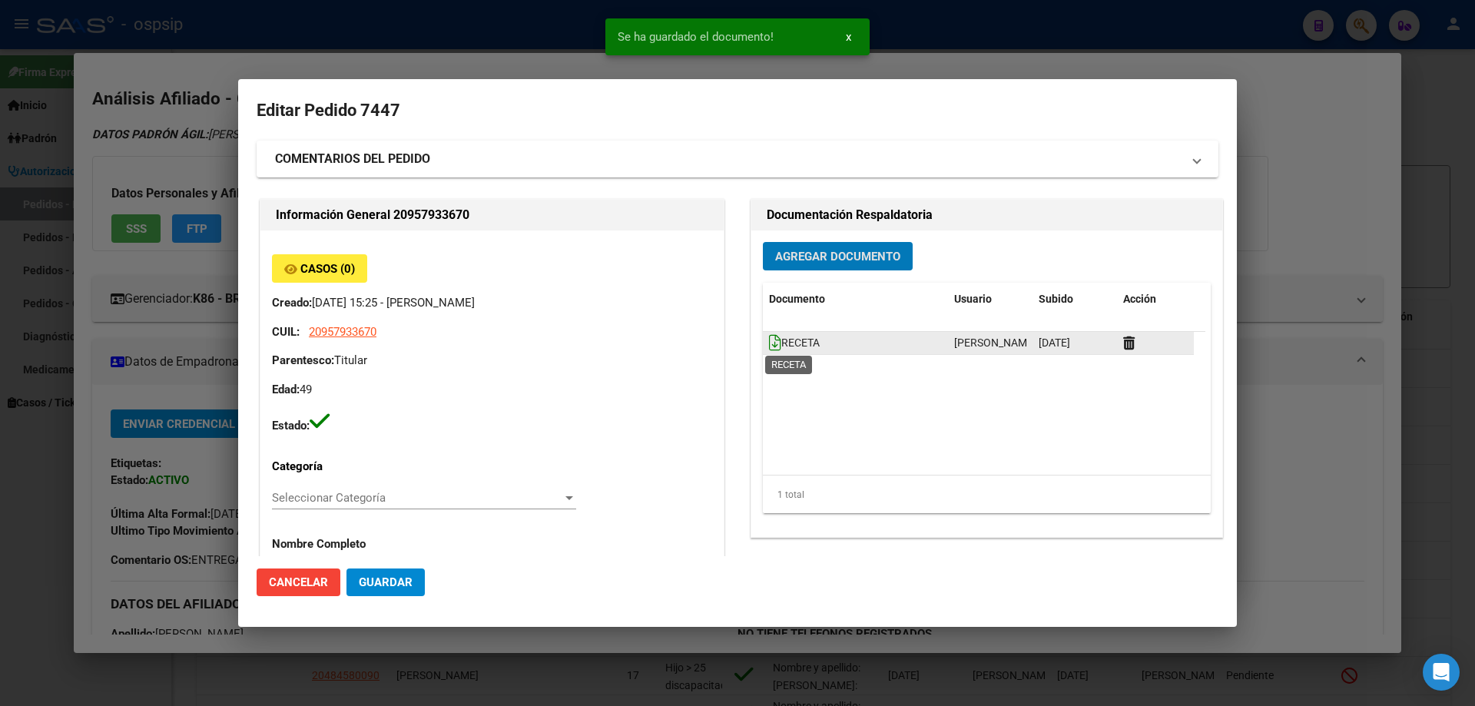
click at [769, 346] on icon at bounding box center [775, 342] width 12 height 17
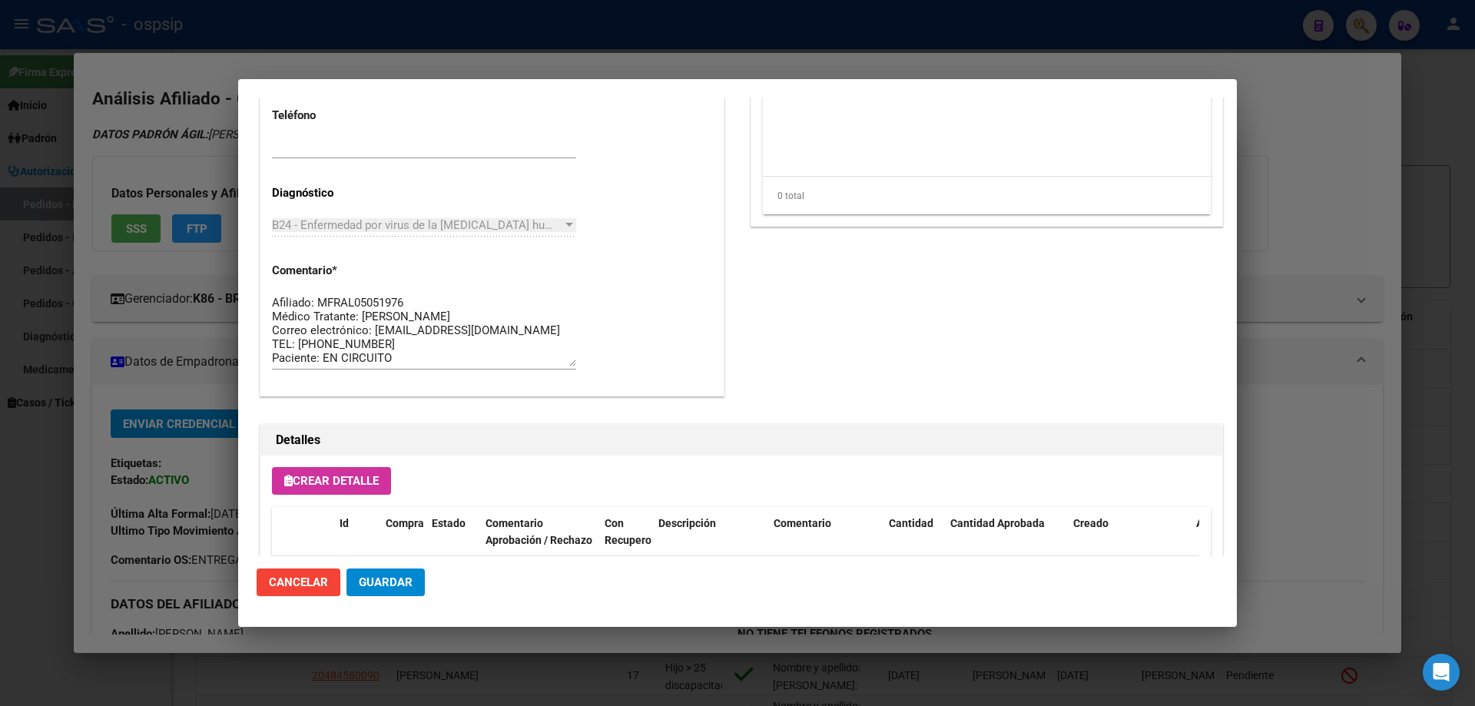
scroll to position [892, 0]
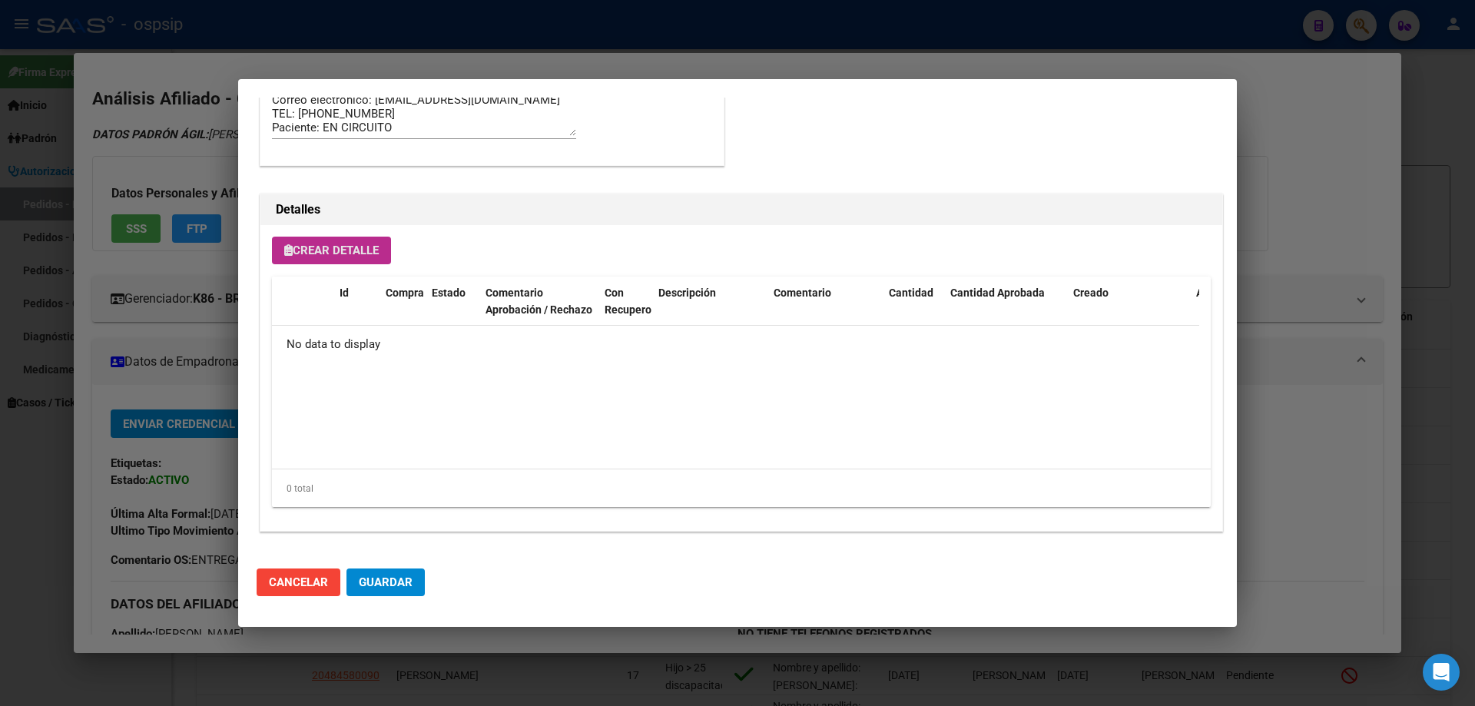
click at [349, 245] on span "Crear Detalle" at bounding box center [331, 250] width 94 height 14
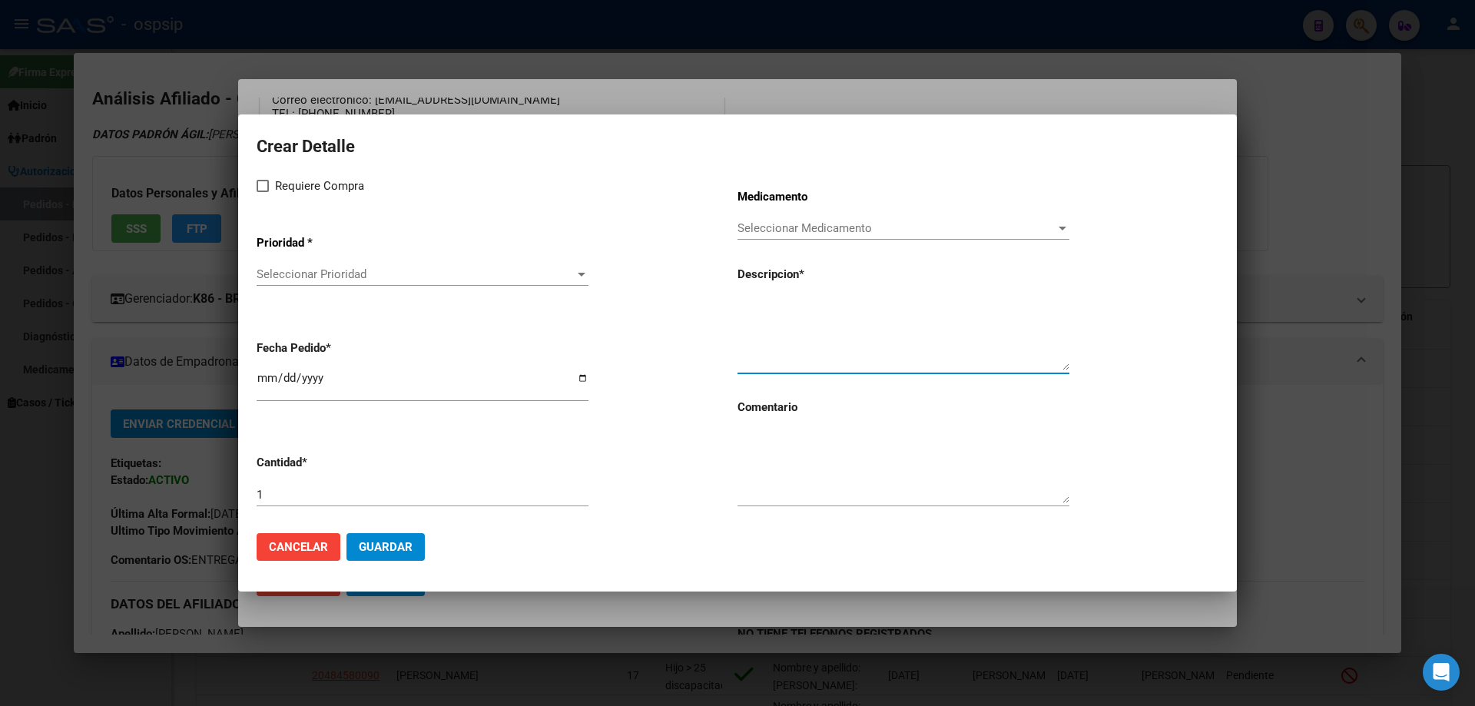
paste textarea "[MEDICAL_DATA]+ tenofovirdisoprox. 200mg/300 mg comp.rec.x 30 (FTC/TDF)"
type textarea "[MEDICAL_DATA]+ tenofovirdisoprox. 200mg/300 mg comp.rec.x 30 (FTC/TDF)"
click at [804, 473] on textarea at bounding box center [903, 467] width 332 height 72
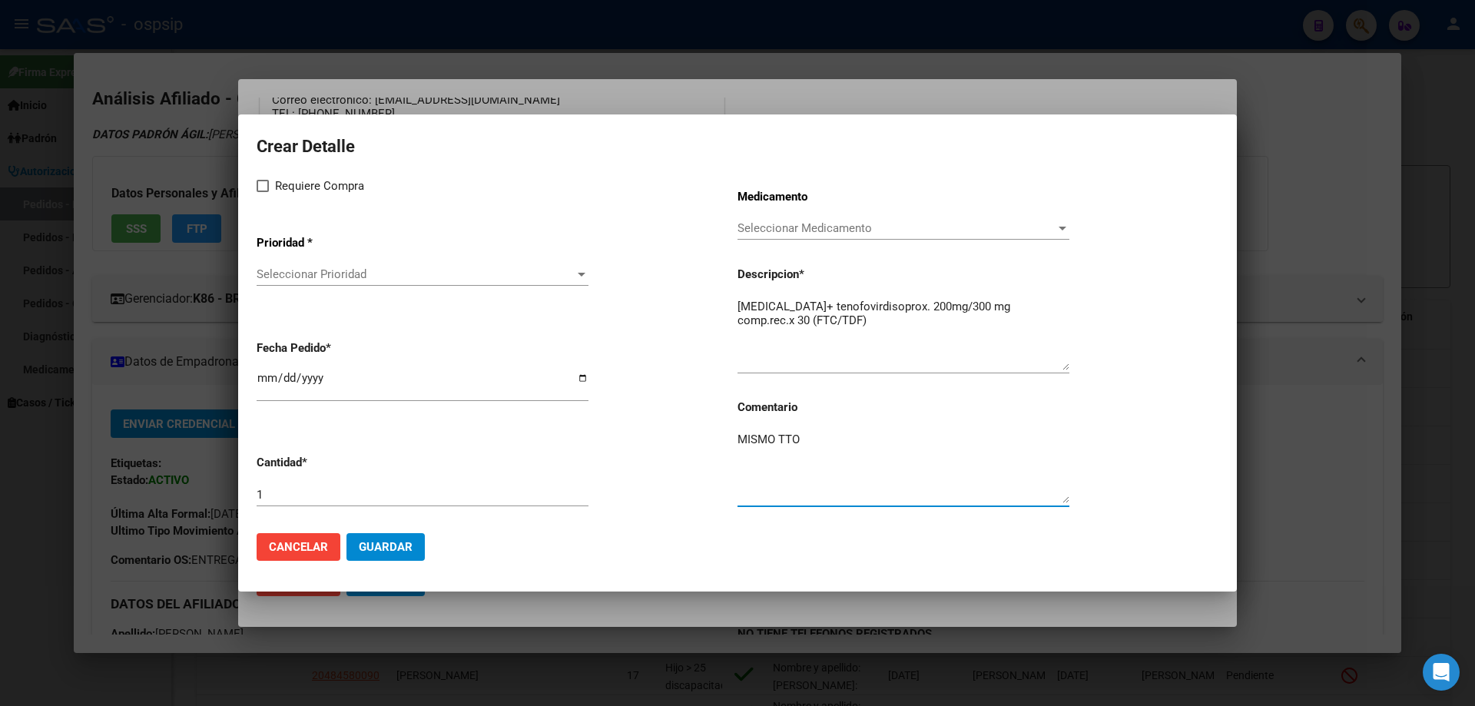
type textarea "MISMO TTO"
click at [263, 196] on div "Requiere Compra Prioridad * Seleccionar Prioridad Seleccionar Prioridad Fecha P…" at bounding box center [497, 349] width 481 height 344
click at [265, 185] on span at bounding box center [263, 186] width 12 height 12
click at [263, 192] on input "Requiere Compra" at bounding box center [262, 192] width 1 height 1
checkbox input "true"
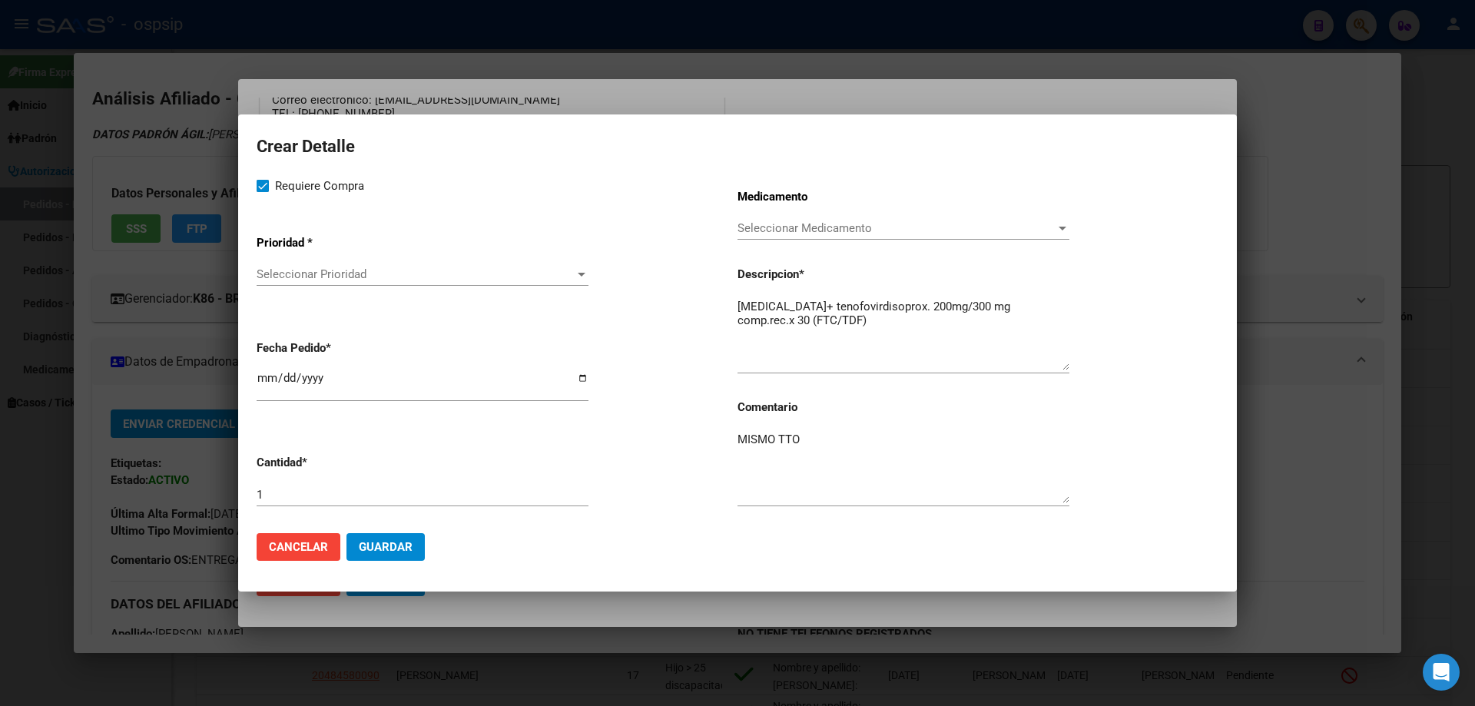
click at [290, 271] on span "Seleccionar Prioridad" at bounding box center [416, 274] width 318 height 14
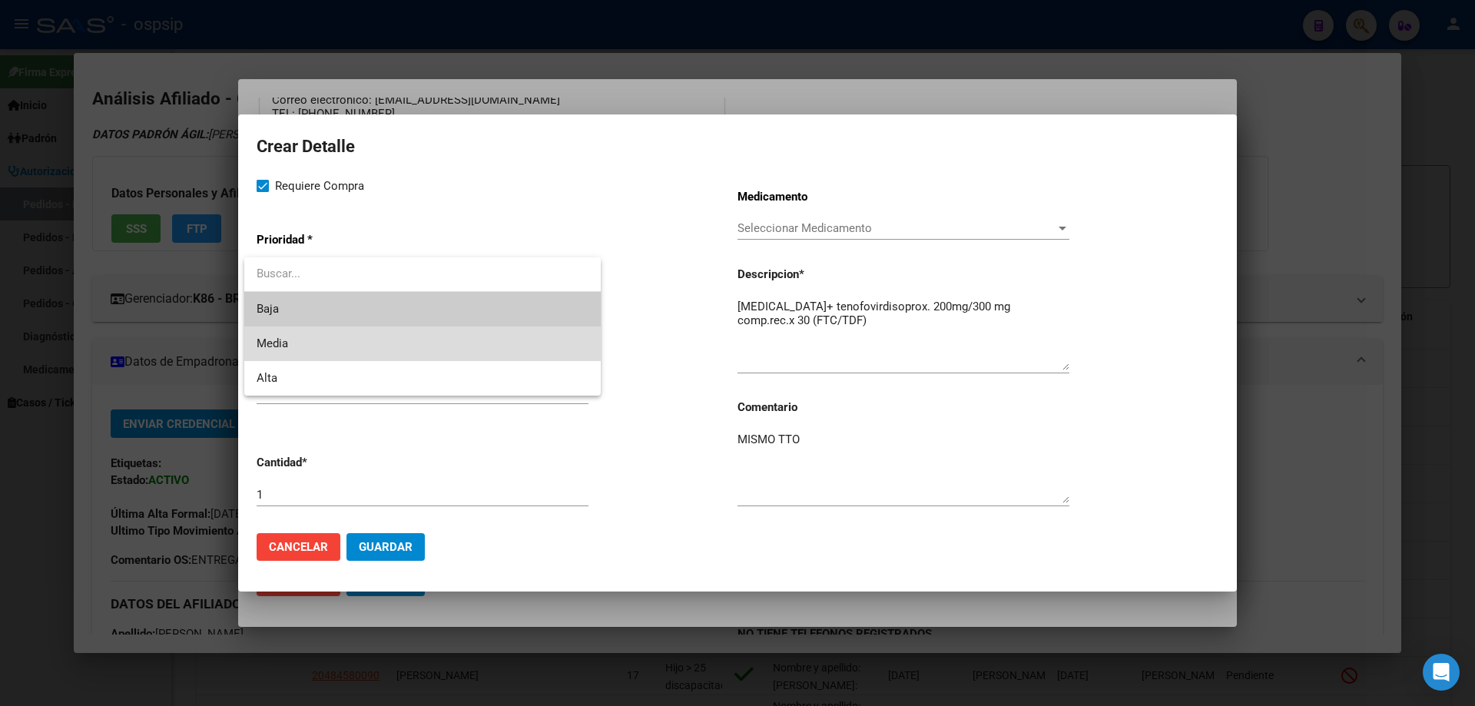
click at [301, 344] on span "Media" at bounding box center [423, 343] width 332 height 35
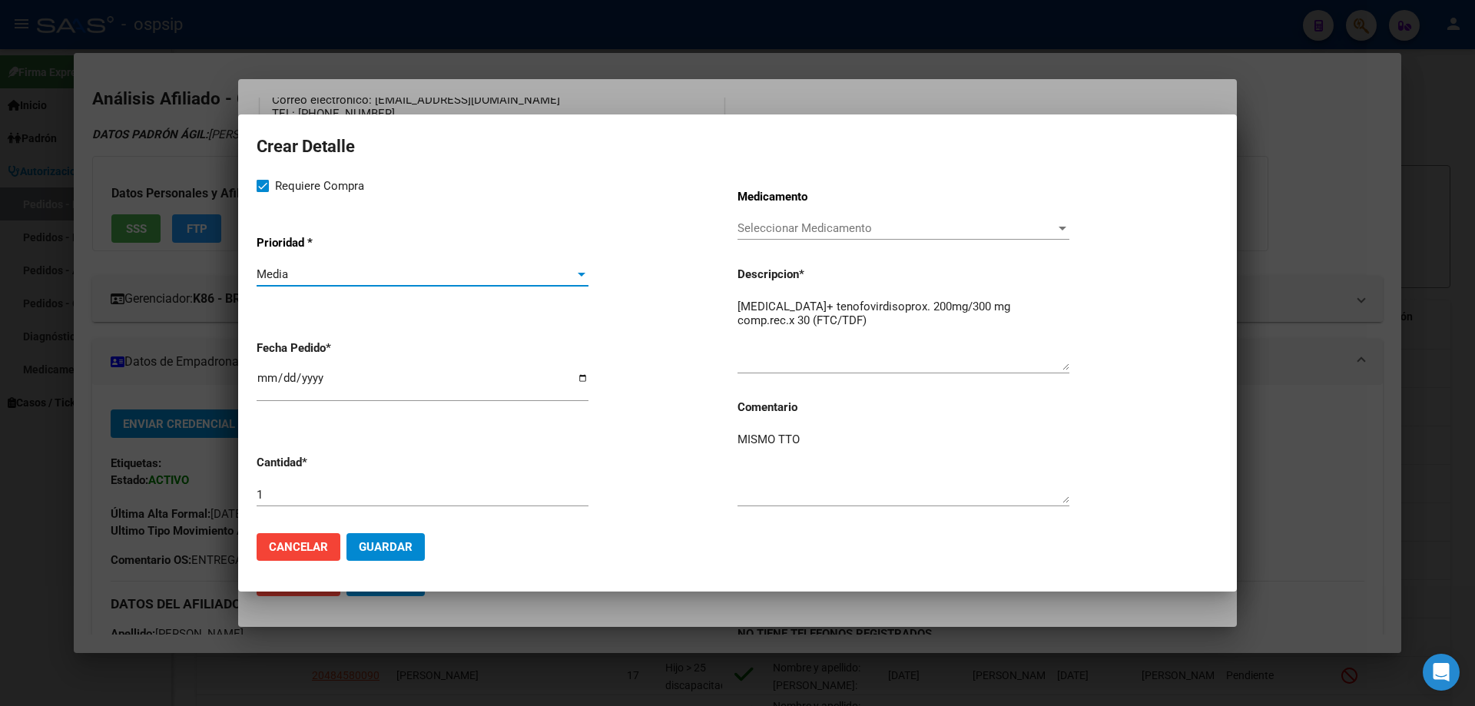
click at [269, 376] on input "[DATE]" at bounding box center [423, 384] width 332 height 25
type input "[DATE]"
click at [384, 554] on button "Guardar" at bounding box center [385, 547] width 78 height 28
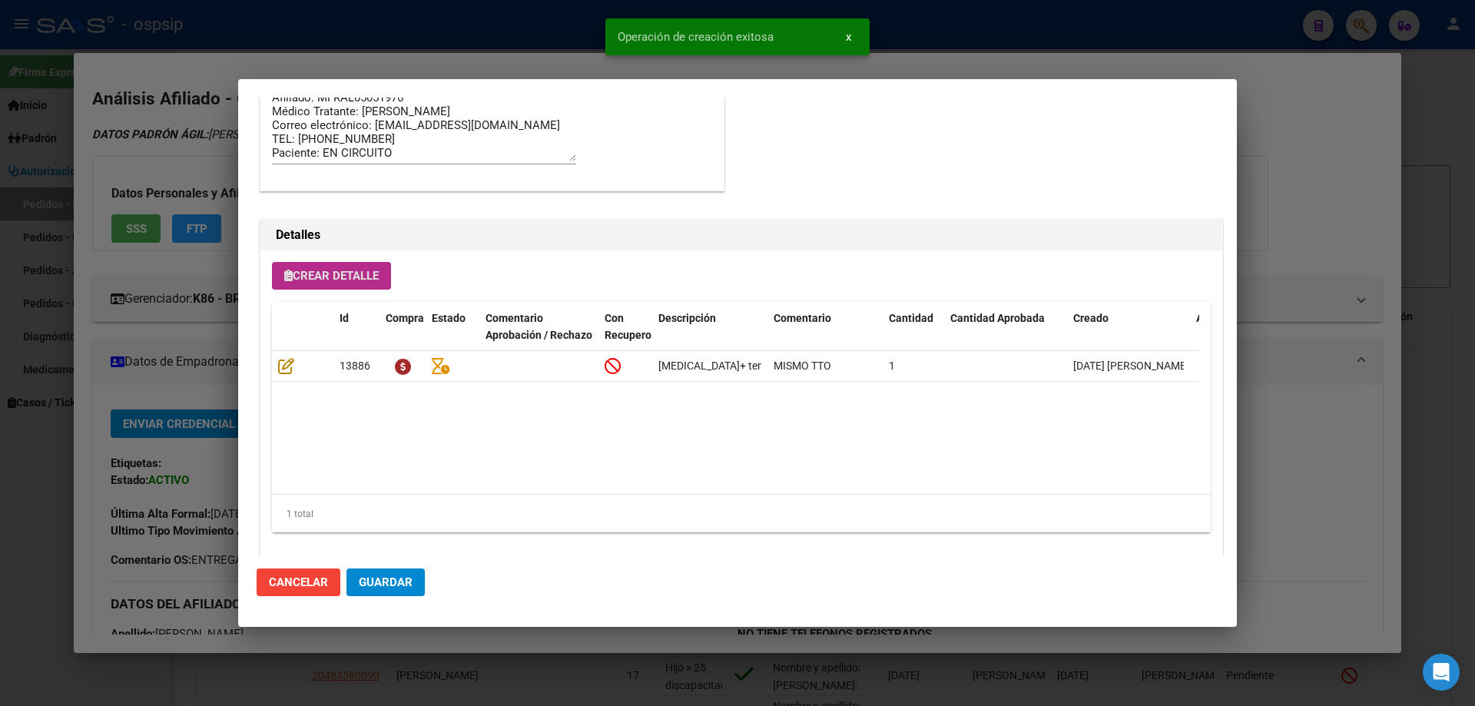
scroll to position [921, 0]
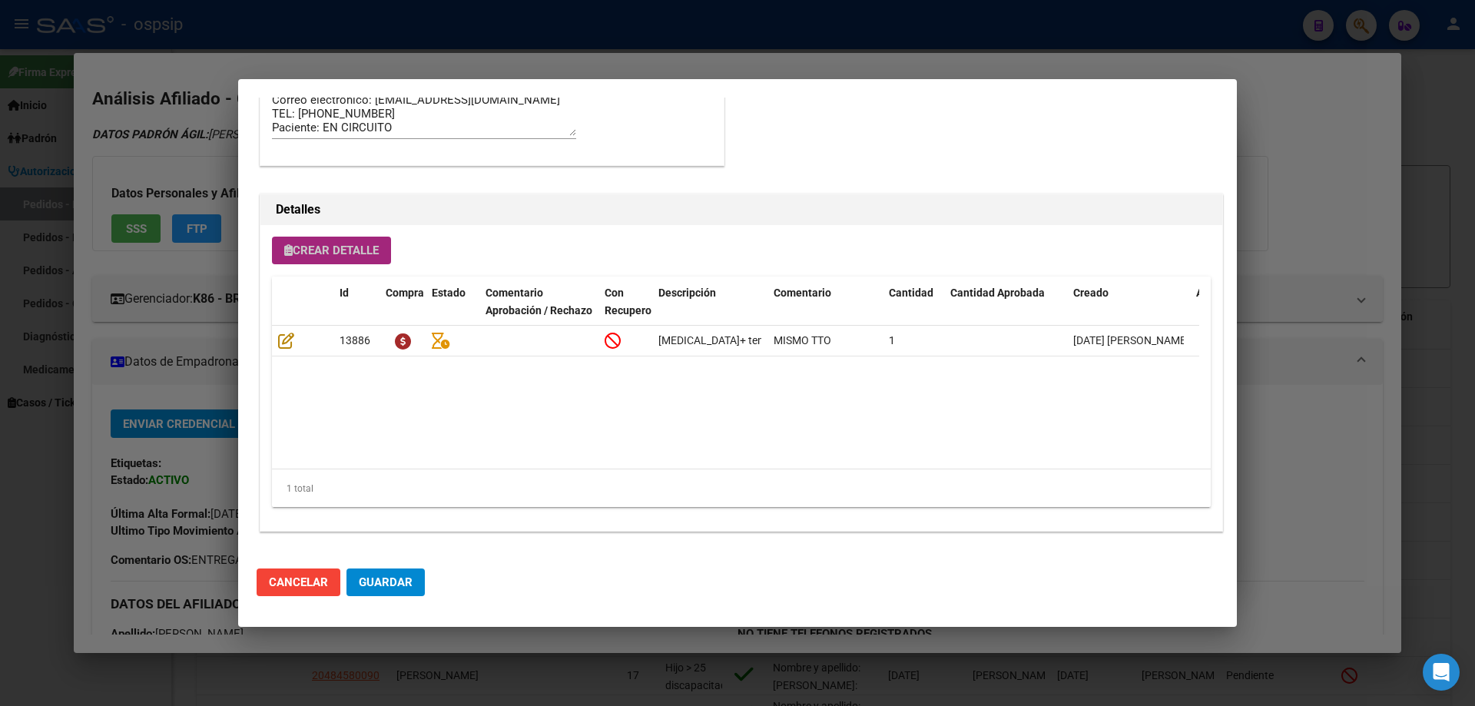
click at [362, 262] on button "Crear Detalle" at bounding box center [331, 251] width 119 height 28
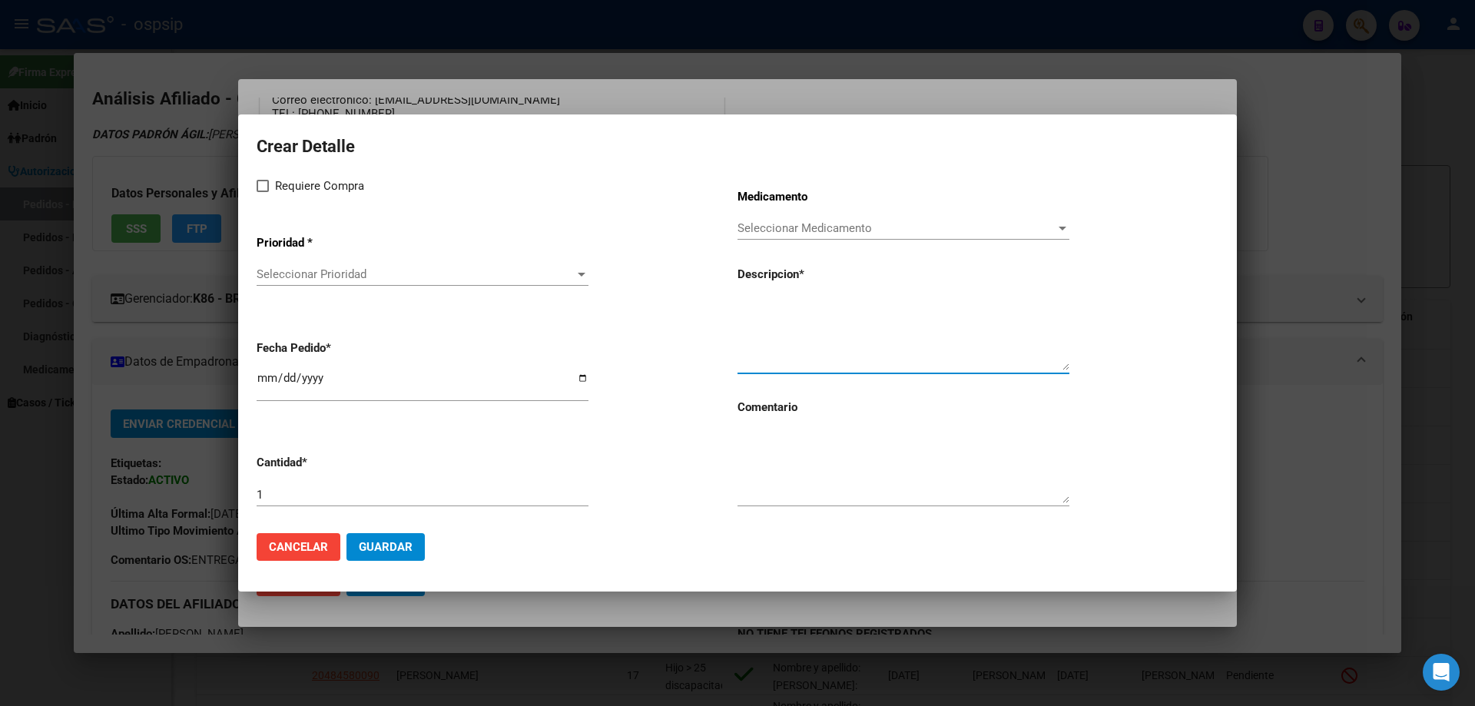
paste textarea "[MEDICAL_DATA] 50 mg comp x 30 (DTG)"
type textarea "[MEDICAL_DATA] 50 mg comp x 30 (DTG)"
click at [824, 482] on textarea at bounding box center [903, 467] width 332 height 72
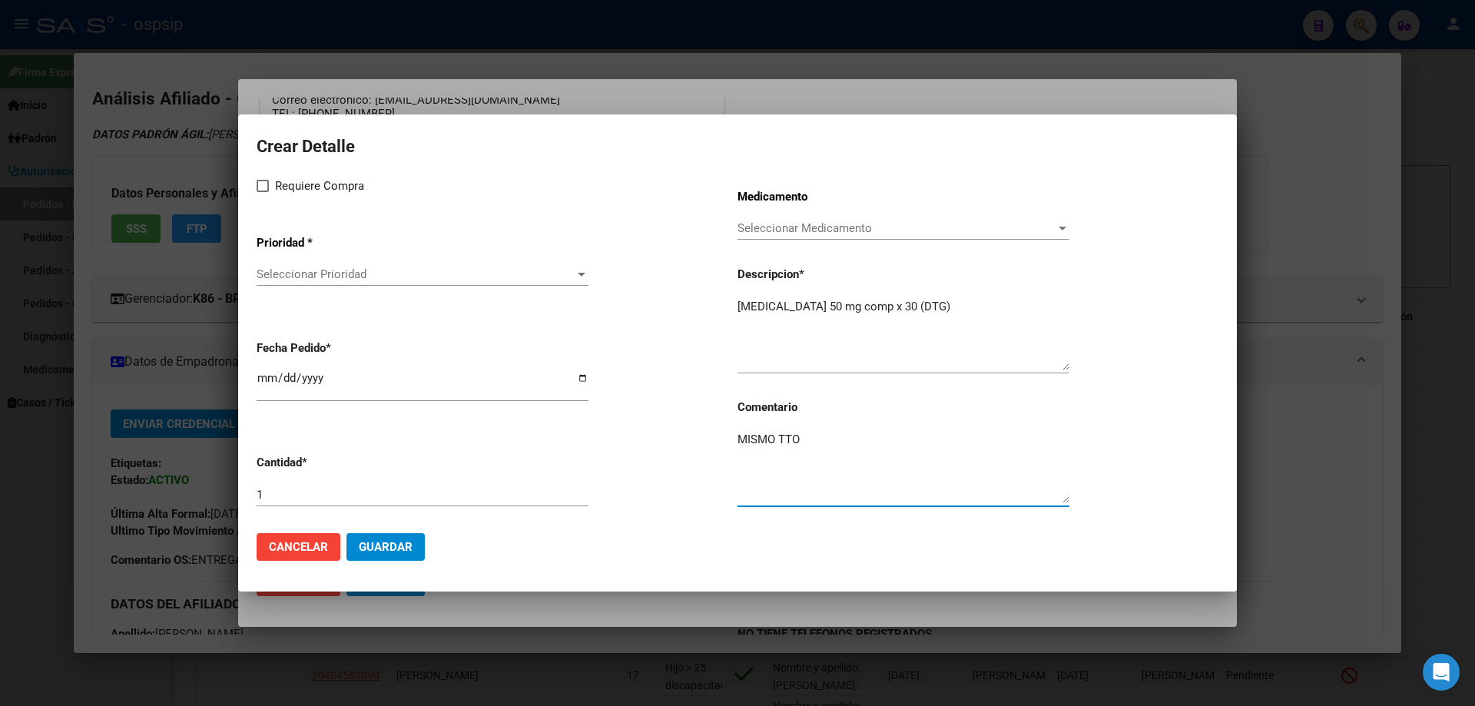
type textarea "MISMO TTO"
click at [254, 184] on mat-dialog-content "Crear Detalle Requiere Compra Prioridad * Seleccionar Prioridad Seleccionar Pri…" at bounding box center [737, 326] width 998 height 387
click at [269, 179] on label "Requiere Compra" at bounding box center [311, 186] width 108 height 18
click at [263, 192] on input "Requiere Compra" at bounding box center [262, 192] width 1 height 1
checkbox input "true"
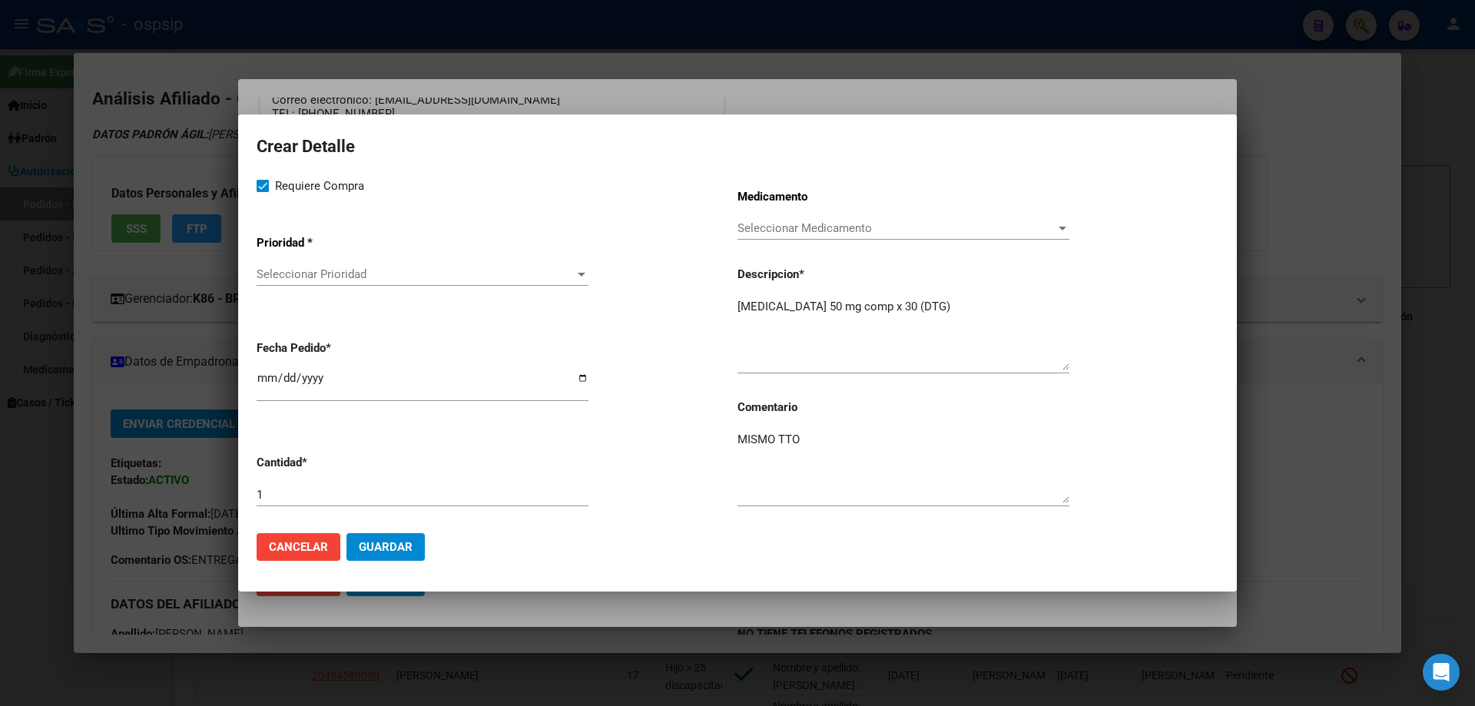
click at [290, 257] on app-drop-down-list "Prioridad * Seleccionar Prioridad Seleccionar Prioridad" at bounding box center [497, 262] width 481 height 78
click at [302, 283] on div "Seleccionar Prioridad Seleccionar Prioridad" at bounding box center [423, 274] width 332 height 23
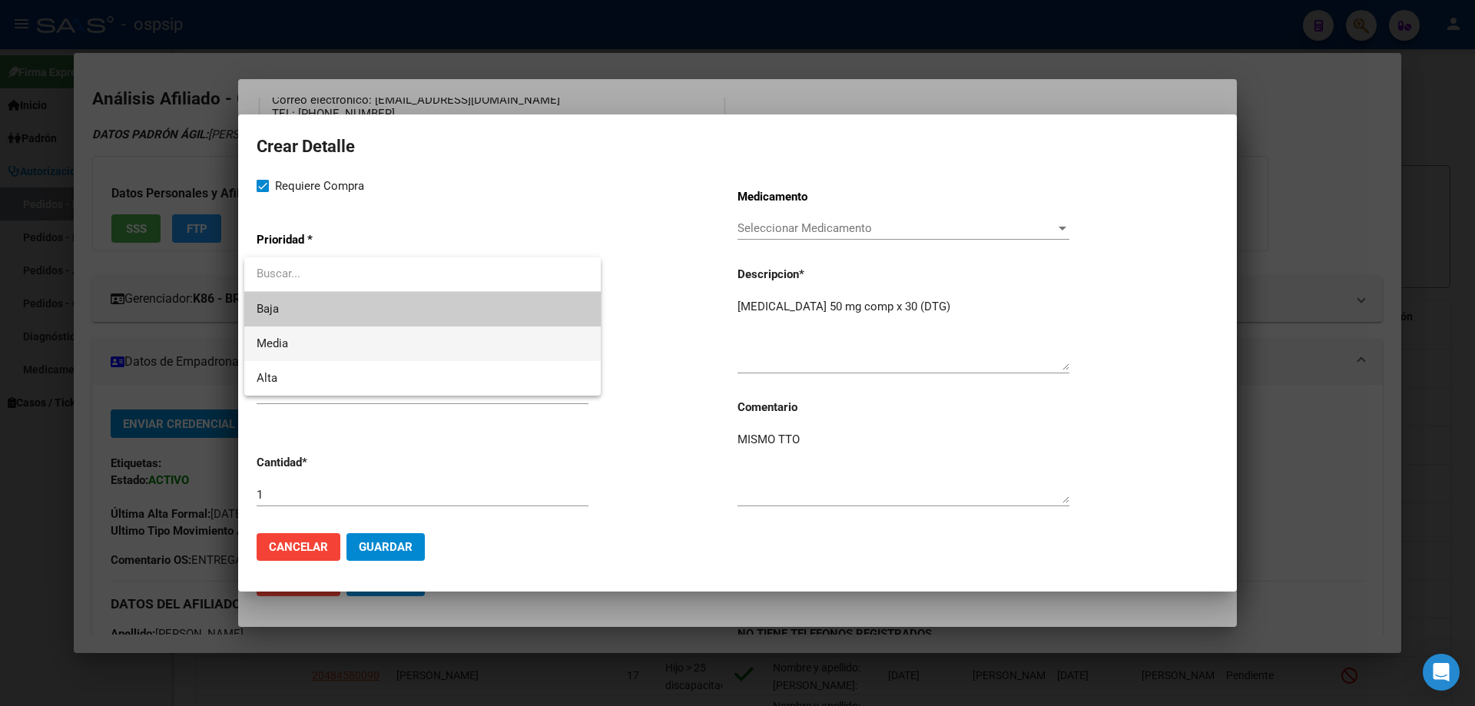
click at [328, 336] on span "Media" at bounding box center [423, 343] width 332 height 35
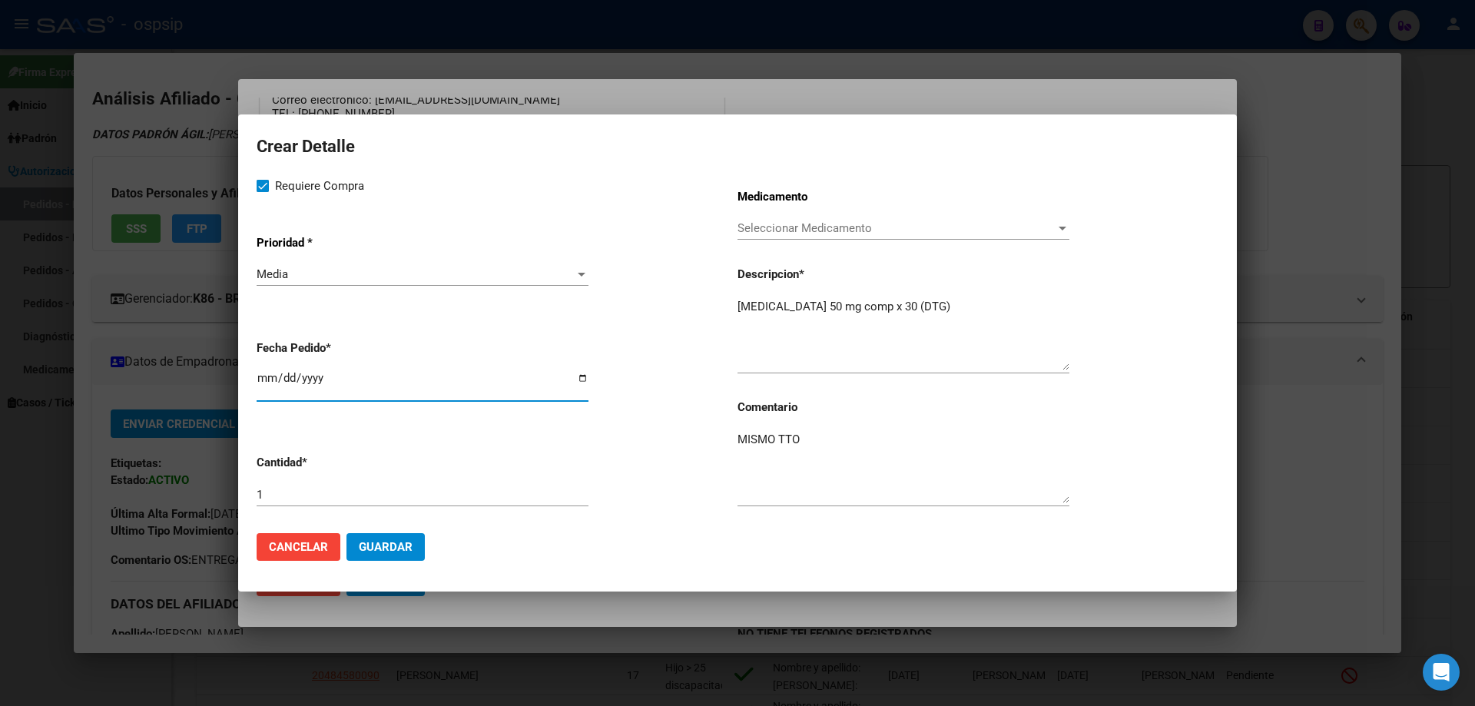
click at [262, 372] on input "[DATE]" at bounding box center [423, 384] width 332 height 25
type input "[DATE]"
click at [380, 541] on span "Guardar" at bounding box center [386, 547] width 54 height 14
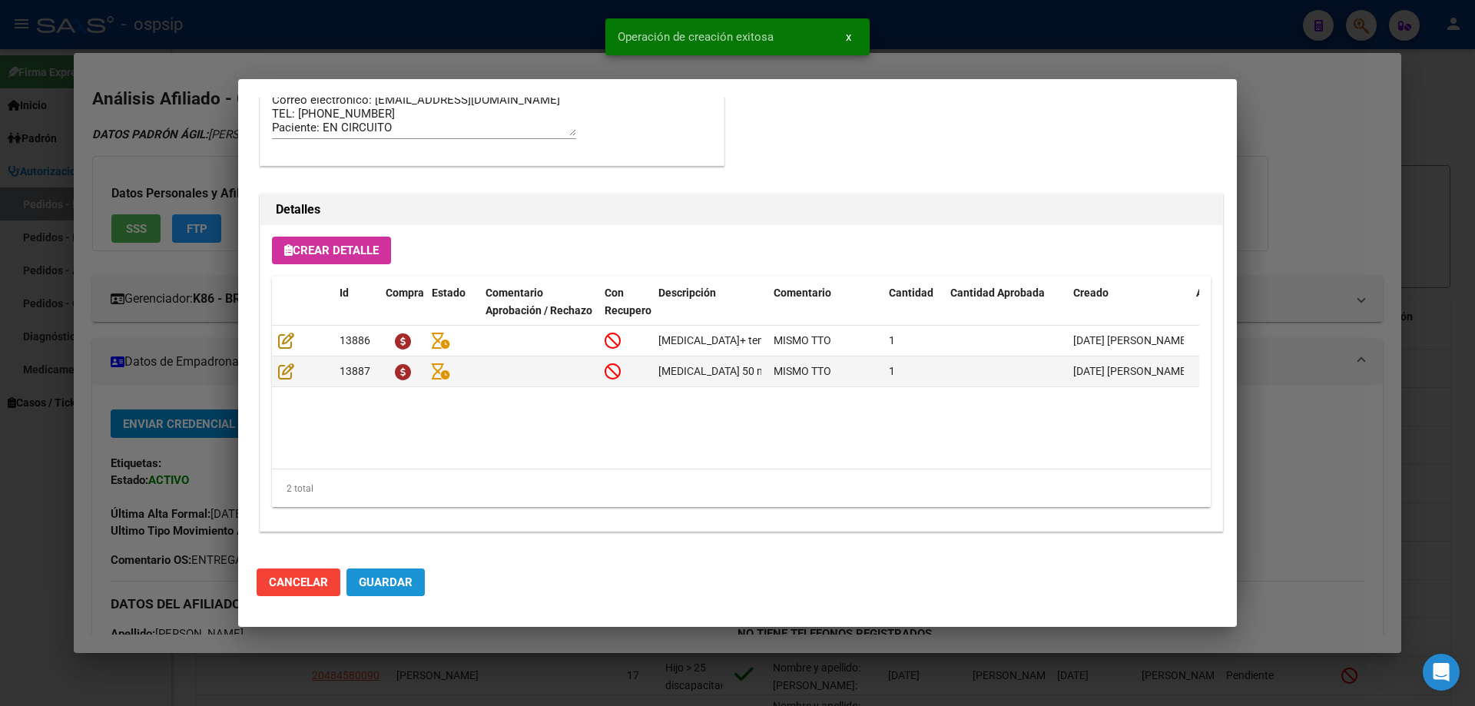
click at [419, 576] on button "Guardar" at bounding box center [385, 582] width 78 height 28
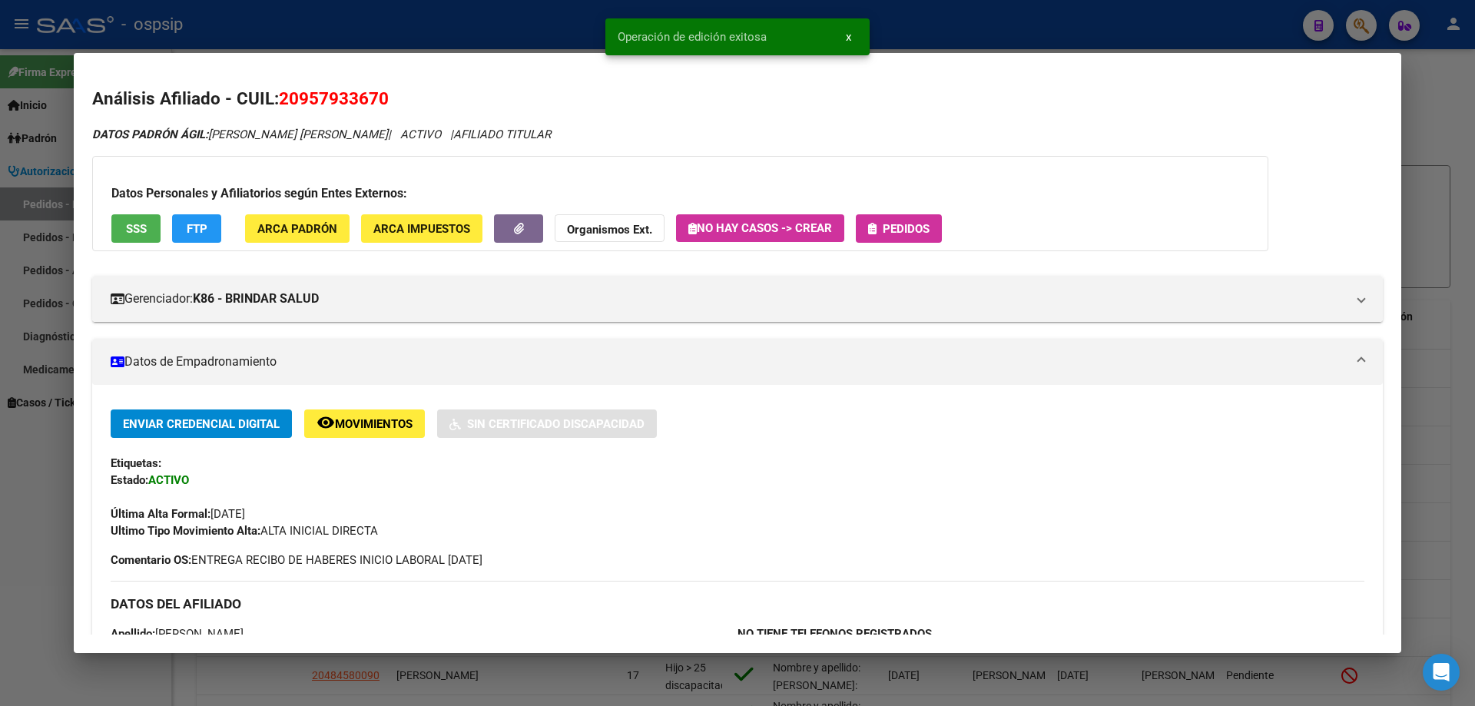
click at [918, 207] on div "Datos Personales y Afiliatorios según Entes Externos: SSS FTP ARCA Padrón ARCA …" at bounding box center [680, 203] width 1176 height 95
click at [910, 233] on span "Pedidos" at bounding box center [905, 229] width 47 height 14
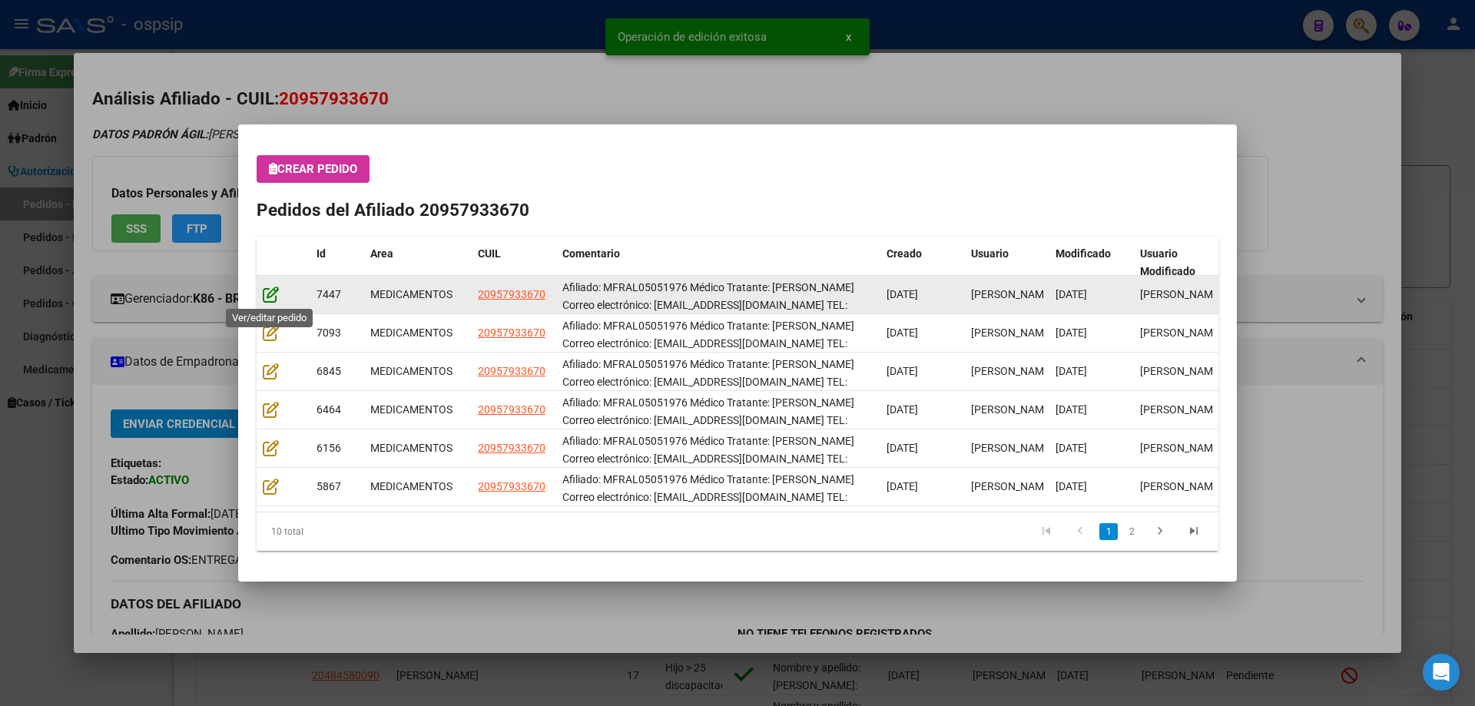
click at [263, 293] on icon at bounding box center [271, 294] width 16 height 17
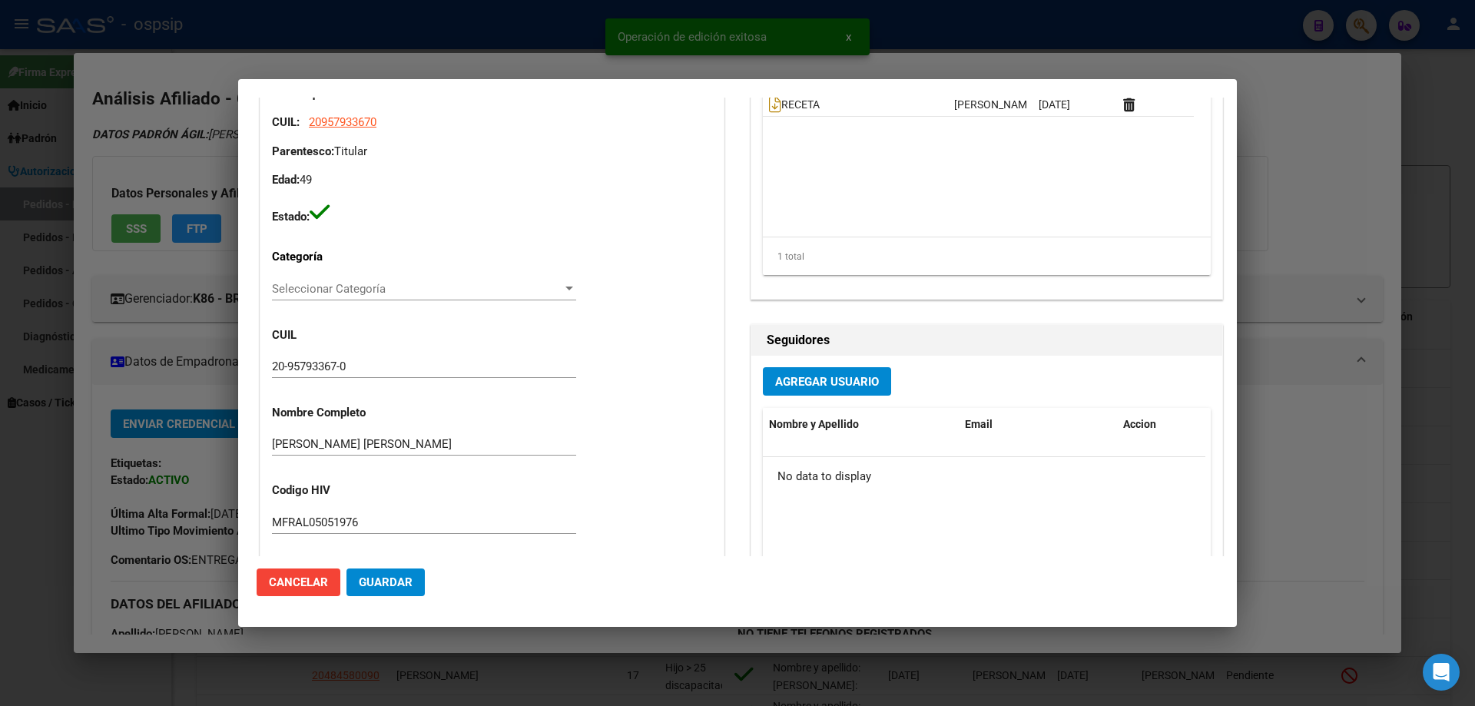
type input "[PERSON_NAME]"
type input "[GEOGRAPHIC_DATA], [GEOGRAPHIC_DATA], 13 E/ 76 Y 77 2180"
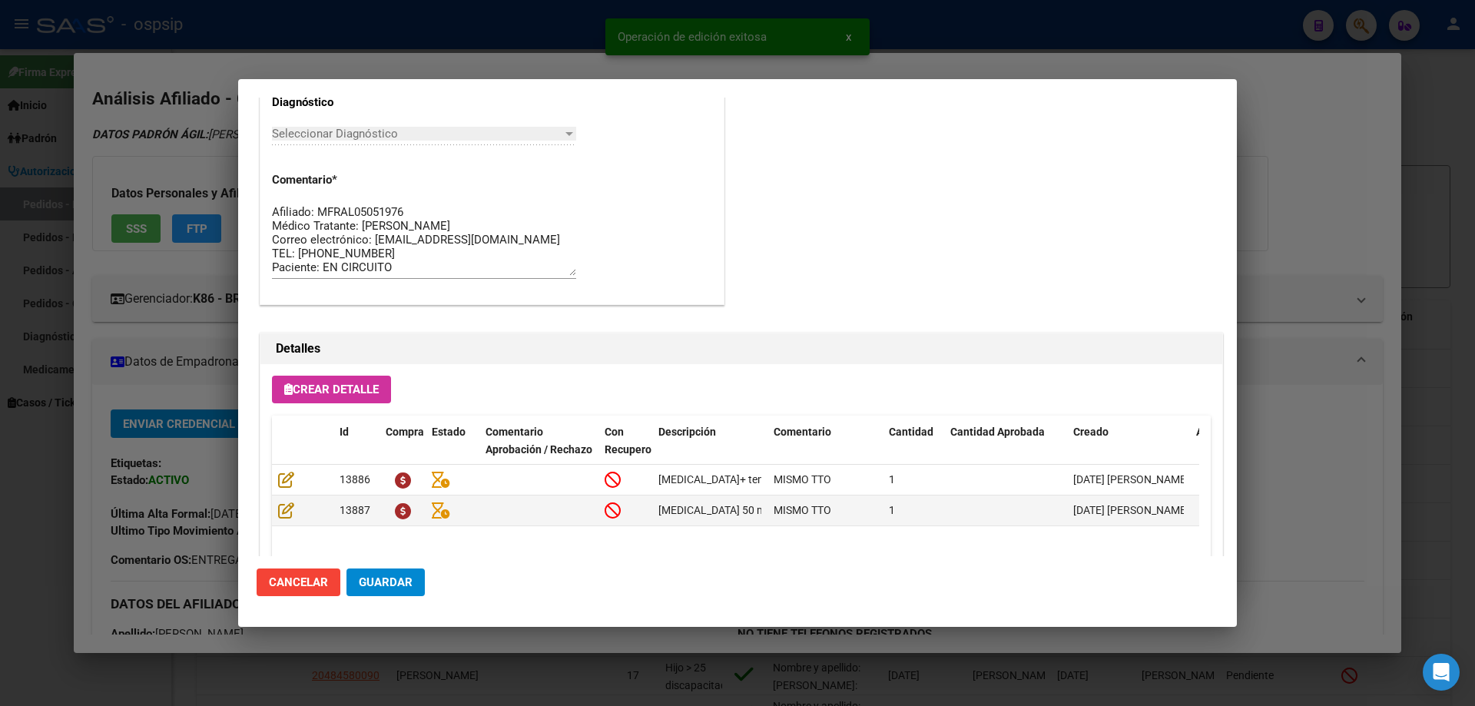
scroll to position [998, 0]
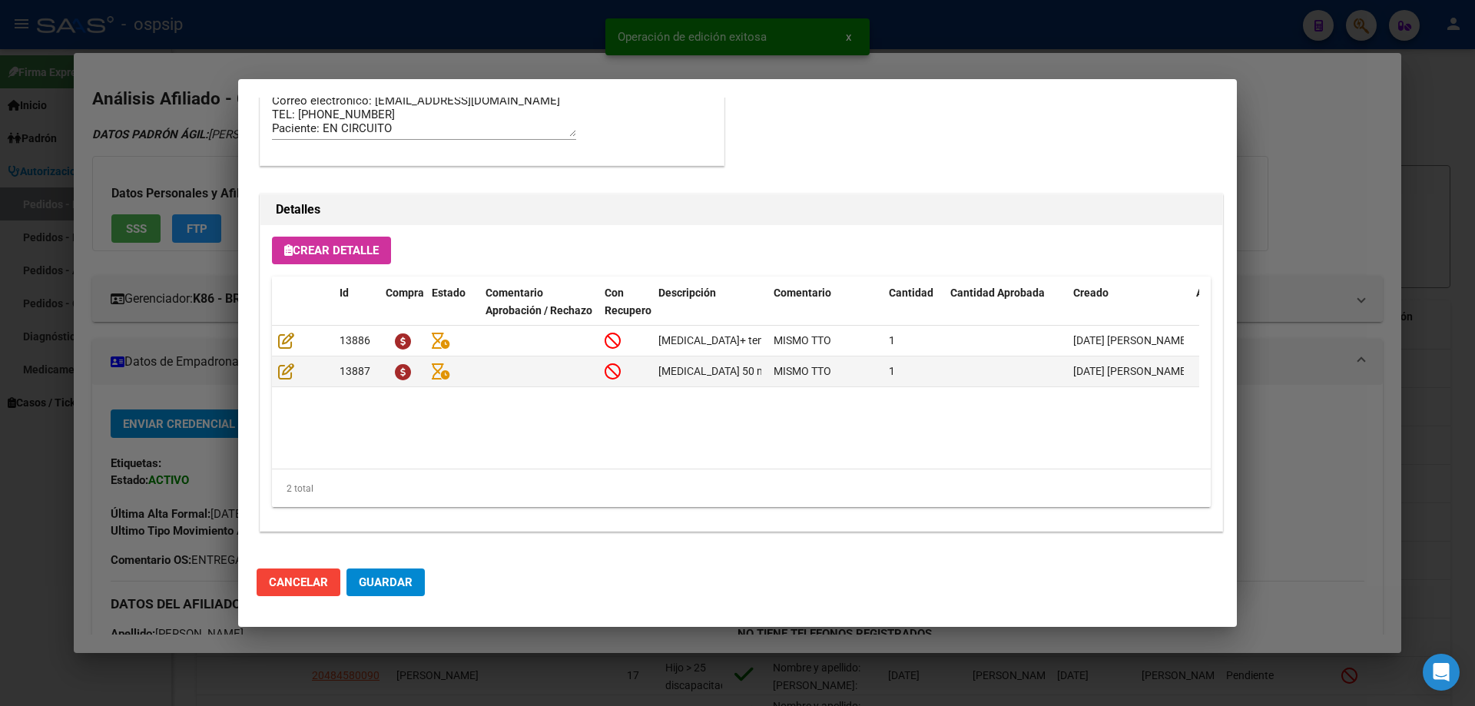
click at [372, 592] on button "Guardar" at bounding box center [385, 582] width 78 height 28
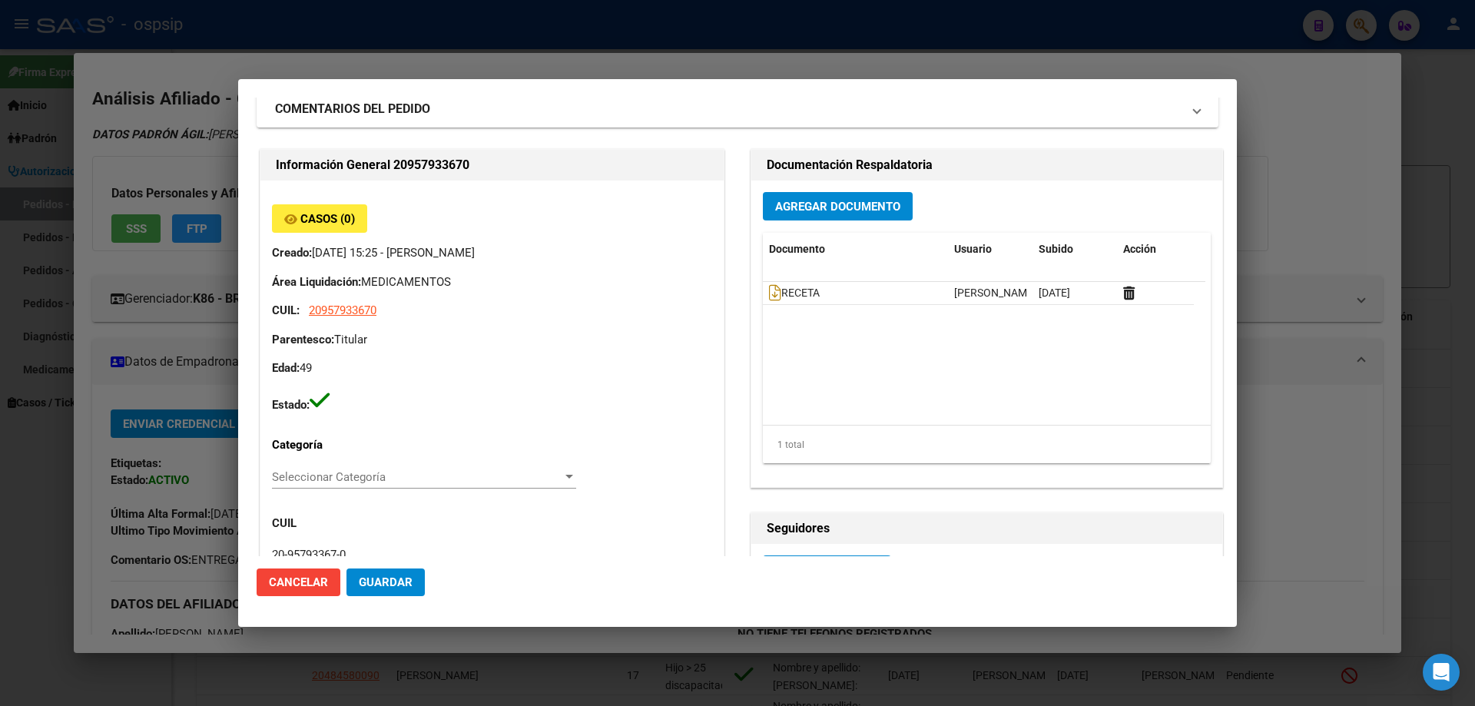
scroll to position [77, 0]
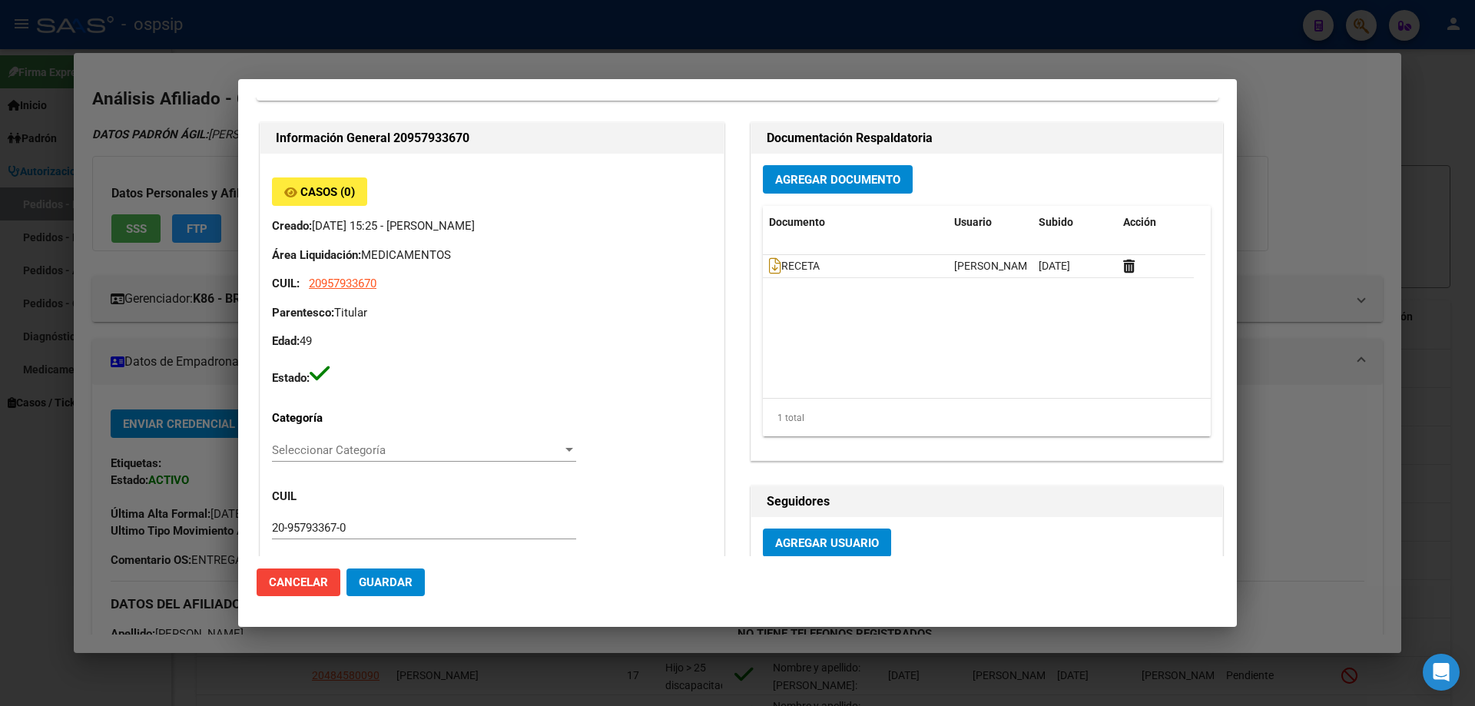
click at [380, 585] on span "Guardar" at bounding box center [386, 582] width 54 height 14
click at [769, 268] on icon at bounding box center [775, 265] width 12 height 17
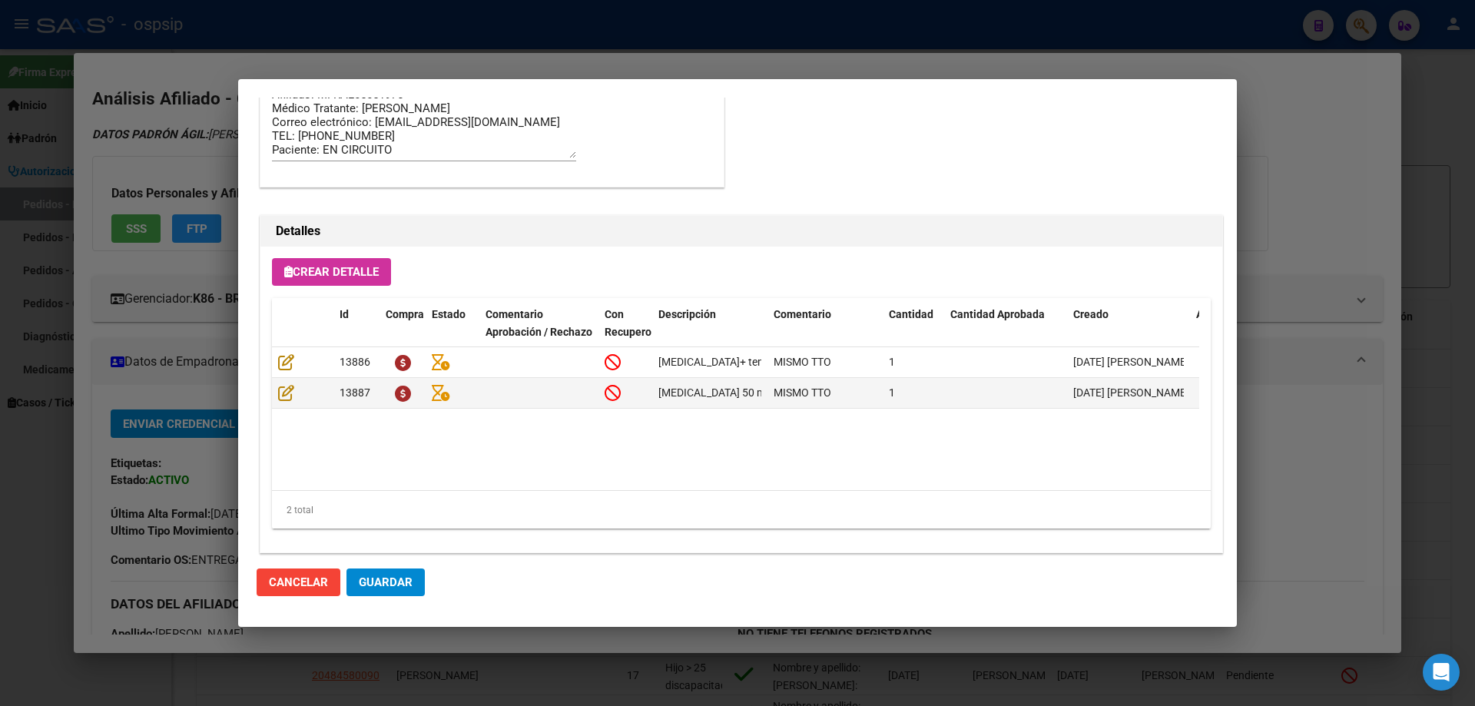
scroll to position [998, 0]
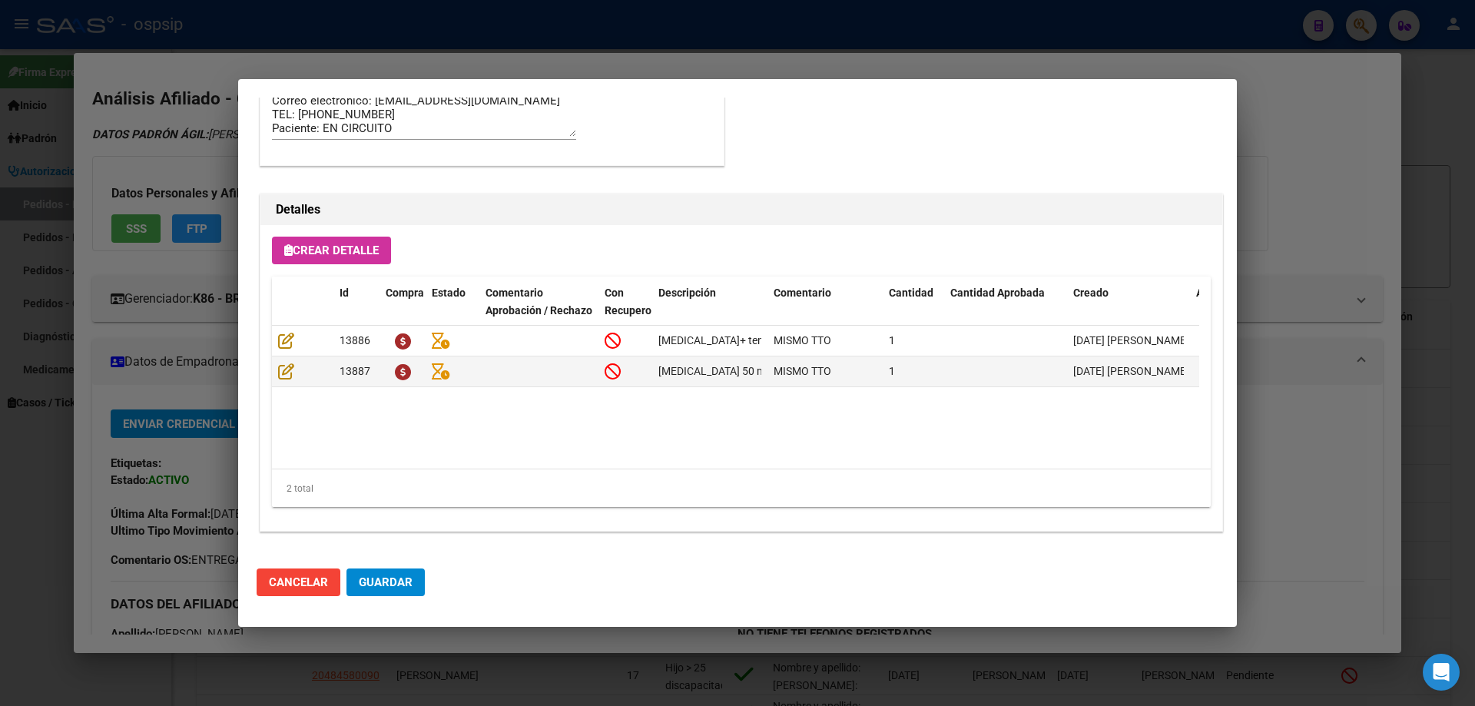
click at [406, 586] on span "Guardar" at bounding box center [386, 582] width 54 height 14
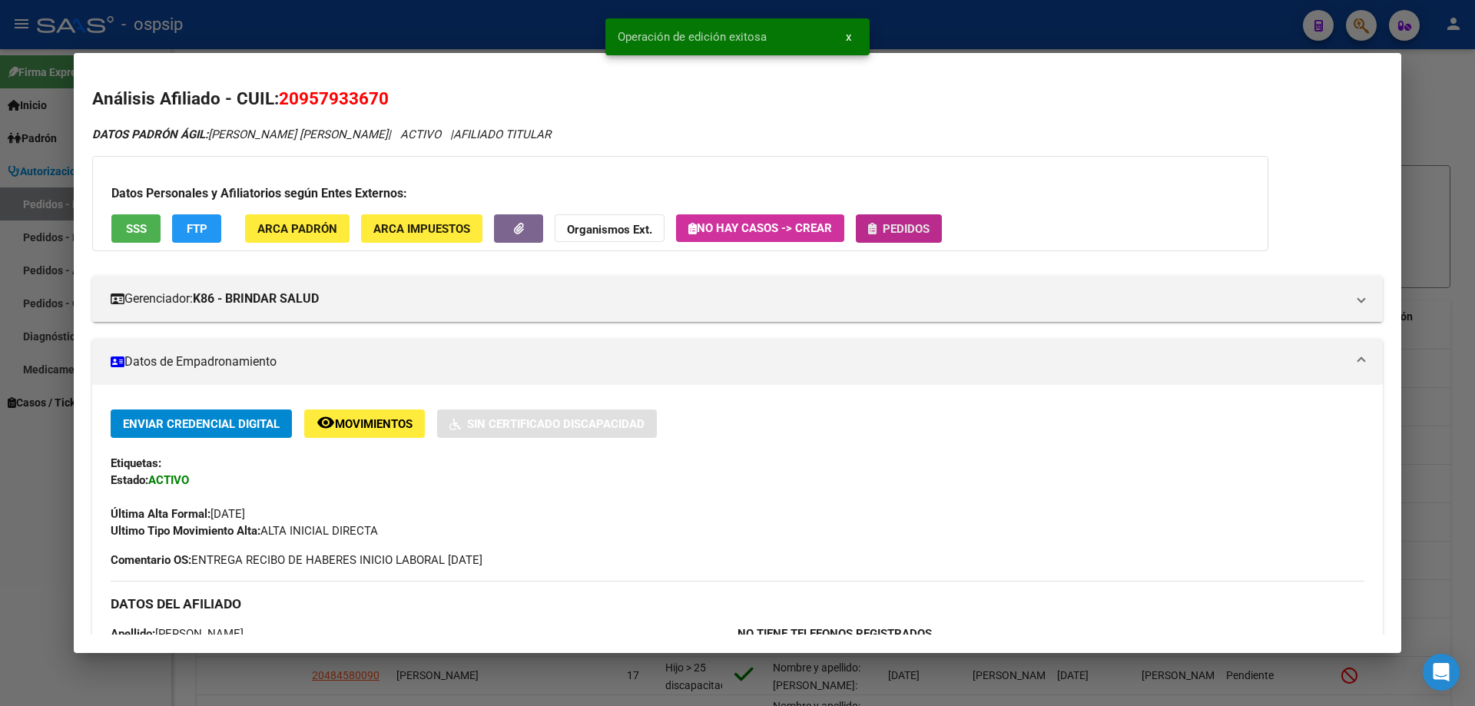
click at [929, 233] on span "Pedidos" at bounding box center [905, 229] width 47 height 14
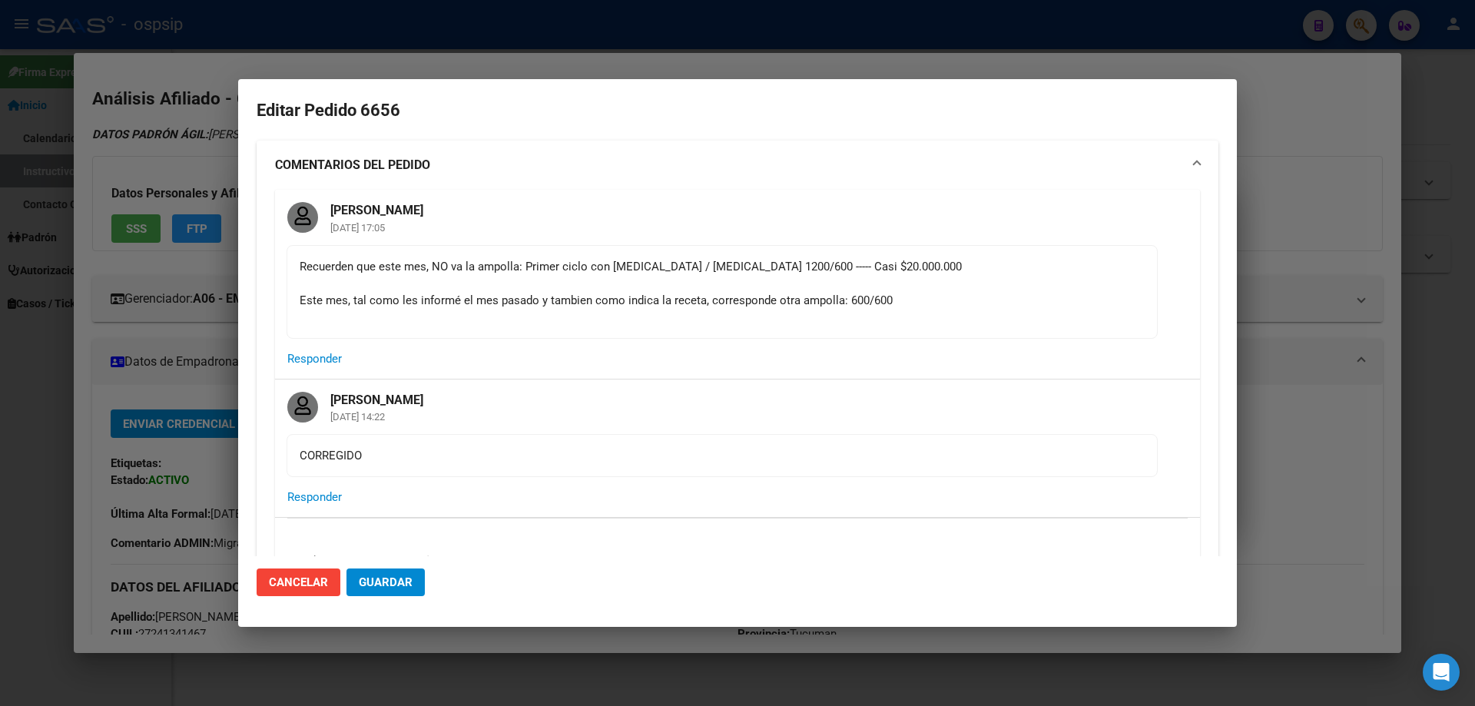
scroll to position [742, 0]
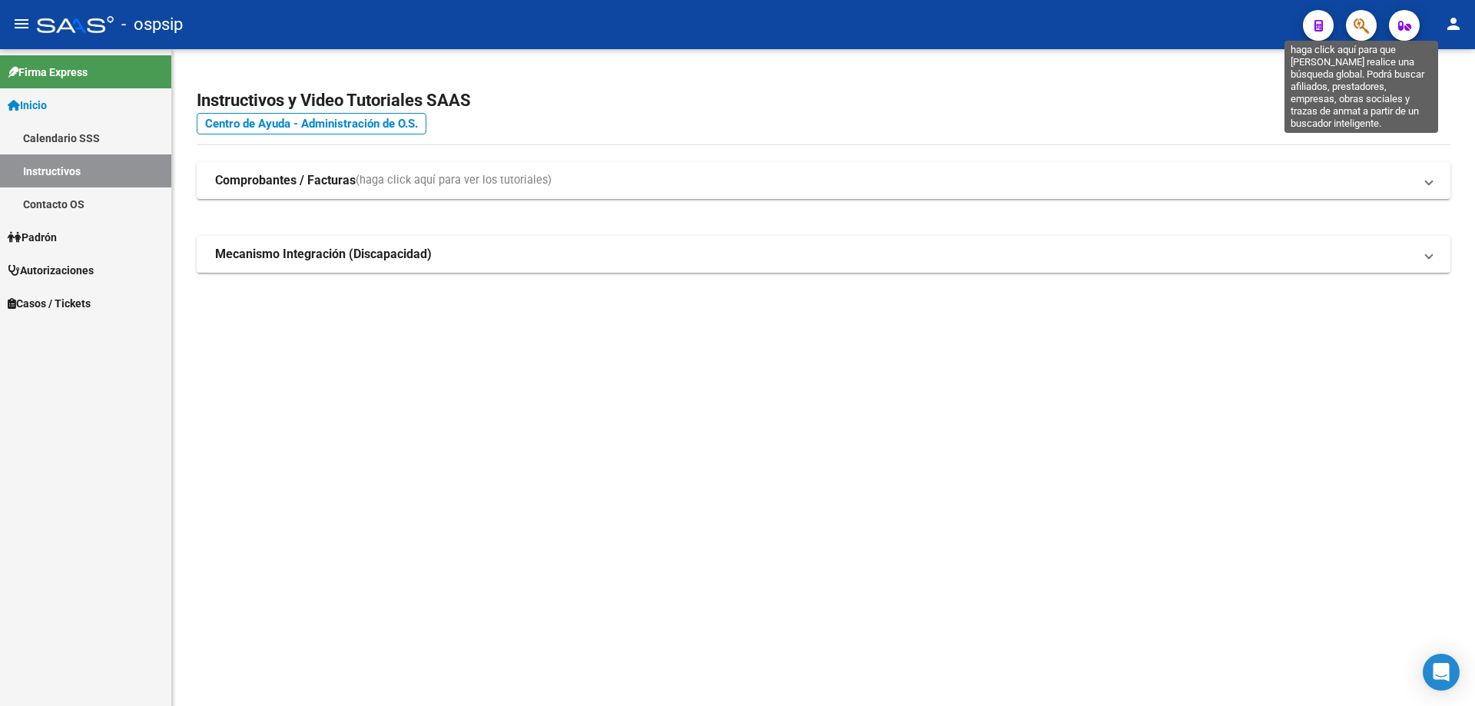
click at [1356, 31] on icon "button" at bounding box center [1360, 26] width 15 height 18
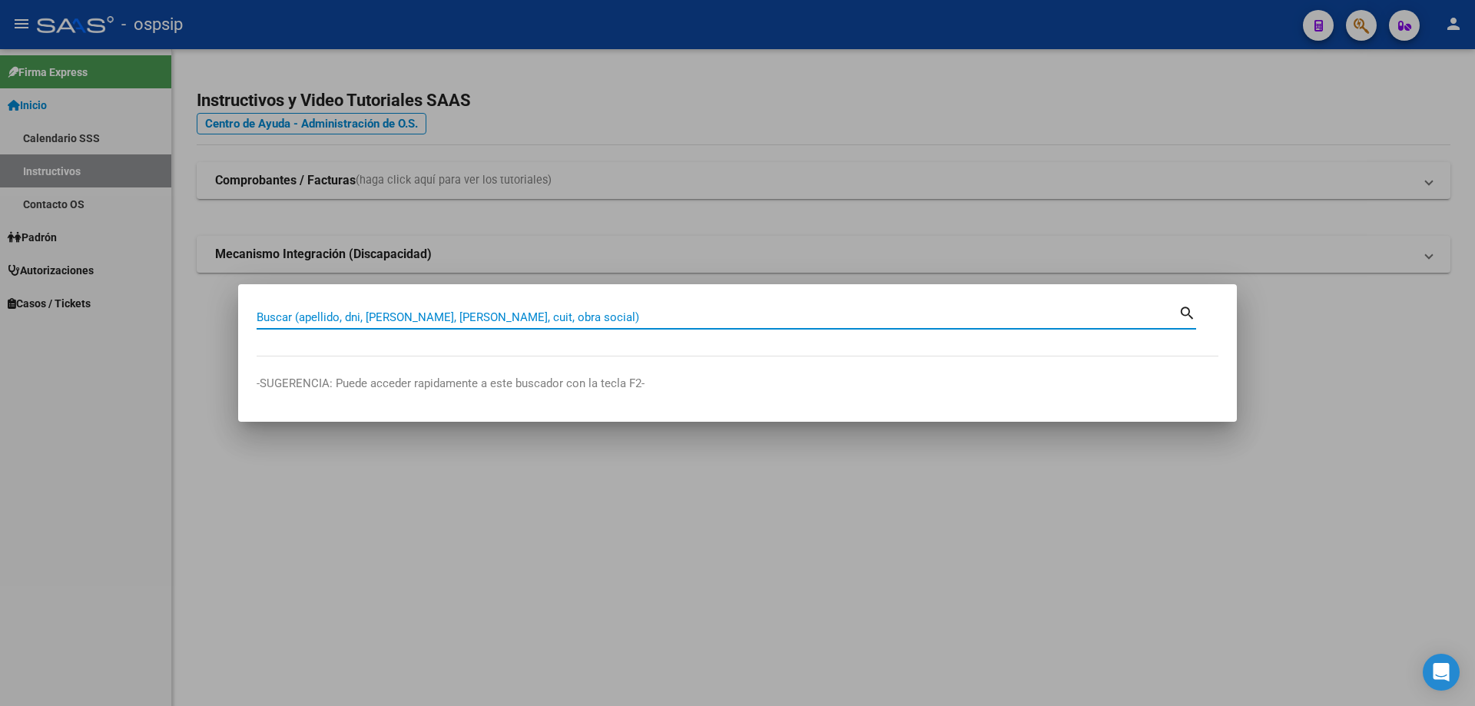
paste input "44286105"
type input "44286105"
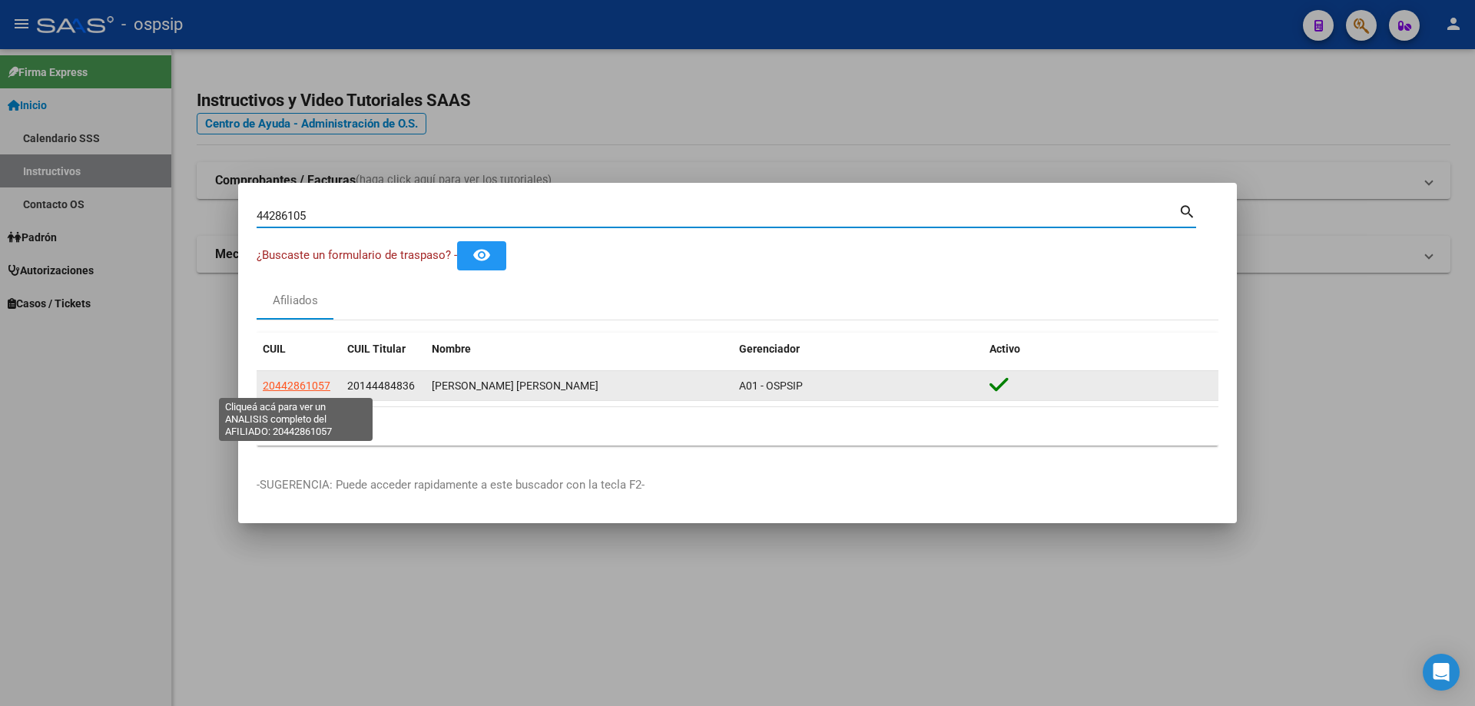
click at [300, 392] on span "20442861057" at bounding box center [297, 385] width 68 height 12
type textarea "20442861057"
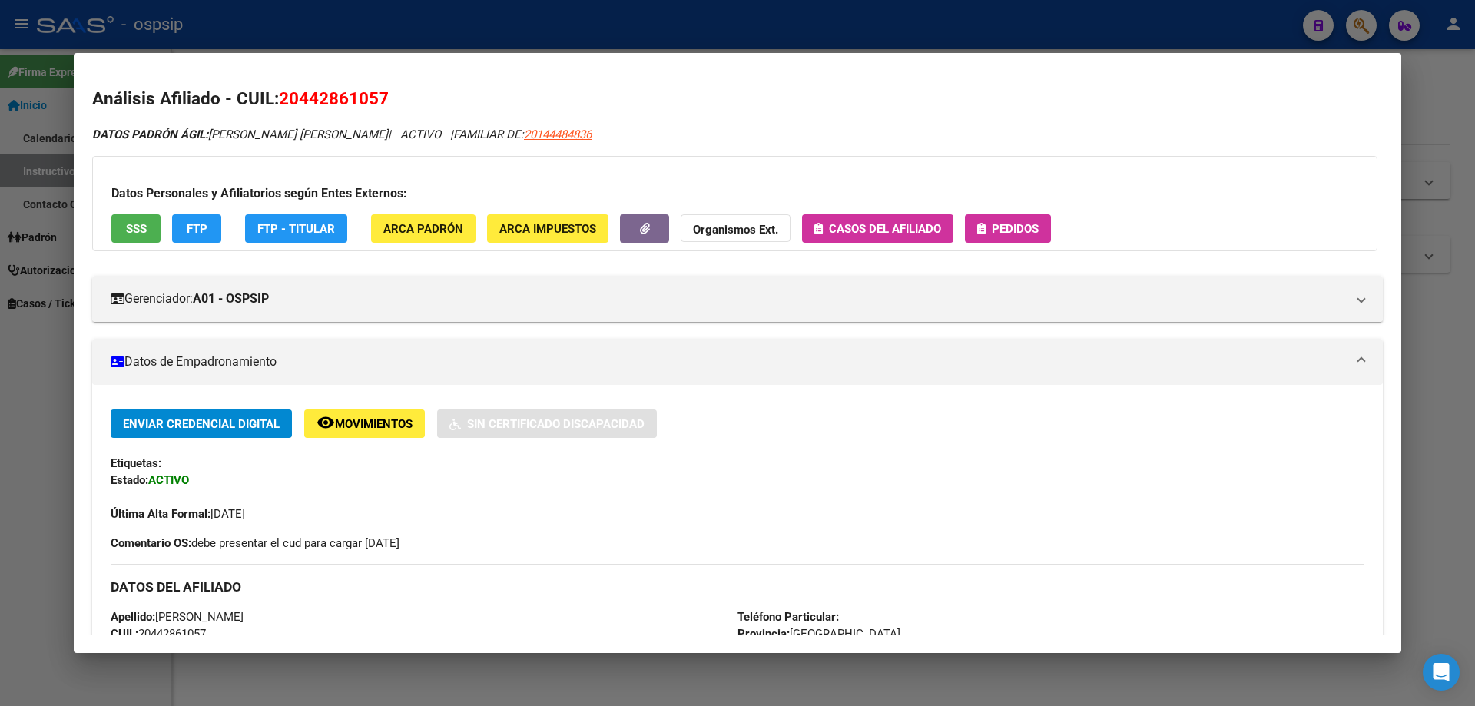
click at [996, 237] on button "Pedidos" at bounding box center [1008, 228] width 86 height 28
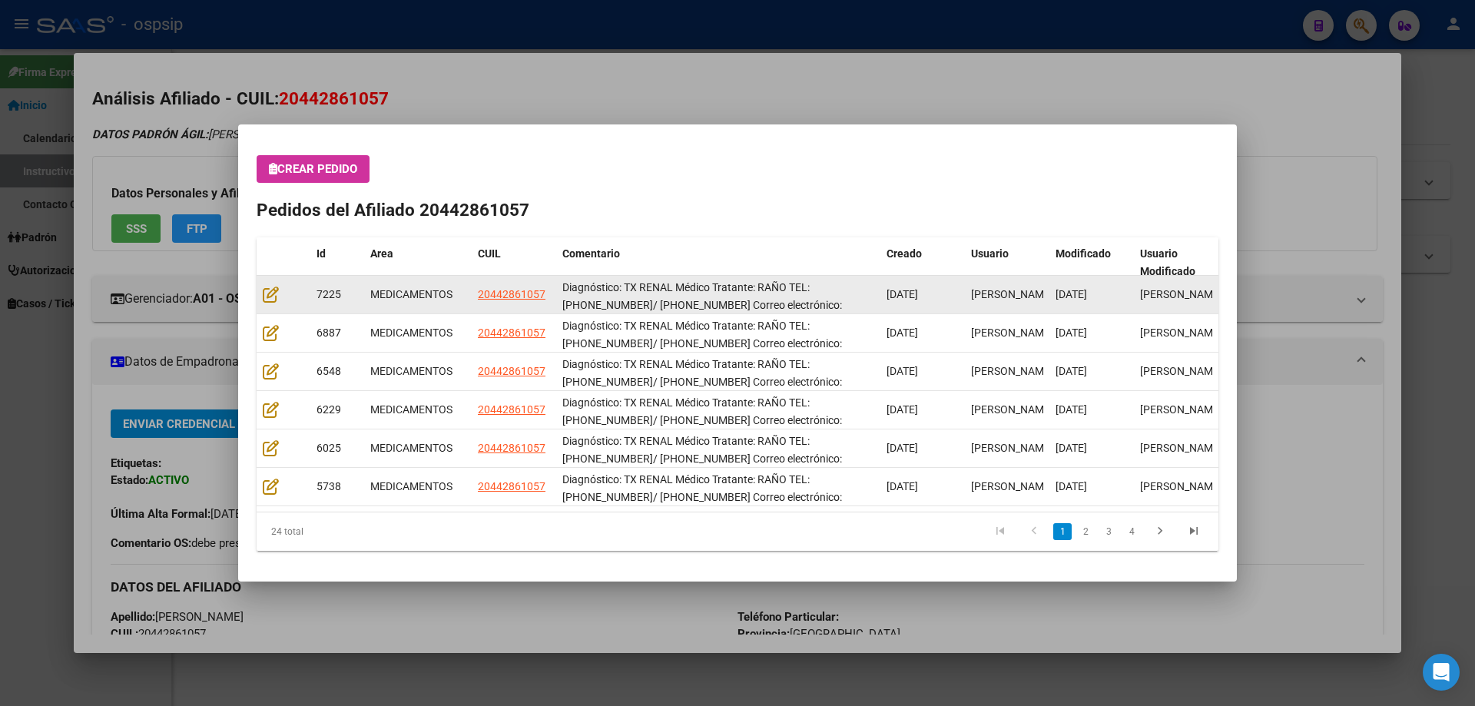
click at [267, 303] on div at bounding box center [283, 295] width 41 height 18
click at [270, 296] on icon at bounding box center [271, 294] width 16 height 17
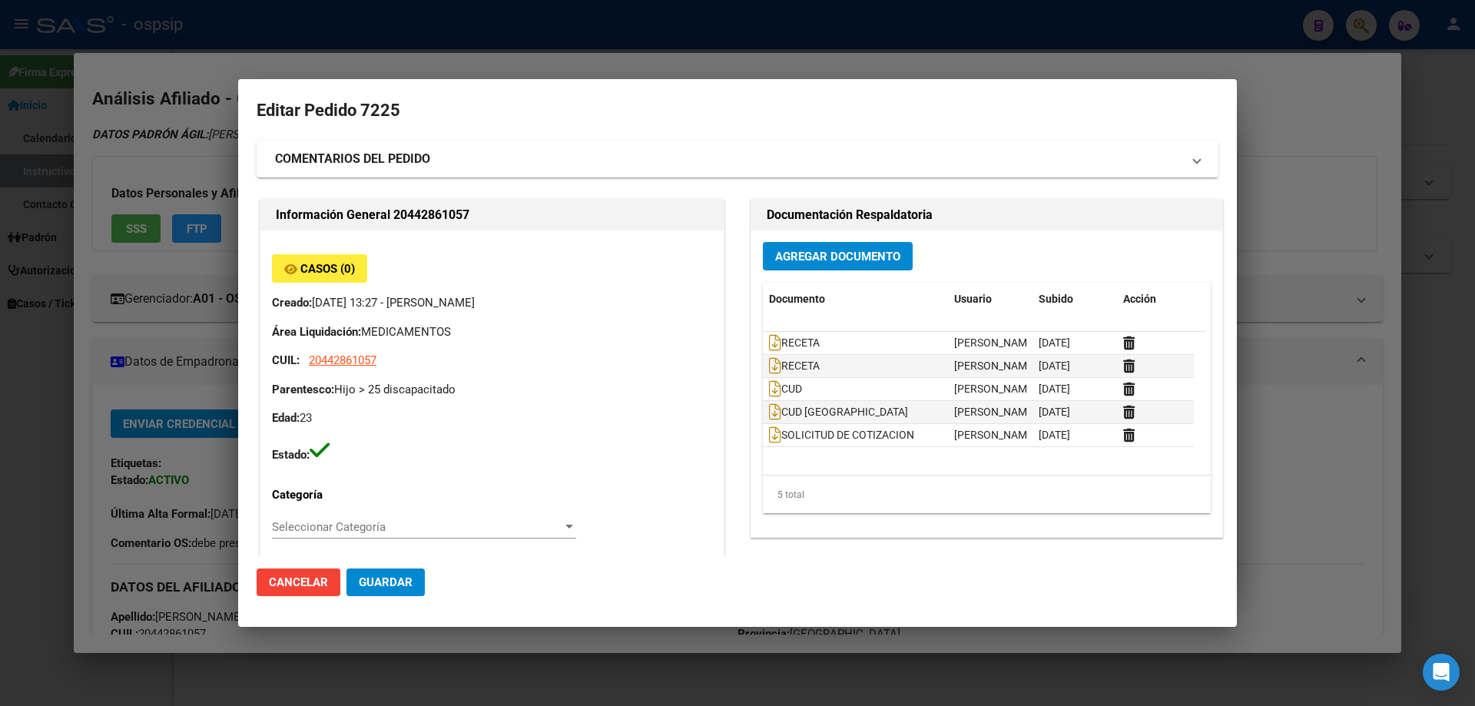
type input "Buenos Aires, EZPELETA ESTE, ALBERT SCHWEITZER 4079, Departamento: GIM"
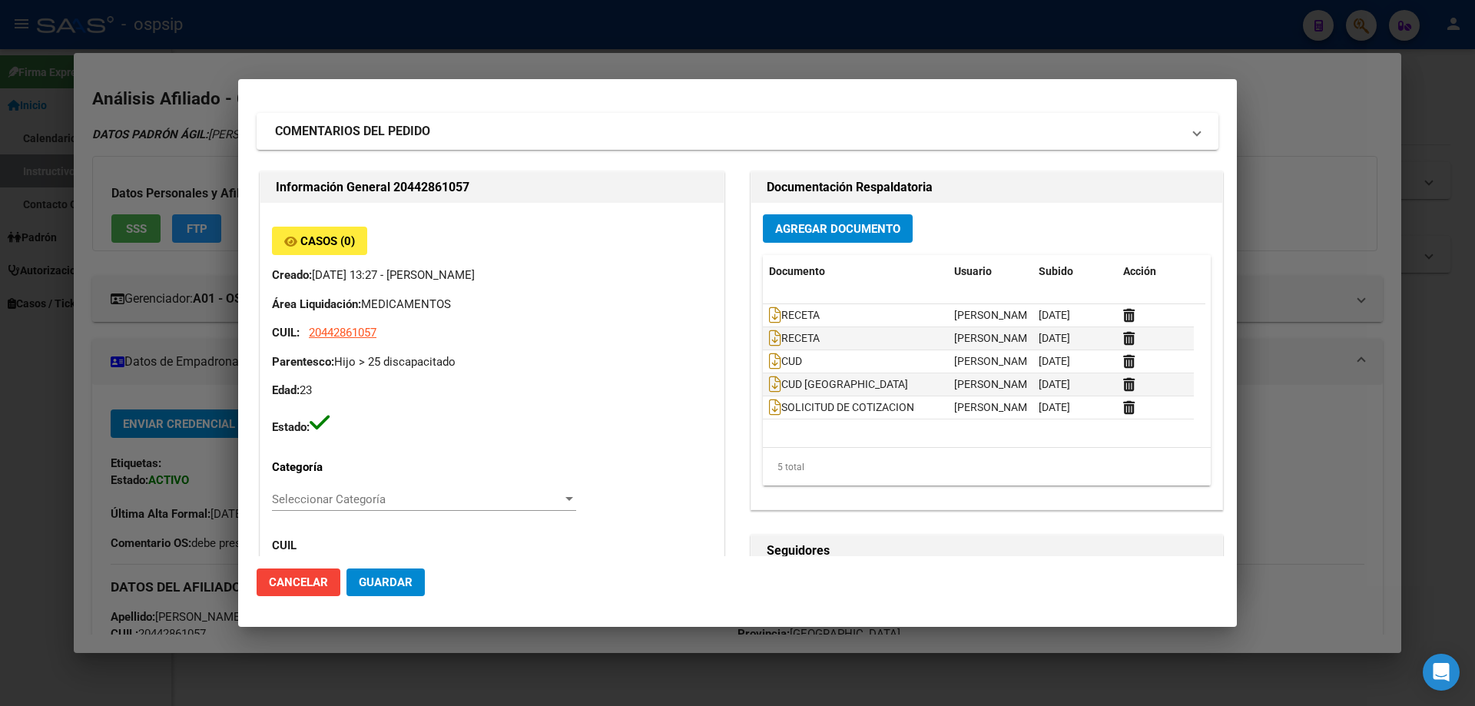
scroll to position [0, 0]
